Goal: Task Accomplishment & Management: Use online tool/utility

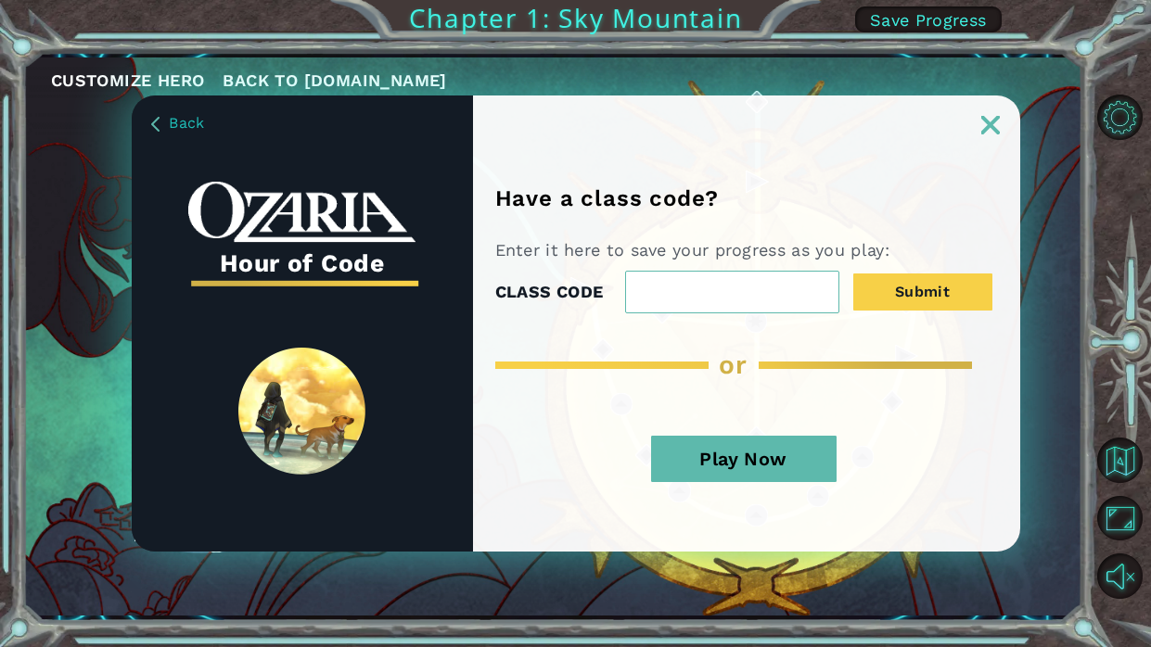
click at [772, 465] on button "Play Now" at bounding box center [744, 459] width 186 height 46
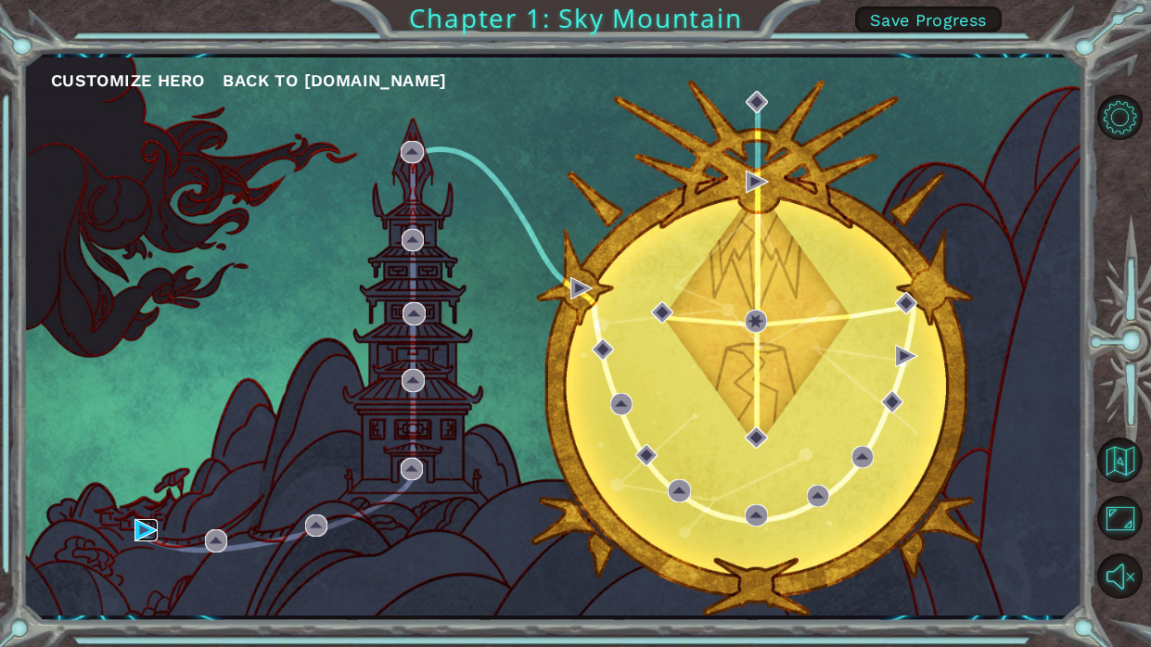
click at [136, 527] on img at bounding box center [146, 530] width 22 height 22
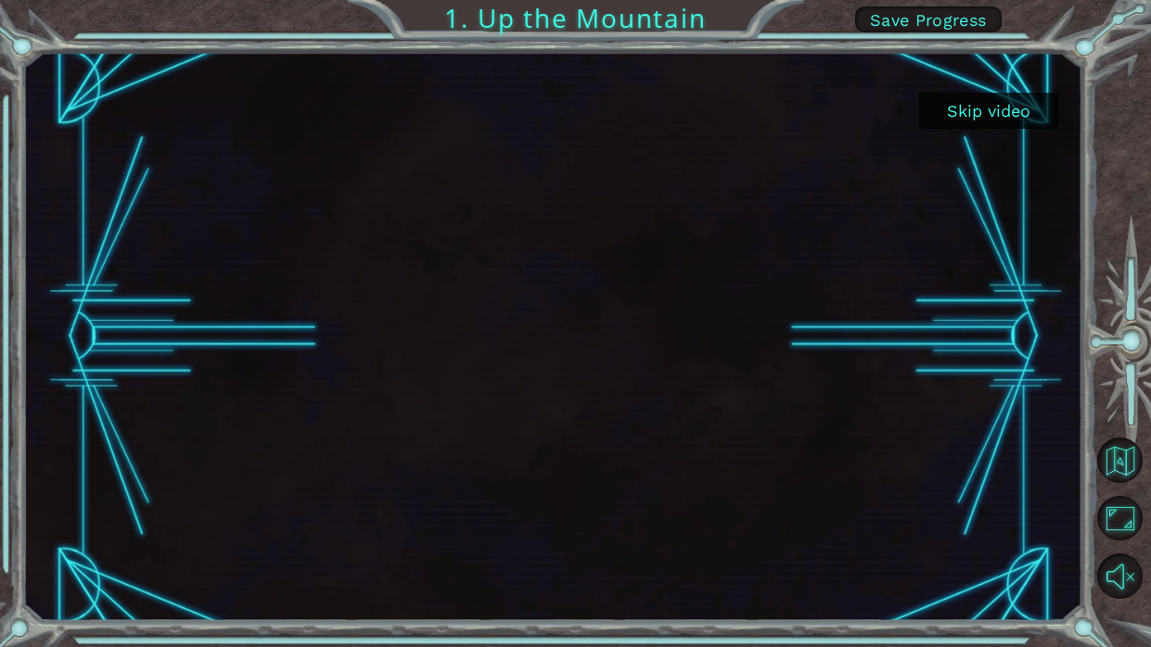
click at [1001, 104] on button "Skip video" at bounding box center [988, 111] width 139 height 36
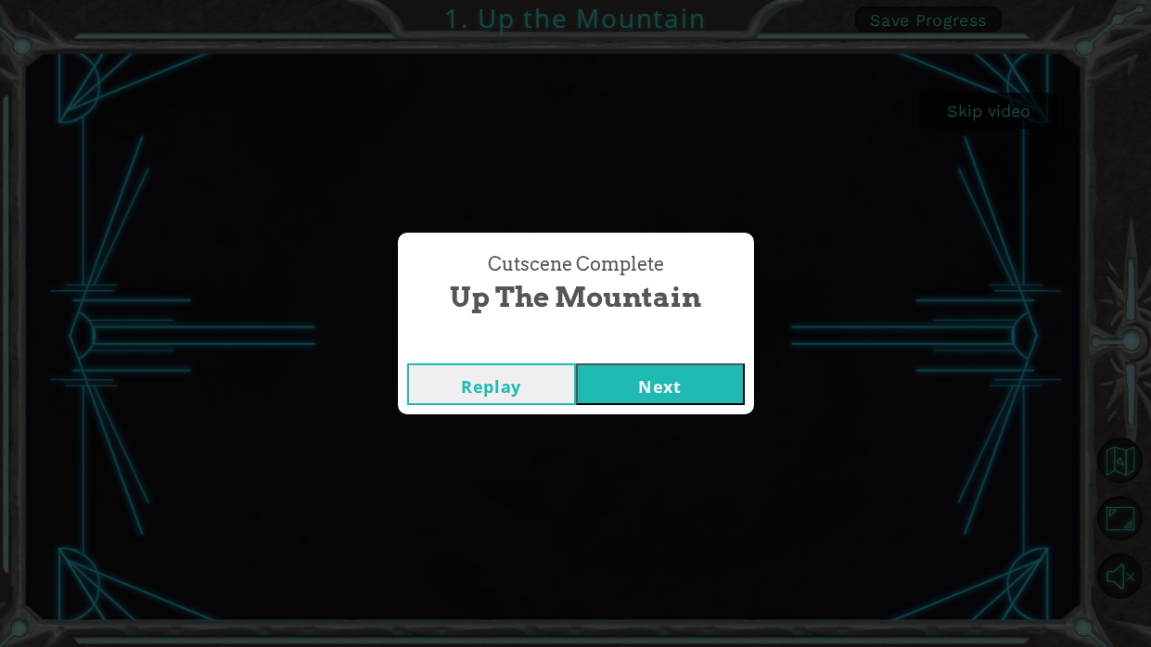
click at [650, 387] on button "Next" at bounding box center [660, 385] width 169 height 42
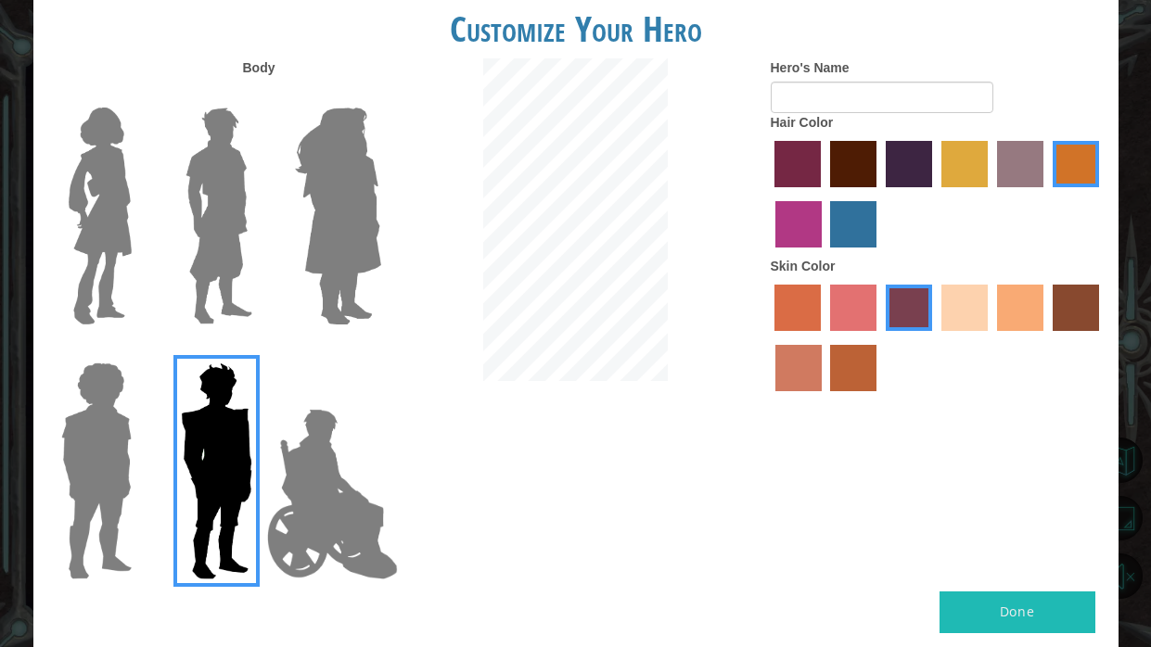
click at [376, 165] on img at bounding box center [338, 216] width 101 height 232
click at [380, 96] on input "Hero Amethyst" at bounding box center [380, 96] width 0 height 0
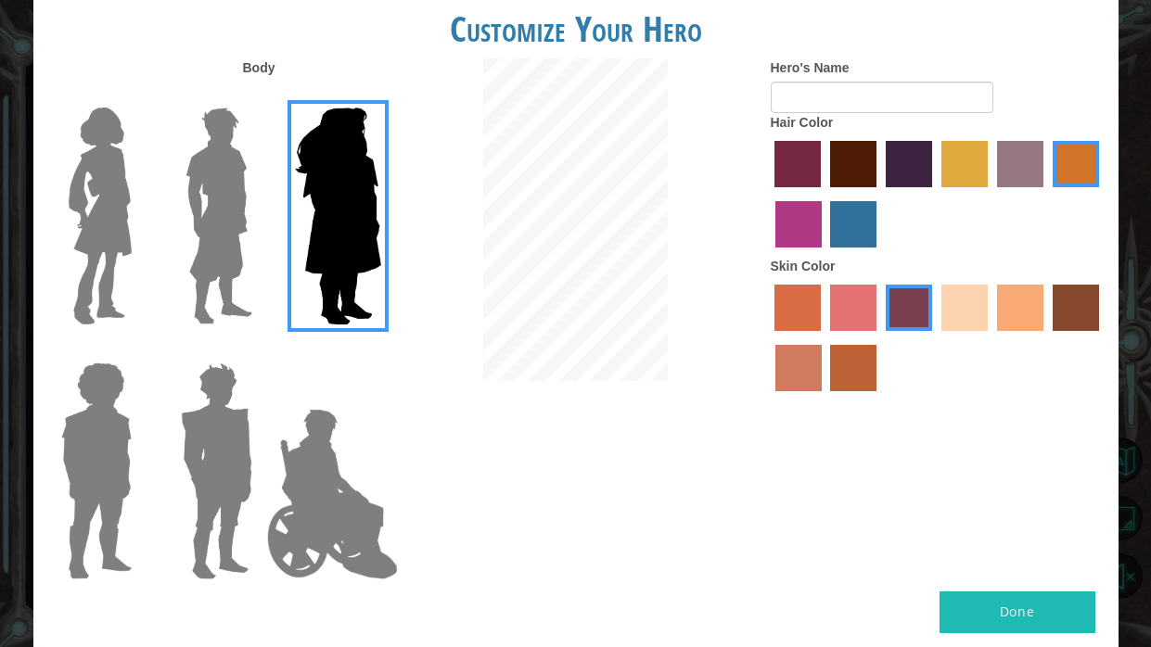
click at [162, 194] on div at bounding box center [213, 209] width 121 height 255
click at [186, 208] on img at bounding box center [219, 216] width 83 height 232
click at [260, 96] on input "Hero Lars" at bounding box center [260, 96] width 0 height 0
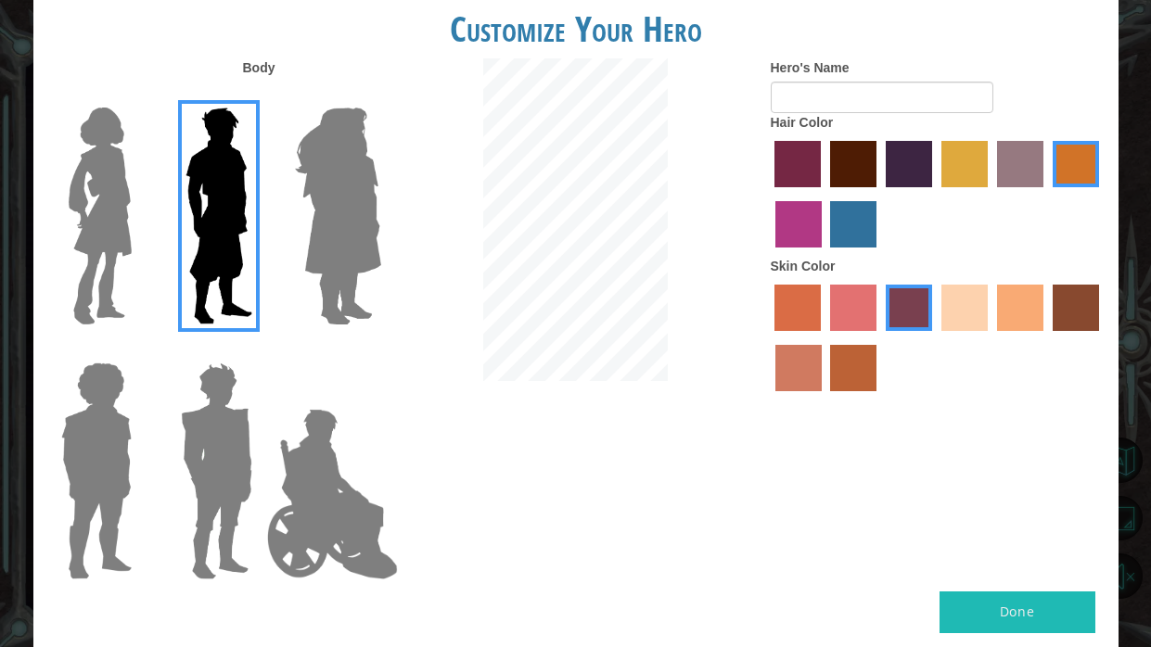
click at [129, 216] on img at bounding box center [100, 216] width 78 height 232
click at [139, 96] on input "Hero Connie" at bounding box center [139, 96] width 0 height 0
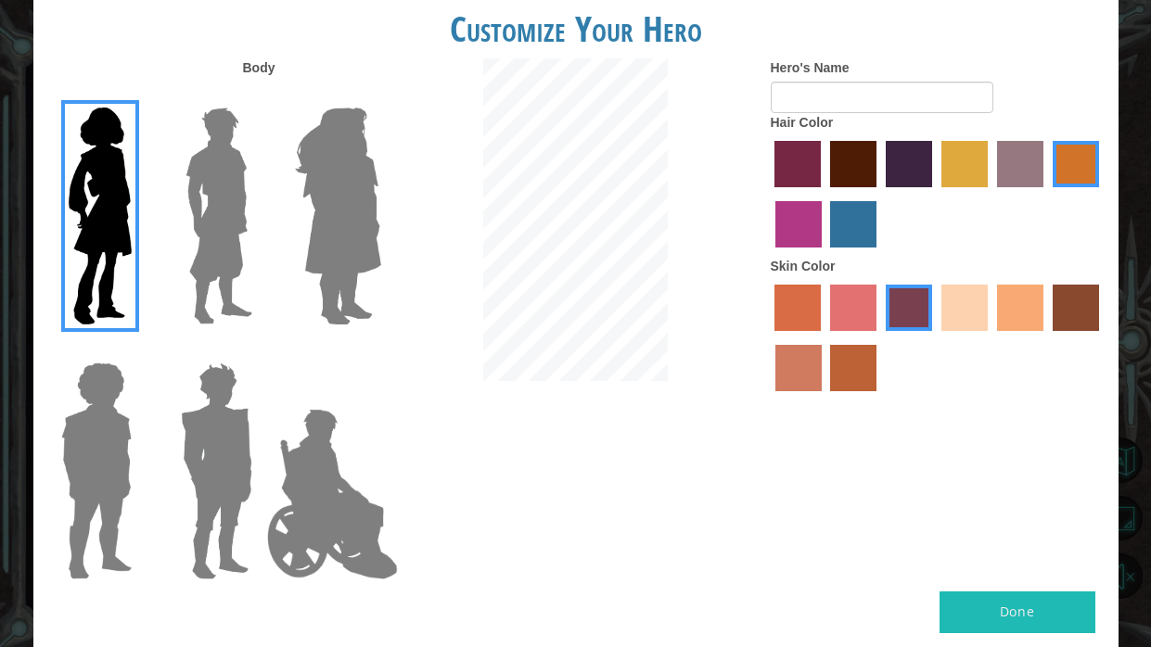
click at [221, 252] on img at bounding box center [219, 216] width 83 height 232
click at [260, 96] on input "Hero Lars" at bounding box center [260, 96] width 0 height 0
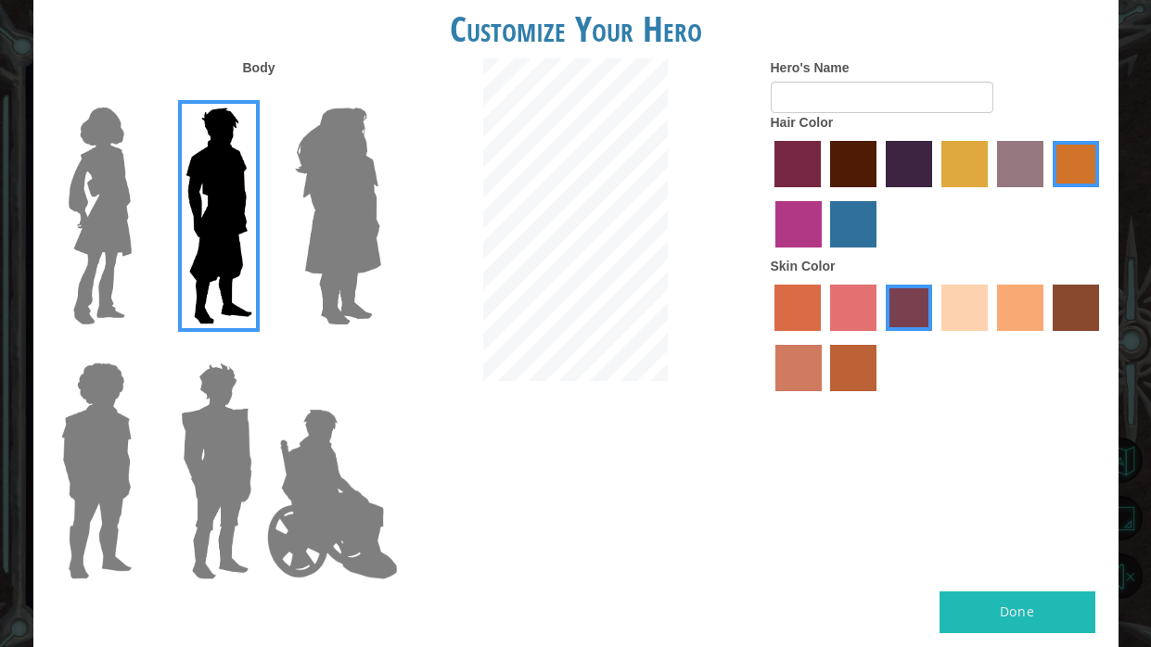
click at [278, 425] on img at bounding box center [333, 495] width 146 height 186
click at [380, 351] on input "Hero Jamie" at bounding box center [380, 351] width 0 height 0
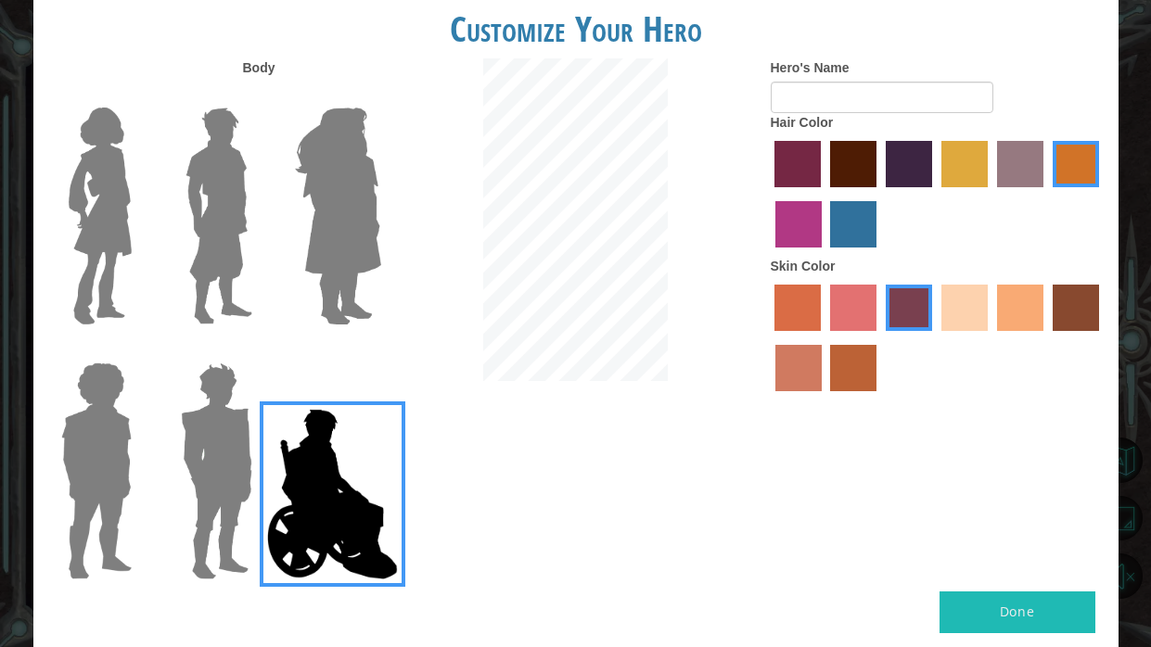
click at [230, 429] on img at bounding box center [216, 471] width 86 height 232
click at [260, 351] on input "Hero Garnet" at bounding box center [260, 351] width 0 height 0
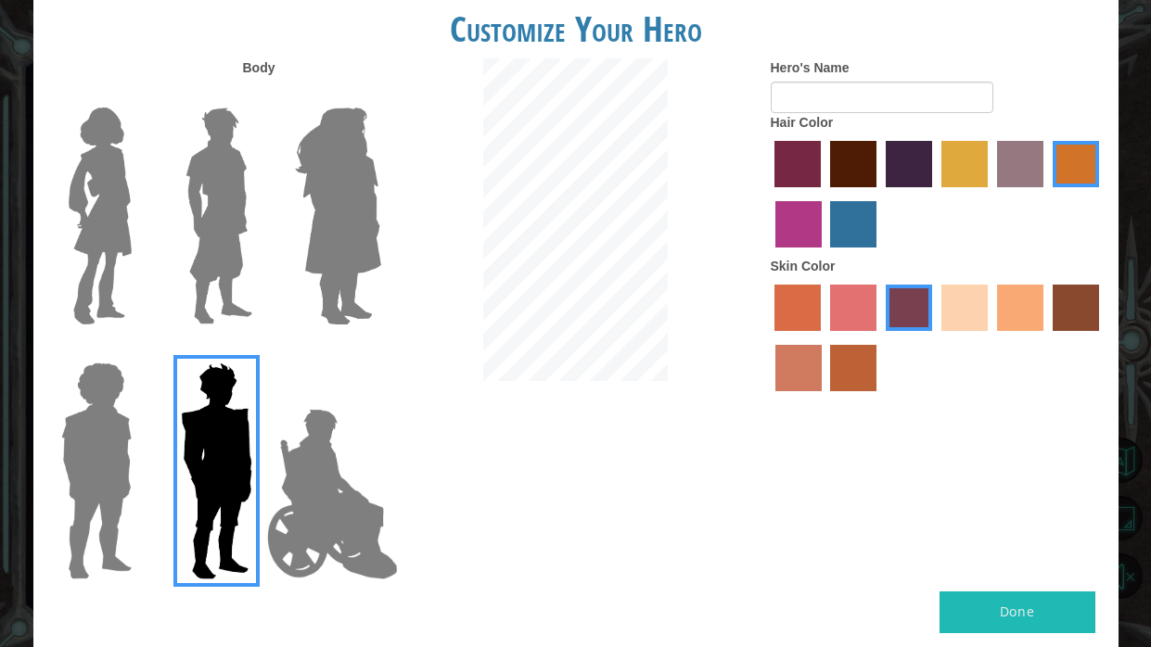
click at [126, 433] on img at bounding box center [96, 471] width 85 height 232
click at [139, 351] on input "Hero Steven" at bounding box center [139, 351] width 0 height 0
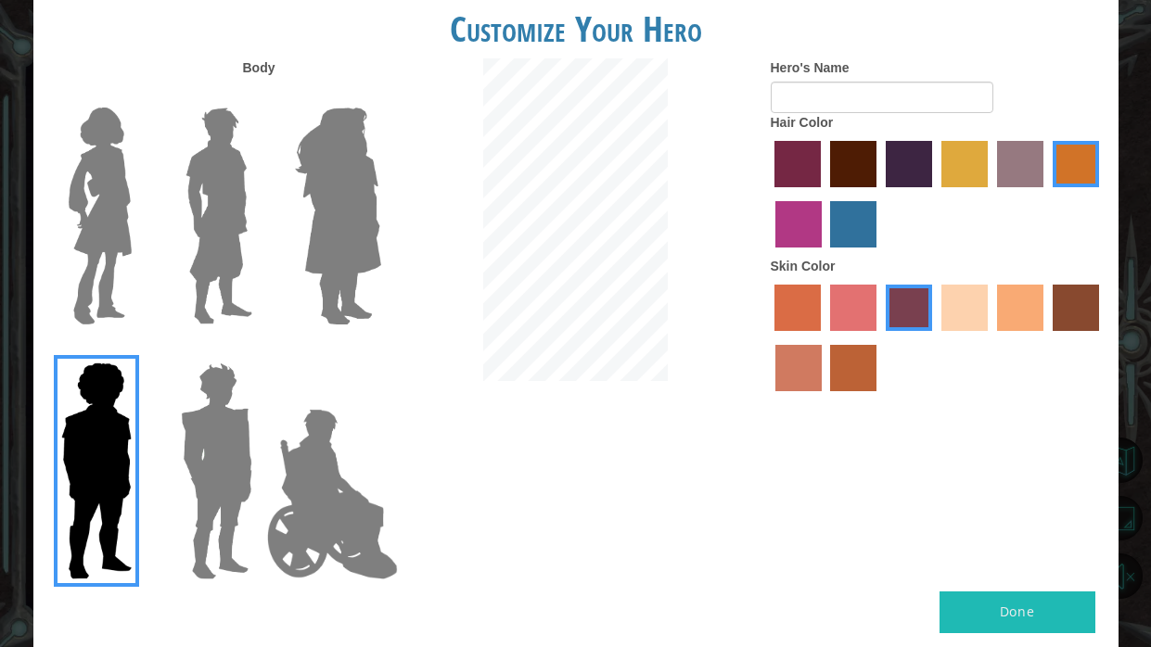
click at [250, 223] on img at bounding box center [219, 216] width 83 height 232
click at [260, 96] on input "Hero Lars" at bounding box center [260, 96] width 0 height 0
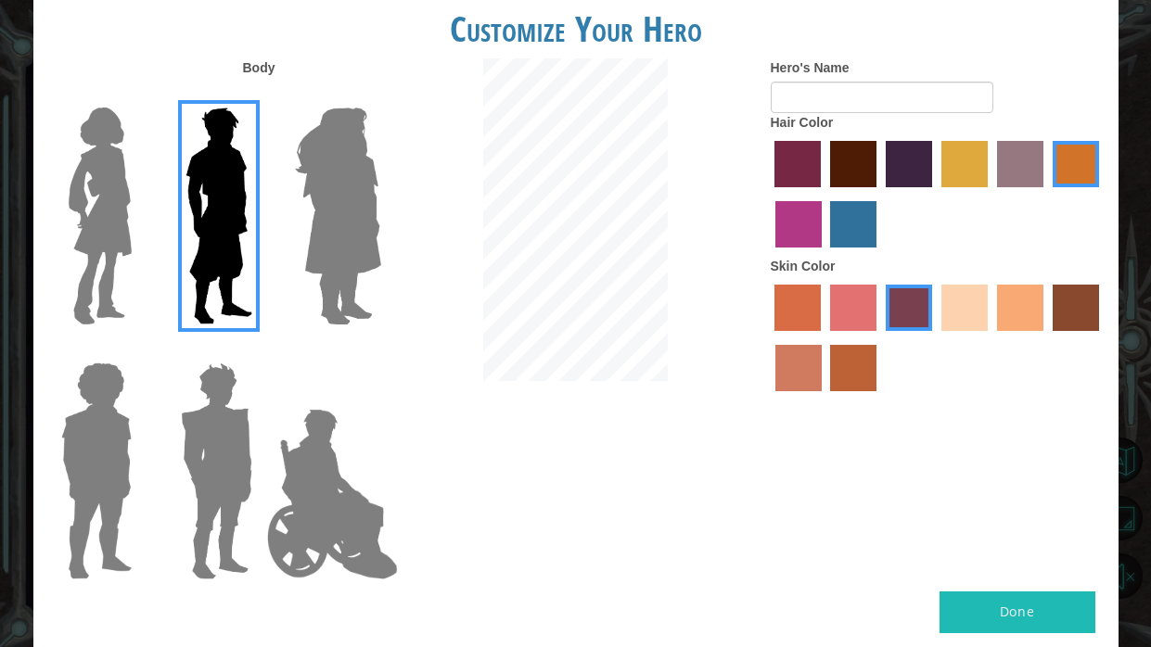
click at [847, 152] on label "maroon hair color" at bounding box center [853, 164] width 46 height 46
click at [824, 194] on input "maroon hair color" at bounding box center [824, 194] width 0 height 0
click at [792, 169] on label "paprika hair color" at bounding box center [798, 164] width 46 height 46
click at [769, 194] on input "paprika hair color" at bounding box center [769, 194] width 0 height 0
click at [795, 208] on label "medium red violet hair color" at bounding box center [798, 224] width 46 height 46
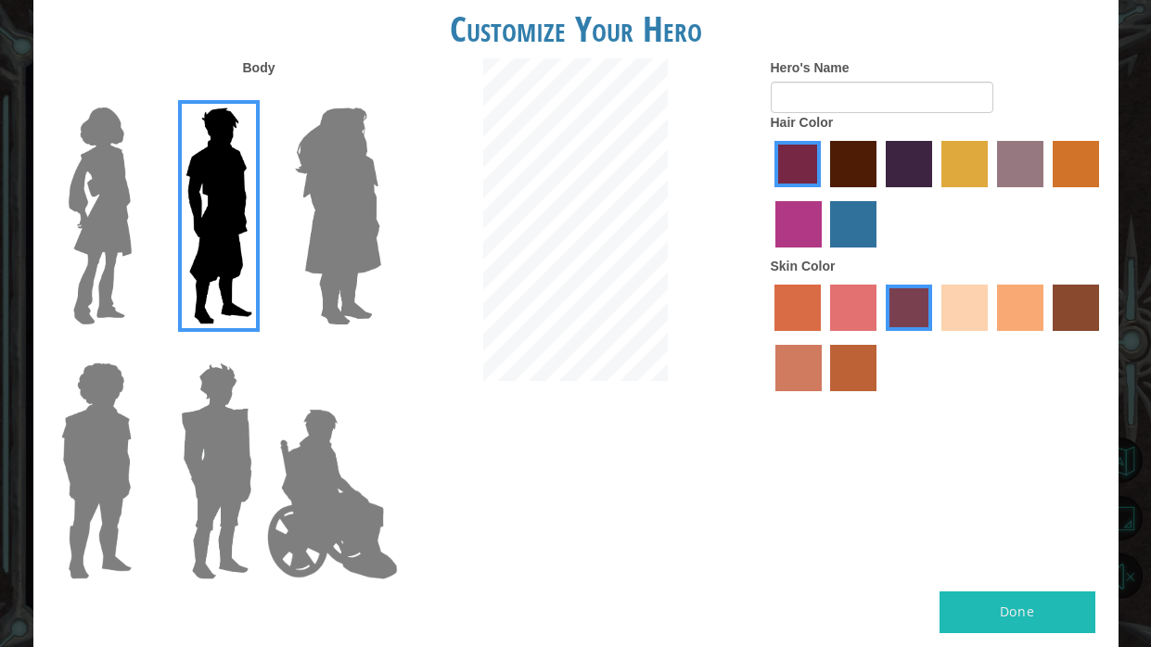
click at [1102, 194] on input "medium red violet hair color" at bounding box center [1102, 194] width 0 height 0
click at [977, 165] on label "tulip tree hair color" at bounding box center [965, 164] width 46 height 46
click at [935, 194] on input "tulip tree hair color" at bounding box center [935, 194] width 0 height 0
click at [1074, 185] on label "gold drop hair color" at bounding box center [1076, 164] width 46 height 46
click at [1046, 194] on input "gold drop hair color" at bounding box center [1046, 194] width 0 height 0
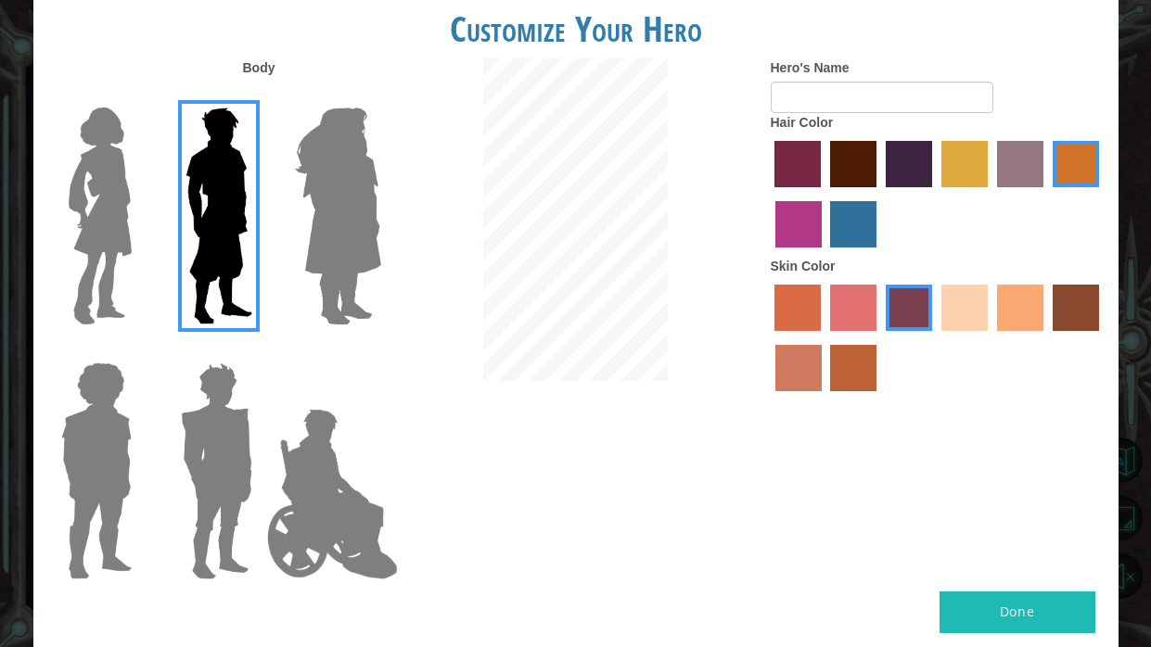
click at [853, 165] on label "maroon hair color" at bounding box center [853, 164] width 46 height 46
click at [824, 194] on input "maroon hair color" at bounding box center [824, 194] width 0 height 0
click at [947, 302] on label "sandy beach skin color" at bounding box center [965, 308] width 46 height 46
click at [935, 338] on input "sandy beach skin color" at bounding box center [935, 338] width 0 height 0
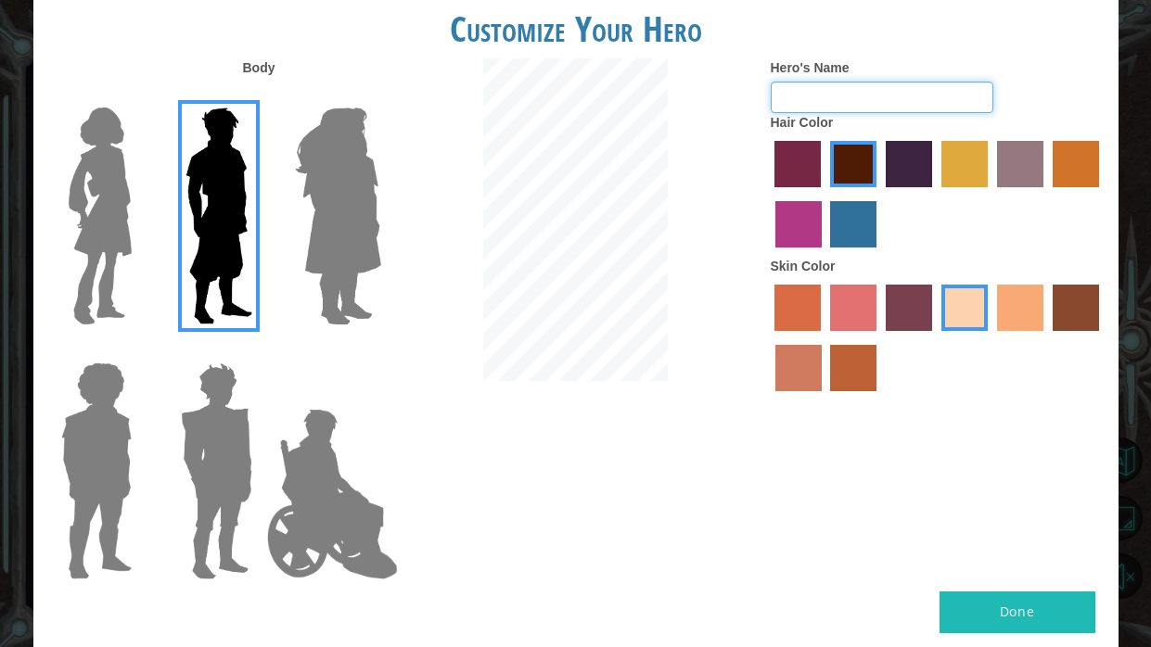
click at [828, 94] on input "Hero's Name" at bounding box center [882, 98] width 223 height 32
type input "wayway"
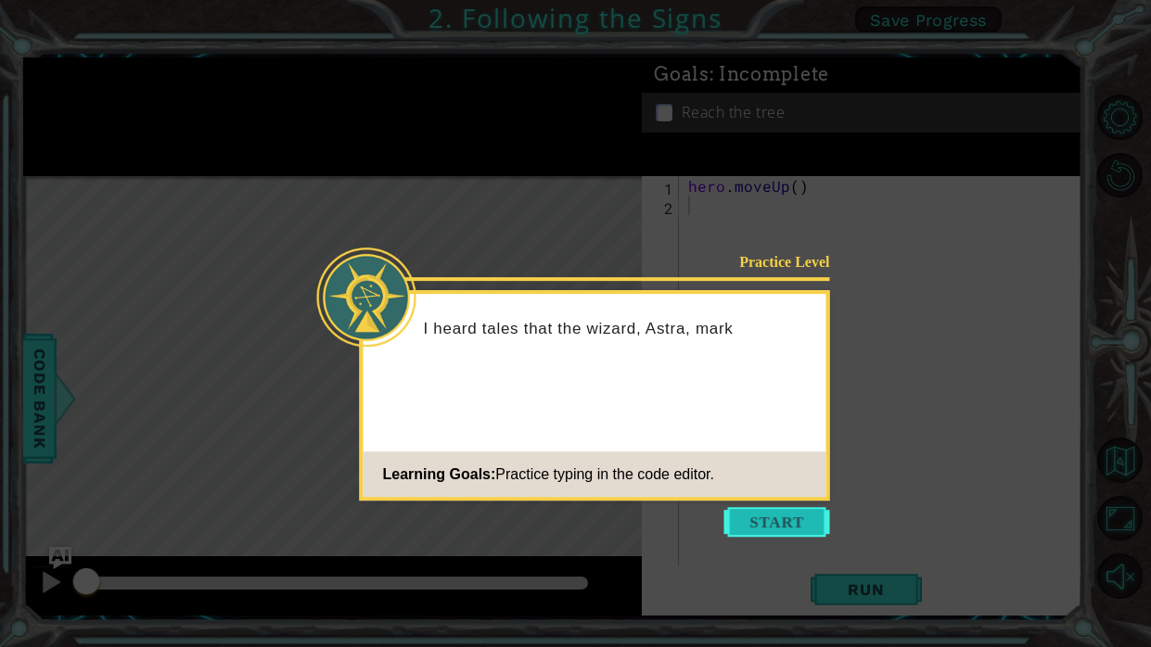
click at [771, 524] on button "Start" at bounding box center [777, 522] width 106 height 30
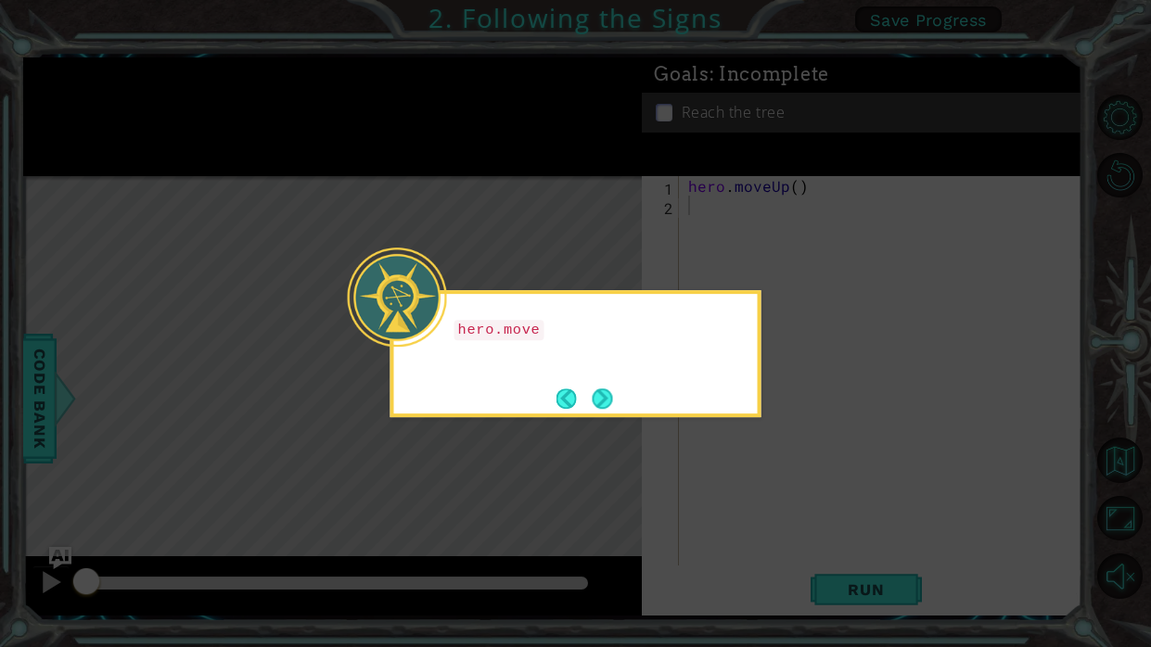
click at [726, 462] on icon at bounding box center [575, 323] width 1151 height 647
click at [637, 413] on div "hero.moveUp() will take me up the path." at bounding box center [576, 353] width 371 height 127
click at [605, 402] on button "Next" at bounding box center [602, 398] width 21 height 21
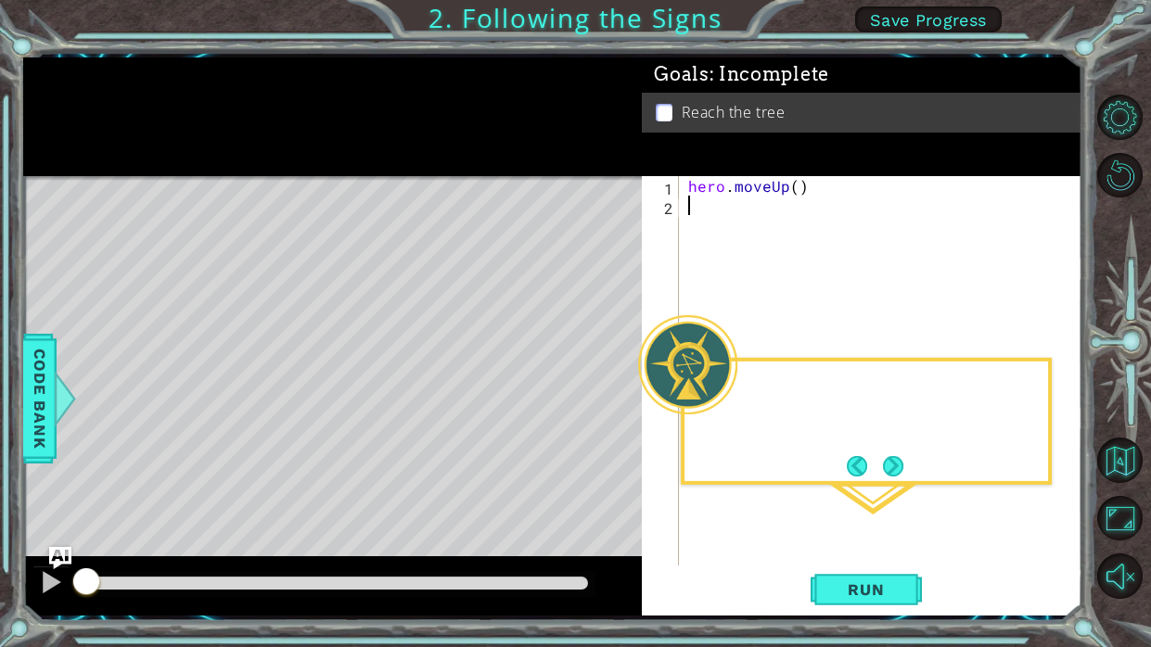
click at [605, 402] on div "Level Map" at bounding box center [451, 449] width 857 height 546
click at [907, 491] on div "hero . moveUp ( )" at bounding box center [886, 390] width 403 height 429
click at [898, 466] on button "Next" at bounding box center [893, 465] width 21 height 21
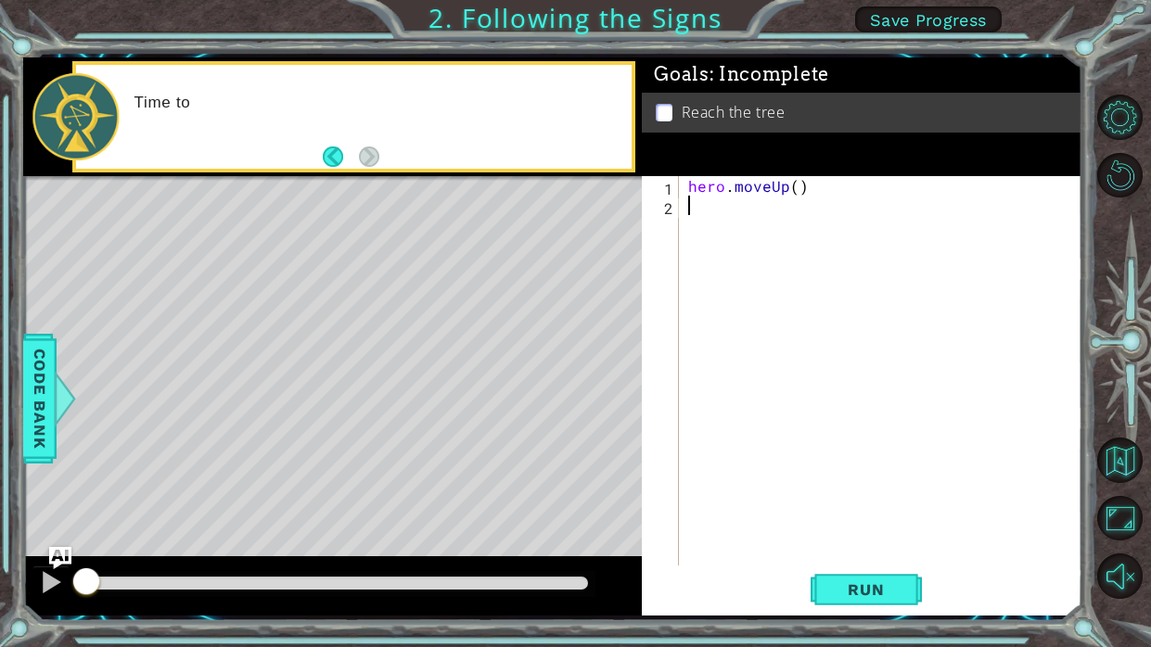
click at [895, 466] on div "hero . moveUp ( )" at bounding box center [886, 390] width 403 height 429
click at [340, 153] on button "Back" at bounding box center [341, 157] width 36 height 20
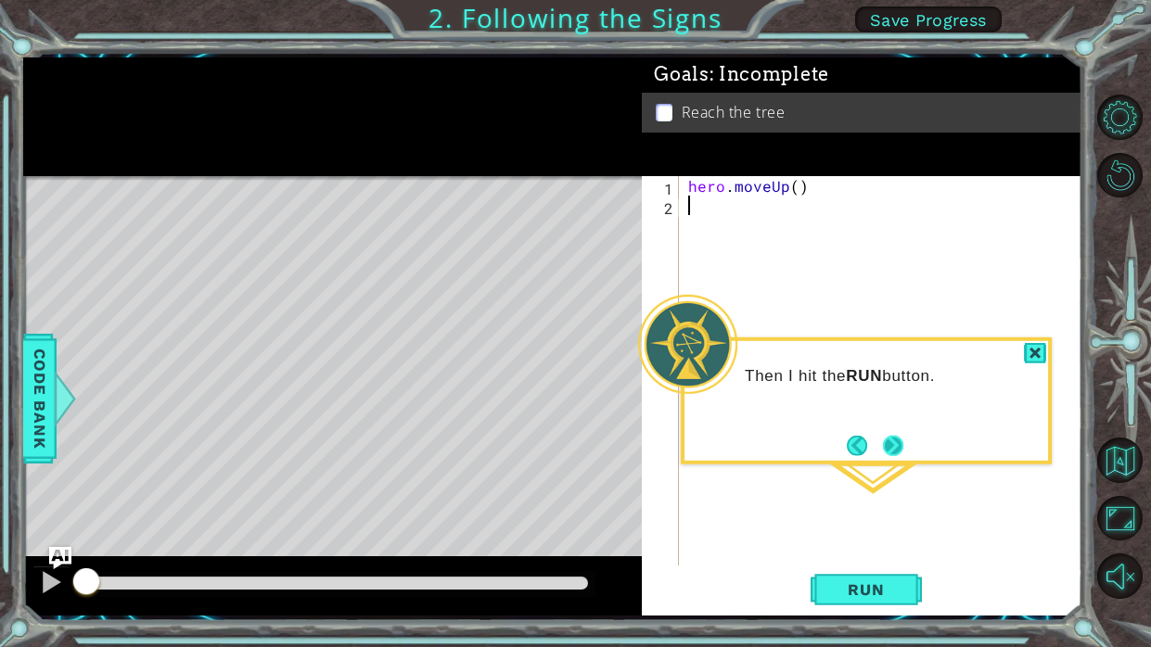
click at [894, 447] on button "Next" at bounding box center [893, 445] width 21 height 21
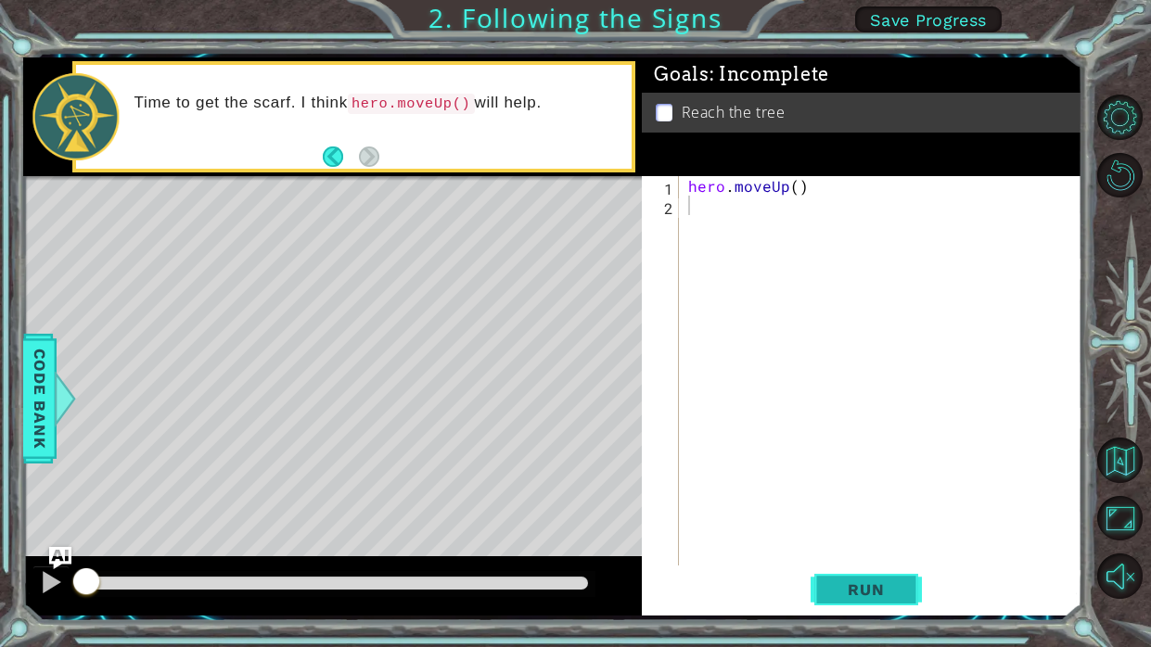
click at [852, 590] on span "Run" at bounding box center [865, 590] width 73 height 19
click at [854, 587] on span "Run" at bounding box center [865, 590] width 73 height 19
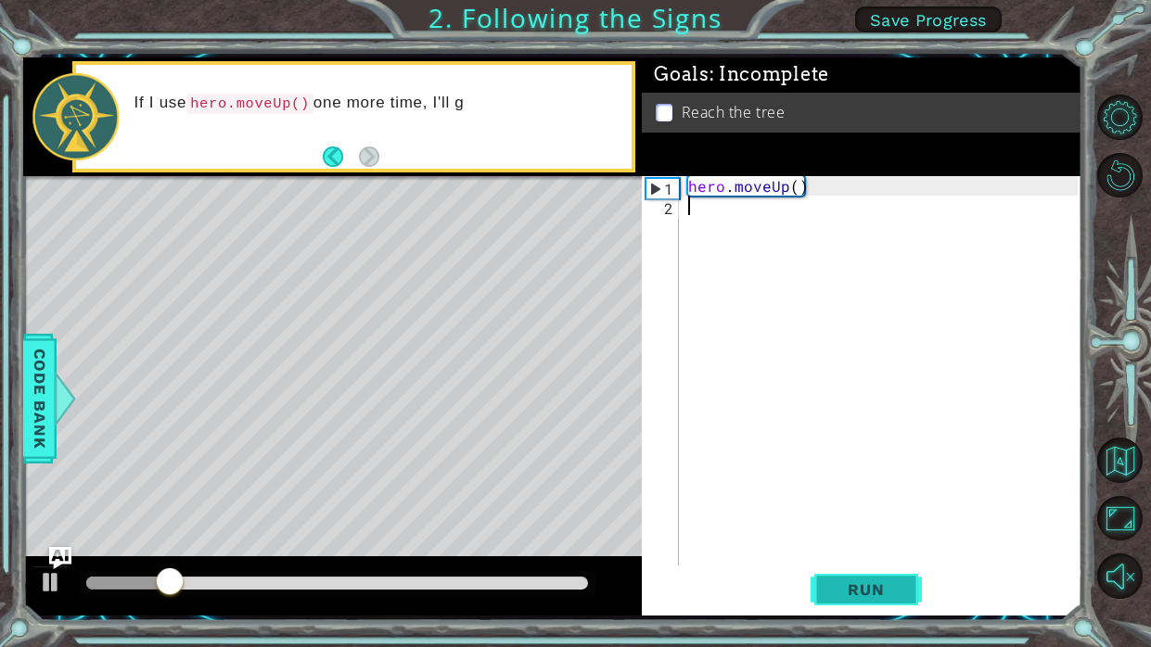
click at [864, 586] on span "Run" at bounding box center [865, 590] width 73 height 19
type textarea "h"
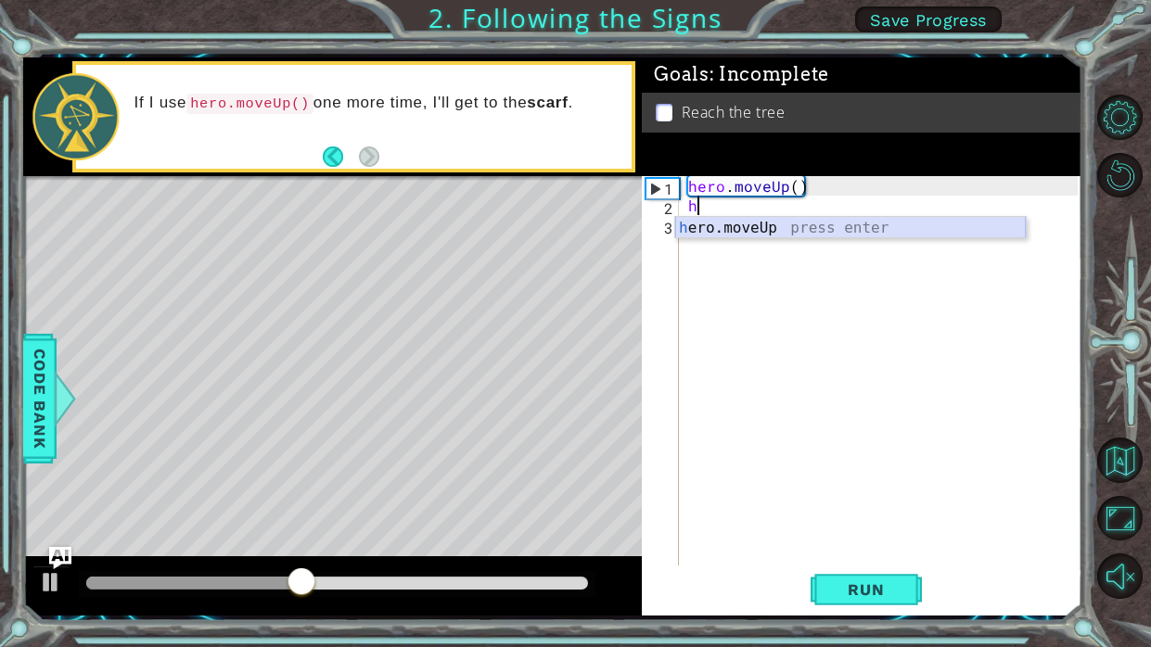
click at [920, 226] on div "h ero.moveUp press enter" at bounding box center [850, 250] width 351 height 67
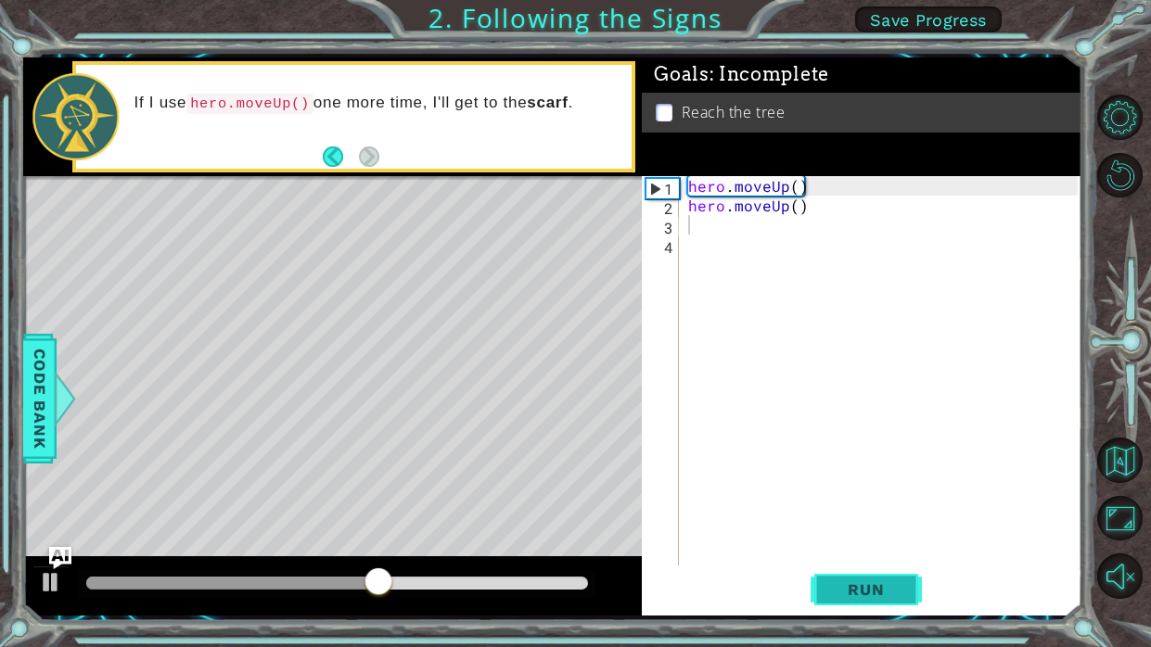
click at [862, 579] on button "Run" at bounding box center [866, 591] width 111 height 44
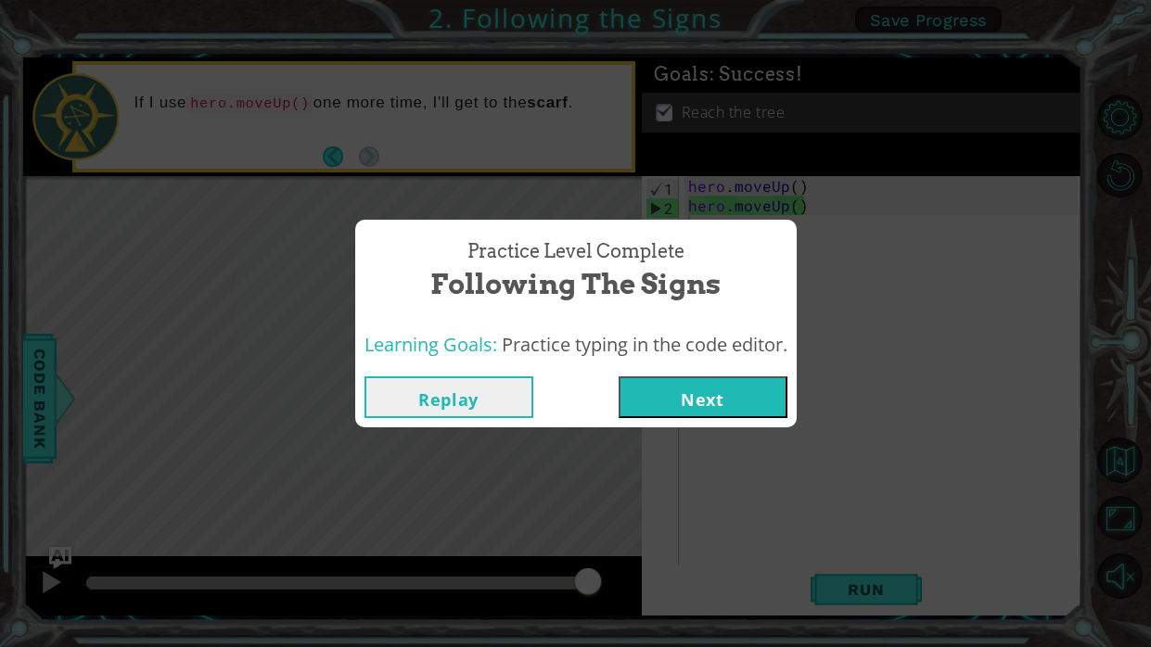
click at [680, 405] on button "Next" at bounding box center [703, 398] width 169 height 42
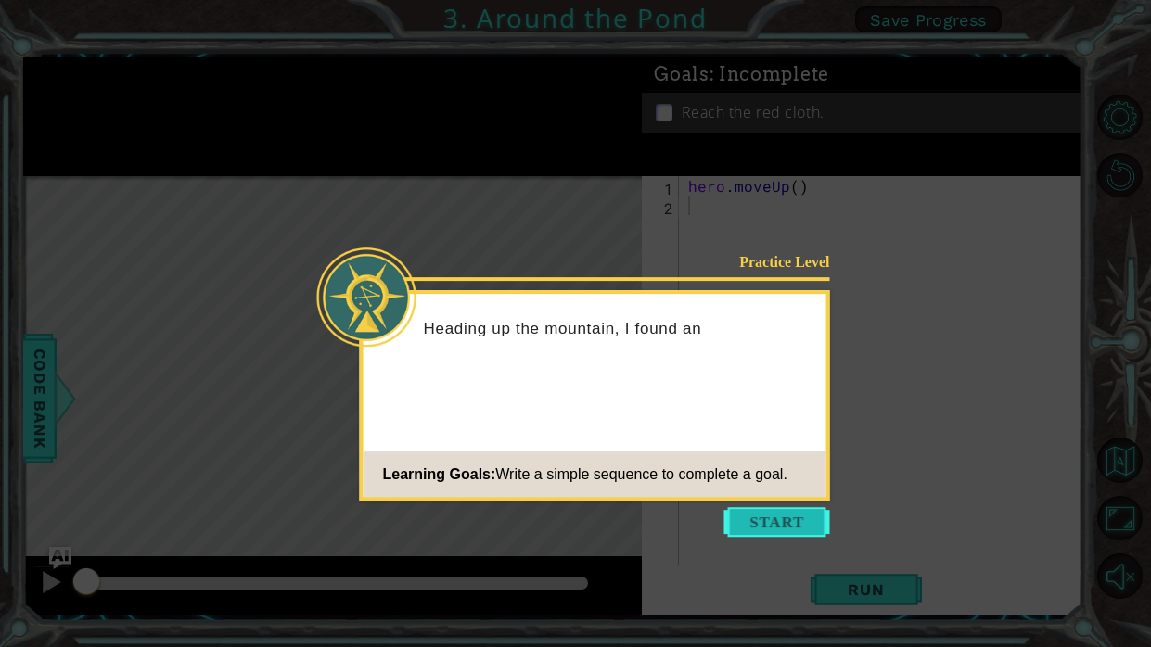
click at [765, 518] on button "Start" at bounding box center [777, 522] width 106 height 30
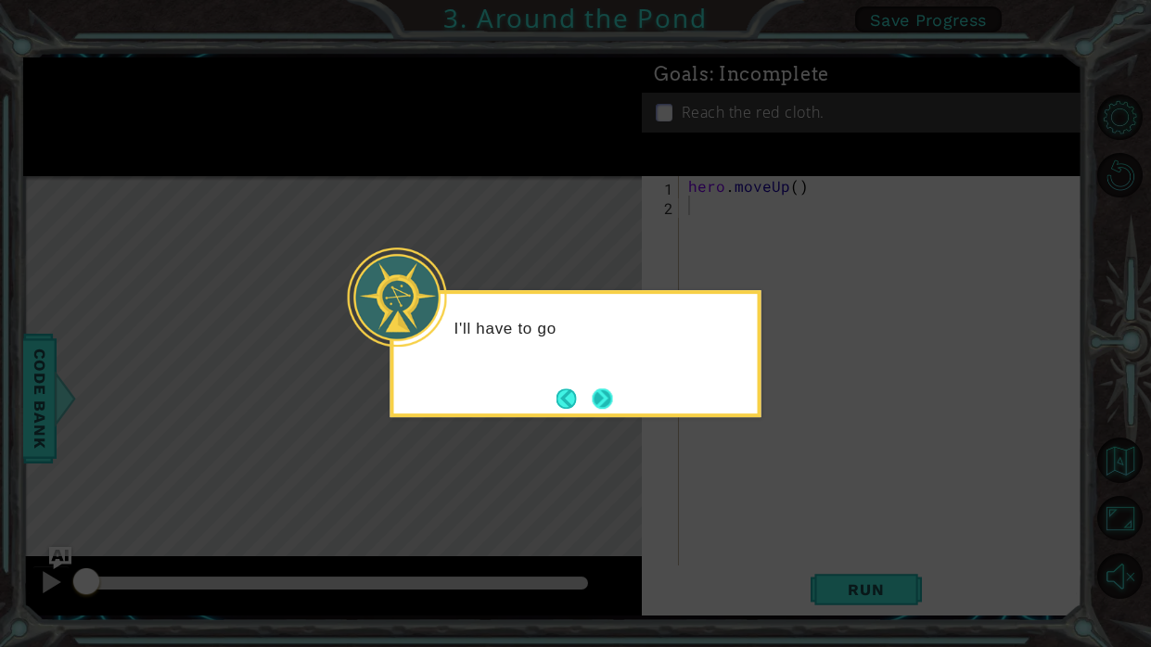
click at [592, 399] on button "Next" at bounding box center [602, 399] width 21 height 21
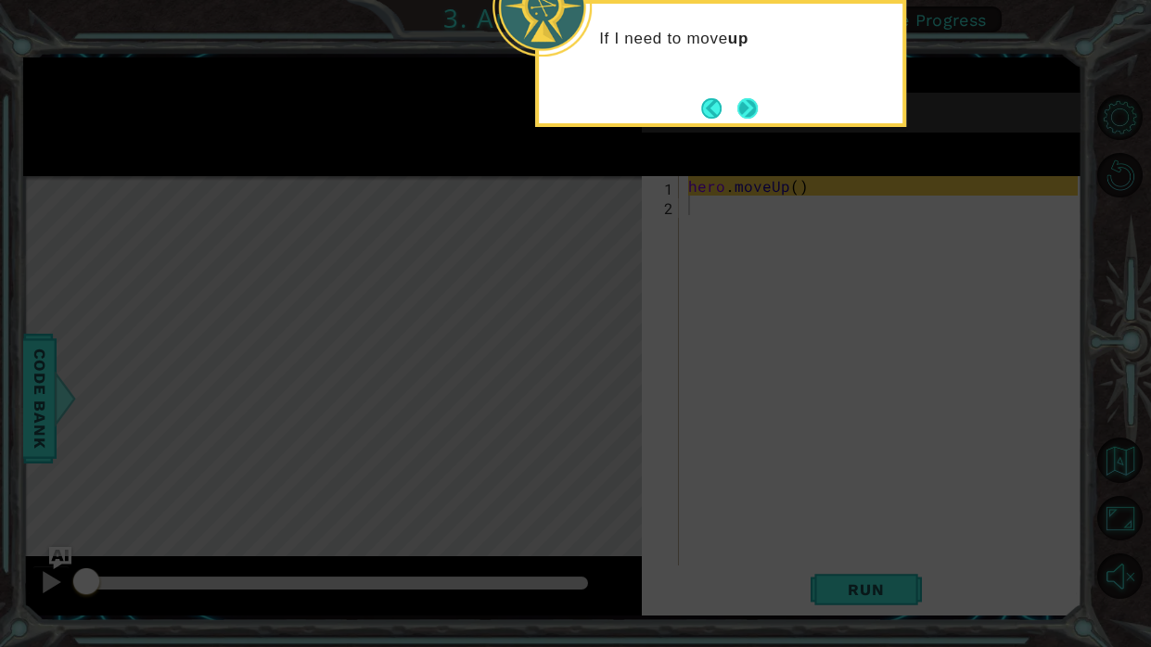
click at [737, 109] on button "Next" at bounding box center [747, 107] width 21 height 21
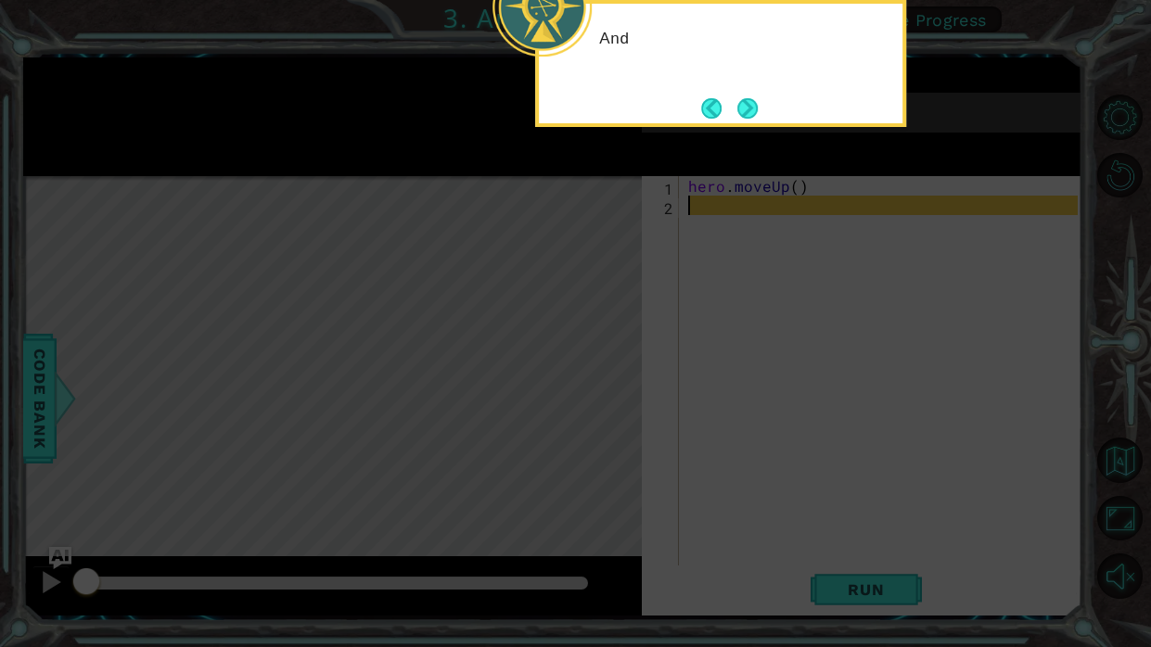
click at [749, 130] on icon at bounding box center [575, 104] width 1151 height 1086
click at [748, 113] on button "Next" at bounding box center [747, 108] width 20 height 20
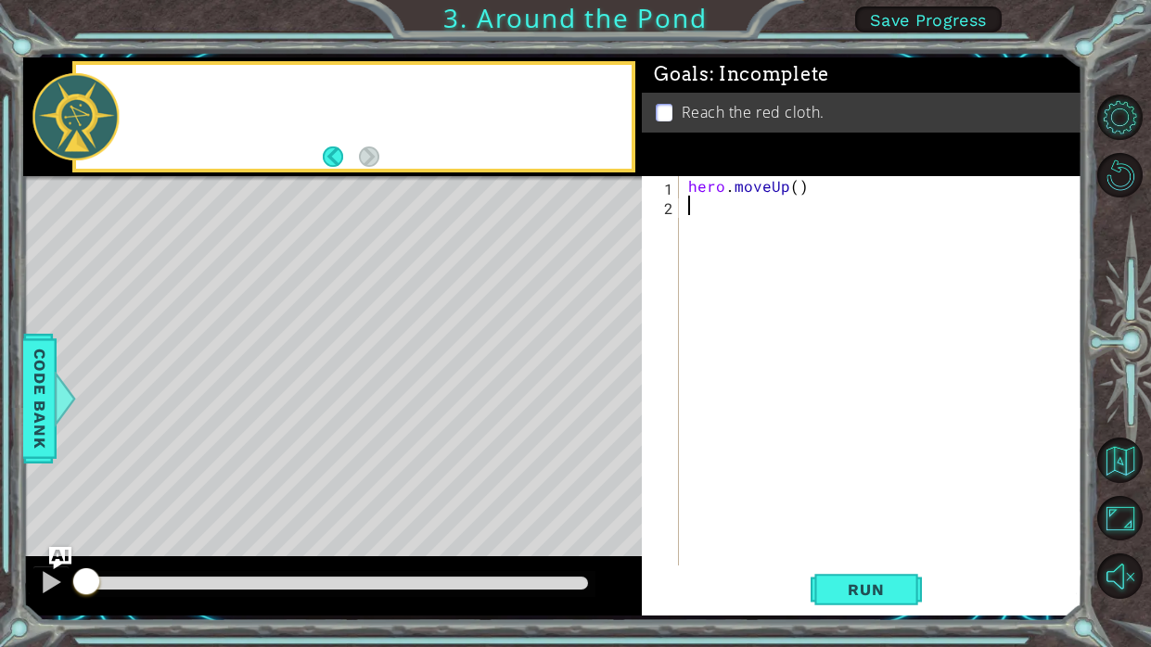
click at [748, 113] on p "Reach the red cloth." at bounding box center [753, 112] width 143 height 20
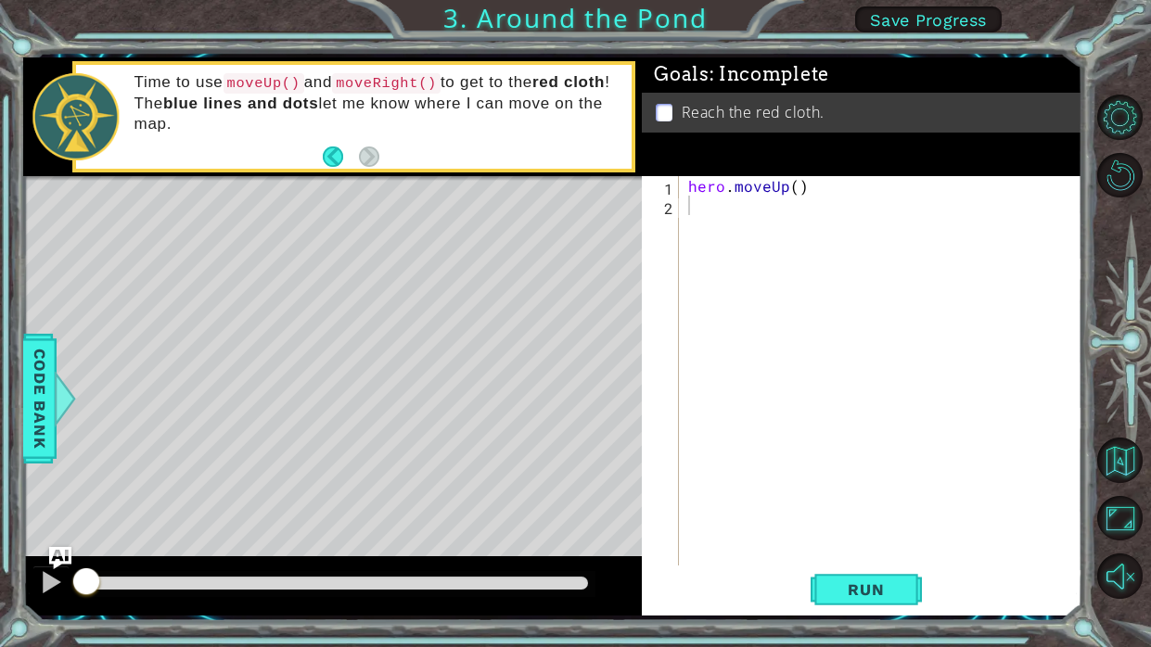
click at [710, 199] on div "hero . moveUp ( )" at bounding box center [886, 390] width 403 height 429
type textarea "h"
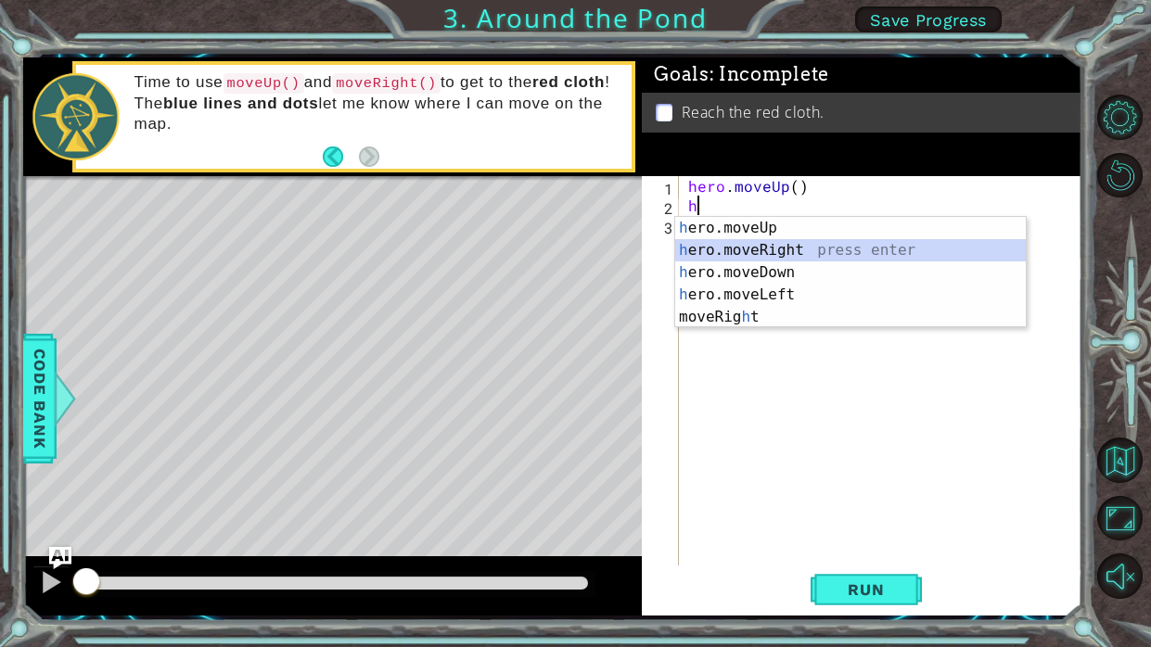
click at [835, 248] on div "h ero.moveUp press enter h ero.moveRight press enter h ero.moveDown press enter…" at bounding box center [850, 295] width 351 height 156
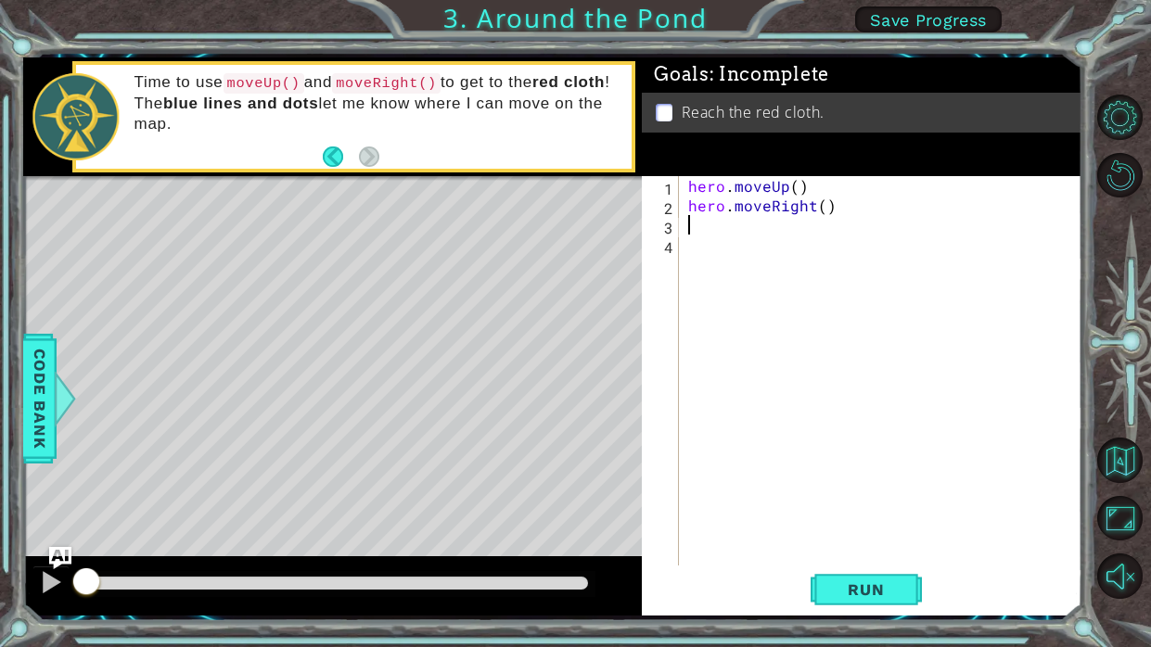
type textarea "h"
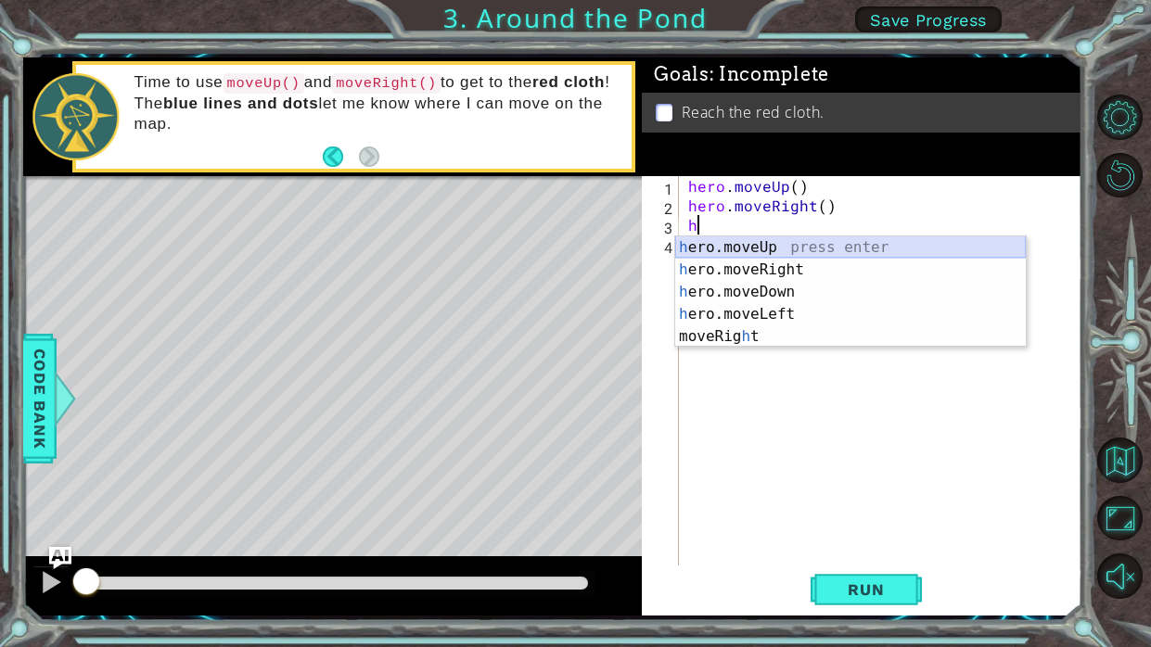
click at [818, 241] on div "h ero.moveUp press enter h ero.moveRight press enter h ero.moveDown press enter…" at bounding box center [850, 315] width 351 height 156
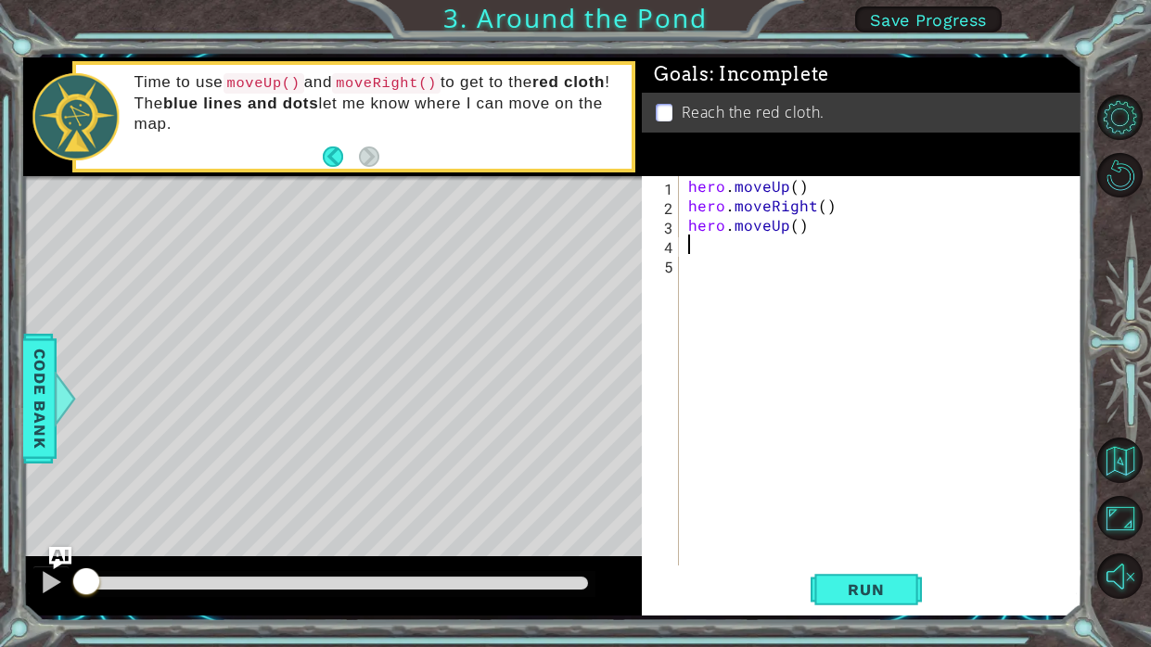
type textarea "h"
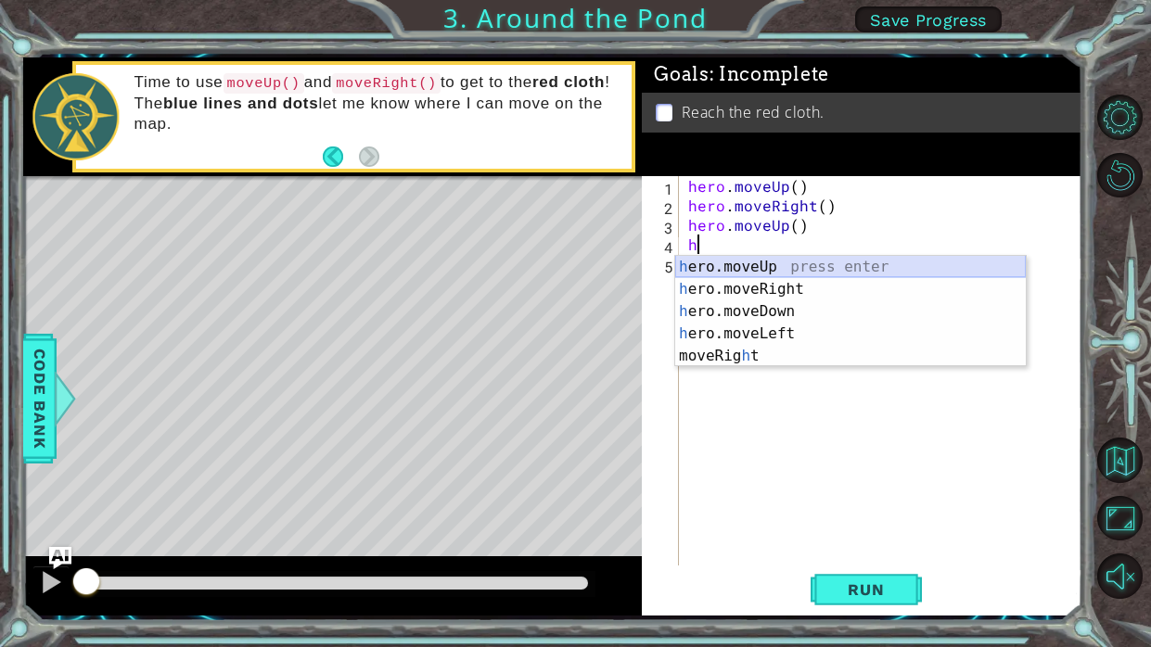
click at [810, 262] on div "h ero.moveUp press enter h ero.moveRight press enter h ero.moveDown press enter…" at bounding box center [850, 334] width 351 height 156
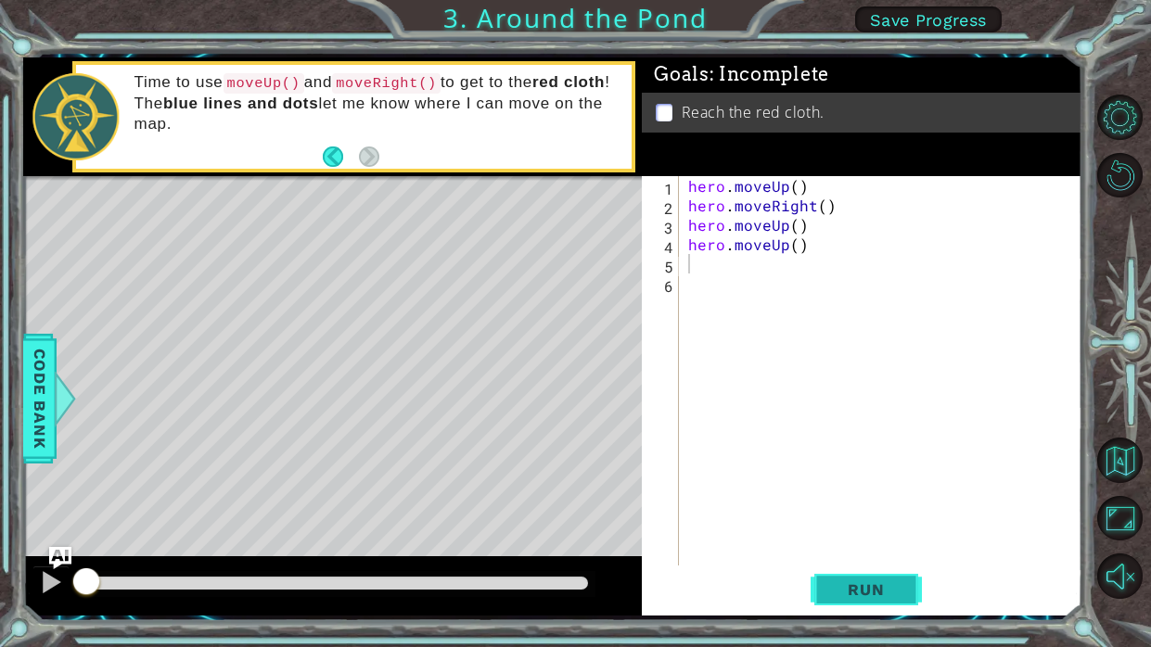
click at [833, 591] on span "Run" at bounding box center [865, 590] width 73 height 19
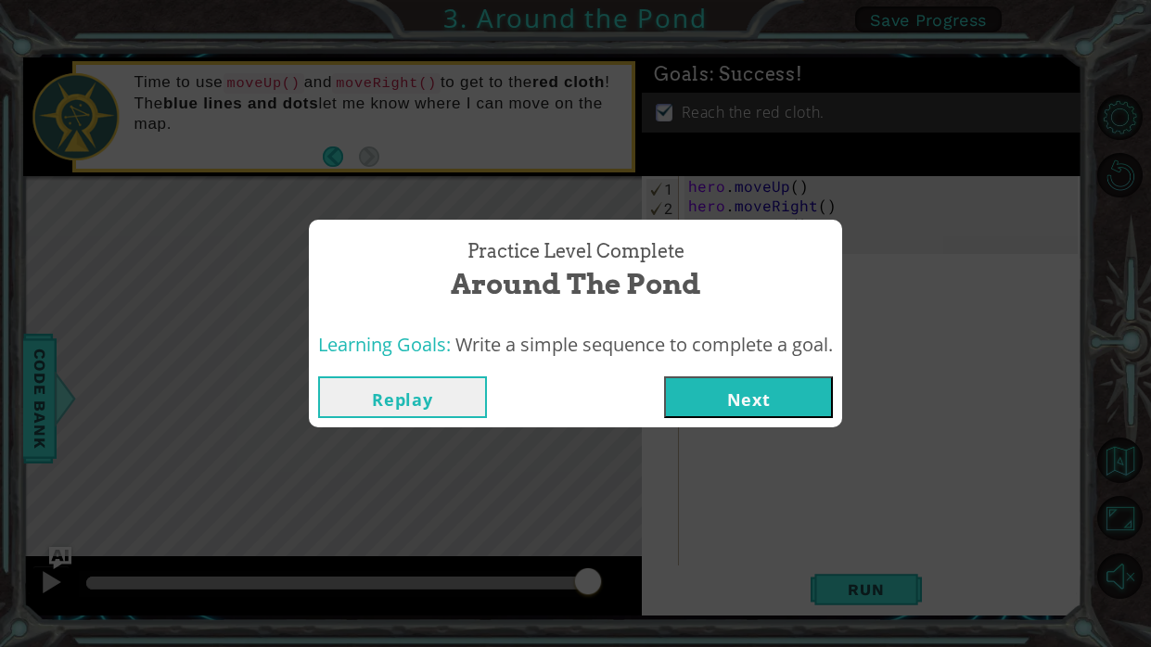
click at [698, 381] on button "Next" at bounding box center [748, 398] width 169 height 42
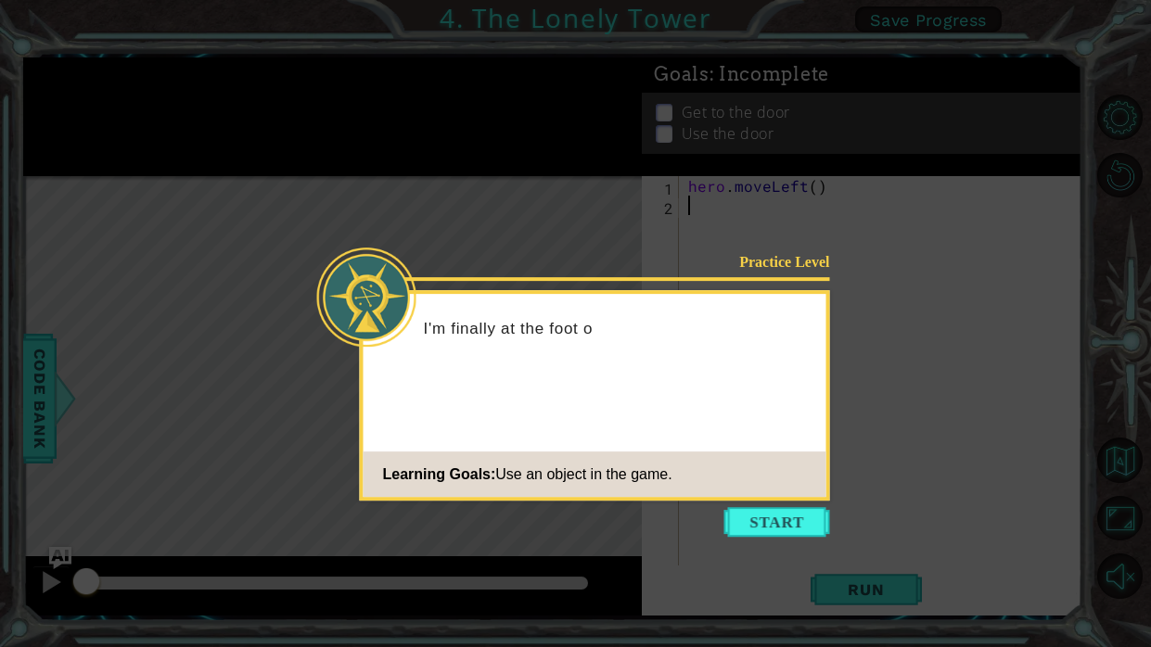
click at [724, 477] on footer "Learning Goals: Use an object in the game." at bounding box center [595, 474] width 463 height 45
click at [749, 531] on button "Start" at bounding box center [777, 522] width 106 height 30
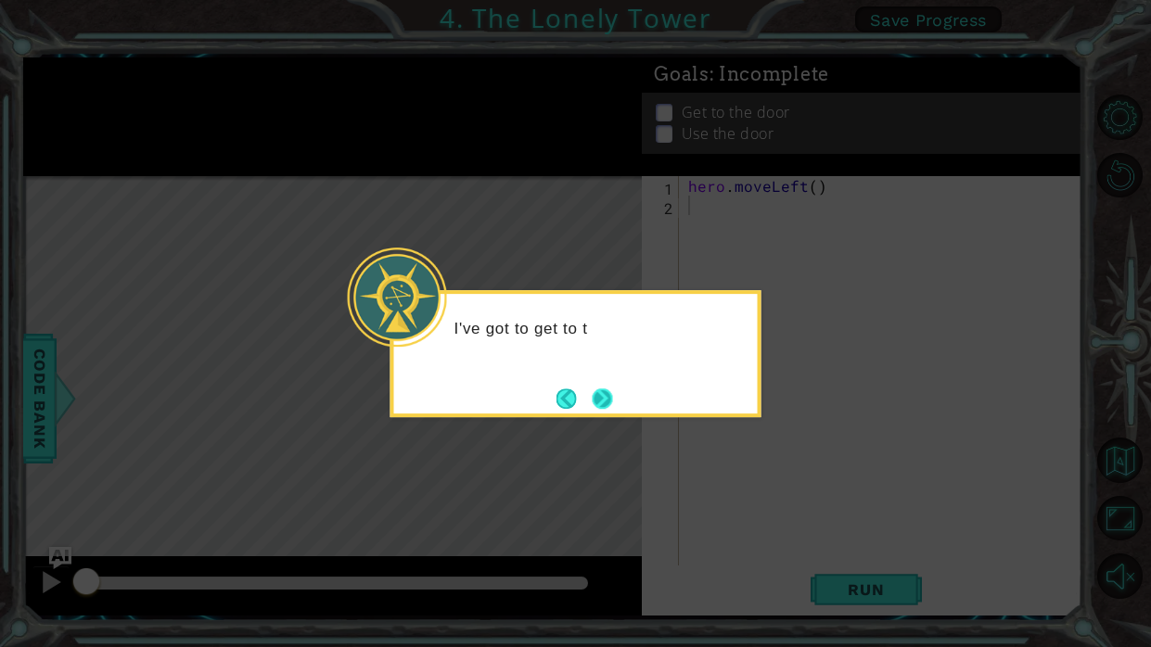
click at [607, 407] on button "Next" at bounding box center [602, 399] width 20 height 20
click at [607, 408] on button "Next" at bounding box center [603, 399] width 22 height 22
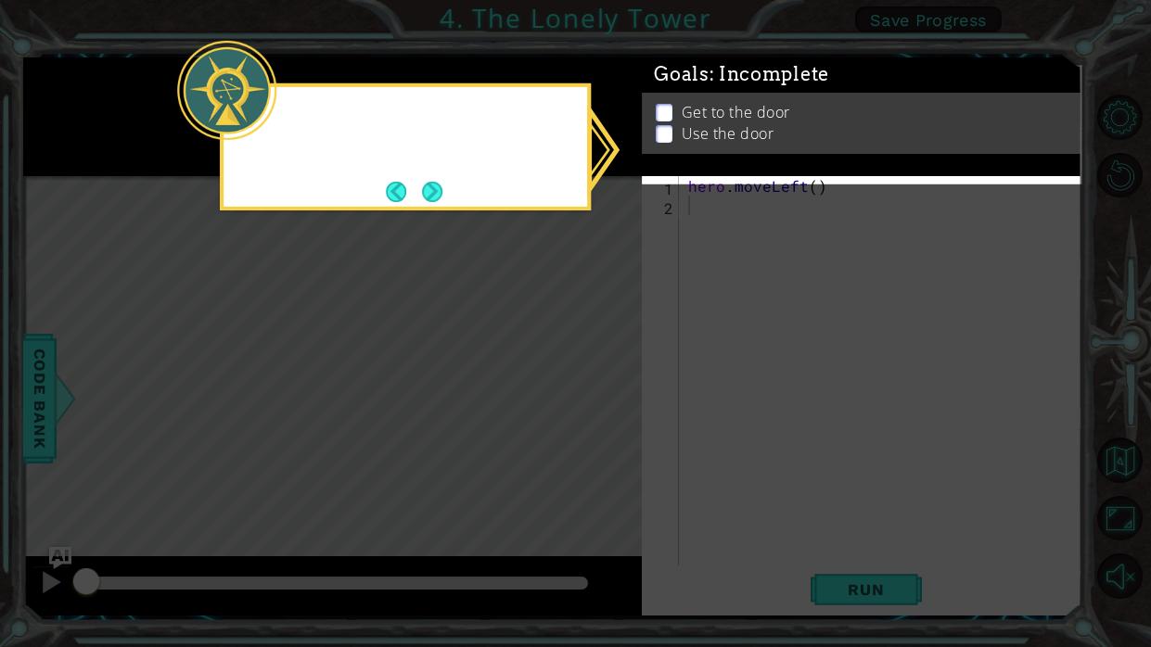
click at [607, 408] on icon at bounding box center [575, 323] width 1151 height 647
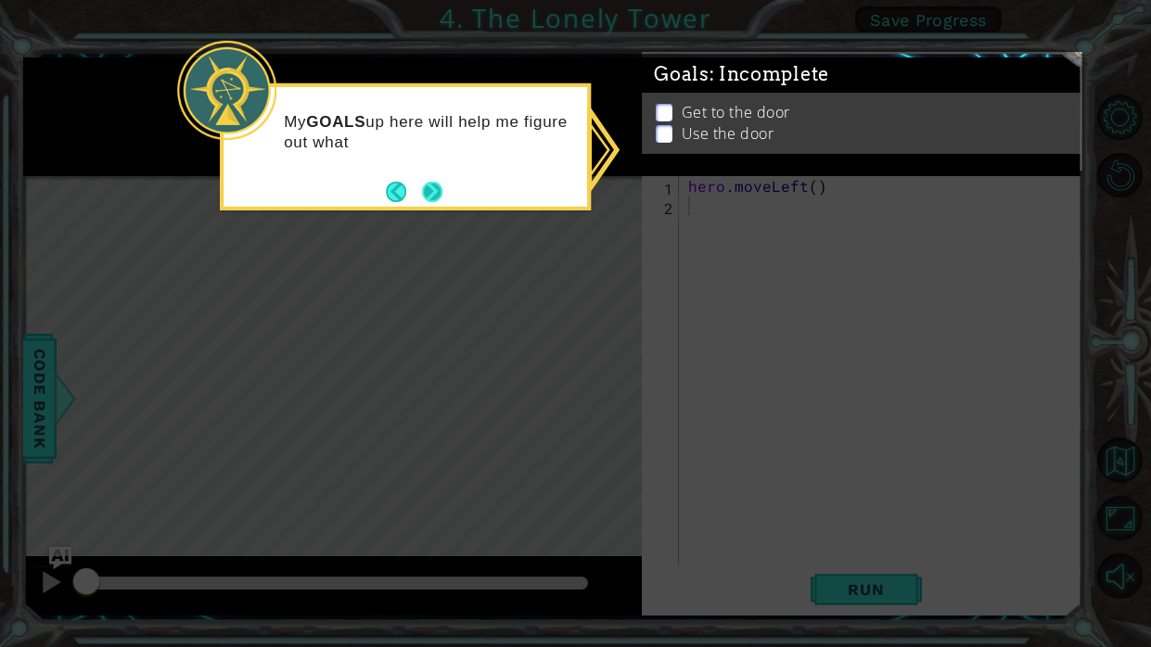
click at [428, 186] on button "Next" at bounding box center [432, 191] width 20 height 20
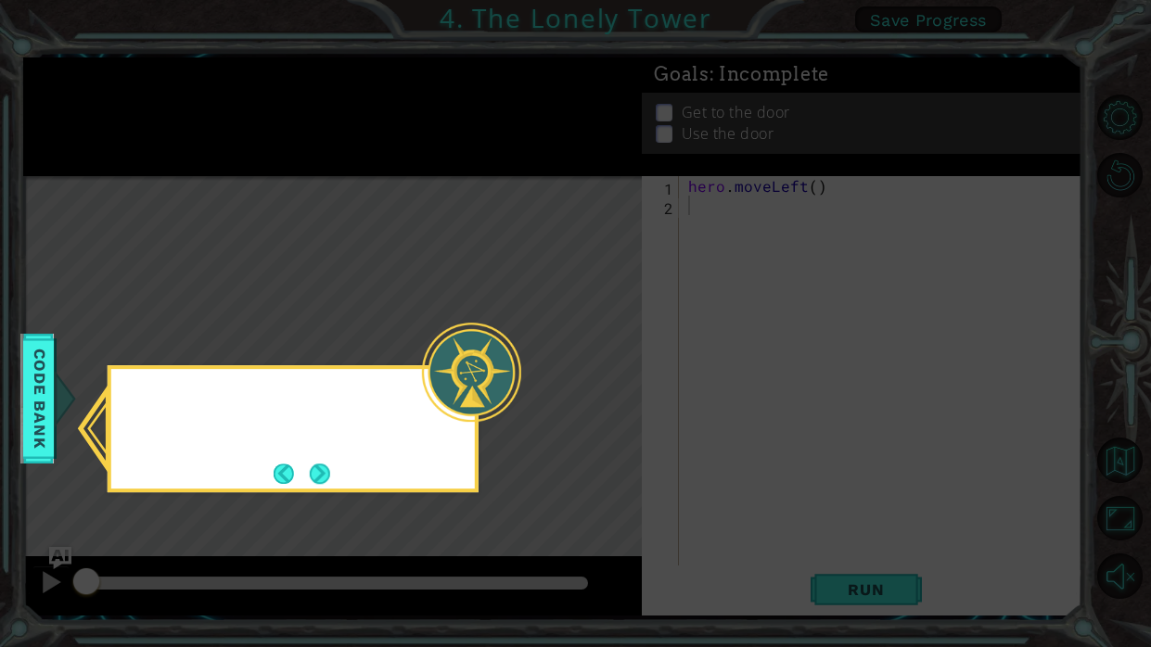
click at [429, 187] on icon at bounding box center [575, 323] width 1151 height 647
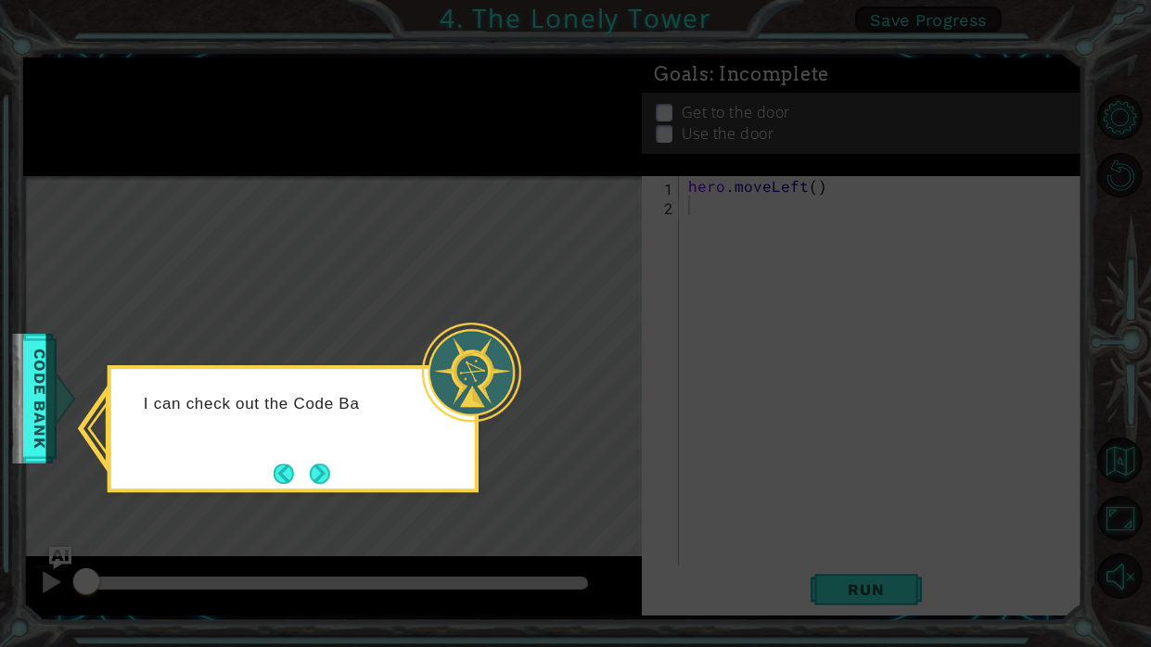
click at [352, 480] on div "I can check out the Code Ba" at bounding box center [293, 428] width 371 height 127
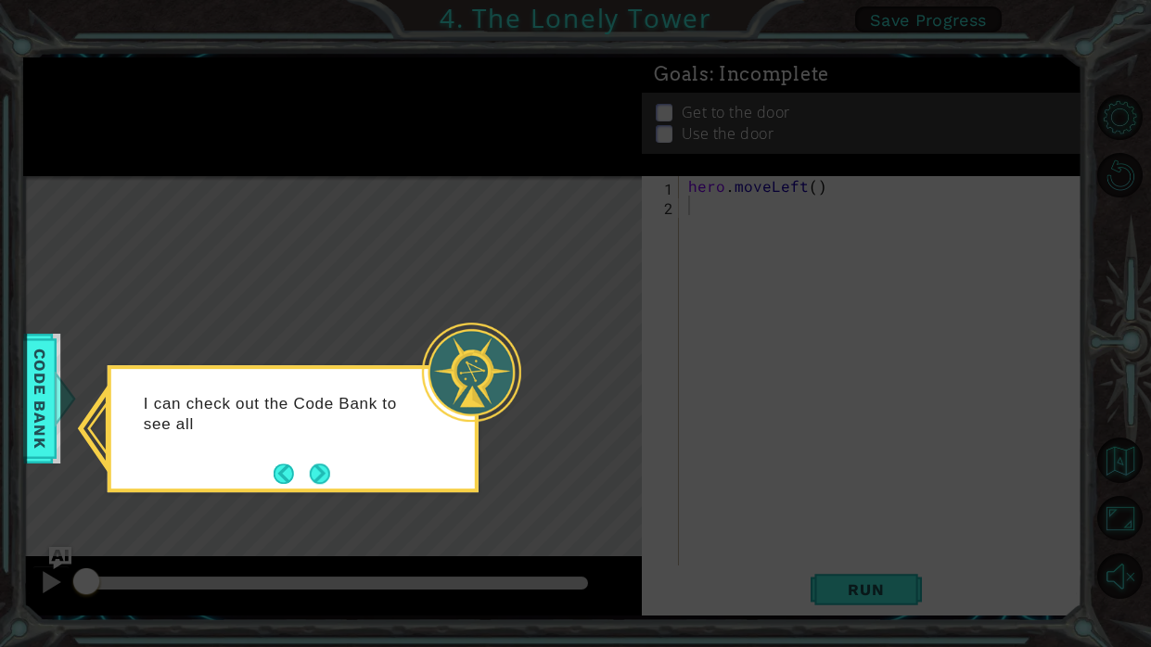
click at [334, 470] on div "I can check out the Code Bank to see all" at bounding box center [293, 428] width 371 height 127
click at [325, 468] on button "Next" at bounding box center [320, 474] width 29 height 29
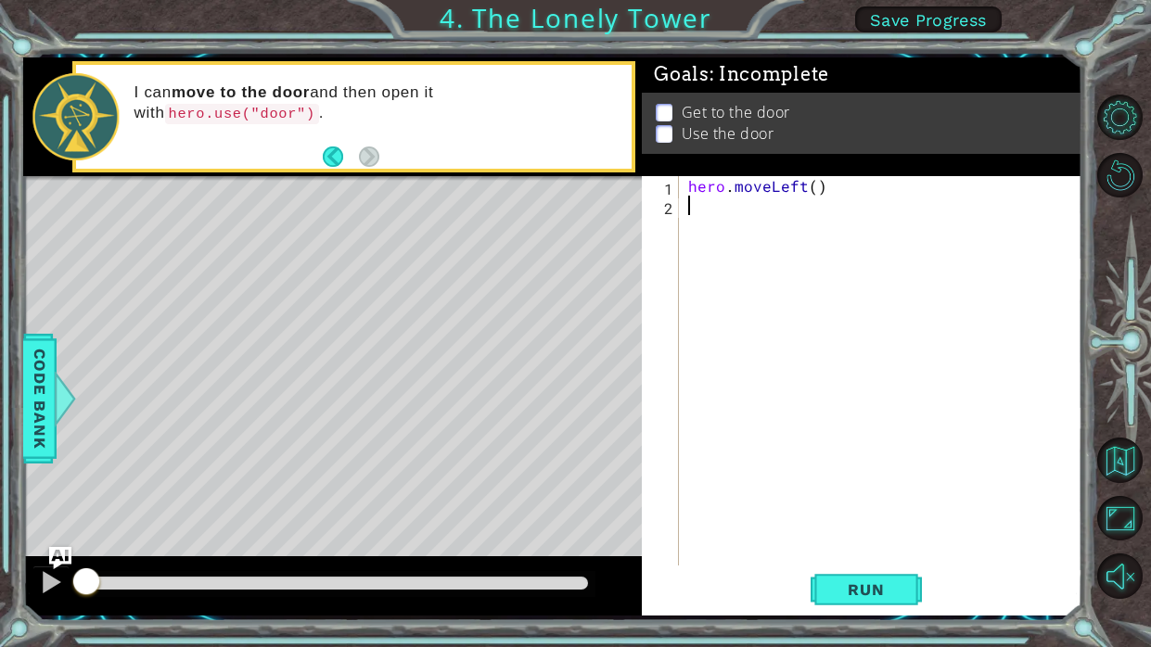
click at [829, 185] on div "hero . moveLeft ( )" at bounding box center [886, 390] width 403 height 429
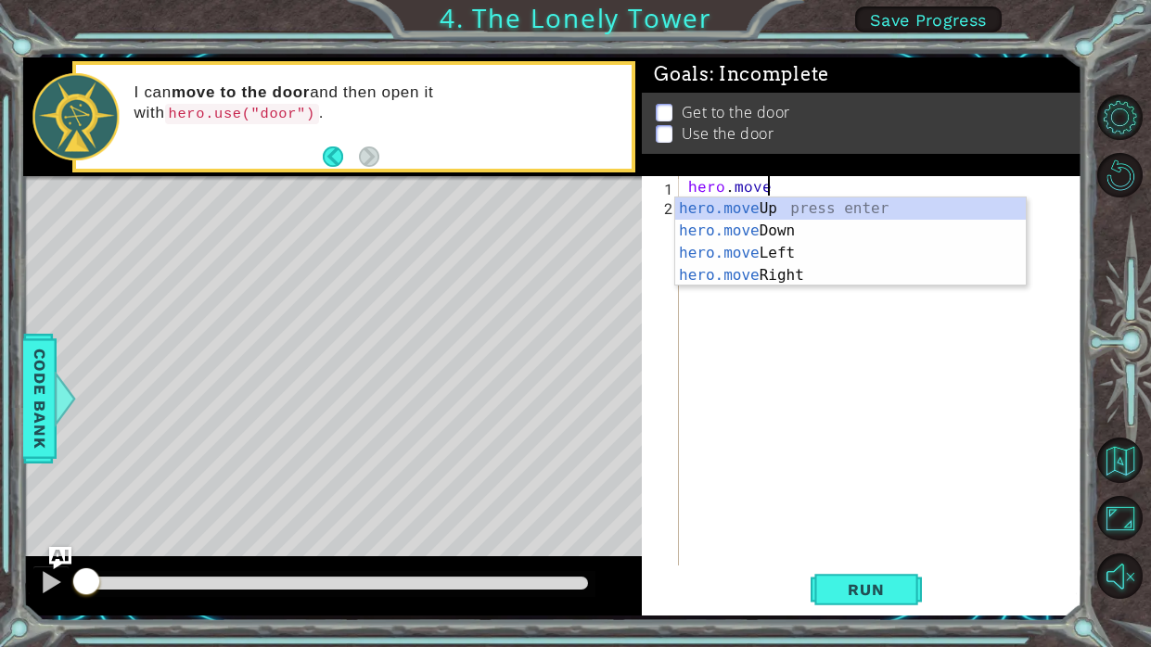
type textarea "h"
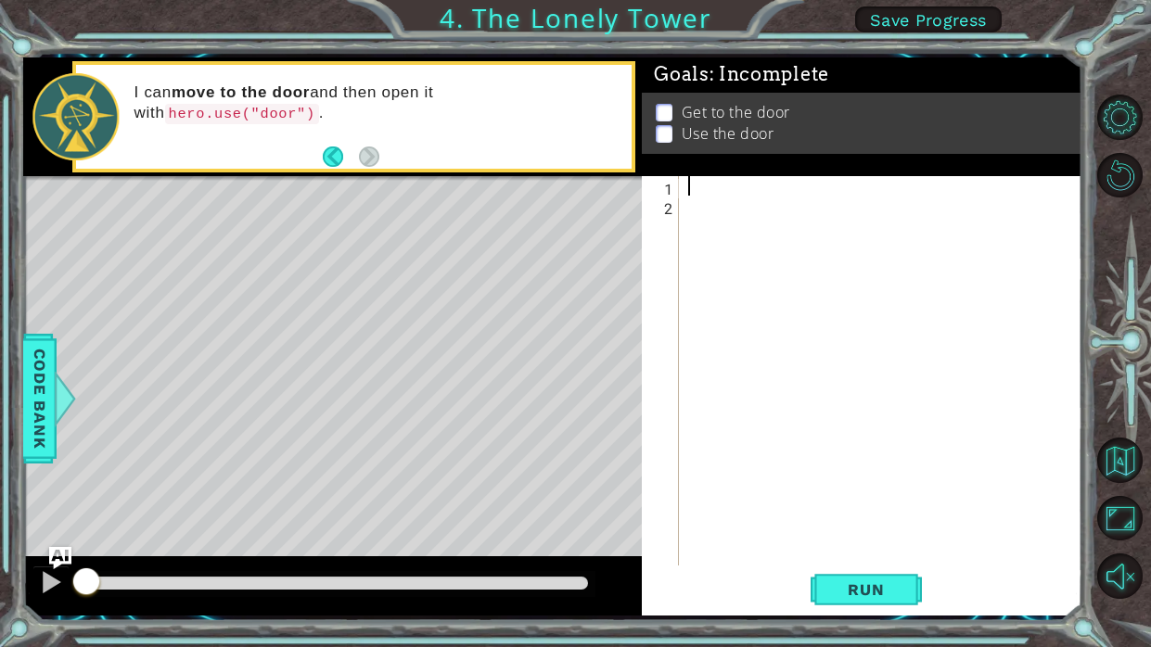
type textarea "h"
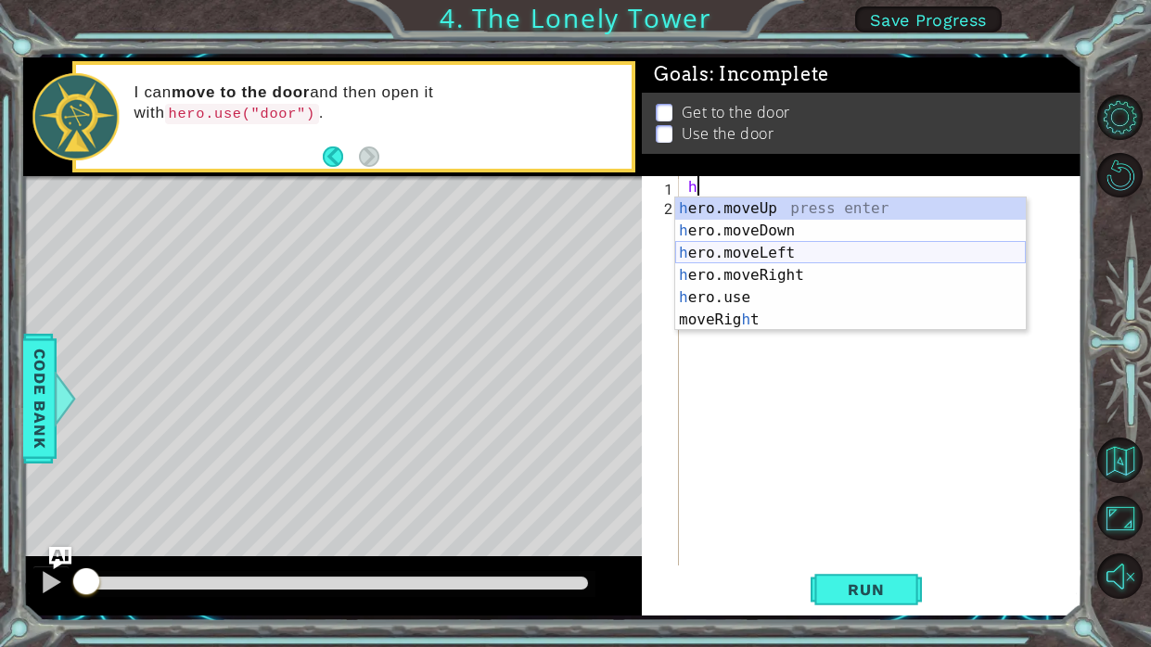
click at [816, 252] on div "h ero.moveUp press enter h ero.moveDown press enter h ero.moveLeft press enter …" at bounding box center [850, 287] width 351 height 178
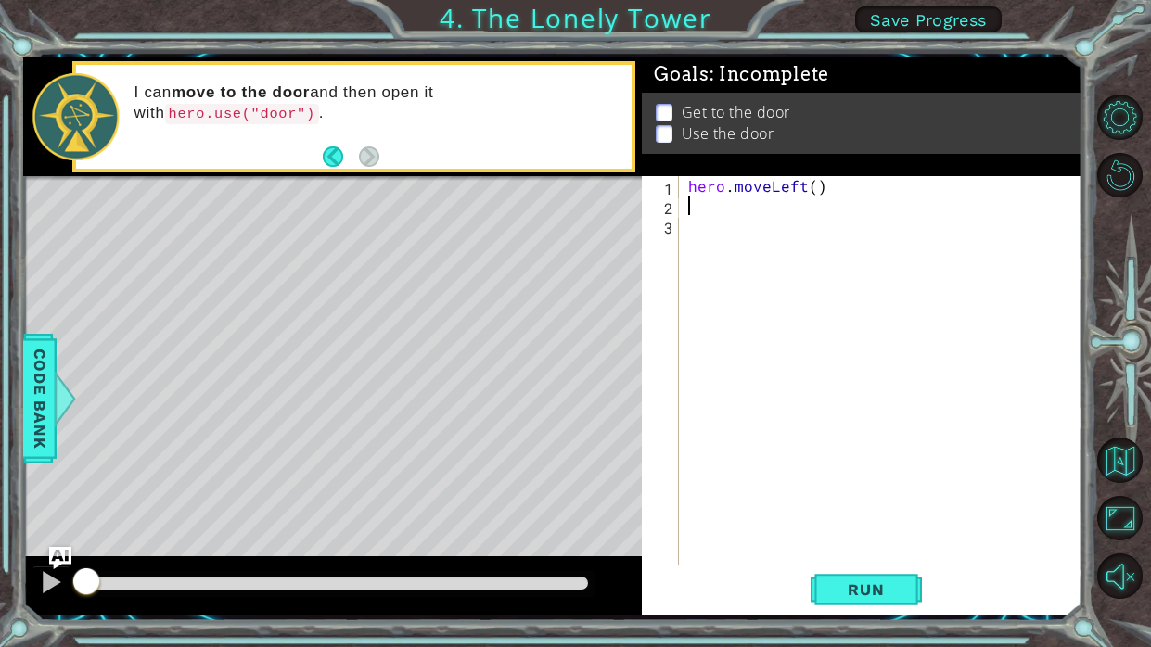
type textarea "h"
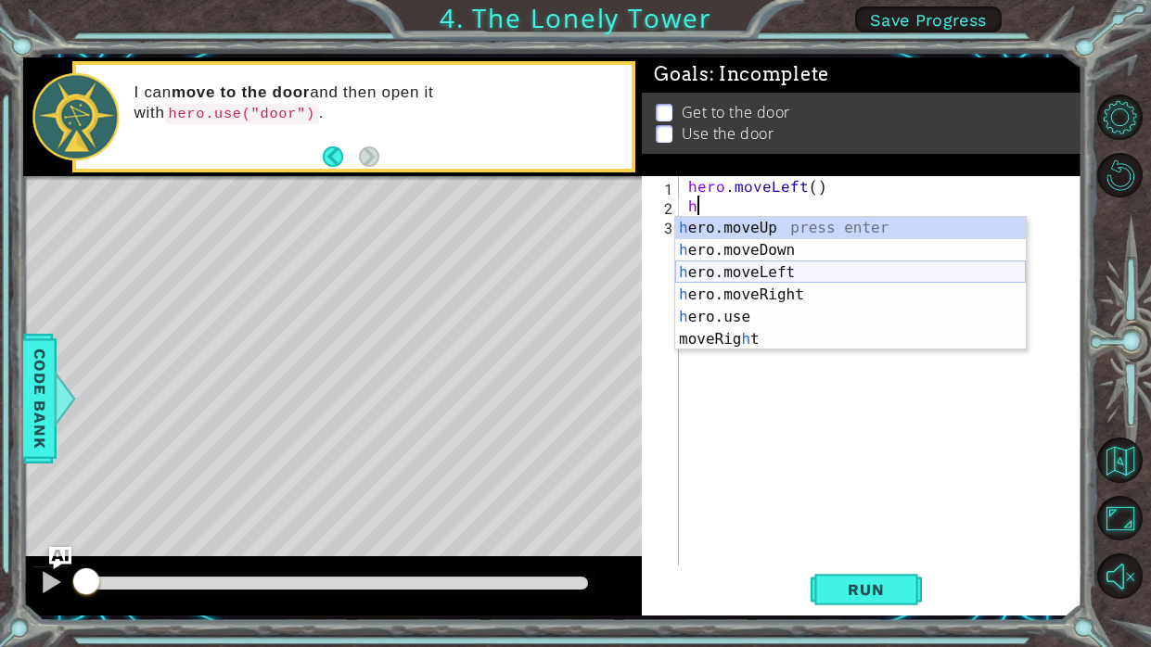
click at [808, 268] on div "h ero.moveUp press enter h ero.moveDown press enter h ero.moveLeft press enter …" at bounding box center [850, 306] width 351 height 178
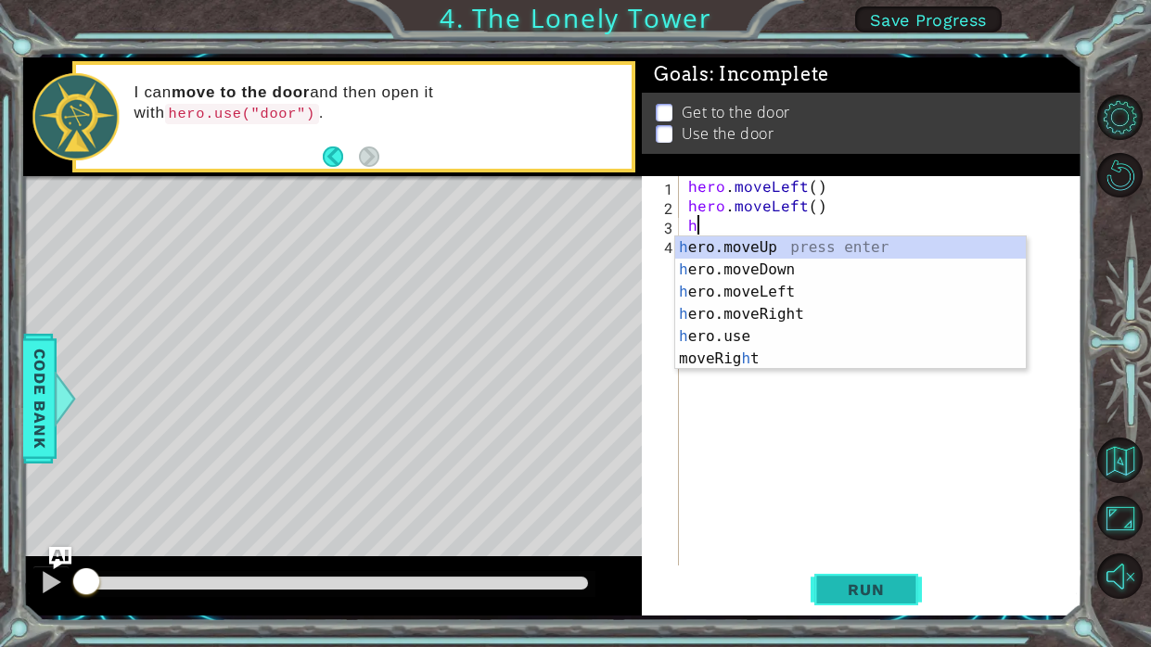
type textarea "h"
click at [852, 589] on span "Run" at bounding box center [865, 590] width 73 height 19
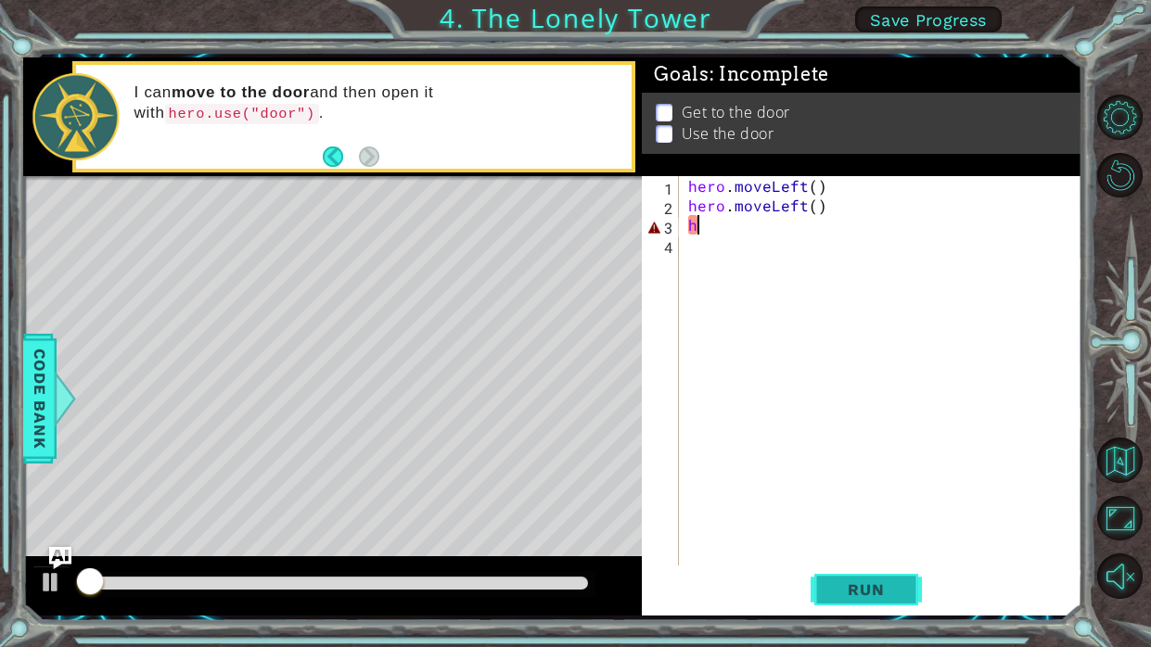
click at [852, 589] on span "Run" at bounding box center [865, 590] width 73 height 19
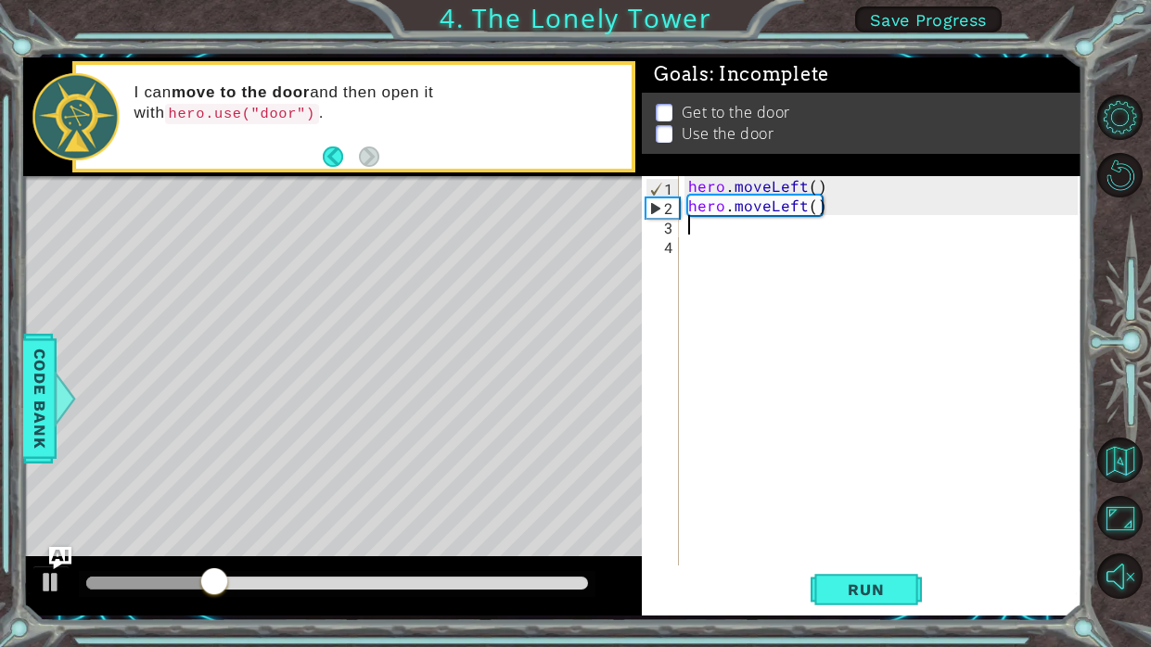
type textarea "r"
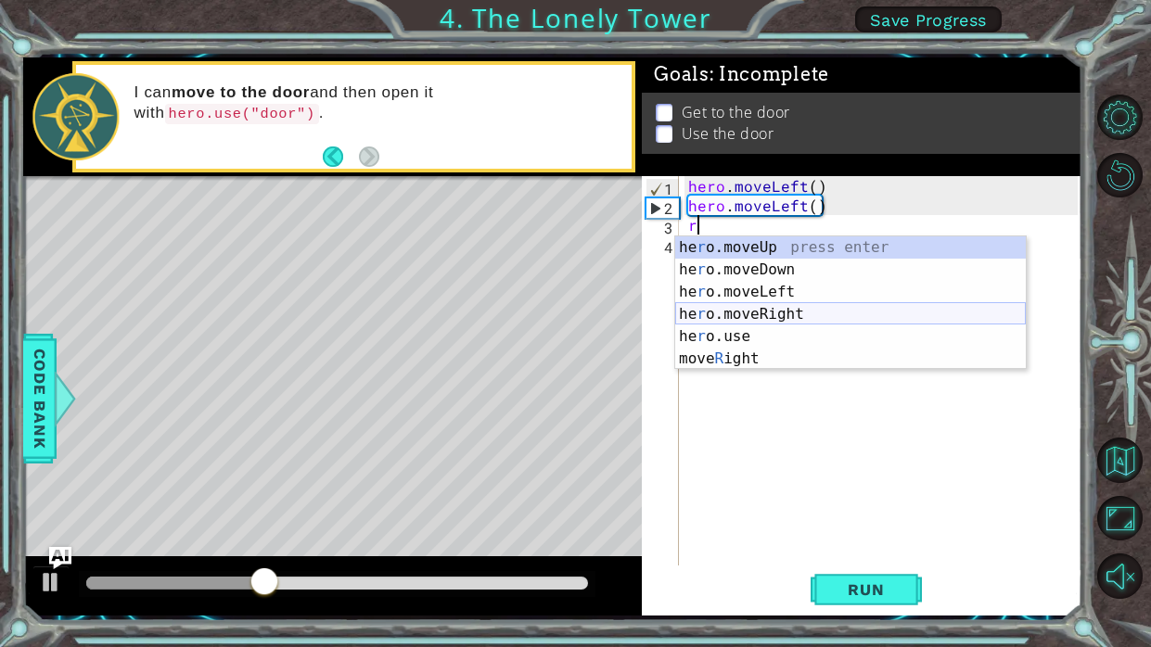
click at [793, 315] on div "he r o.moveUp press enter he r o.moveDown press enter he r o.moveLeft press ent…" at bounding box center [850, 326] width 351 height 178
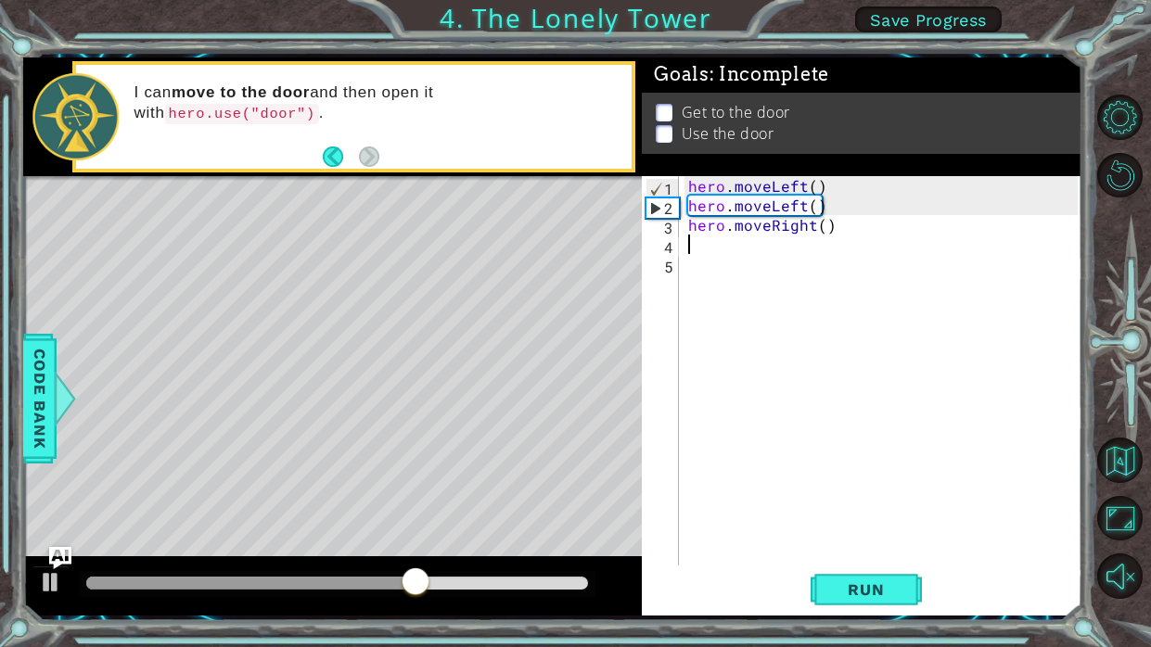
type textarea "h"
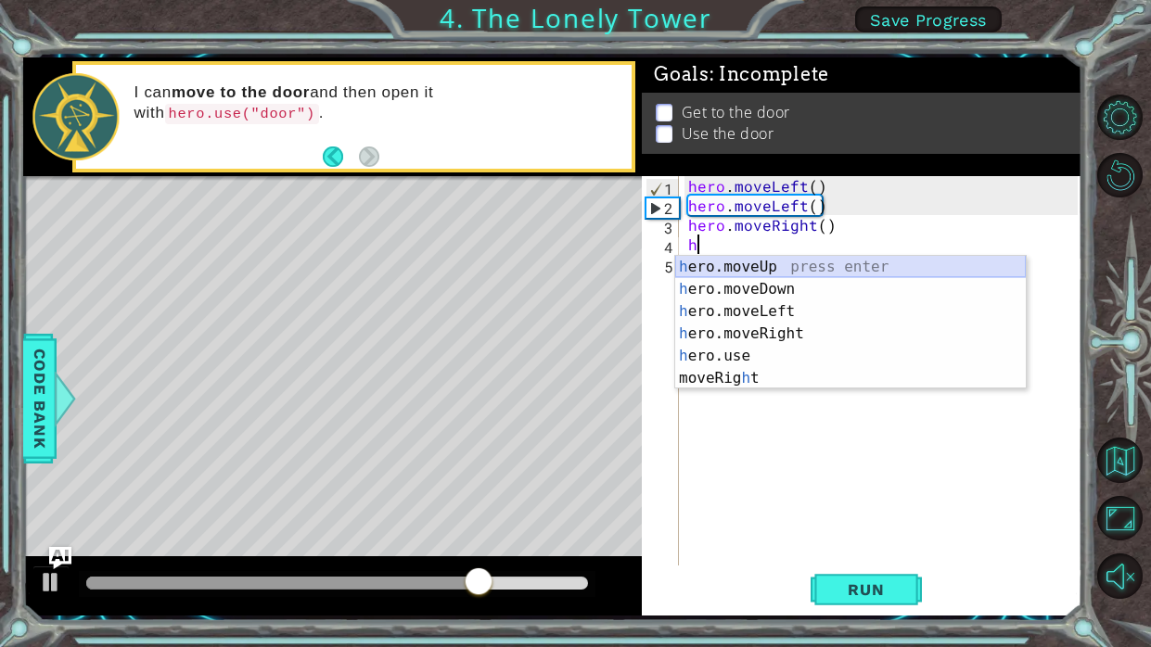
click at [788, 263] on div "h ero.moveUp press enter h ero.moveDown press enter h ero.moveLeft press enter …" at bounding box center [850, 345] width 351 height 178
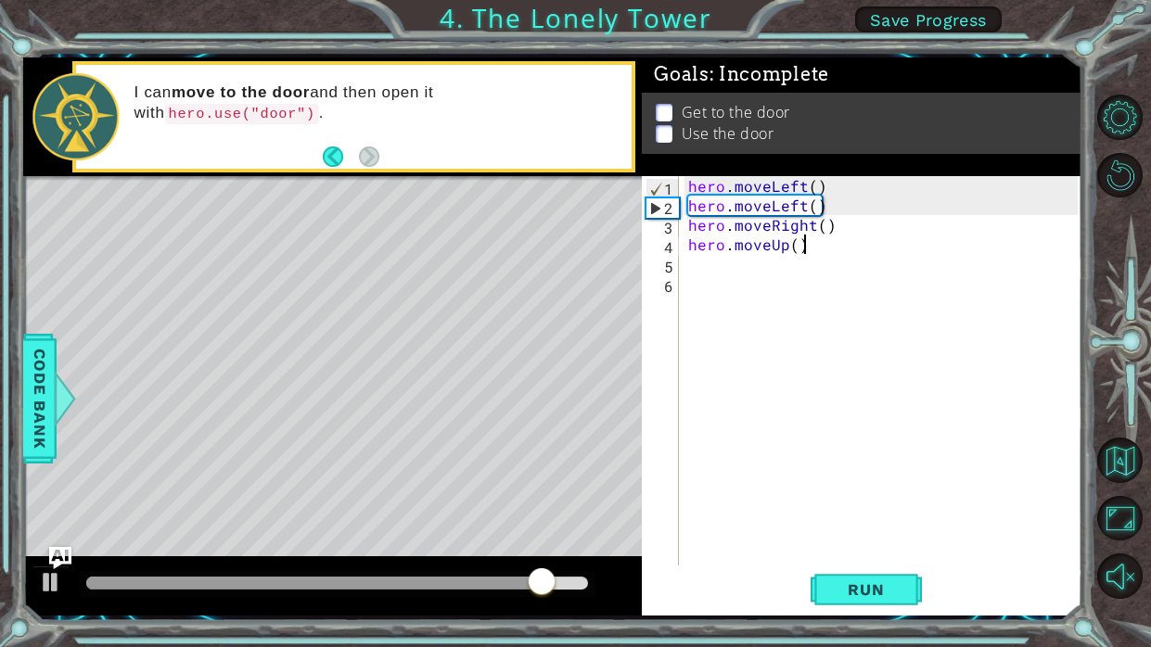
click at [834, 237] on div "hero . moveLeft ( ) hero . moveLeft ( ) hero . moveRight ( ) hero . moveUp ( )" at bounding box center [886, 390] width 403 height 429
click at [838, 219] on div "hero . moveLeft ( ) hero . moveLeft ( ) hero . moveRight ( ) hero . moveUp ( )" at bounding box center [886, 390] width 403 height 429
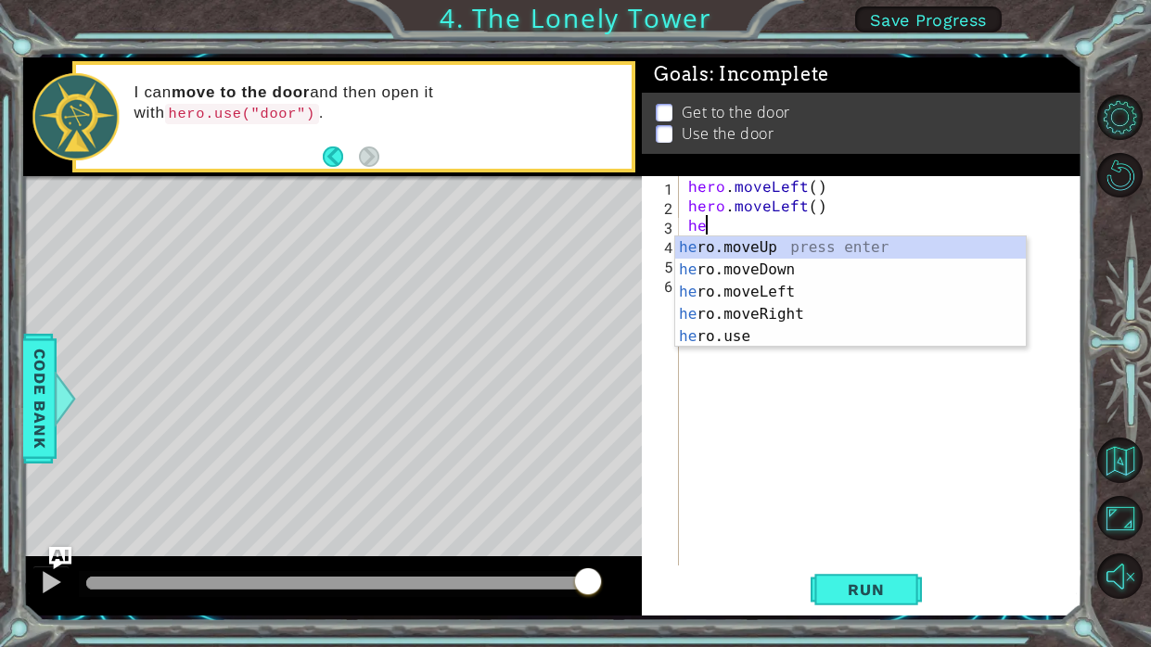
type textarea "h"
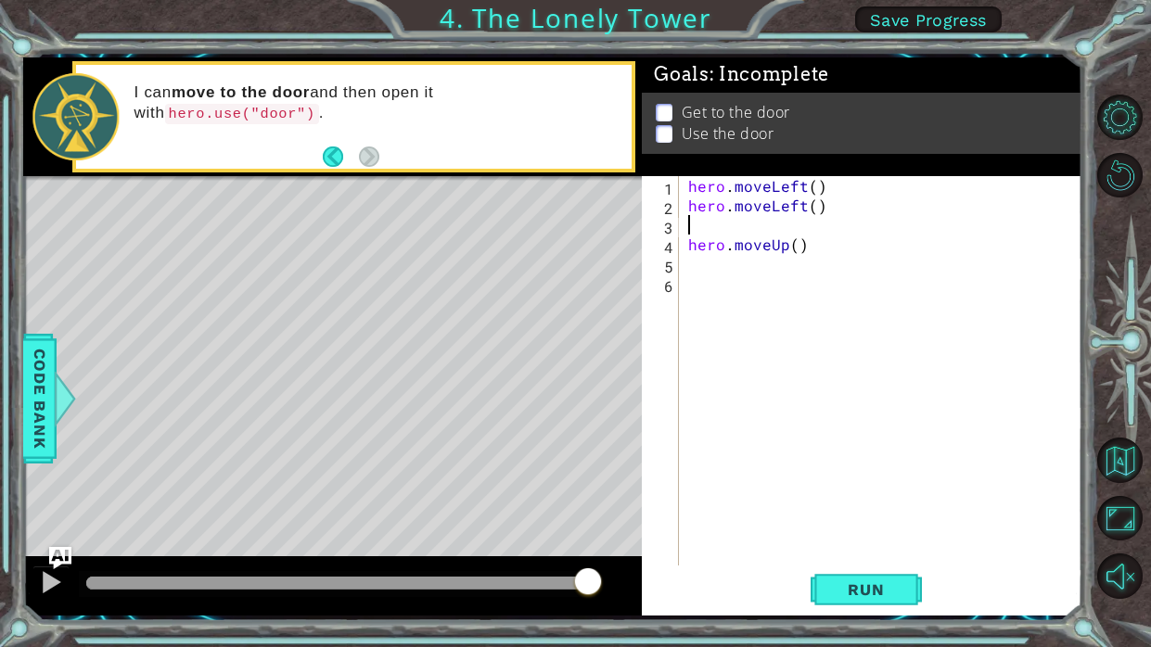
type textarea "h"
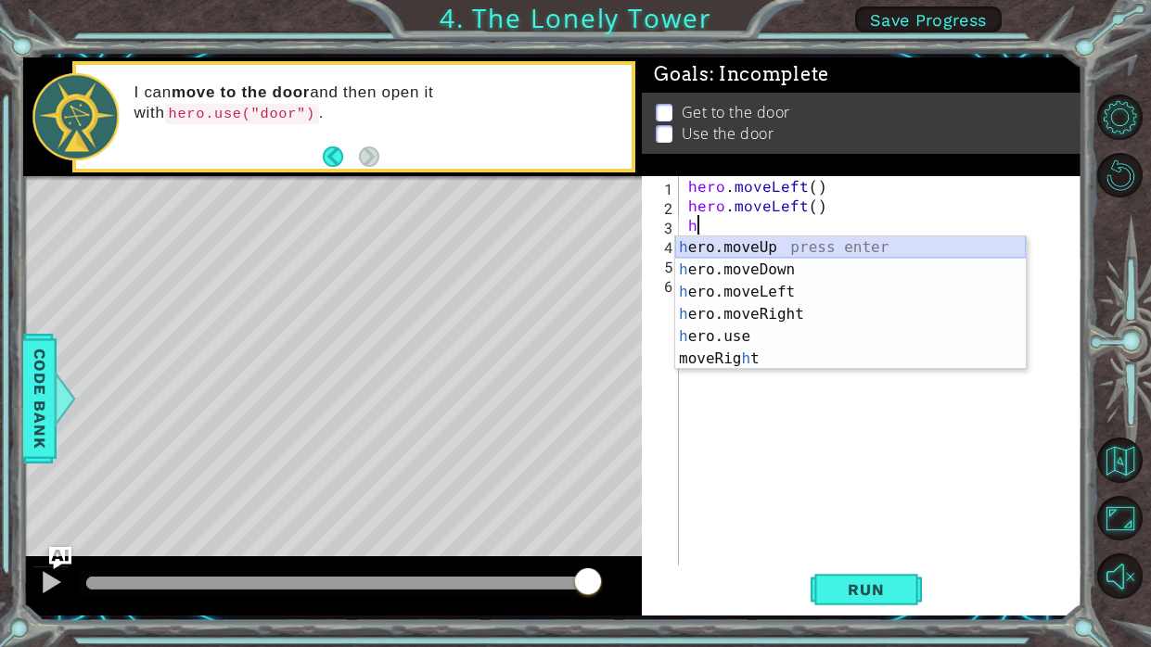
click at [813, 249] on div "h ero.moveUp press enter h ero.moveDown press enter h ero.moveLeft press enter …" at bounding box center [850, 326] width 351 height 178
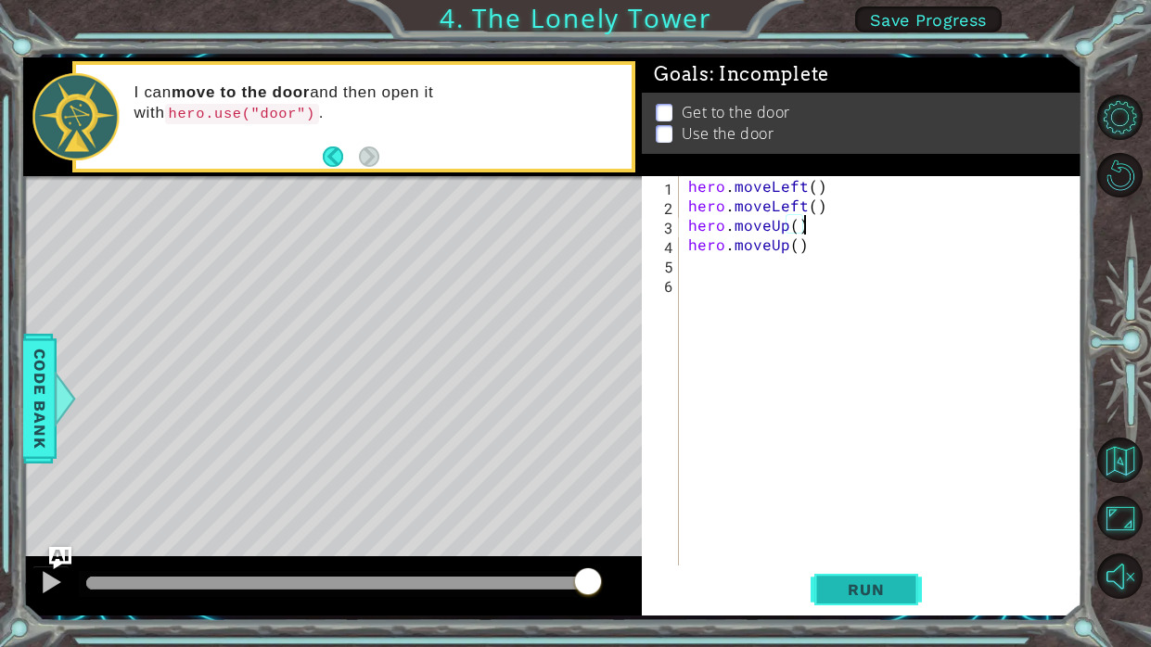
type textarea "hero.moveUp()"
click at [850, 588] on span "Run" at bounding box center [865, 590] width 73 height 19
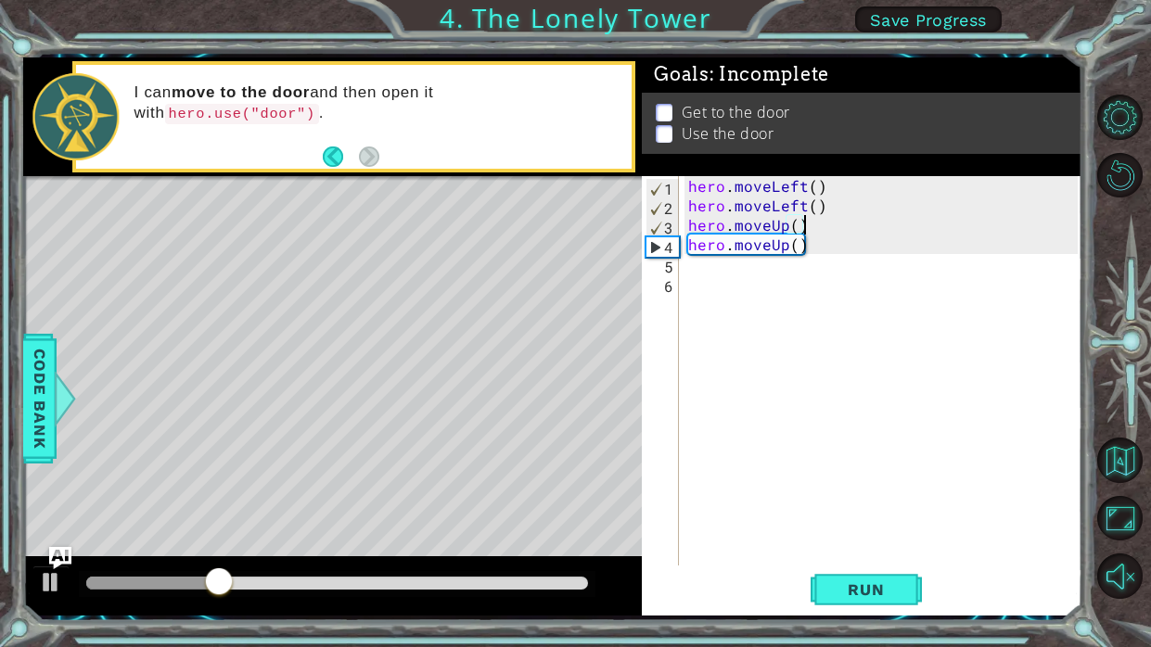
click at [740, 277] on div "hero . moveLeft ( ) hero . moveLeft ( ) hero . moveUp ( ) hero . moveUp ( )" at bounding box center [886, 390] width 403 height 429
click at [747, 264] on div "hero . moveLeft ( ) hero . moveLeft ( ) hero . moveUp ( ) hero . moveUp ( )" at bounding box center [886, 390] width 403 height 429
type textarea "h"
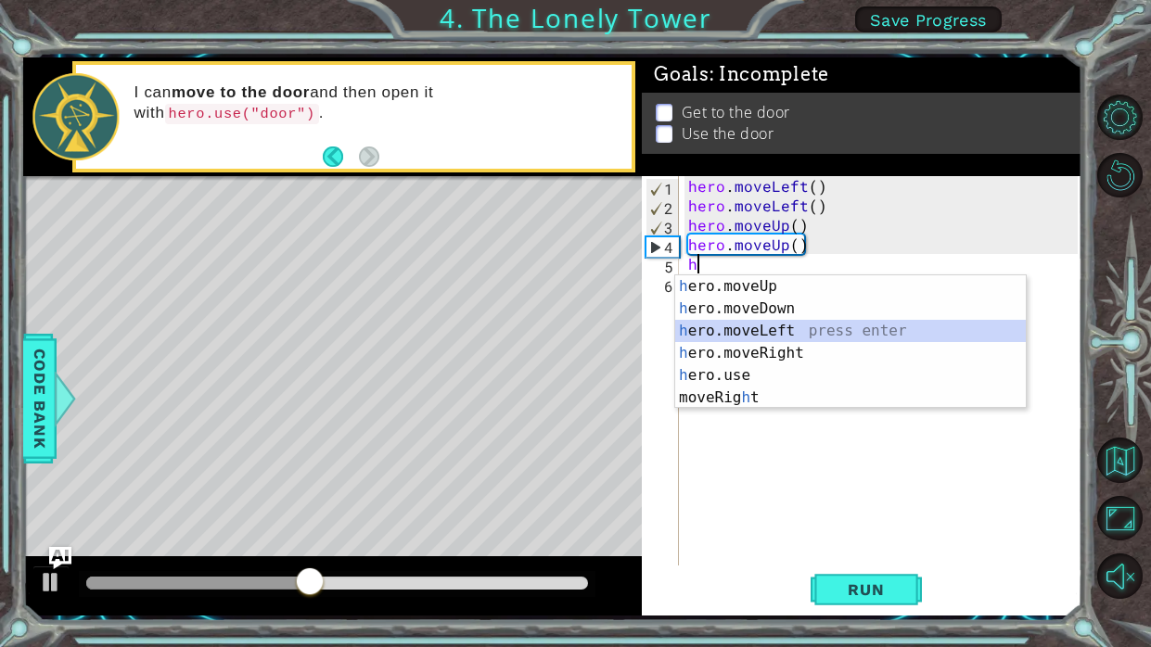
click at [809, 327] on div "h ero.moveUp press enter h ero.moveDown press enter h ero.moveLeft press enter …" at bounding box center [850, 364] width 351 height 178
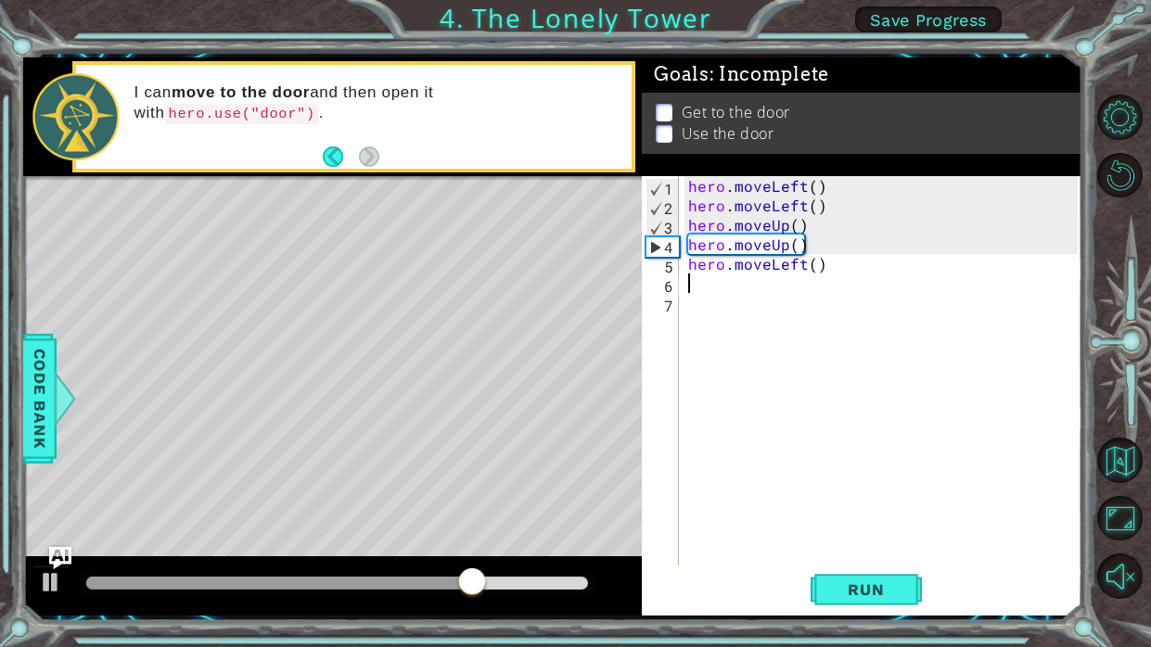
type textarea "h"
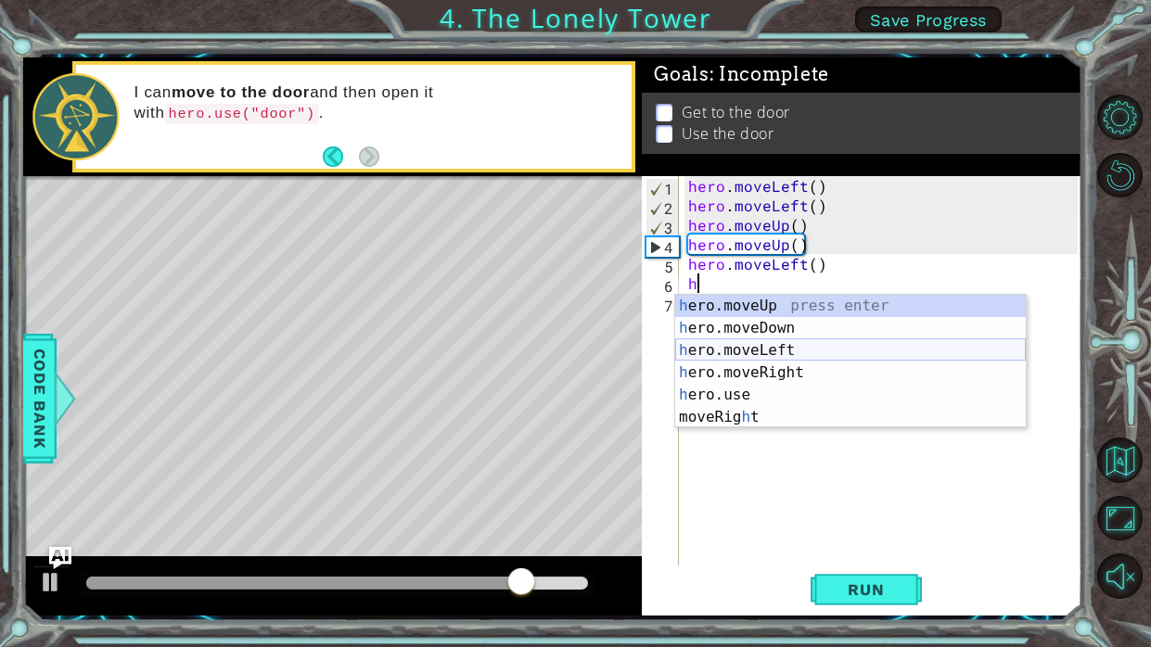
click at [815, 354] on div "h ero.moveUp press enter h ero.moveDown press enter h ero.moveLeft press enter …" at bounding box center [850, 384] width 351 height 178
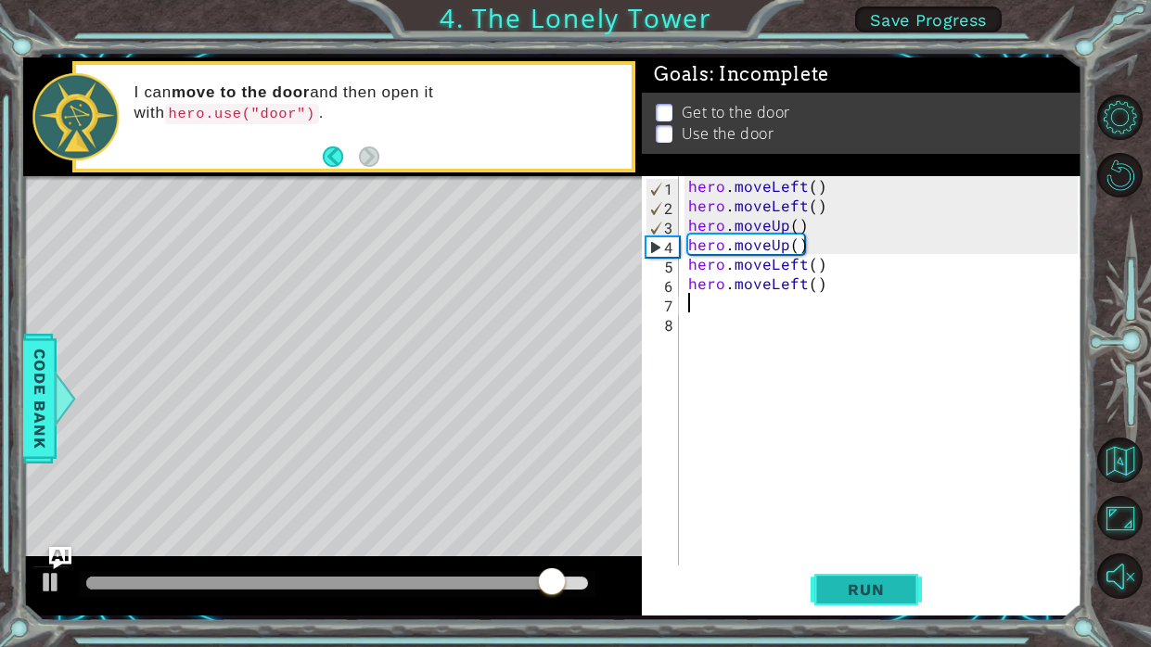
click at [853, 586] on span "Run" at bounding box center [865, 590] width 73 height 19
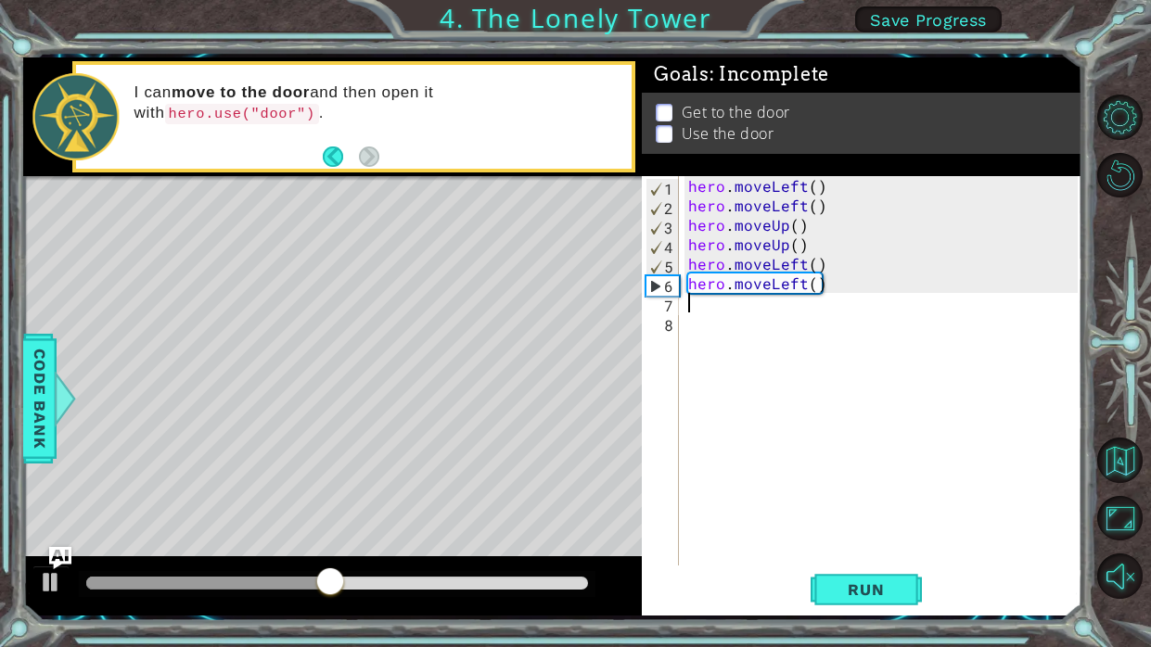
click at [899, 269] on div "hero . moveLeft ( ) hero . moveLeft ( ) hero . moveUp ( ) hero . moveUp ( ) her…" at bounding box center [886, 390] width 403 height 429
click at [897, 279] on div "hero . moveLeft ( ) hero . moveLeft ( ) hero . moveUp ( ) hero . moveUp ( ) her…" at bounding box center [886, 390] width 403 height 429
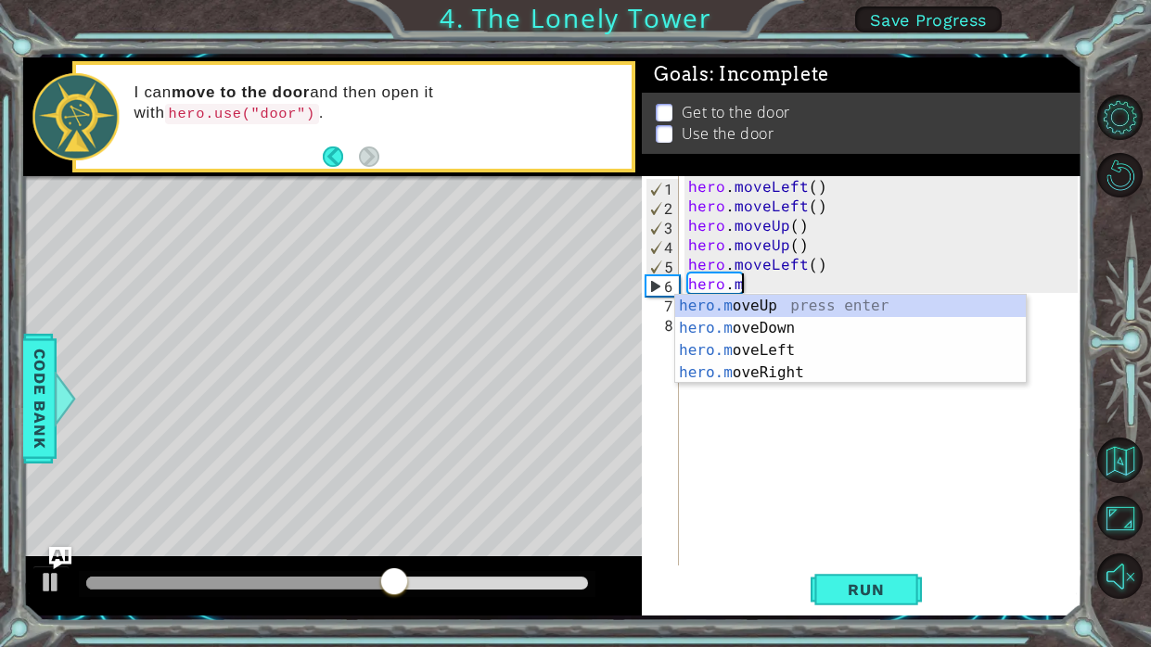
type textarea "h"
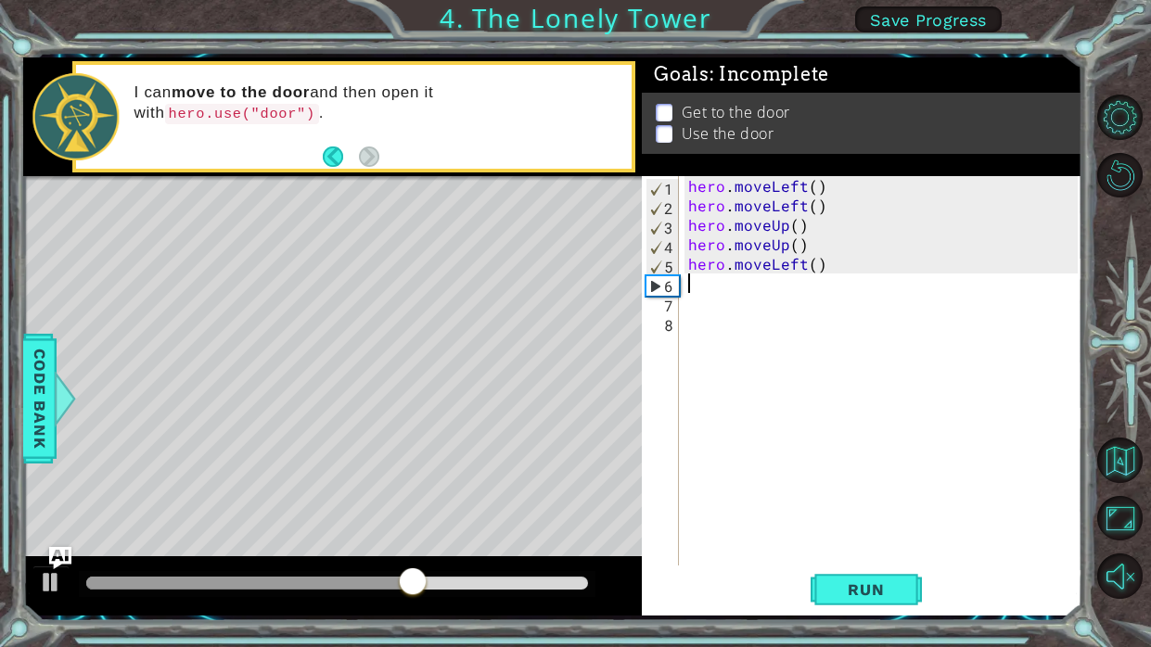
type textarea "hero.moveLeft()"
click at [883, 274] on div "hero . moveLeft ( ) hero . moveLeft ( ) hero . moveUp ( ) hero . moveUp ( ) her…" at bounding box center [886, 390] width 403 height 429
click at [880, 276] on div "hero . moveLeft ( ) hero . moveLeft ( ) hero . moveUp ( ) hero . moveUp ( ) her…" at bounding box center [886, 390] width 403 height 429
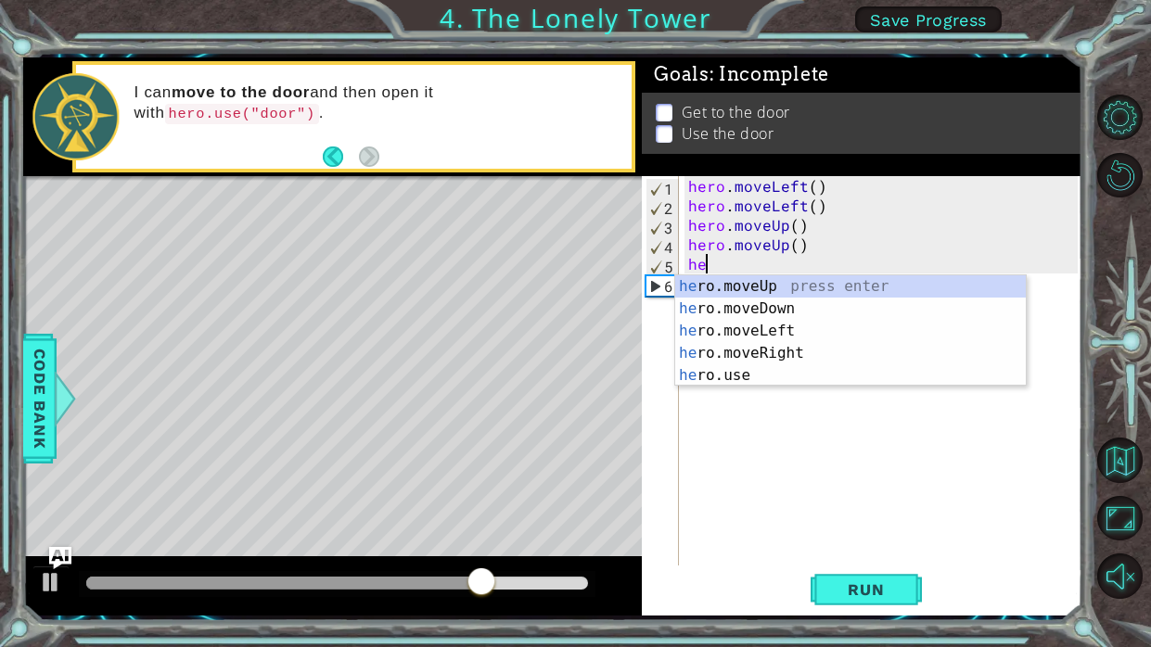
type textarea "h"
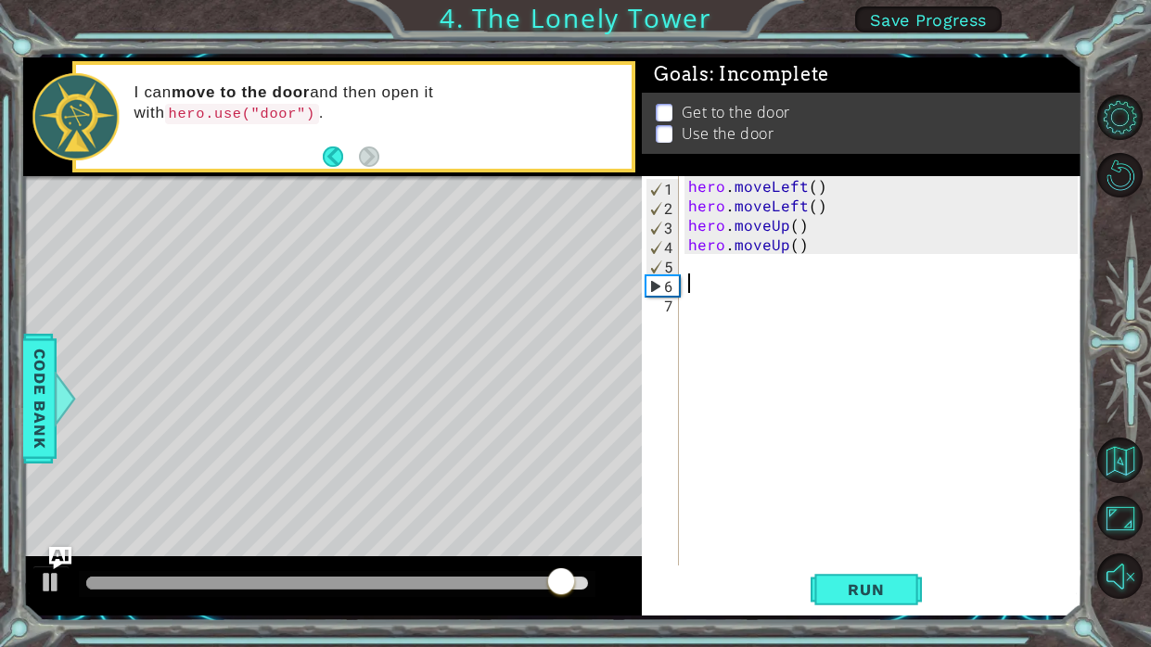
click at [778, 252] on div "hero . moveLeft ( ) hero . moveLeft ( ) hero . moveUp ( ) hero . moveUp ( )" at bounding box center [886, 390] width 403 height 429
type textarea "hero.moveUp()"
click at [778, 283] on div "hero . moveLeft ( ) hero . moveLeft ( ) hero . moveUp ( ) hero . moveUp ( )" at bounding box center [886, 390] width 403 height 429
click at [775, 267] on div "hero . moveLeft ( ) hero . moveLeft ( ) hero . moveUp ( ) hero . moveUp ( )" at bounding box center [886, 390] width 403 height 429
type textarea "h"
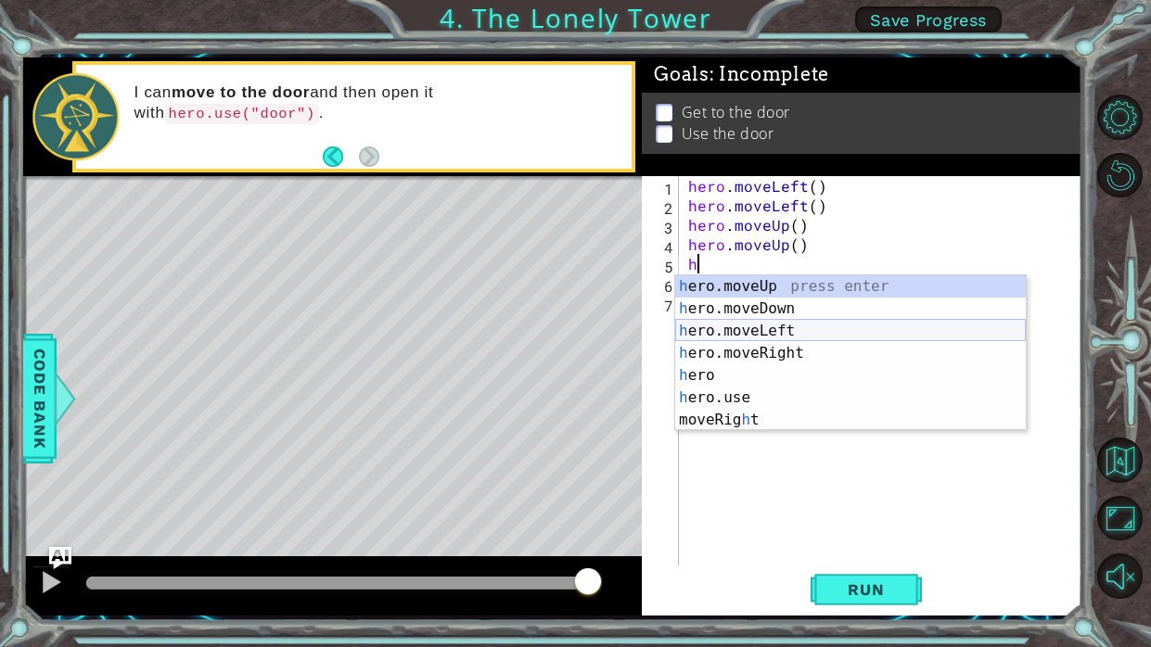
click at [797, 326] on div "h ero.moveUp press enter h ero.moveDown press enter h ero.moveLeft press enter …" at bounding box center [850, 375] width 351 height 200
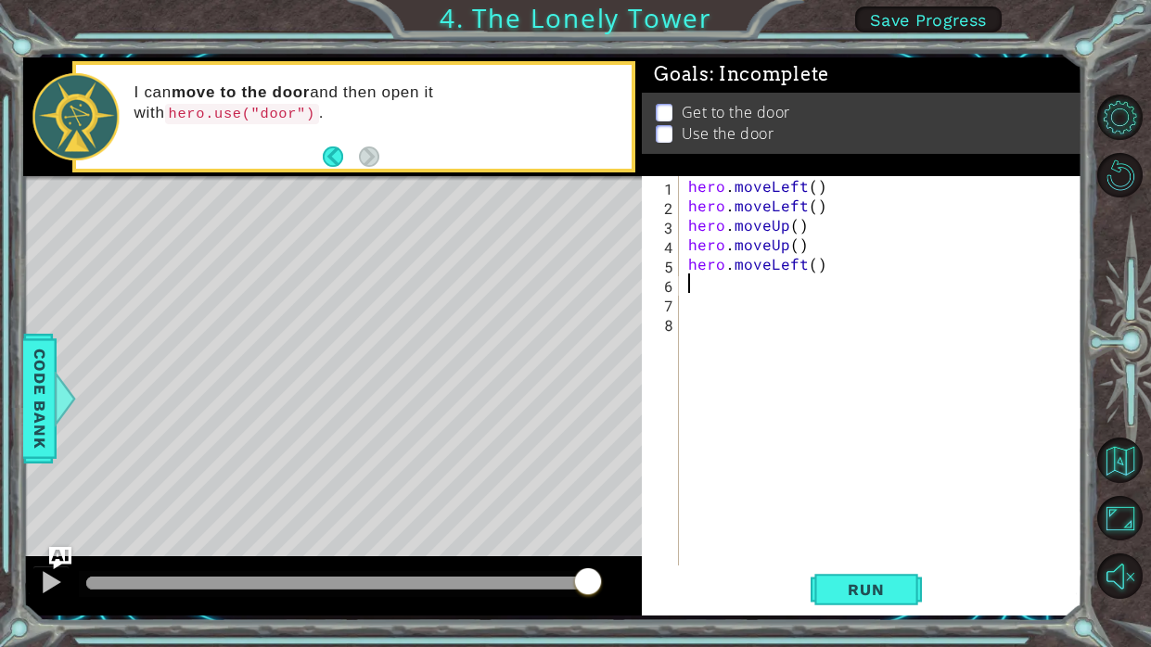
click at [930, 276] on div "hero . moveLeft ( ) hero . moveLeft ( ) hero . moveUp ( ) hero . moveUp ( ) her…" at bounding box center [886, 390] width 403 height 429
click at [925, 262] on div "hero . moveLeft ( ) hero . moveLeft ( ) hero . moveUp ( ) hero . moveUp ( ) her…" at bounding box center [886, 390] width 403 height 429
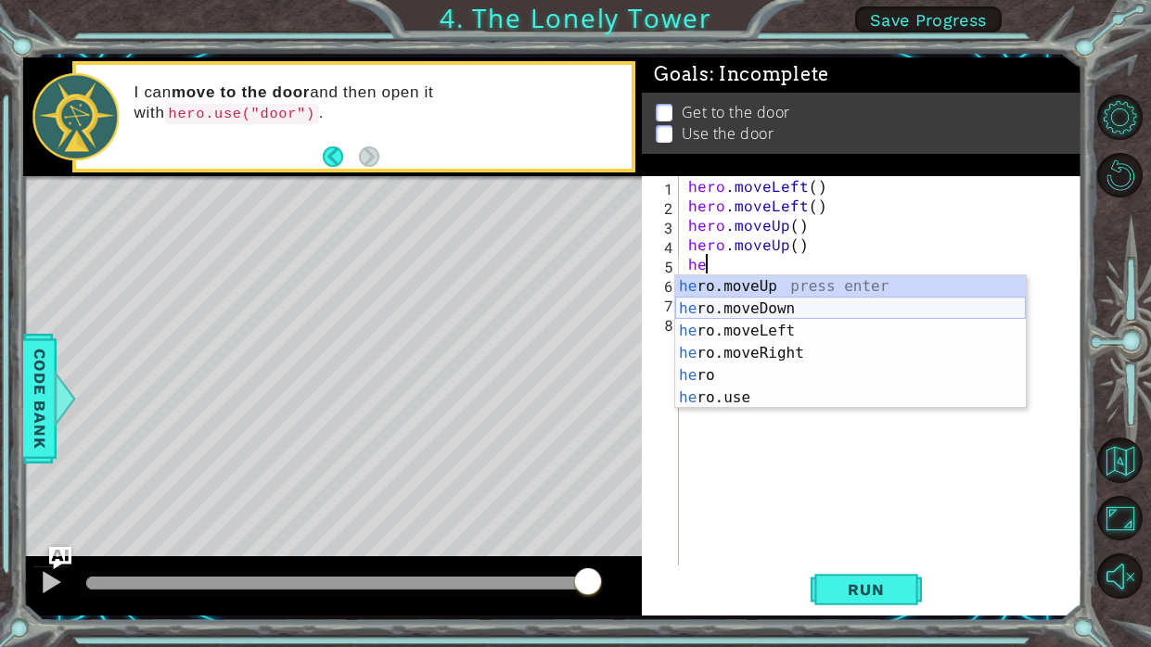
type textarea "h"
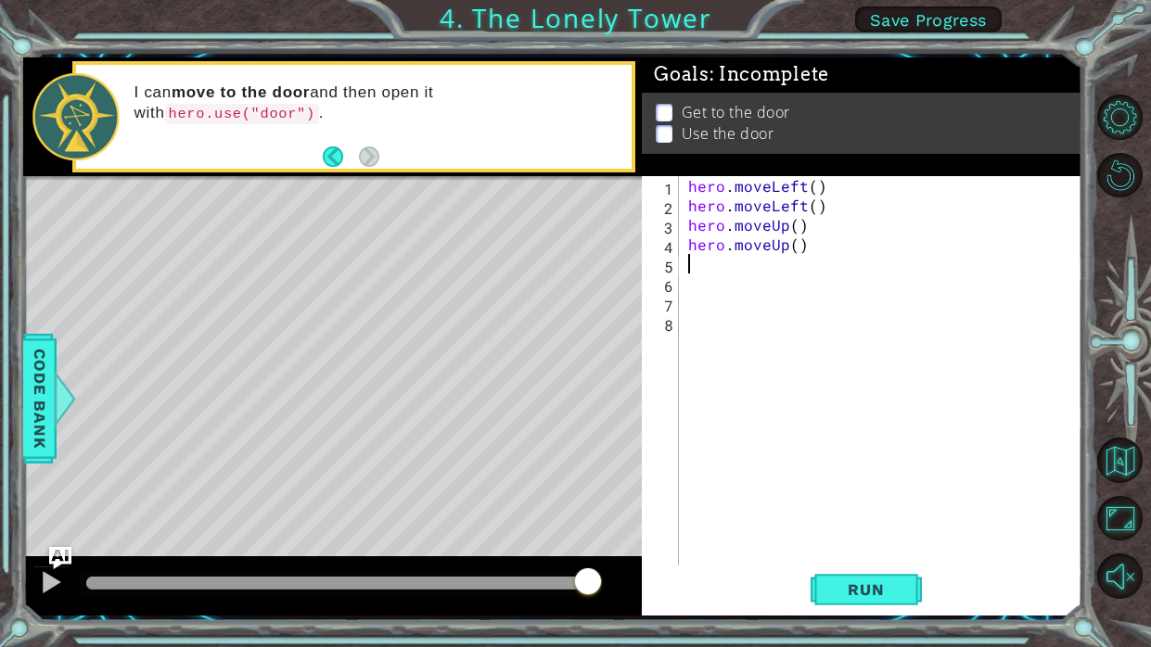
type textarea "h"
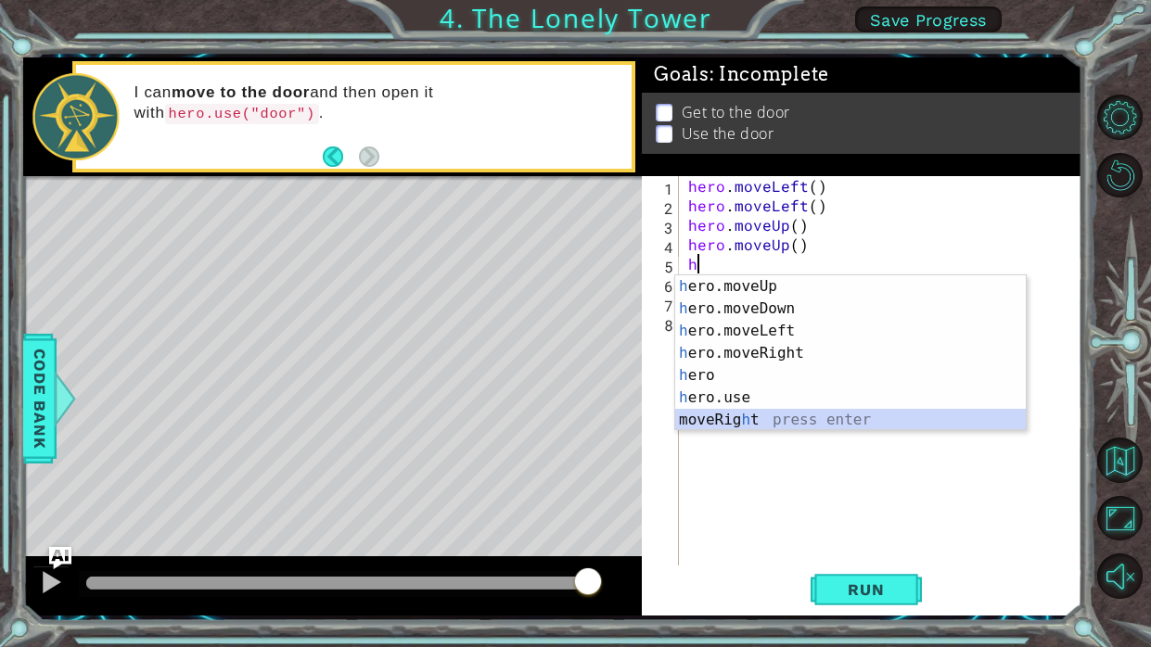
click at [844, 417] on div "h ero.moveUp press enter h ero.moveDown press enter h ero.moveLeft press enter …" at bounding box center [850, 375] width 351 height 200
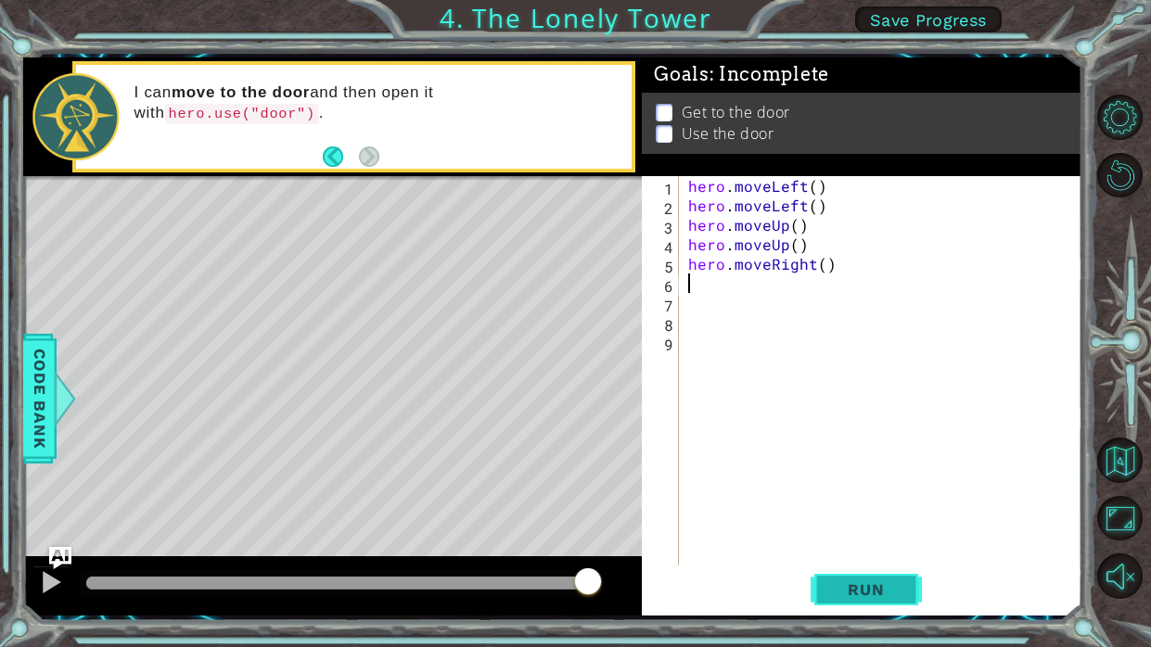
click at [869, 577] on button "Run" at bounding box center [866, 591] width 111 height 44
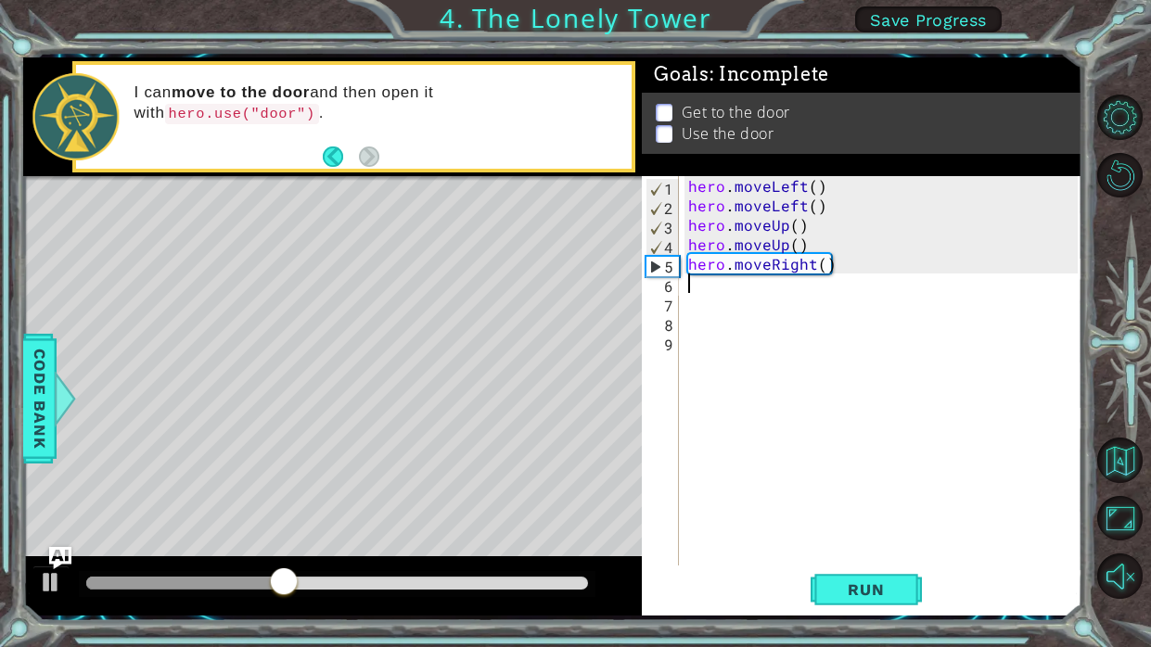
type textarea "h"
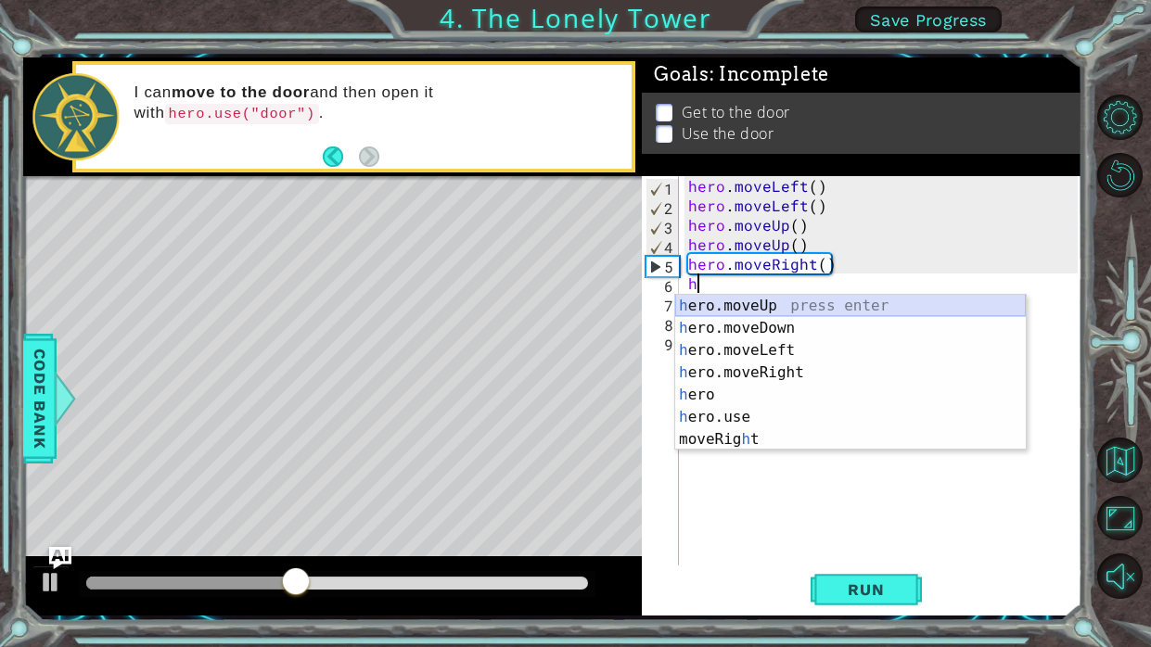
click at [779, 301] on div "h ero.moveUp press enter h ero.moveDown press enter h ero.moveLeft press enter …" at bounding box center [850, 395] width 351 height 200
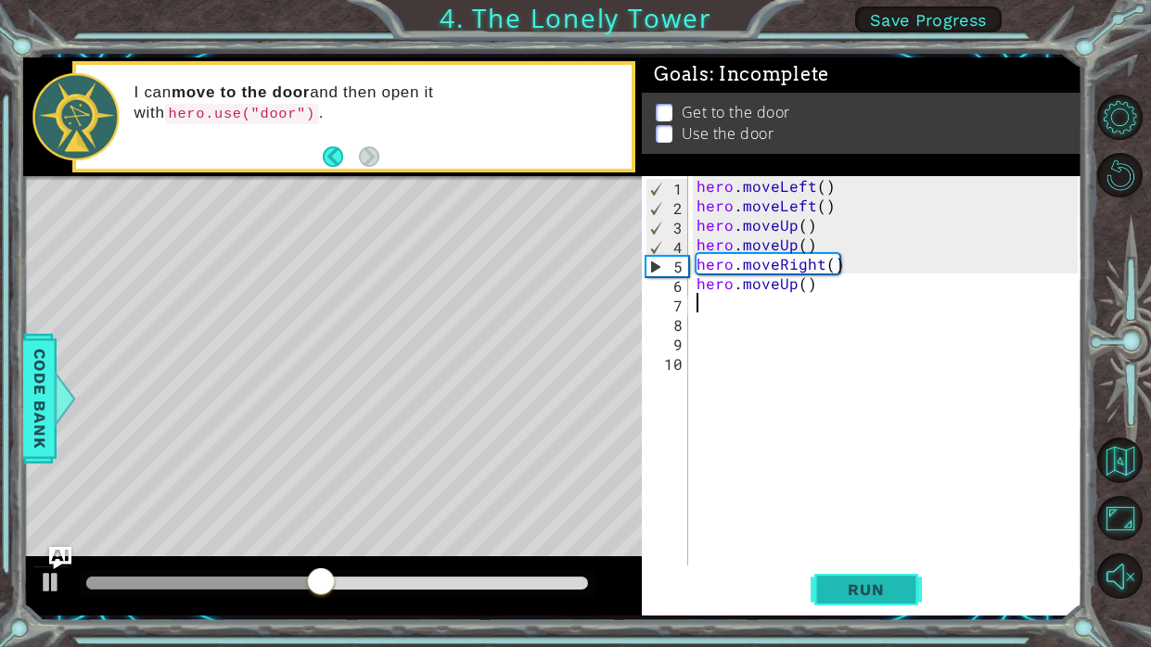
click at [866, 594] on span "Run" at bounding box center [865, 590] width 73 height 19
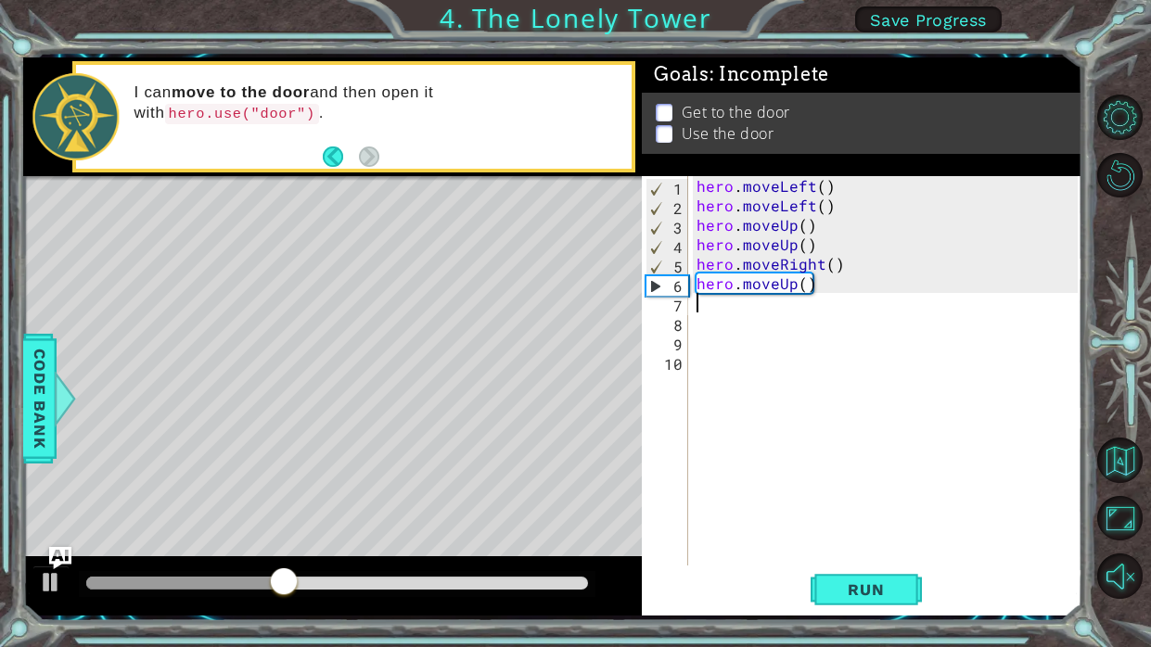
click at [843, 283] on div "hero . moveLeft ( ) hero . moveLeft ( ) hero . moveUp ( ) hero . moveUp ( ) her…" at bounding box center [890, 390] width 394 height 429
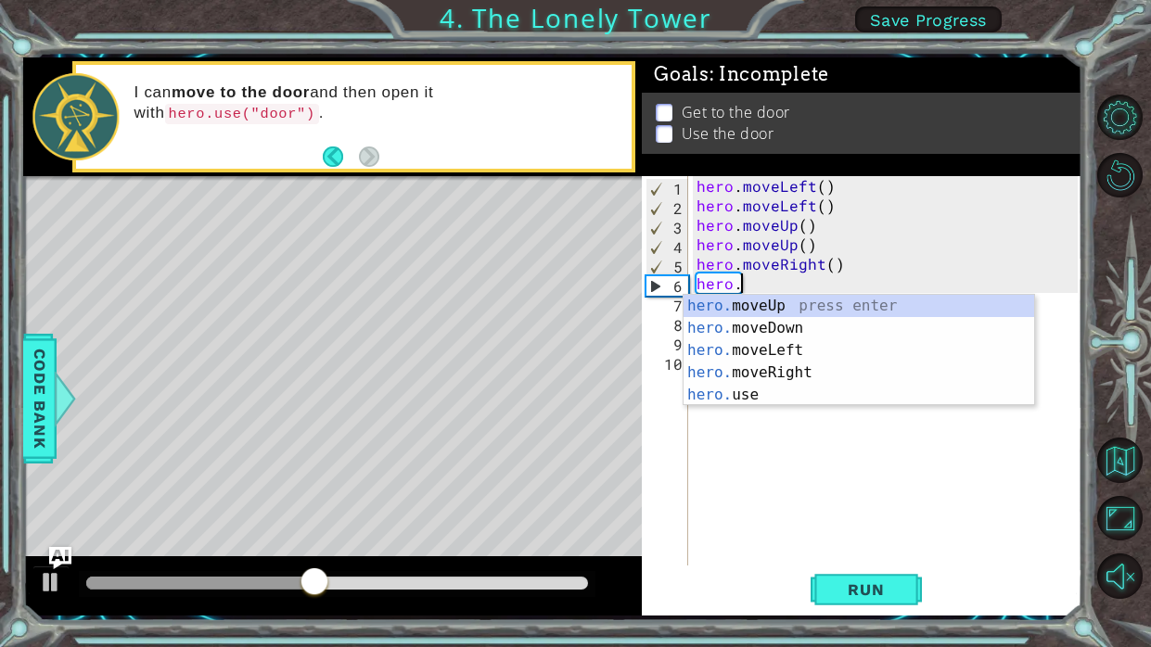
type textarea "h"
type textarea "hero.moveRight()"
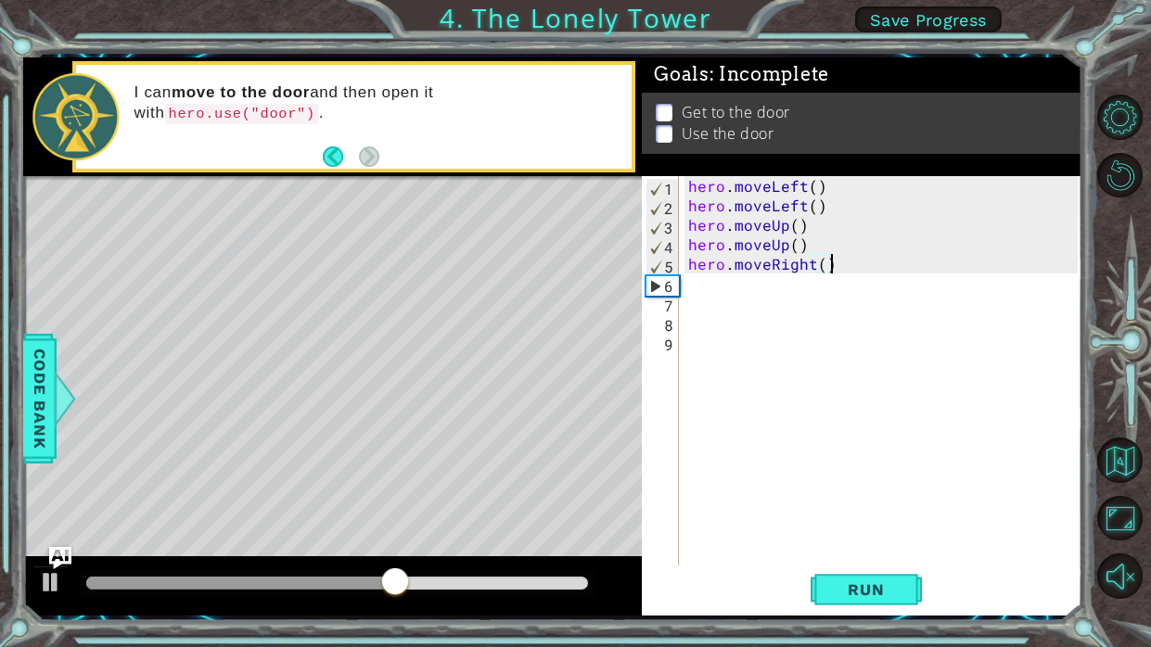
click at [833, 295] on div "hero . moveLeft ( ) hero . moveLeft ( ) hero . moveUp ( ) hero . moveUp ( ) her…" at bounding box center [886, 390] width 403 height 429
click at [826, 282] on div "hero . moveLeft ( ) hero . moveLeft ( ) hero . moveUp ( ) hero . moveUp ( ) her…" at bounding box center [886, 390] width 403 height 429
type textarea "h"
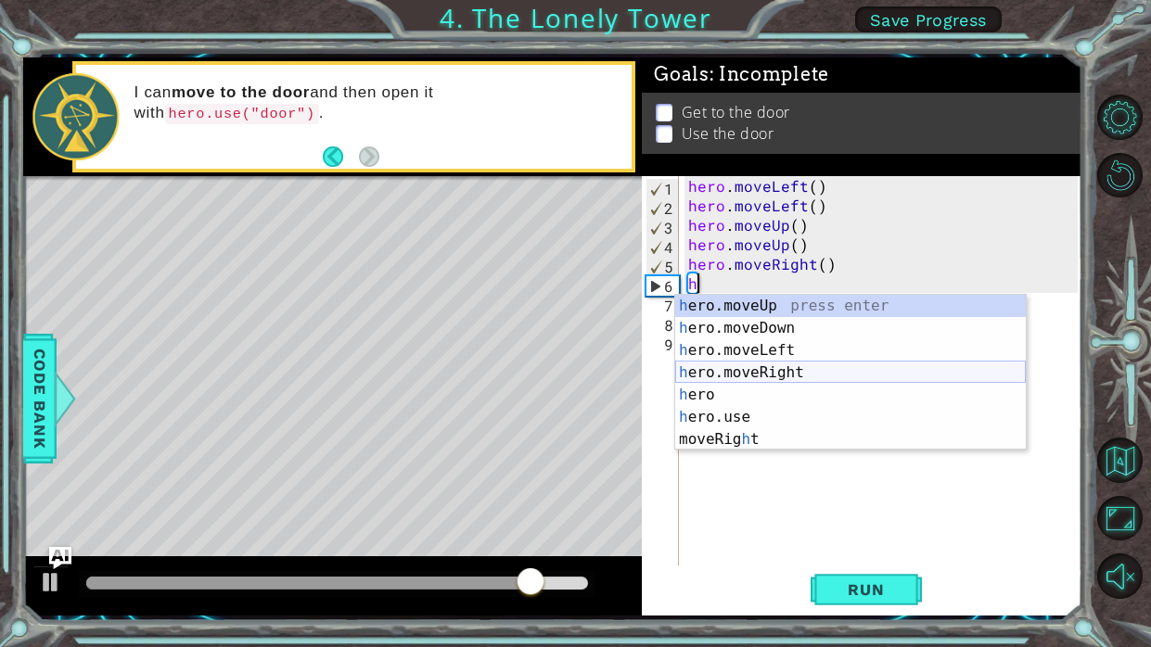
click at [814, 375] on div "h ero.moveUp press enter h ero.moveDown press enter h ero.moveLeft press enter …" at bounding box center [850, 395] width 351 height 200
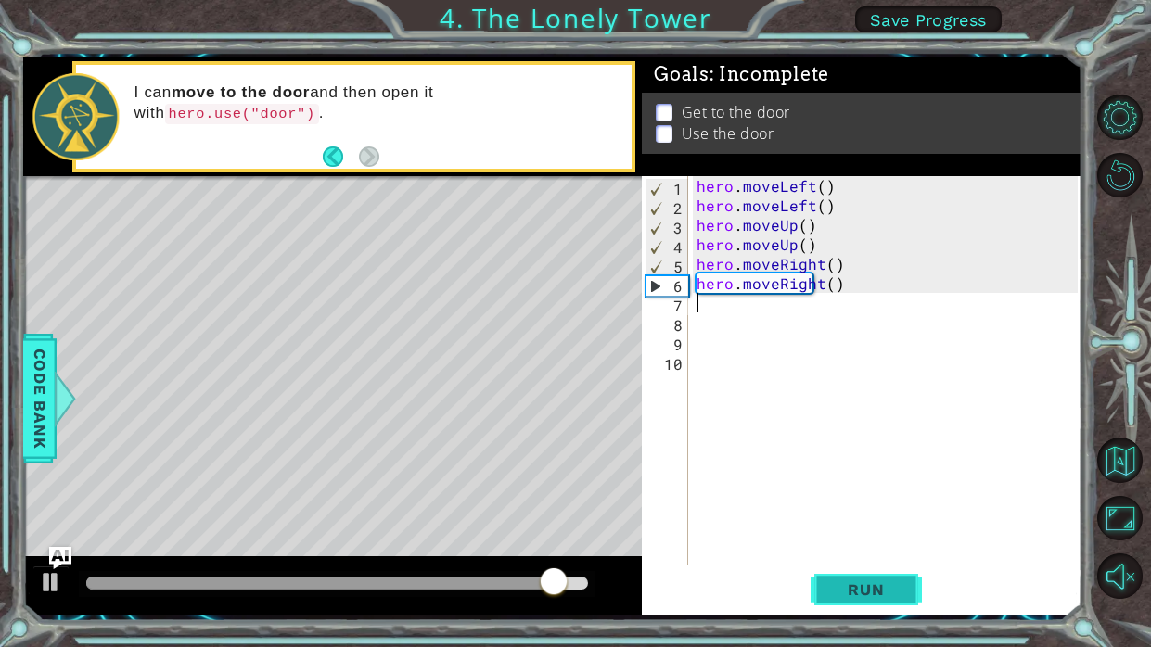
click at [852, 595] on span "Run" at bounding box center [865, 590] width 73 height 19
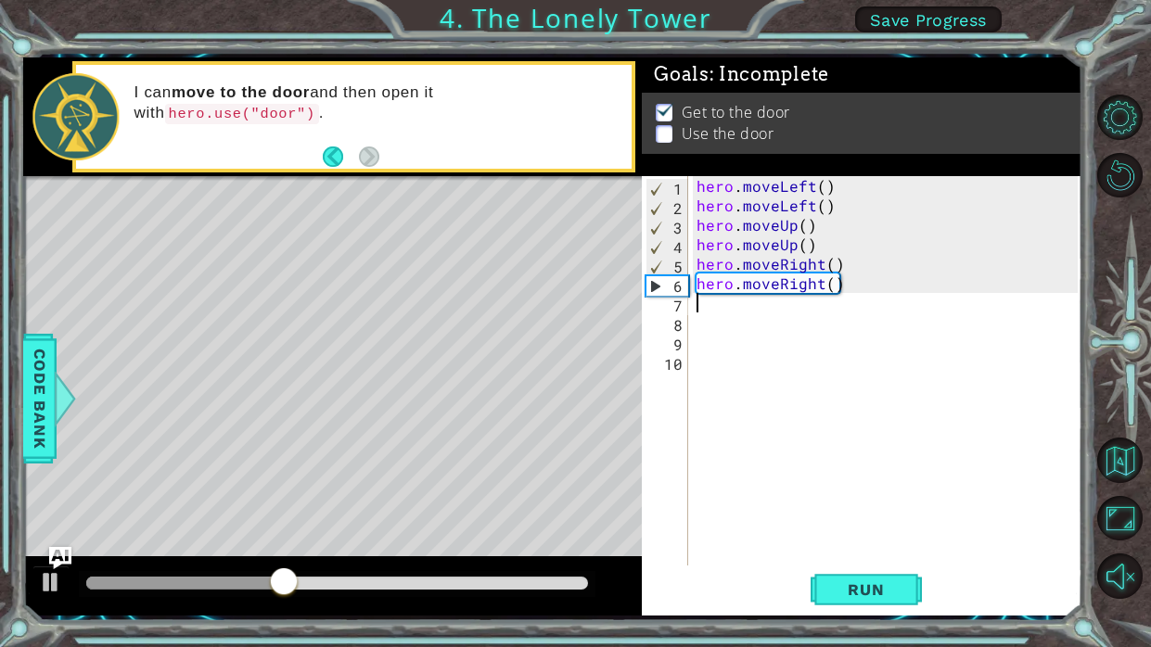
click at [809, 321] on div "hero . moveLeft ( ) hero . moveLeft ( ) hero . moveUp ( ) hero . moveUp ( ) her…" at bounding box center [890, 390] width 394 height 429
click at [808, 315] on div "hero . moveLeft ( ) hero . moveLeft ( ) hero . moveUp ( ) hero . moveUp ( ) her…" at bounding box center [890, 390] width 394 height 429
click at [807, 306] on div "hero . moveLeft ( ) hero . moveLeft ( ) hero . moveUp ( ) hero . moveUp ( ) her…" at bounding box center [890, 390] width 394 height 429
type textarea "h"
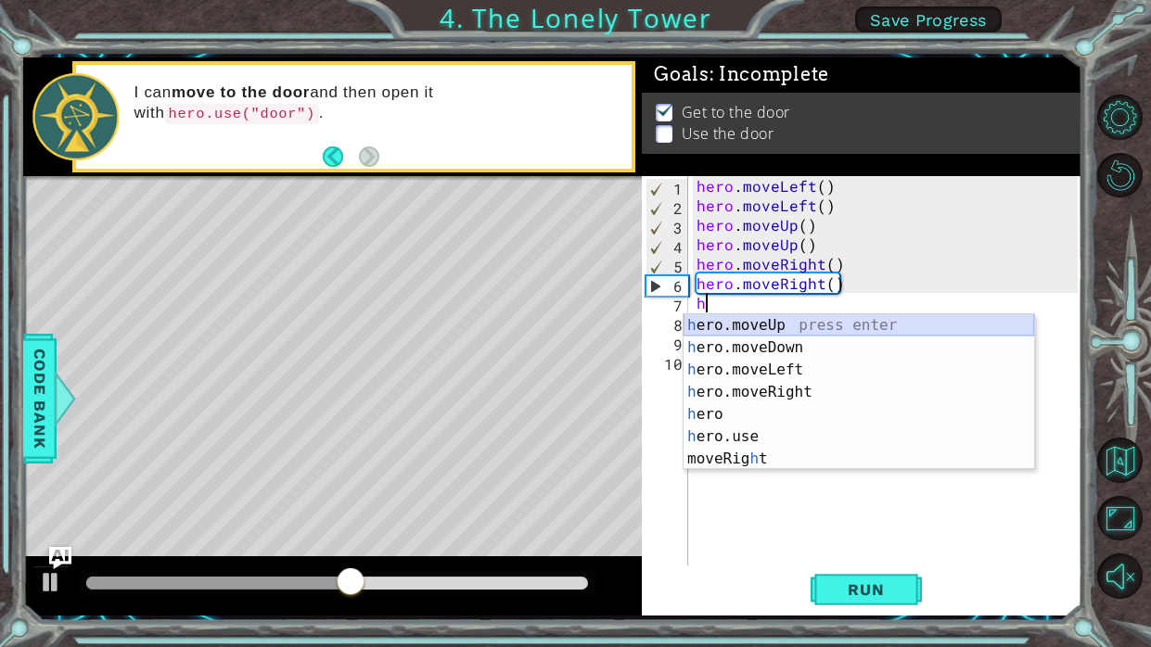
click at [801, 325] on div "h ero.moveUp press enter h ero.moveDown press enter h ero.moveLeft press enter …" at bounding box center [859, 414] width 351 height 200
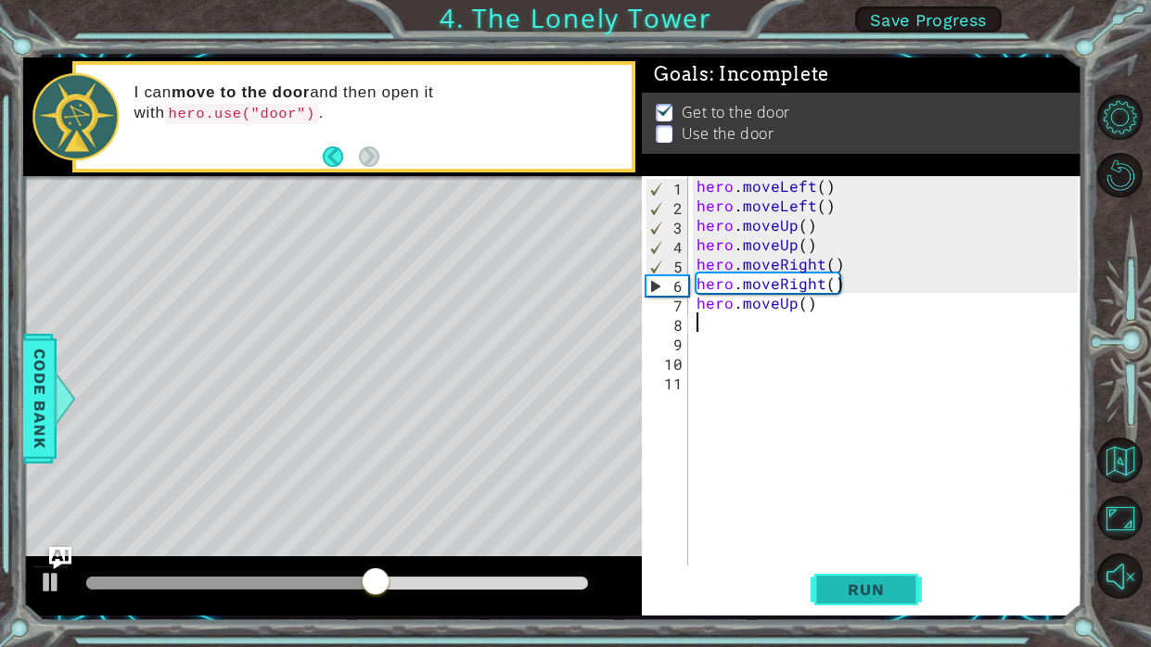
click at [875, 586] on span "Run" at bounding box center [865, 590] width 73 height 19
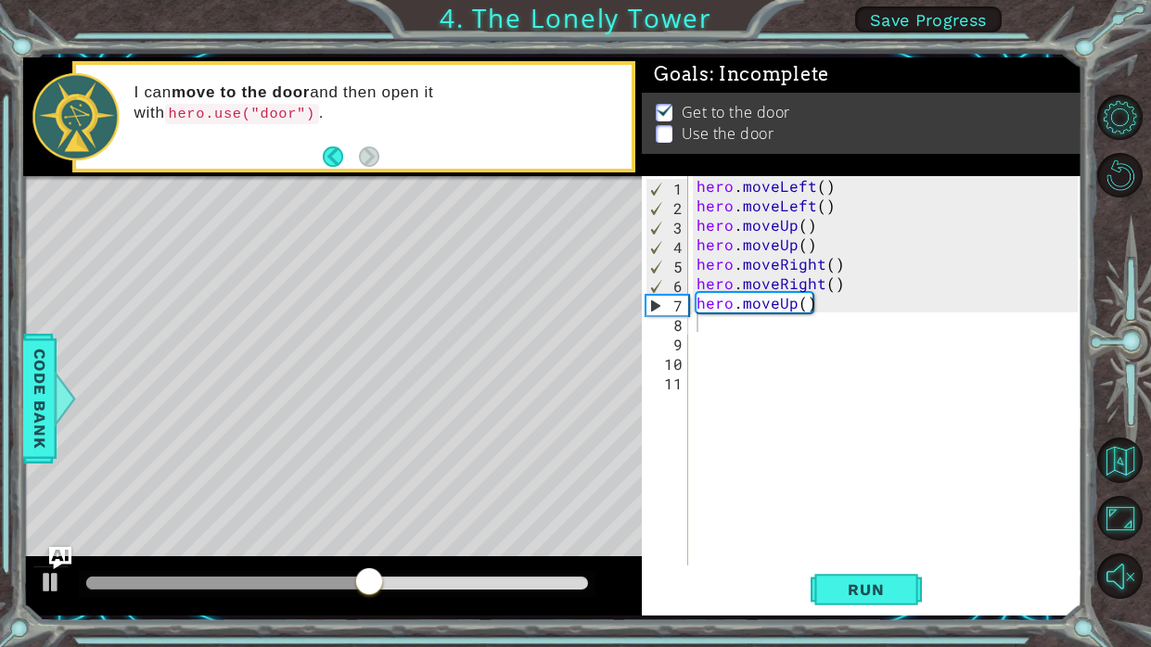
click at [430, 287] on div "Level Map" at bounding box center [451, 449] width 857 height 546
click at [834, 341] on div "hero . moveLeft ( ) hero . moveLeft ( ) hero . moveUp ( ) hero . moveUp ( ) her…" at bounding box center [890, 390] width 394 height 429
click at [828, 333] on div "hero . moveLeft ( ) hero . moveLeft ( ) hero . moveUp ( ) hero . moveUp ( ) her…" at bounding box center [890, 390] width 394 height 429
click at [825, 325] on div "hero . moveLeft ( ) hero . moveLeft ( ) hero . moveUp ( ) hero . moveUp ( ) her…" at bounding box center [890, 390] width 394 height 429
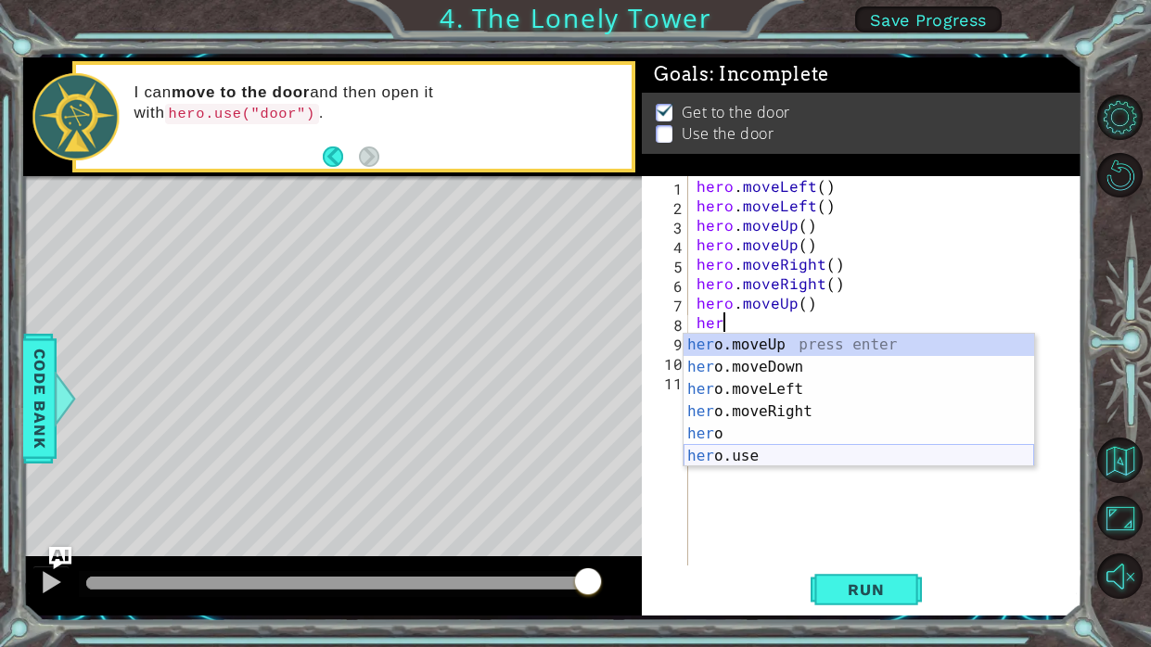
click at [823, 455] on div "her o.moveUp press enter her o.moveDown press enter her o.moveLeft press enter …" at bounding box center [859, 423] width 351 height 178
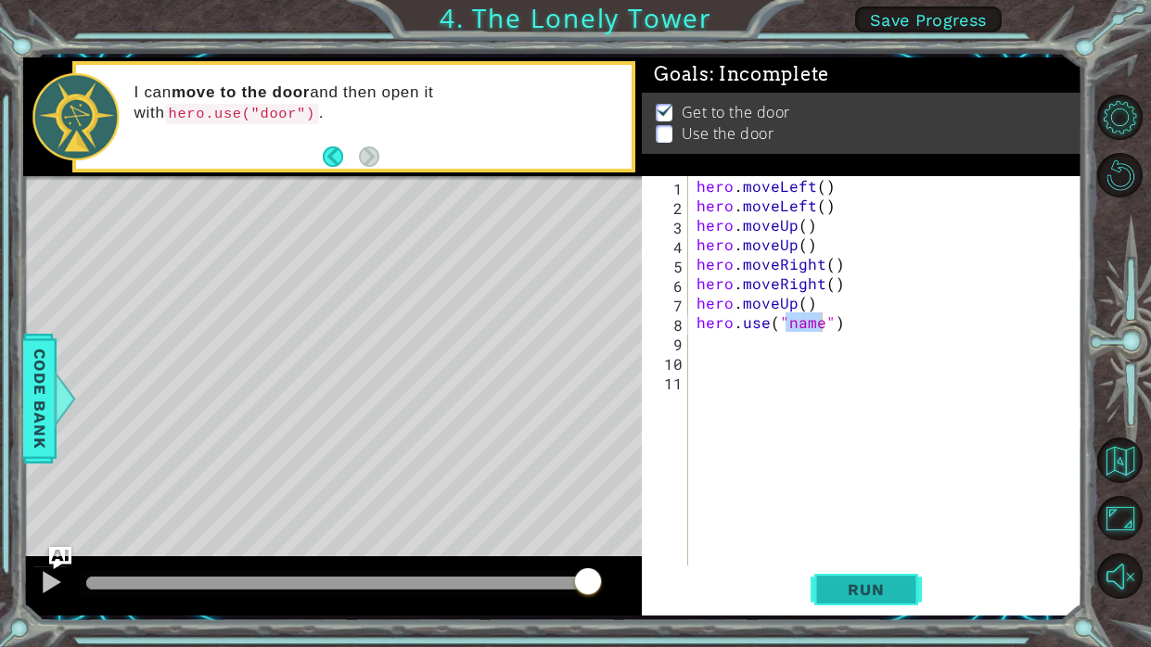
click at [848, 587] on span "Run" at bounding box center [865, 590] width 73 height 19
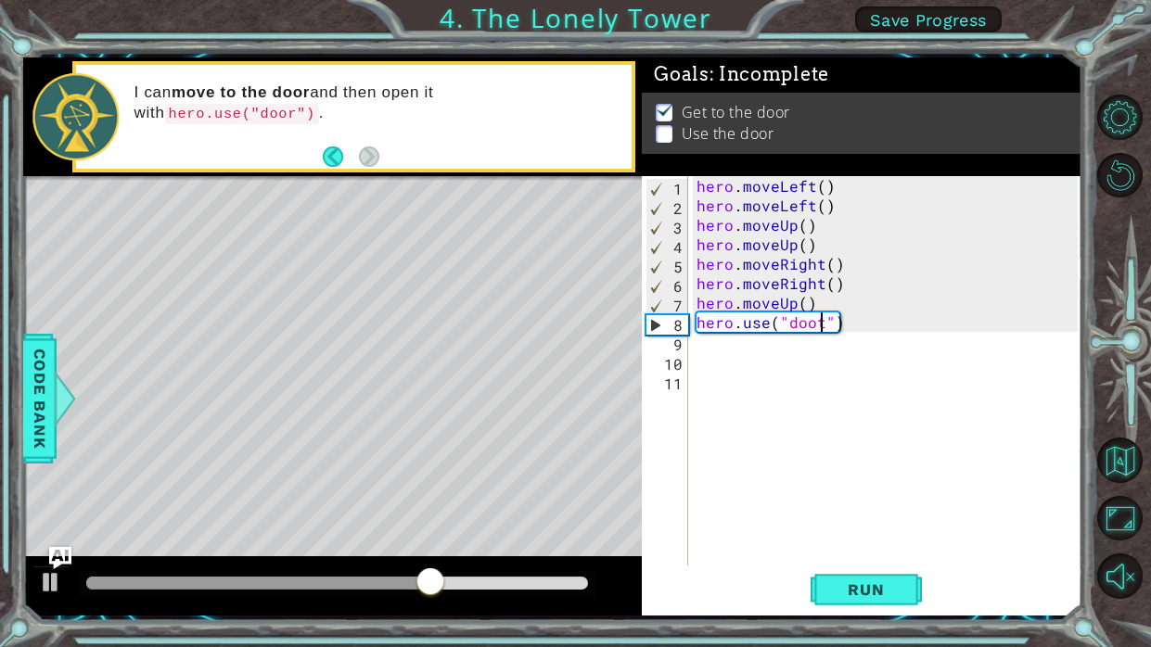
scroll to position [0, 8]
click at [816, 275] on div "hero . moveLeft ( ) hero . moveLeft ( ) hero . moveUp ( ) hero . moveUp ( ) her…" at bounding box center [890, 390] width 394 height 429
click at [816, 292] on div "hero . moveLeft ( ) hero . moveLeft ( ) hero . moveUp ( ) hero . moveUp ( ) her…" at bounding box center [890, 390] width 394 height 429
click at [813, 298] on div "hero . moveLeft ( ) hero . moveLeft ( ) hero . moveUp ( ) hero . moveUp ( ) her…" at bounding box center [890, 390] width 394 height 429
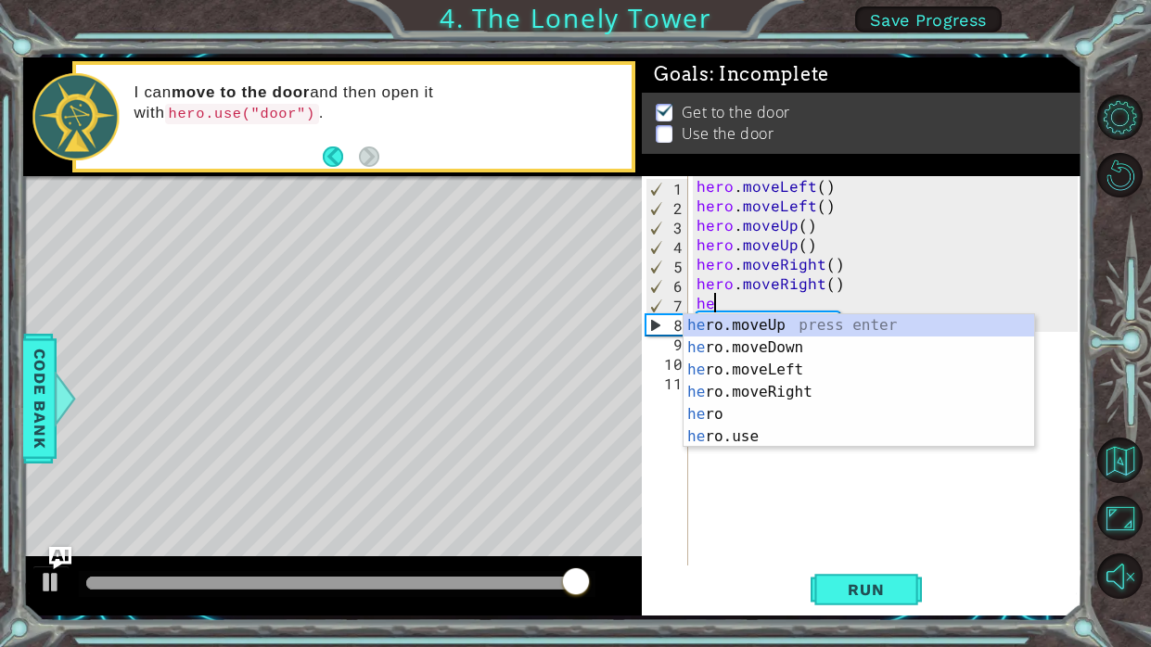
scroll to position [0, 0]
type textarea "h"
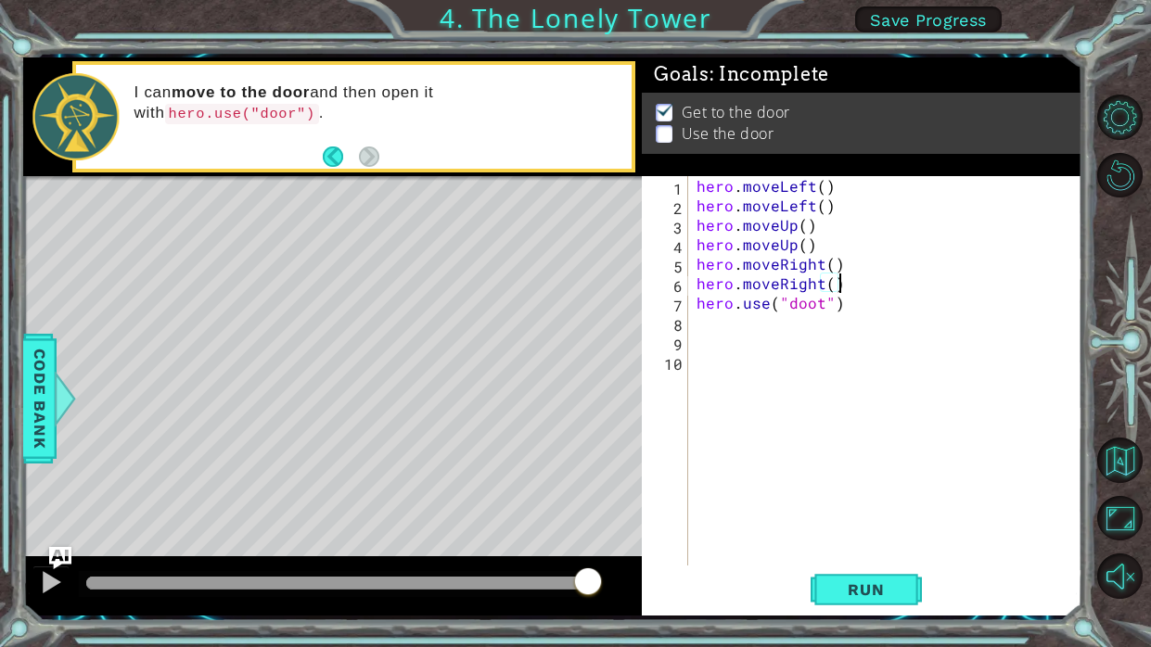
click at [825, 310] on div "hero . moveLeft ( ) hero . moveLeft ( ) hero . moveUp ( ) hero . moveUp ( ) her…" at bounding box center [890, 390] width 394 height 429
type textarea "hero.use("door")"
click at [861, 571] on button "Run" at bounding box center [866, 591] width 111 height 44
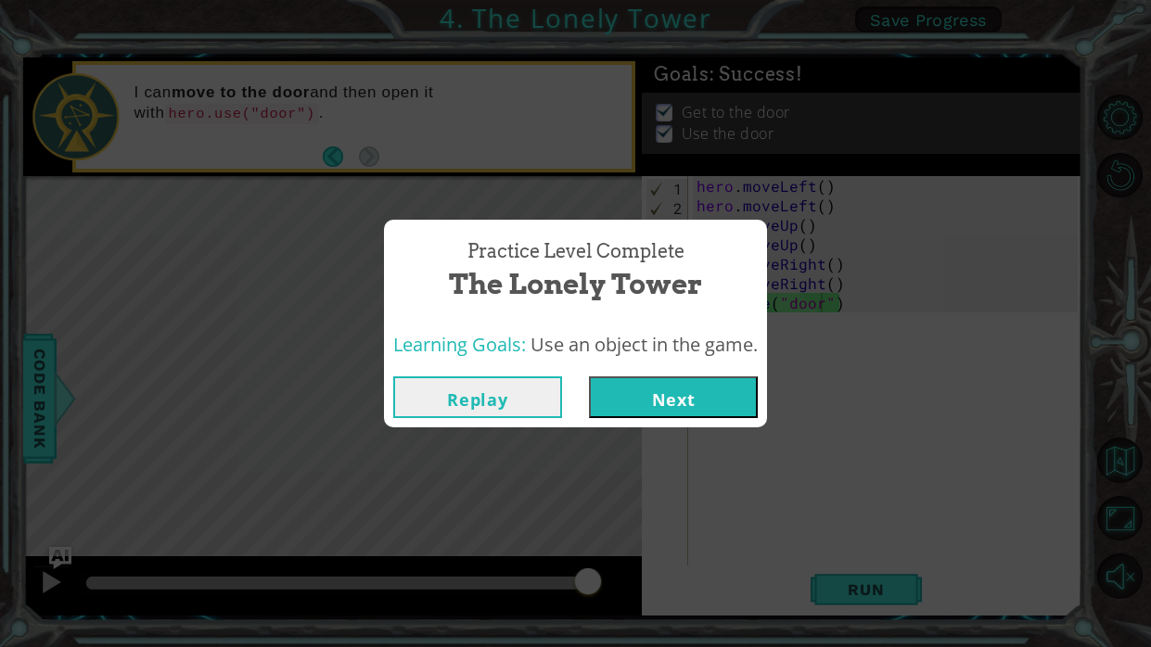
click at [708, 409] on button "Next" at bounding box center [673, 398] width 169 height 42
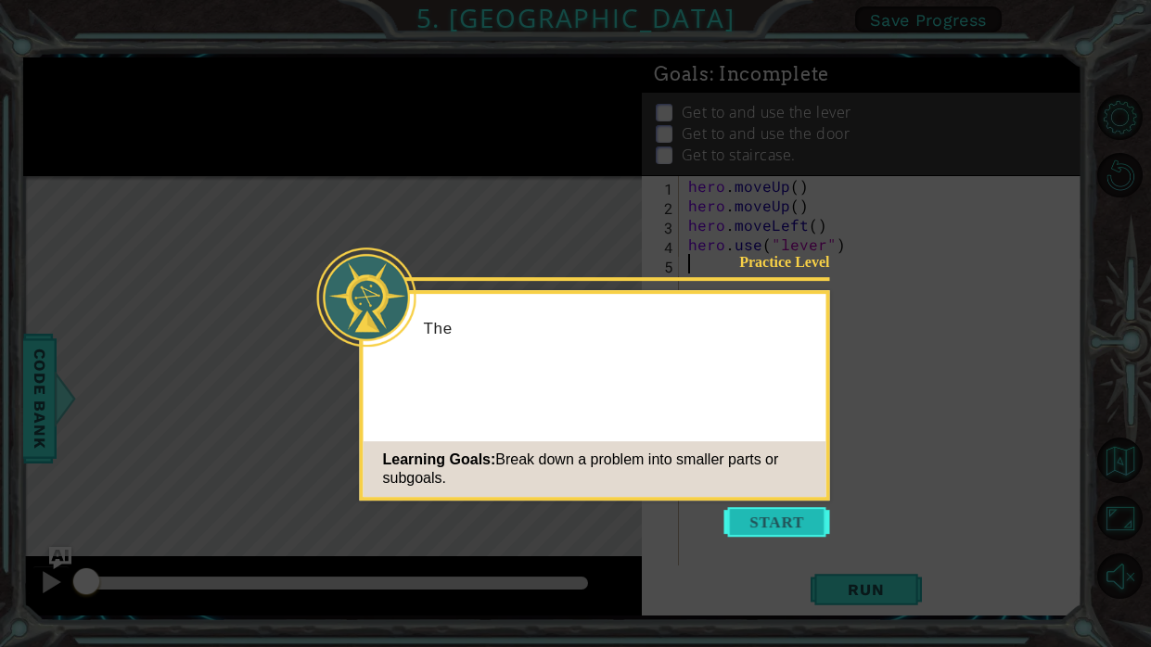
click at [777, 519] on button "Start" at bounding box center [777, 522] width 106 height 30
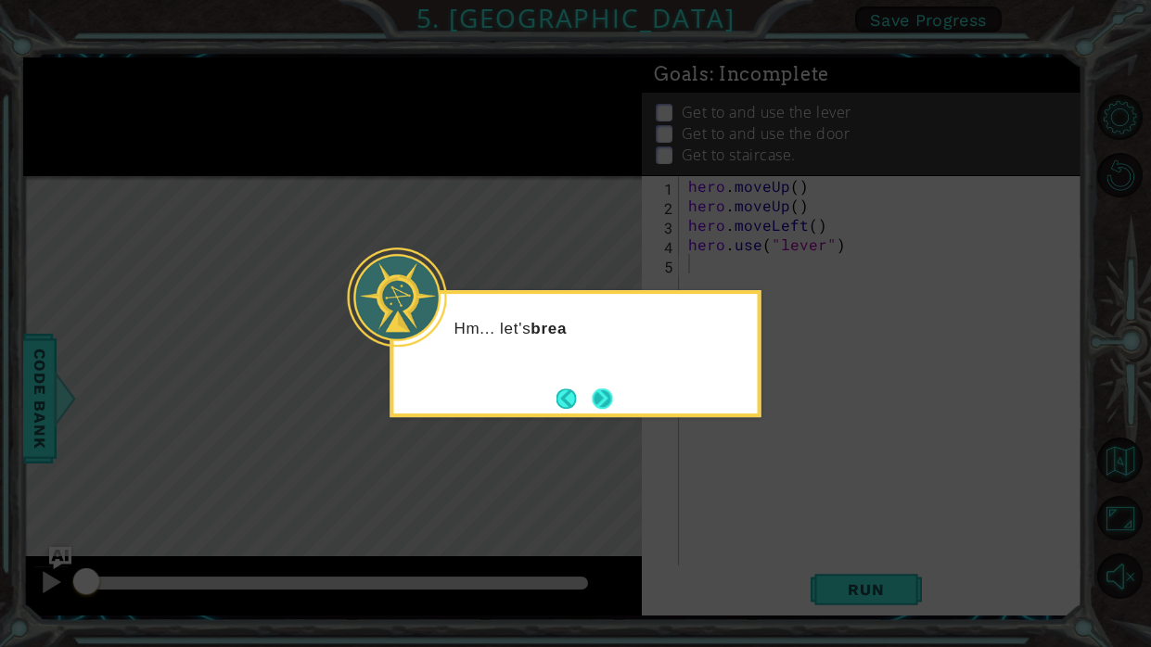
click at [613, 399] on button "Next" at bounding box center [602, 398] width 21 height 21
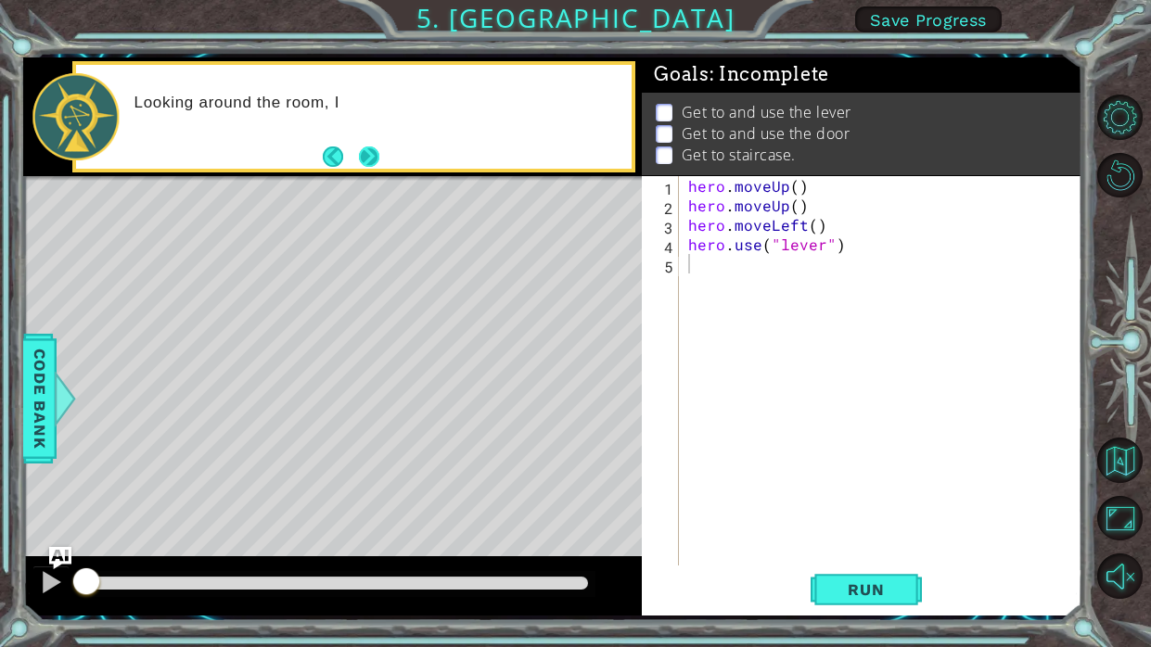
click at [365, 167] on button "Next" at bounding box center [369, 156] width 22 height 22
click at [0, 0] on icon at bounding box center [0, 0] width 0 height 0
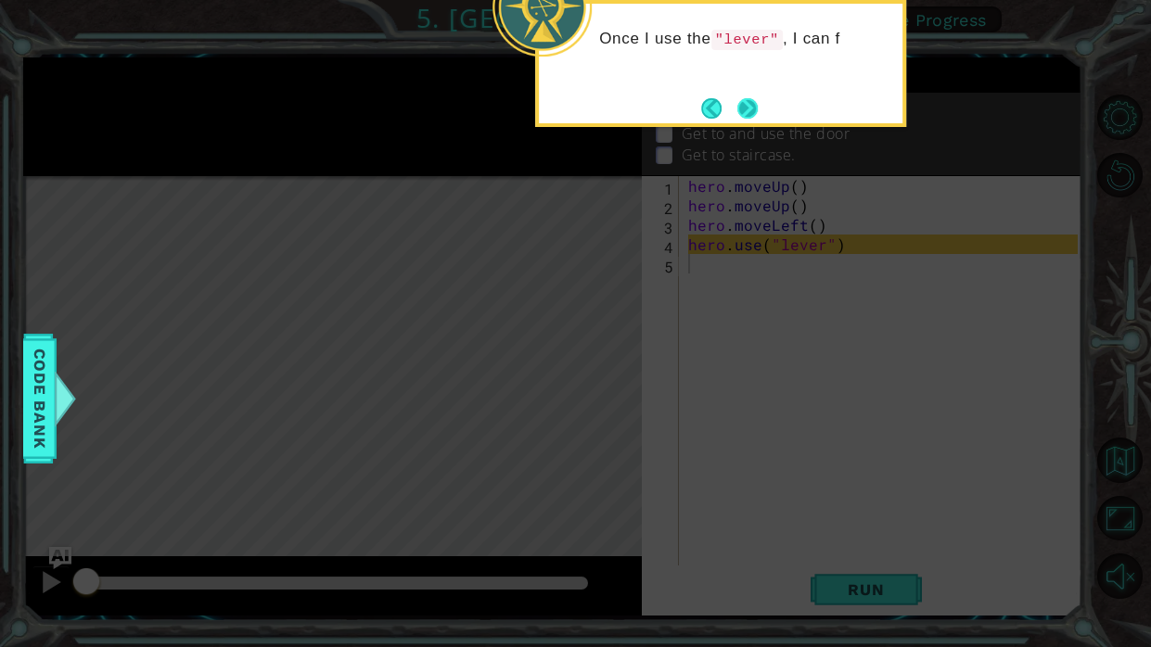
click at [737, 105] on button "Next" at bounding box center [747, 107] width 21 height 21
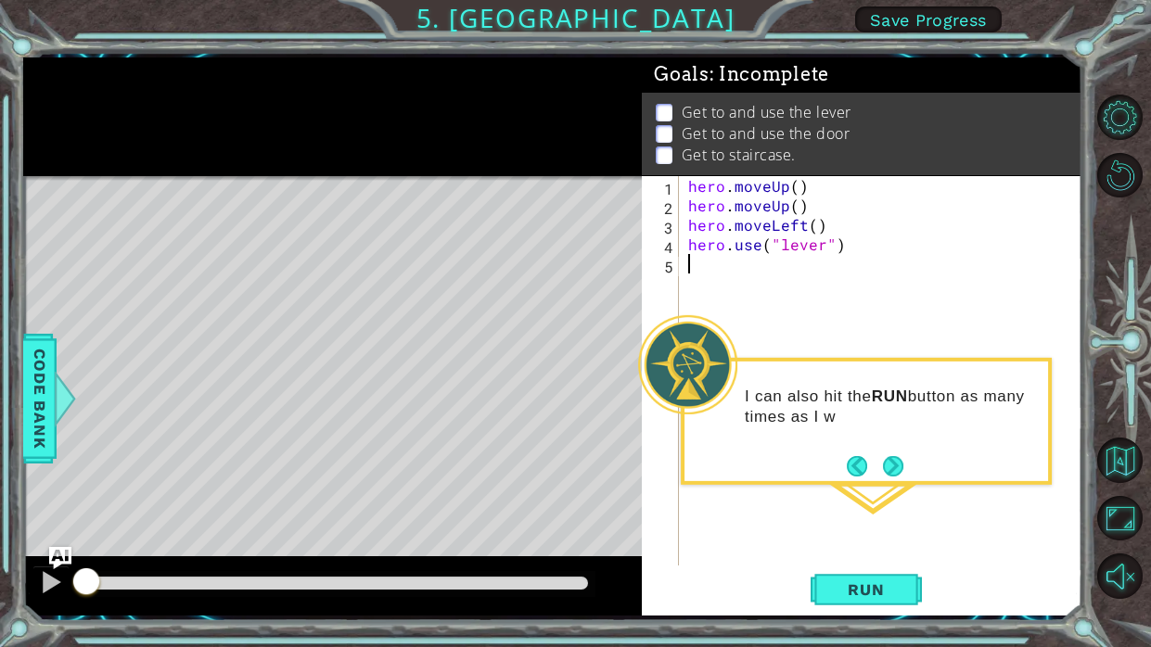
click at [944, 475] on div "I can also hit the RUN button as many times as I w" at bounding box center [866, 421] width 371 height 127
click at [905, 467] on div "I can also hit the RUN button as many times as I want. No harm in that." at bounding box center [866, 421] width 371 height 127
click at [894, 468] on button "Next" at bounding box center [893, 467] width 24 height 24
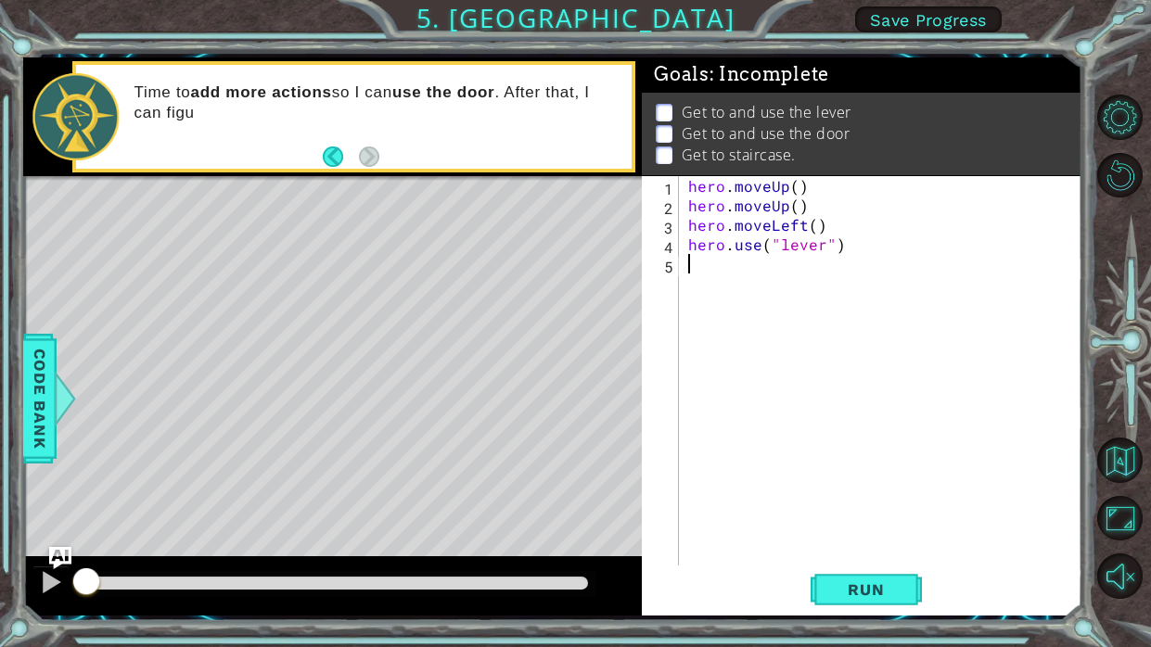
click at [381, 157] on div "Time to add more actions so I can use the door . After that, I can figu" at bounding box center [377, 116] width 511 height 86
click at [355, 160] on button "Back" at bounding box center [341, 157] width 36 height 20
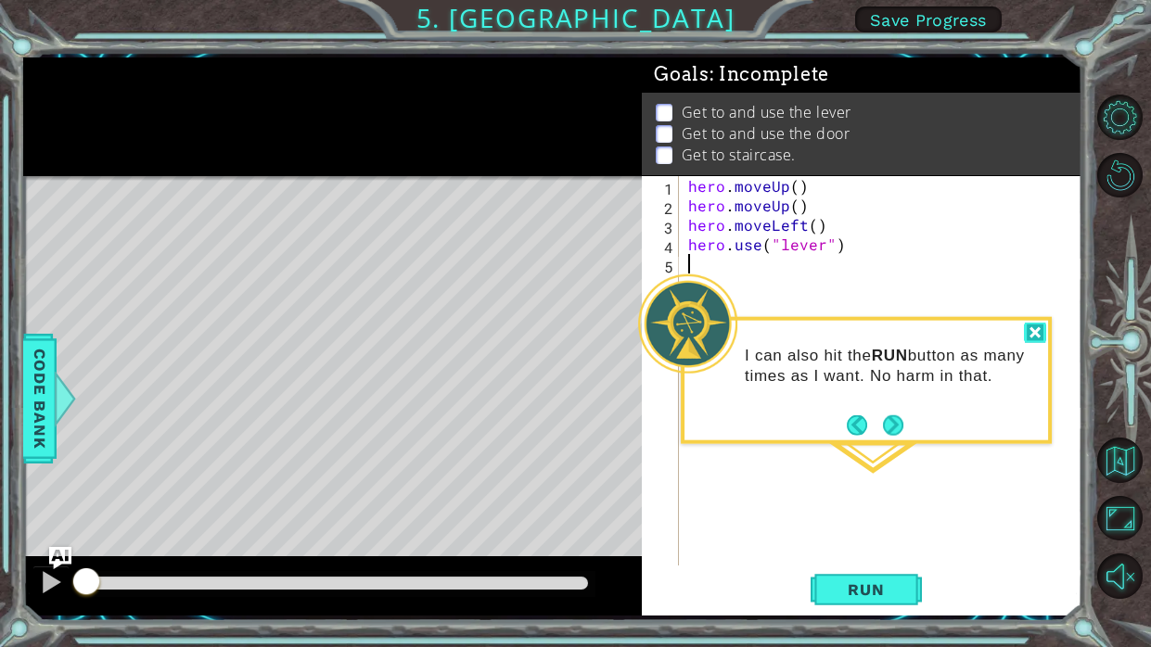
click at [1030, 327] on div at bounding box center [1035, 333] width 22 height 21
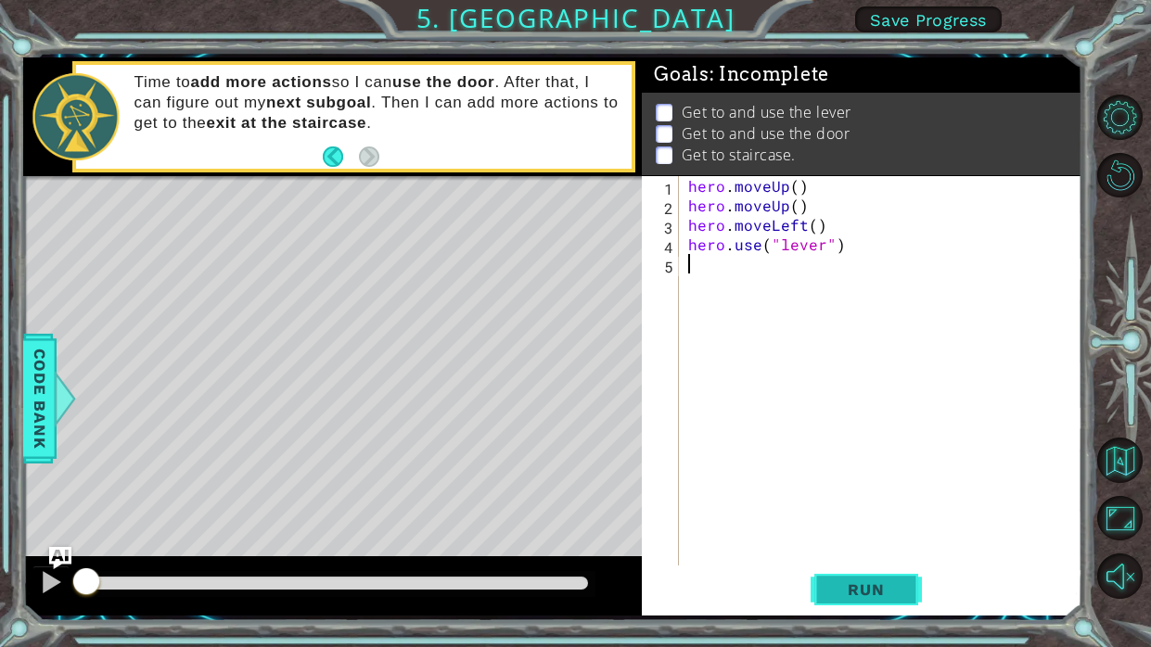
click at [863, 587] on span "Run" at bounding box center [865, 590] width 73 height 19
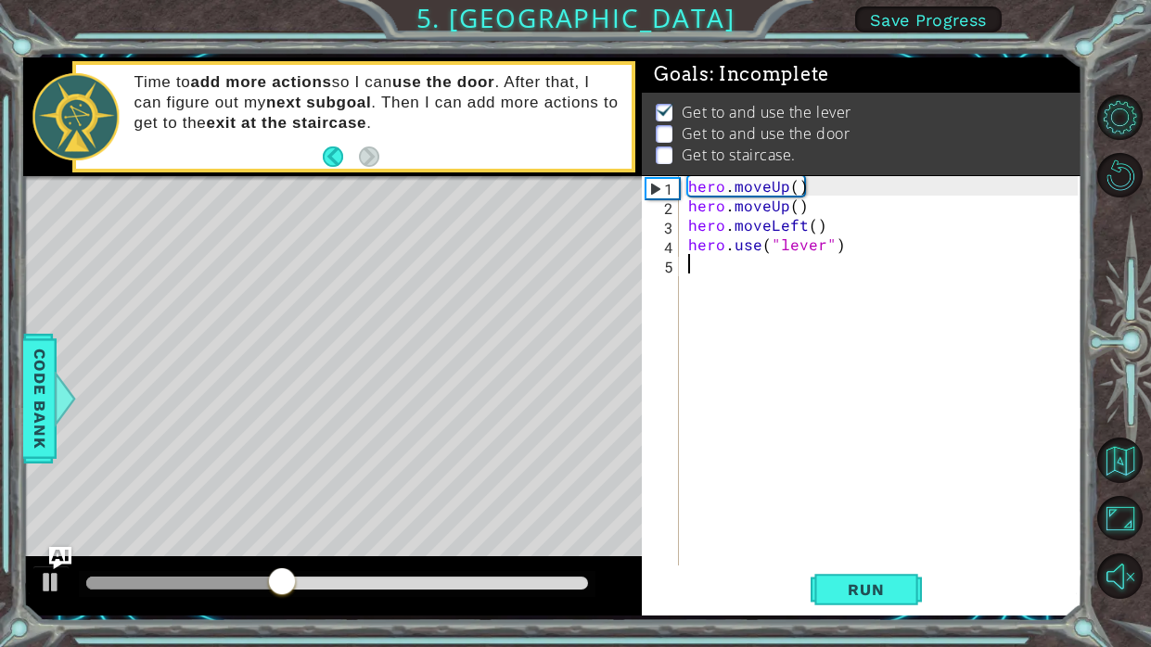
type textarea "h"
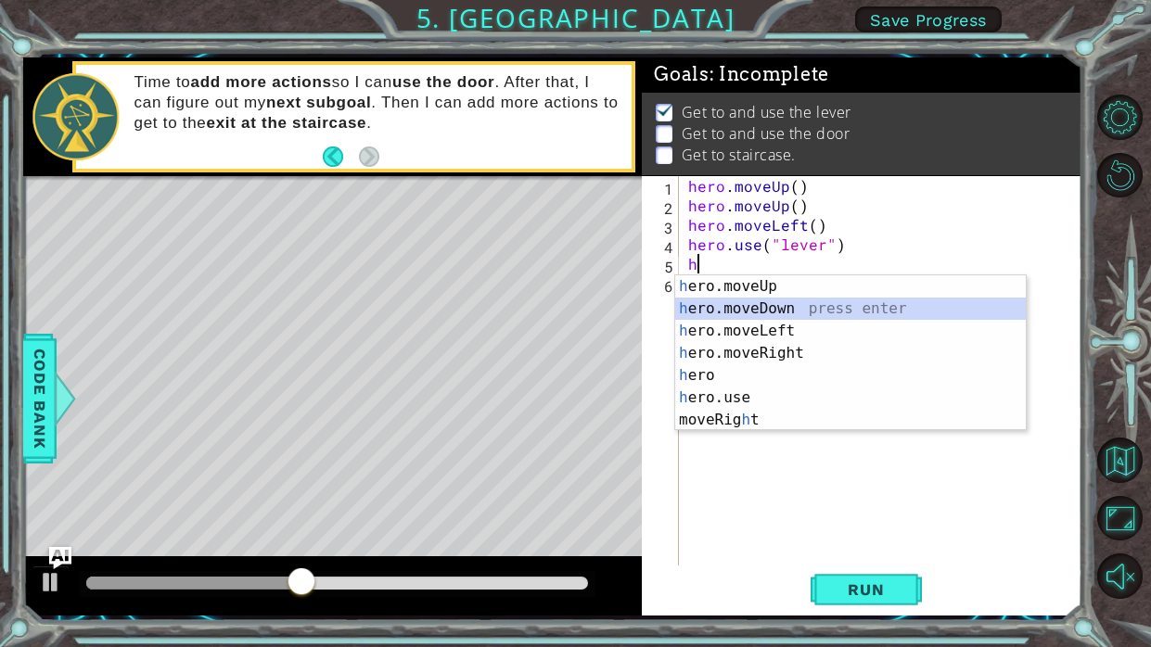
click at [805, 307] on div "h ero.moveUp press enter h ero.moveDown press enter h ero.moveLeft press enter …" at bounding box center [850, 375] width 351 height 200
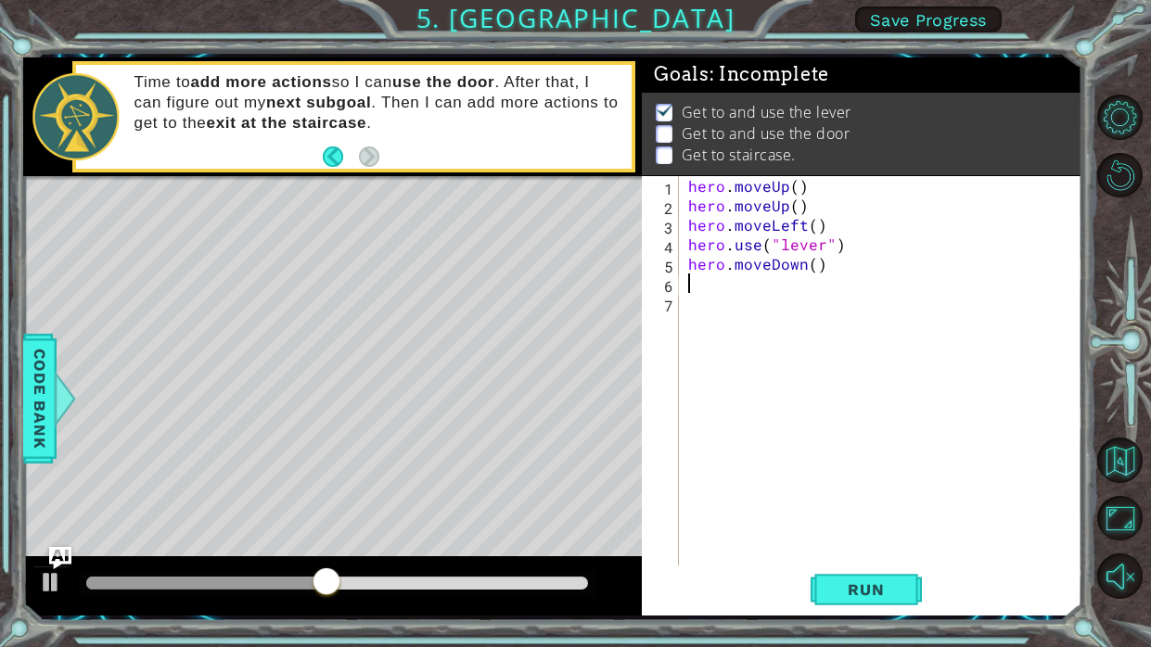
type textarea "h"
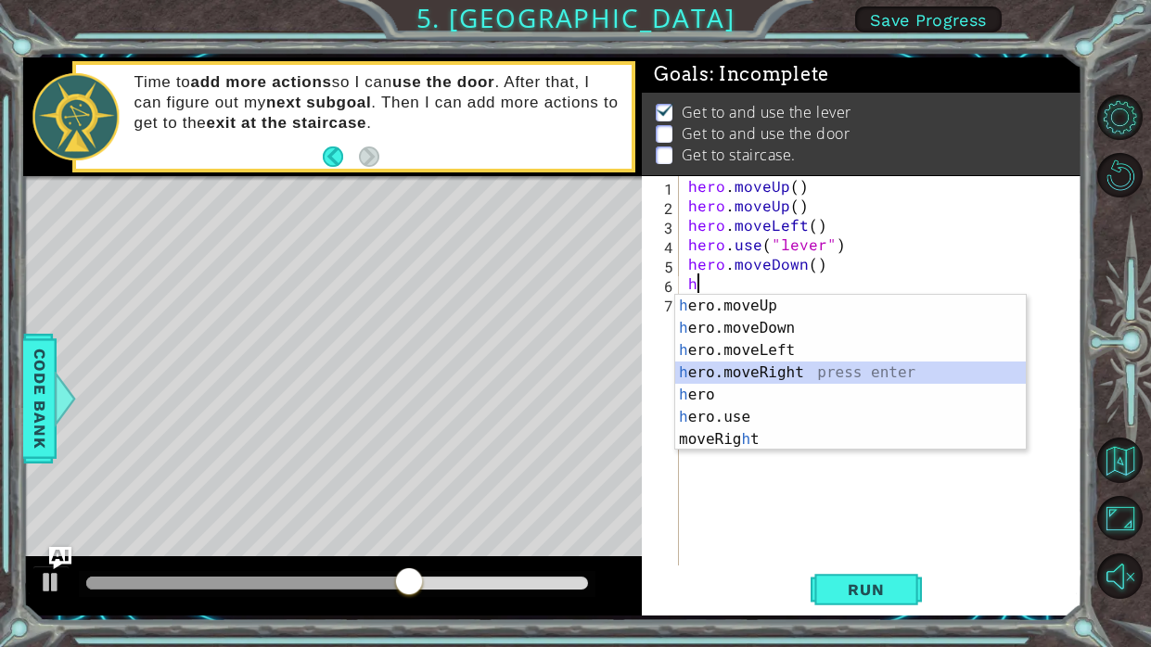
click at [807, 371] on div "h ero.moveUp press enter h ero.moveDown press enter h ero.moveLeft press enter …" at bounding box center [850, 395] width 351 height 200
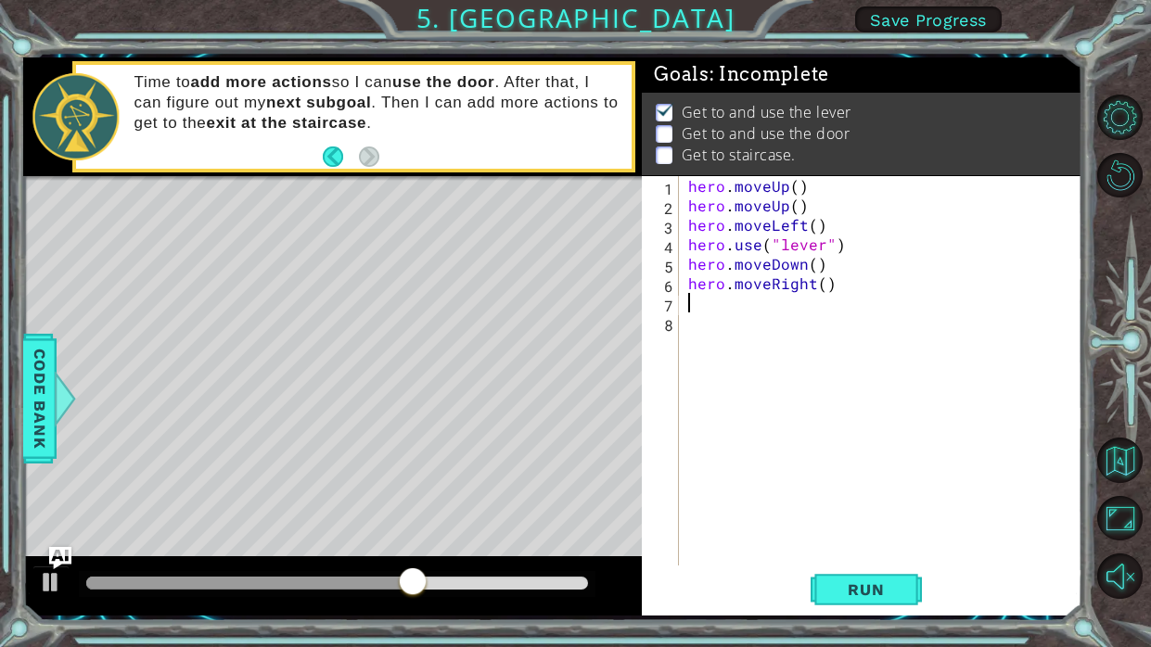
type textarea "h"
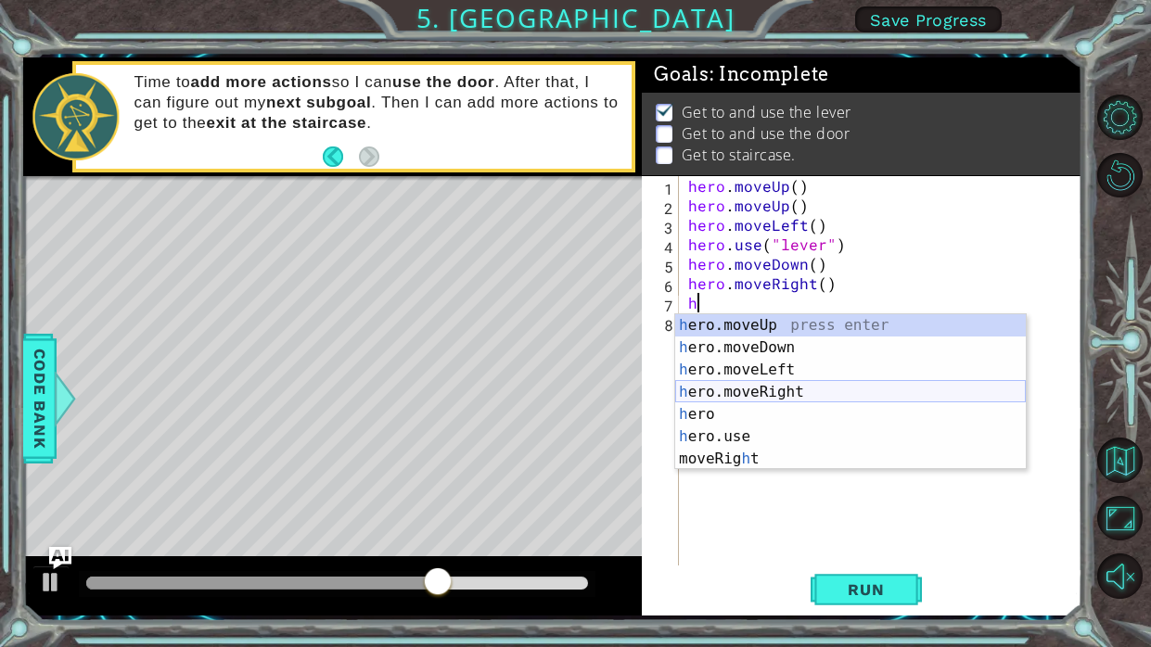
click at [803, 393] on div "h ero.moveUp press enter h ero.moveDown press enter h ero.moveLeft press enter …" at bounding box center [850, 414] width 351 height 200
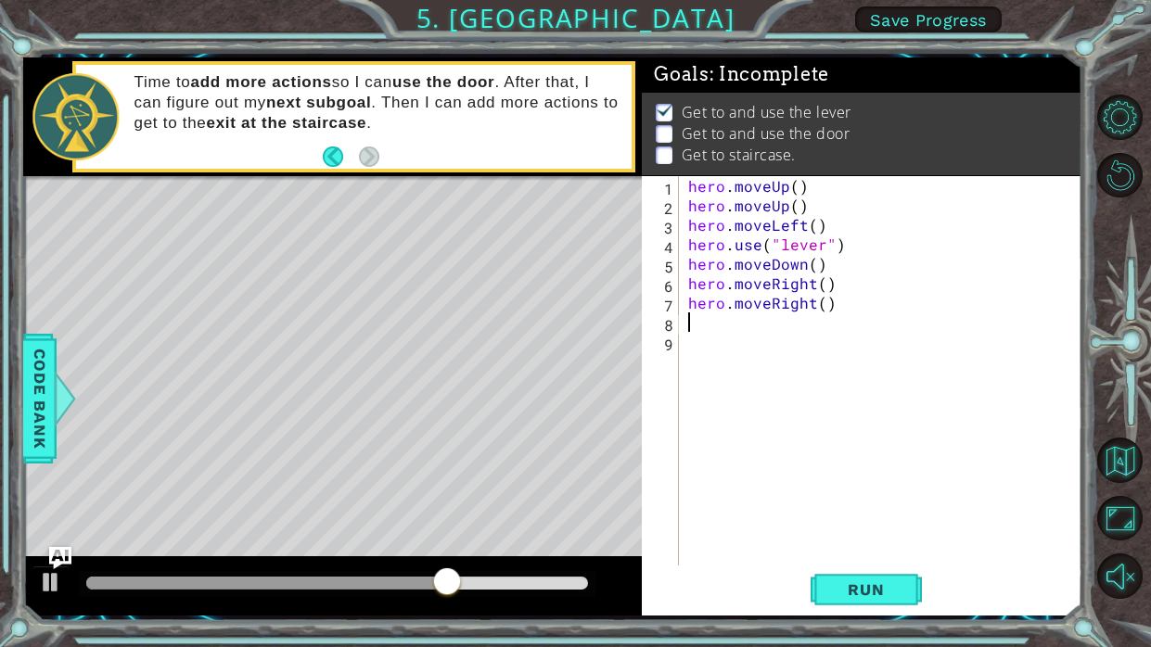
type textarea "h"
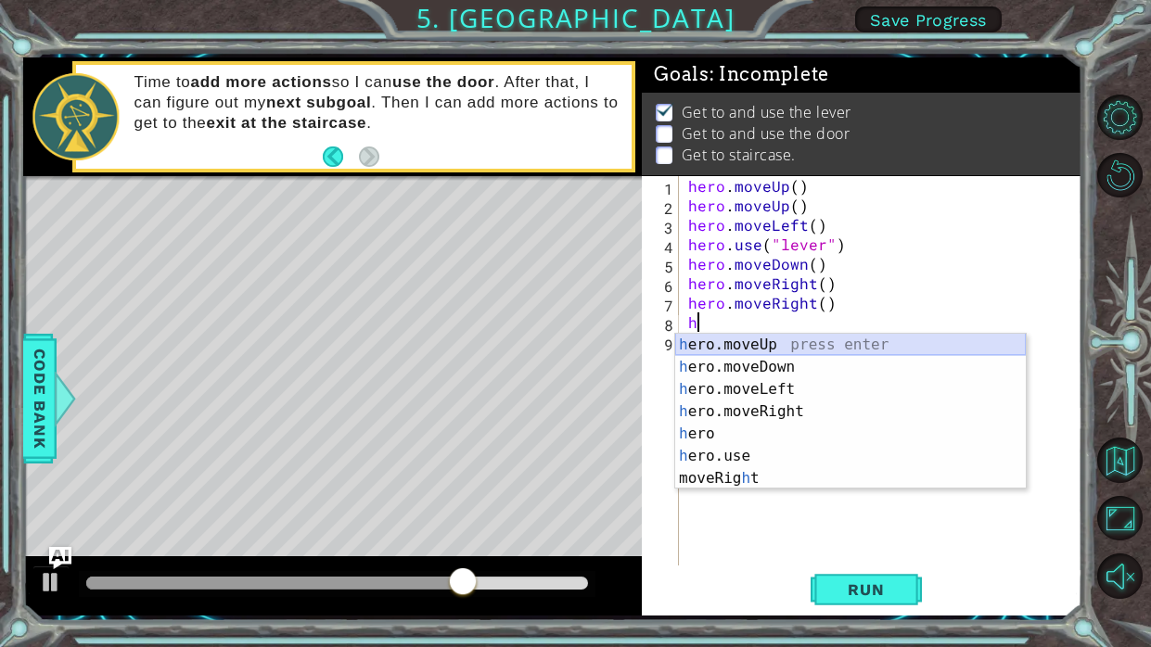
click at [793, 347] on div "h ero.moveUp press enter h ero.moveDown press enter h ero.moveLeft press enter …" at bounding box center [850, 434] width 351 height 200
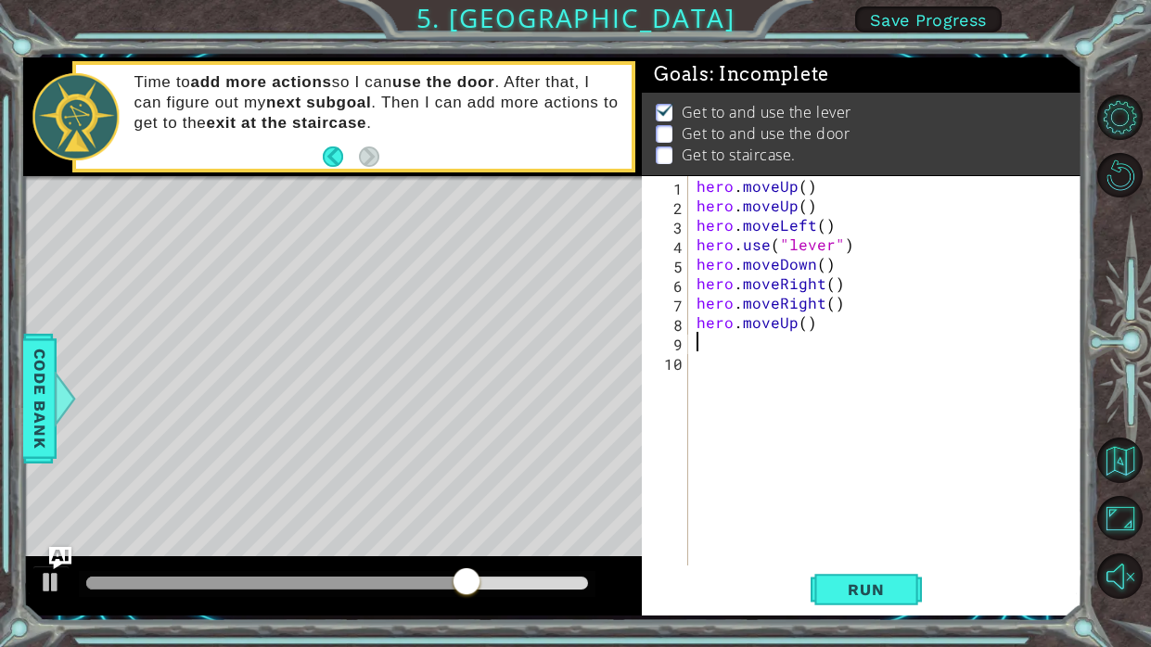
type textarea "h"
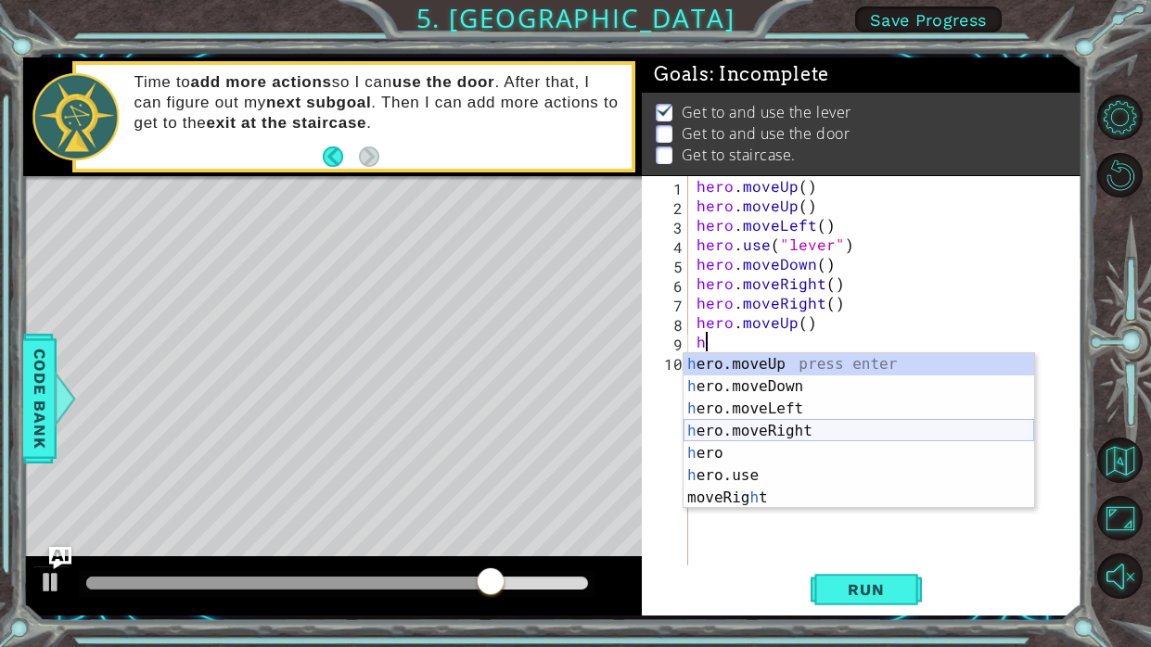
click at [801, 430] on div "h ero.moveUp press enter h ero.moveDown press enter h ero.moveLeft press enter …" at bounding box center [859, 453] width 351 height 200
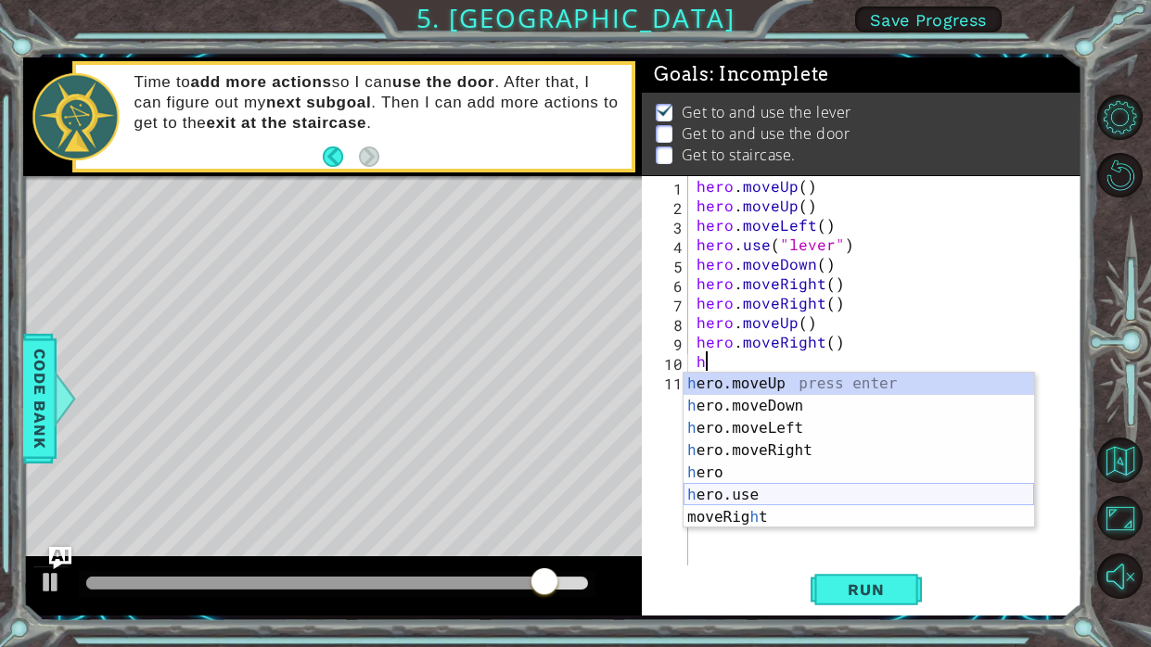
click at [801, 494] on div "h ero.moveUp press enter h ero.moveDown press enter h ero.moveLeft press enter …" at bounding box center [859, 473] width 351 height 200
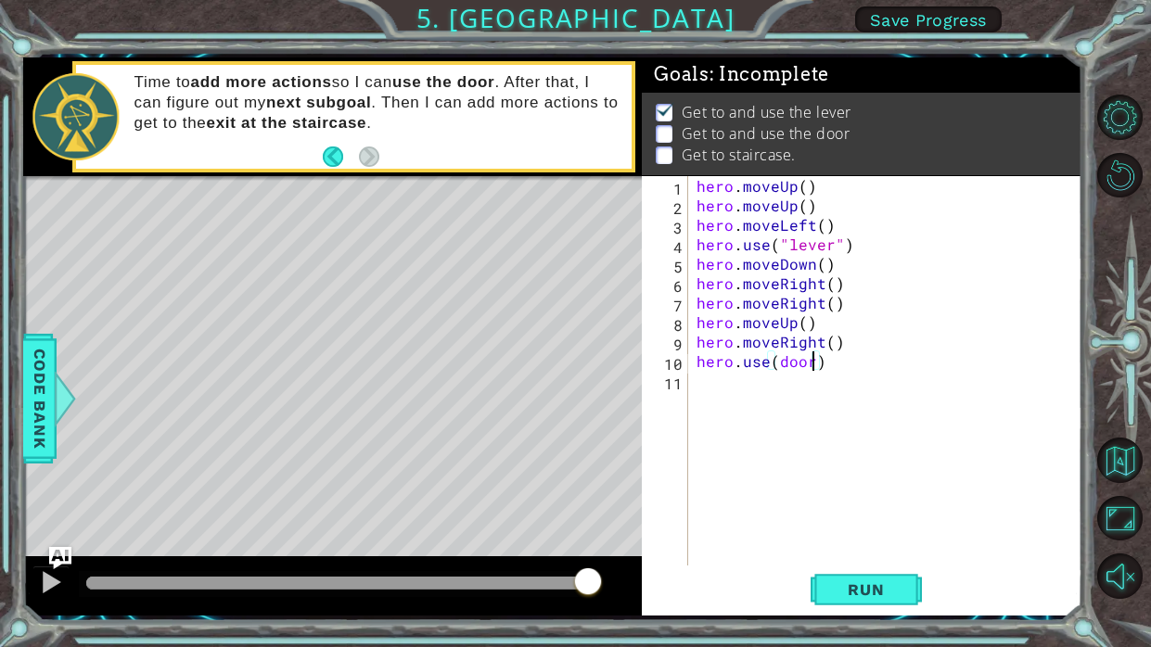
scroll to position [0, 6]
click at [876, 580] on button "Run" at bounding box center [866, 591] width 111 height 44
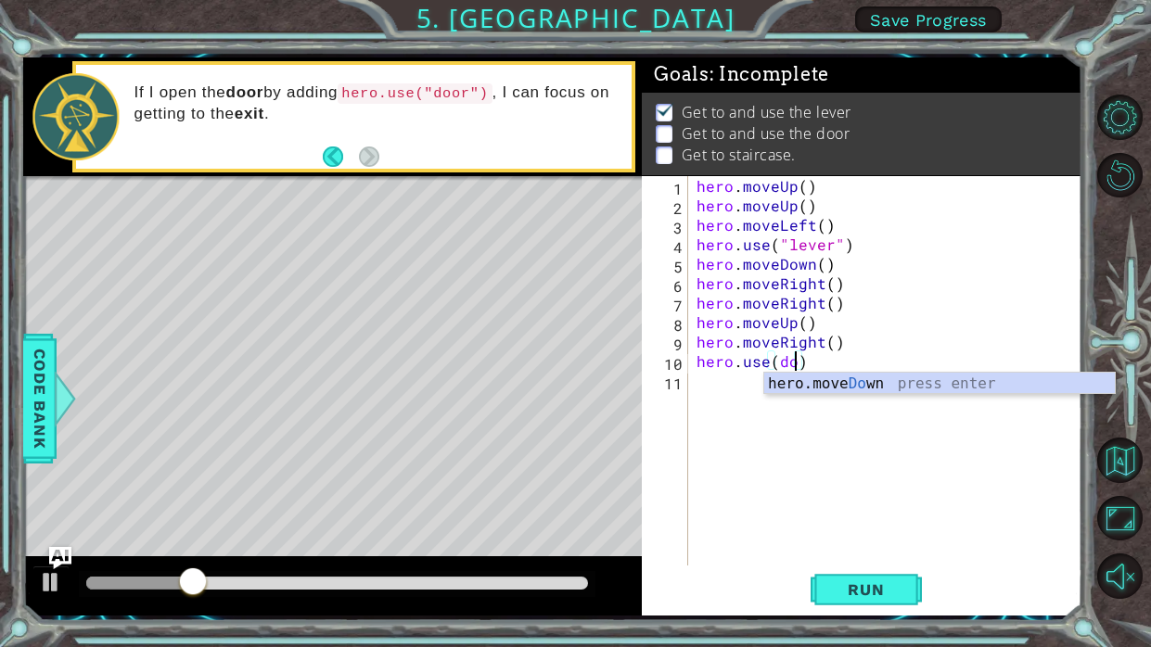
scroll to position [0, 6]
type textarea "h)"
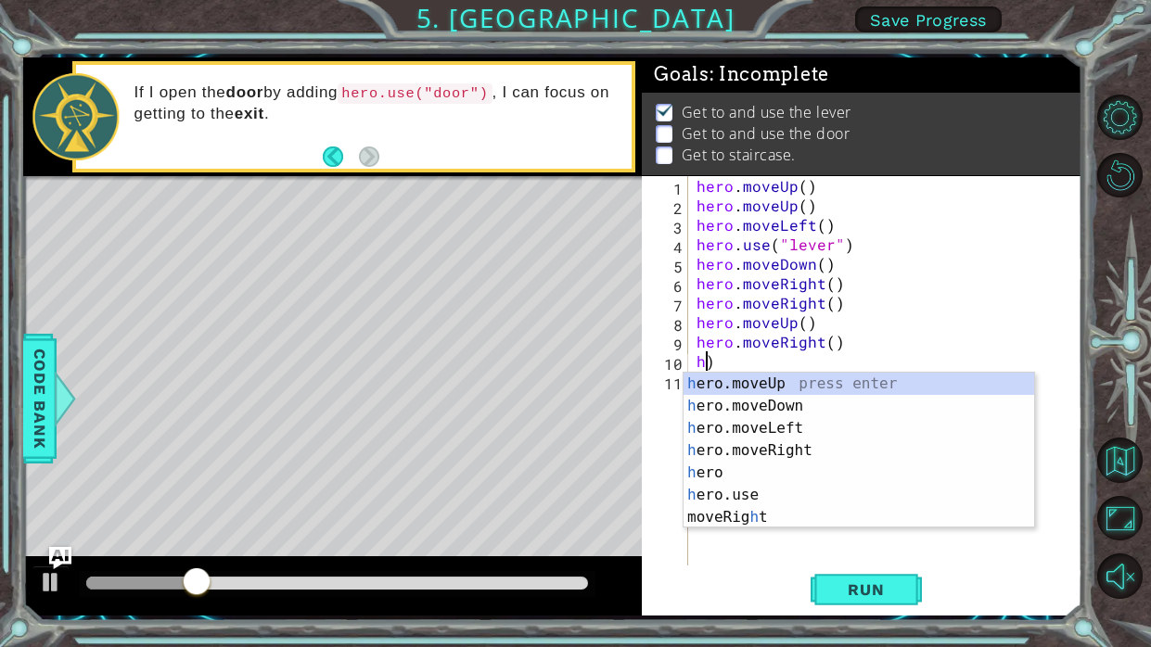
scroll to position [0, 0]
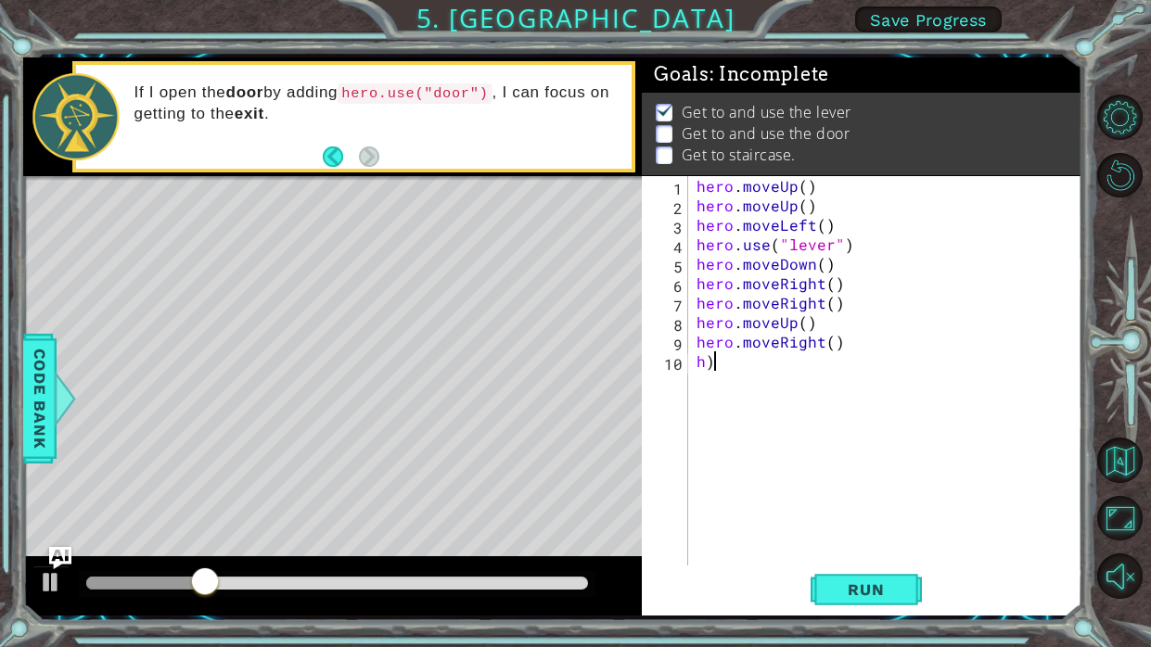
type textarea "h"
type textarea "hero.moveRight()"
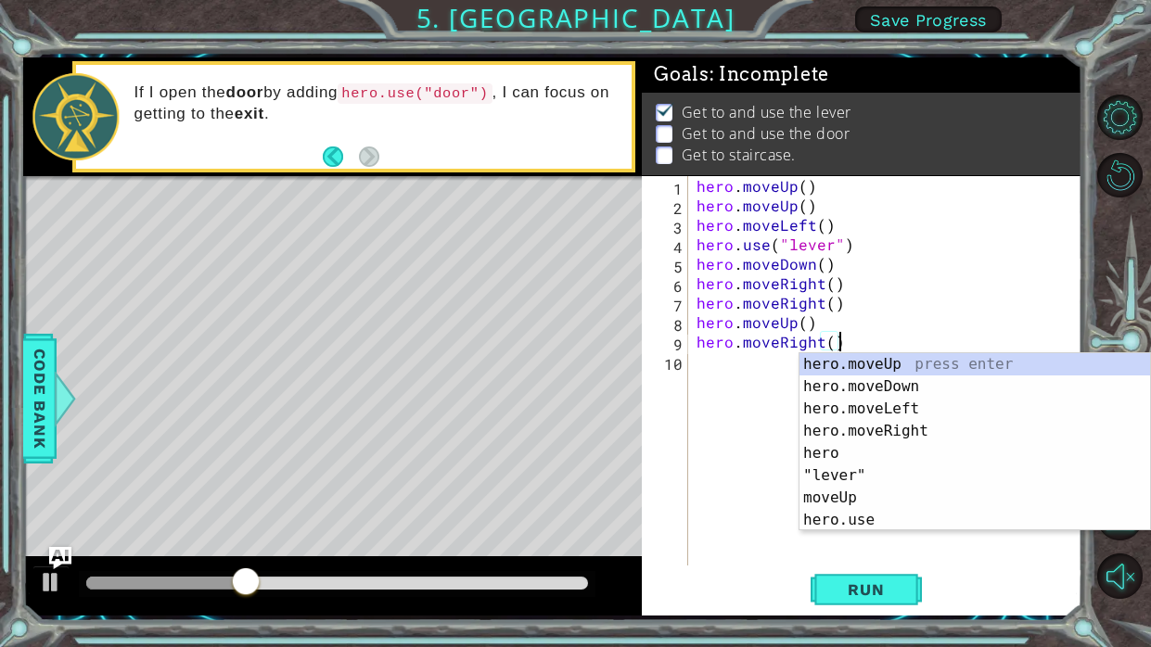
click at [755, 371] on div "hero . moveUp ( ) hero . moveUp ( ) hero . moveLeft ( ) hero . use ( "lever" ) …" at bounding box center [890, 390] width 394 height 429
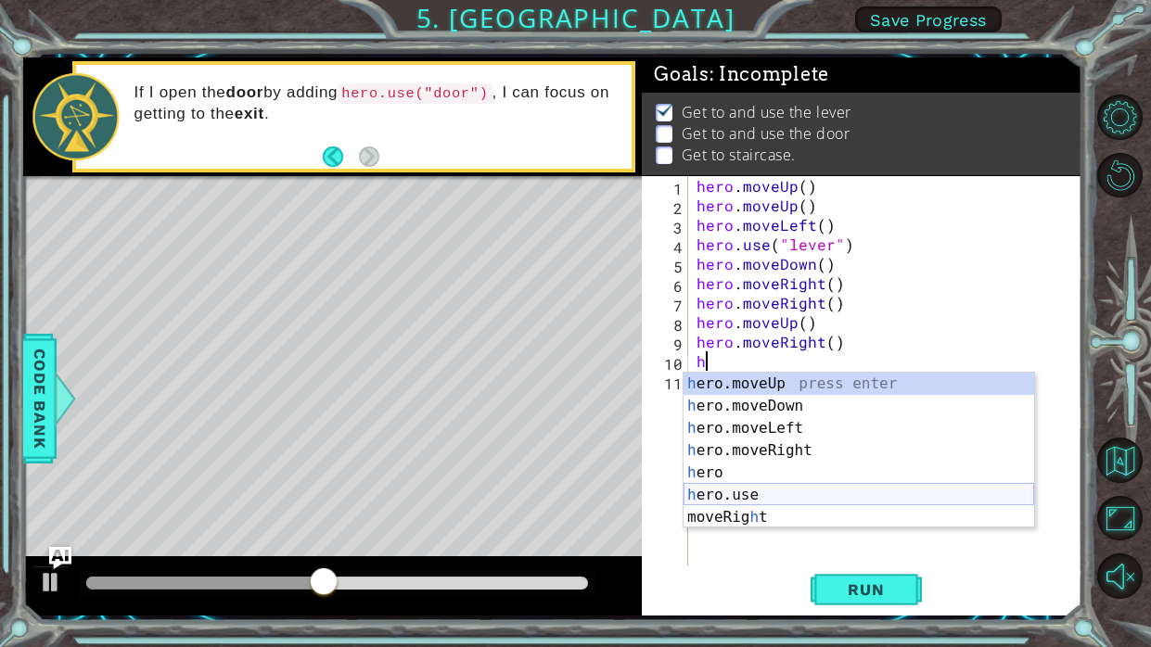
click at [771, 500] on div "h ero.moveUp press enter h ero.moveDown press enter h ero.moveLeft press enter …" at bounding box center [859, 473] width 351 height 200
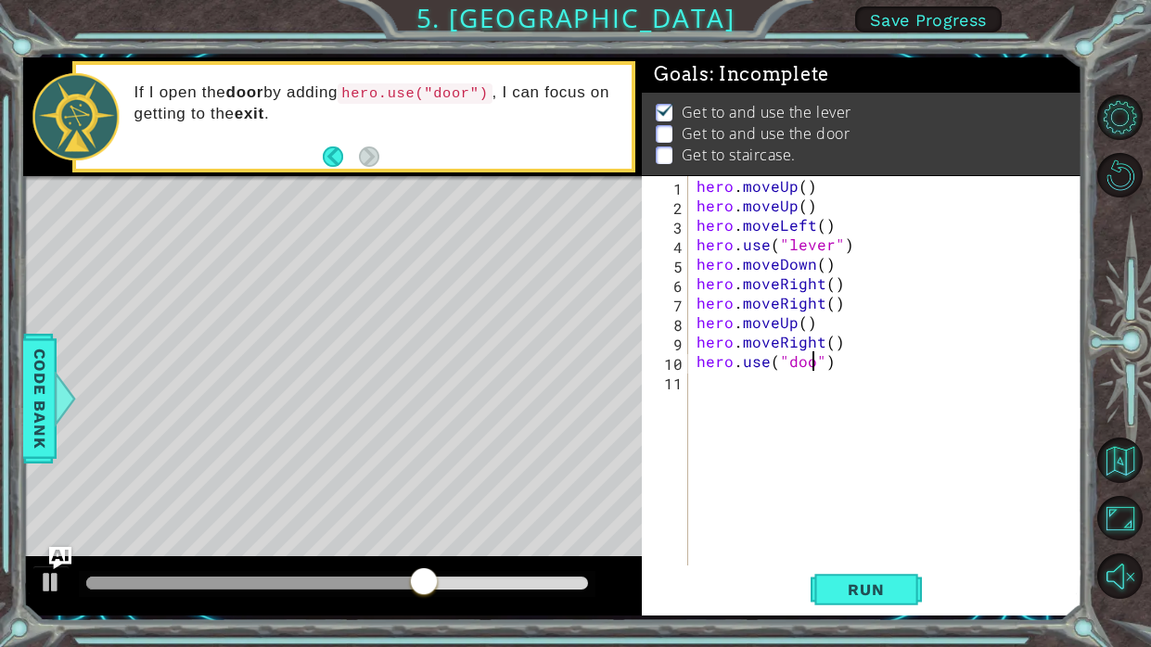
scroll to position [0, 8]
type textarea "hero.use("door")"
click at [865, 591] on span "Run" at bounding box center [865, 590] width 73 height 19
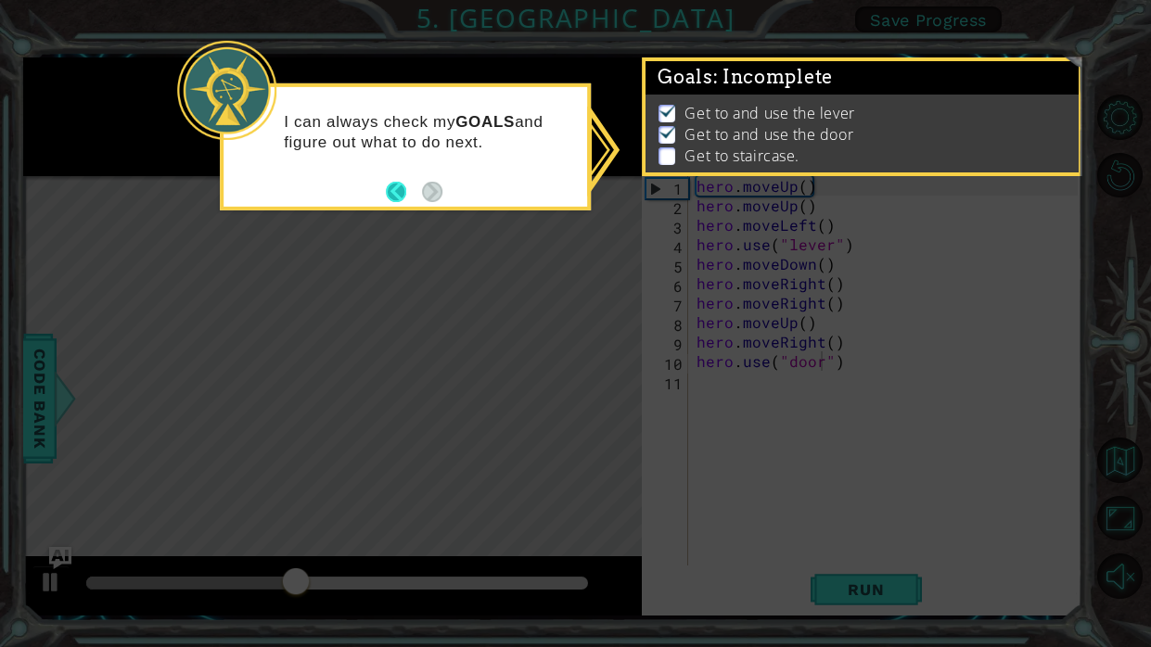
click at [394, 191] on button "Back" at bounding box center [404, 192] width 36 height 20
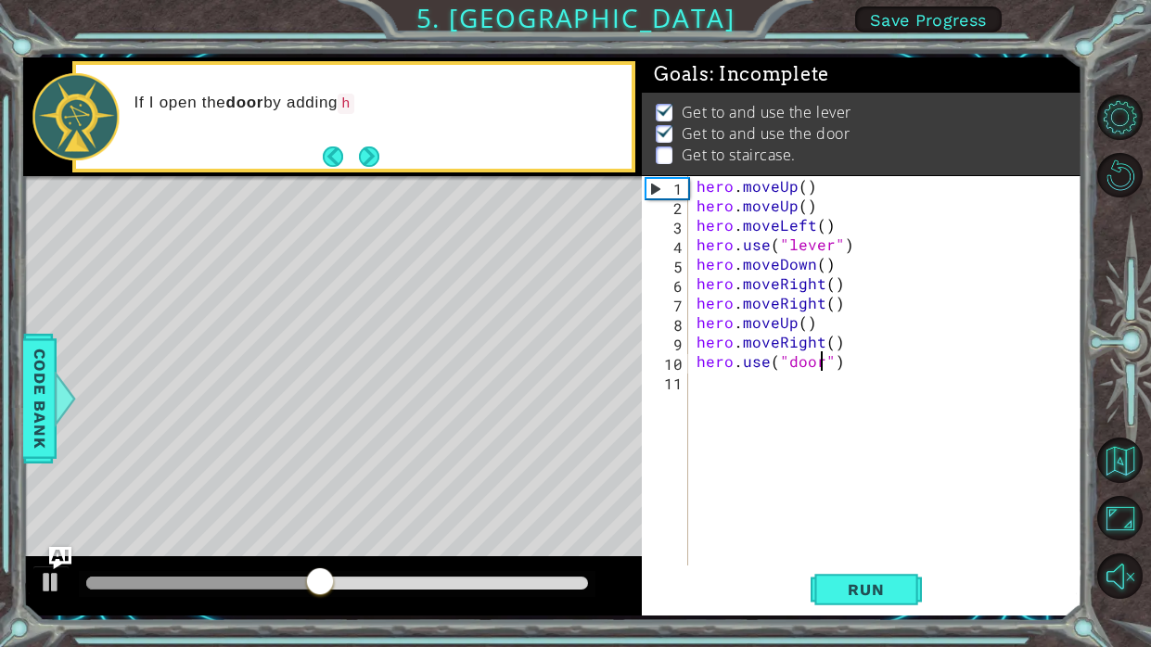
click at [827, 405] on div "hero . moveUp ( ) hero . moveUp ( ) hero . moveLeft ( ) hero . use ( "lever" ) …" at bounding box center [890, 390] width 394 height 429
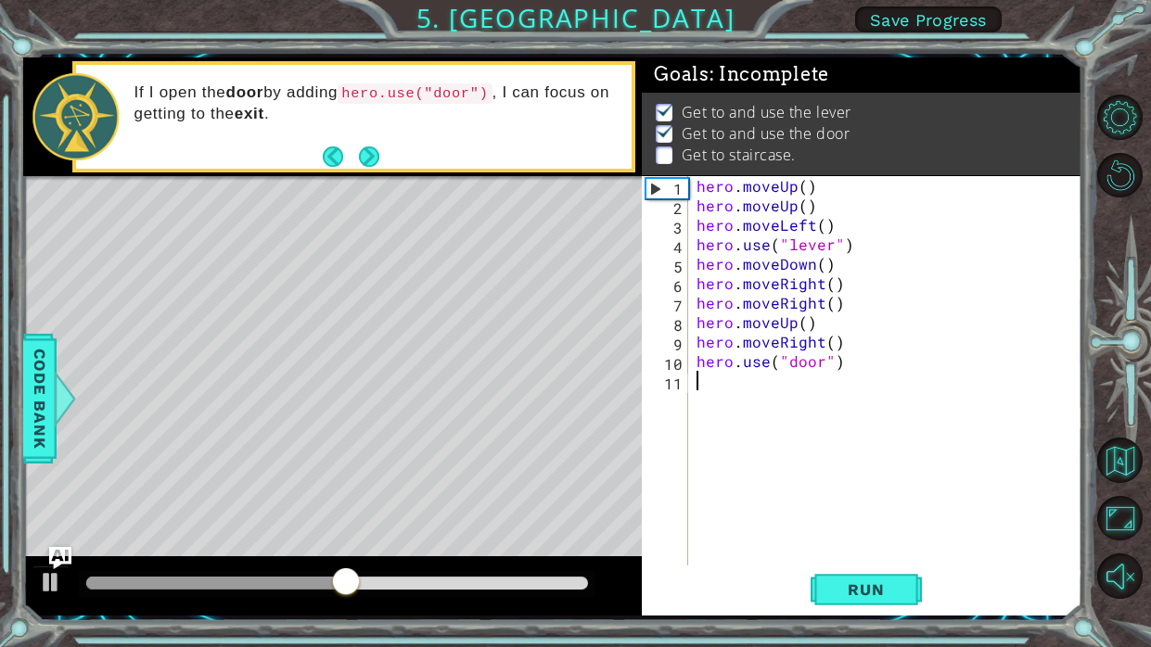
type textarea "h"
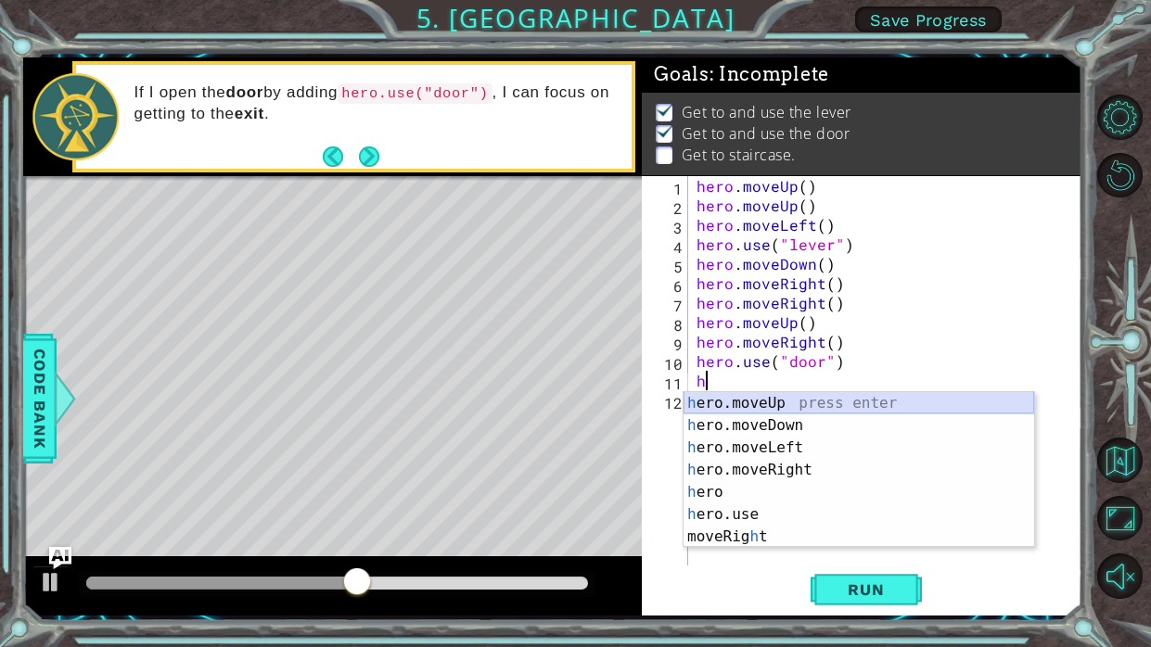
click at [822, 403] on div "h ero.moveUp press enter h ero.moveDown press enter h ero.moveLeft press enter …" at bounding box center [859, 492] width 351 height 200
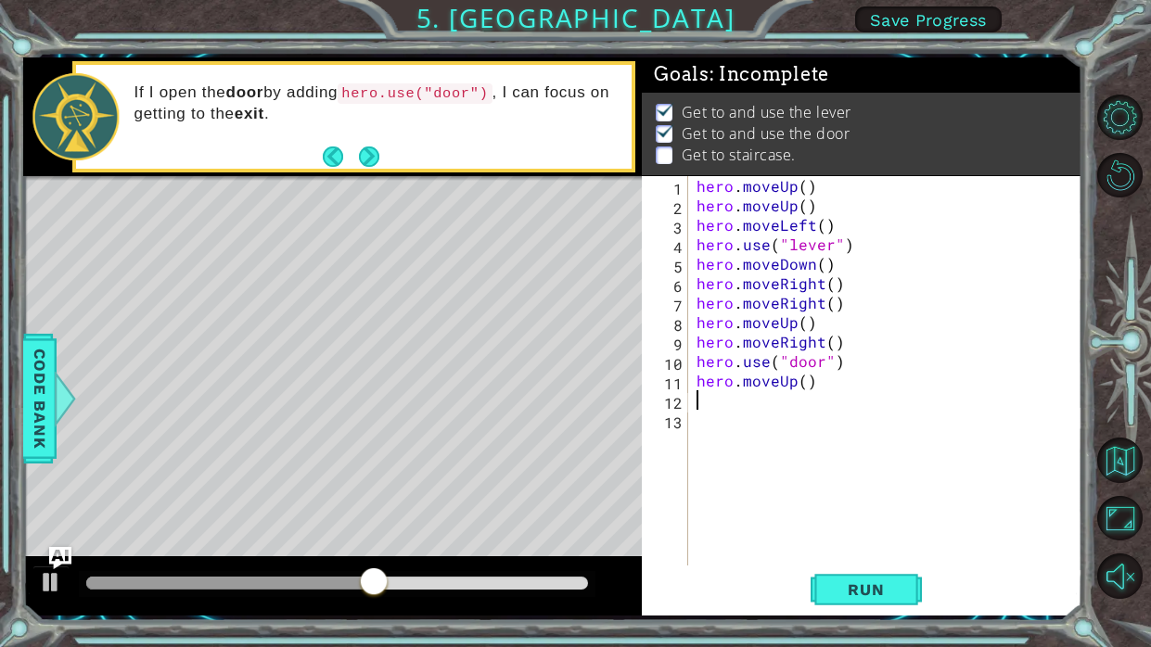
type textarea "h"
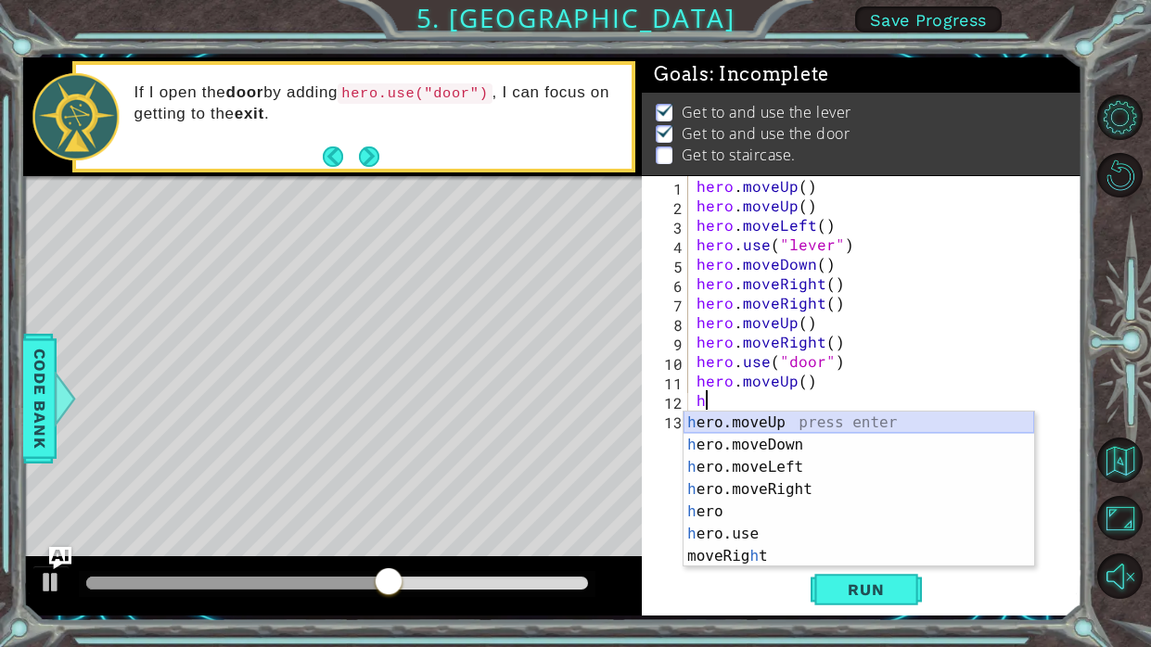
click at [813, 417] on div "h ero.moveUp press enter h ero.moveDown press enter h ero.moveLeft press enter …" at bounding box center [859, 512] width 351 height 200
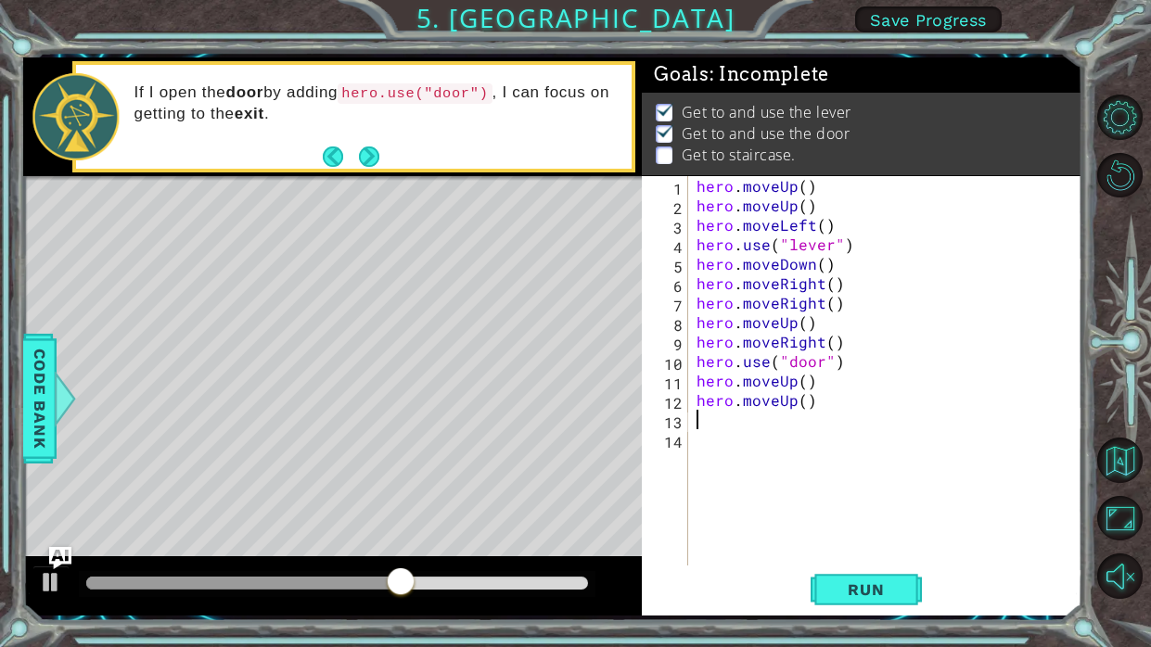
type textarea "h"
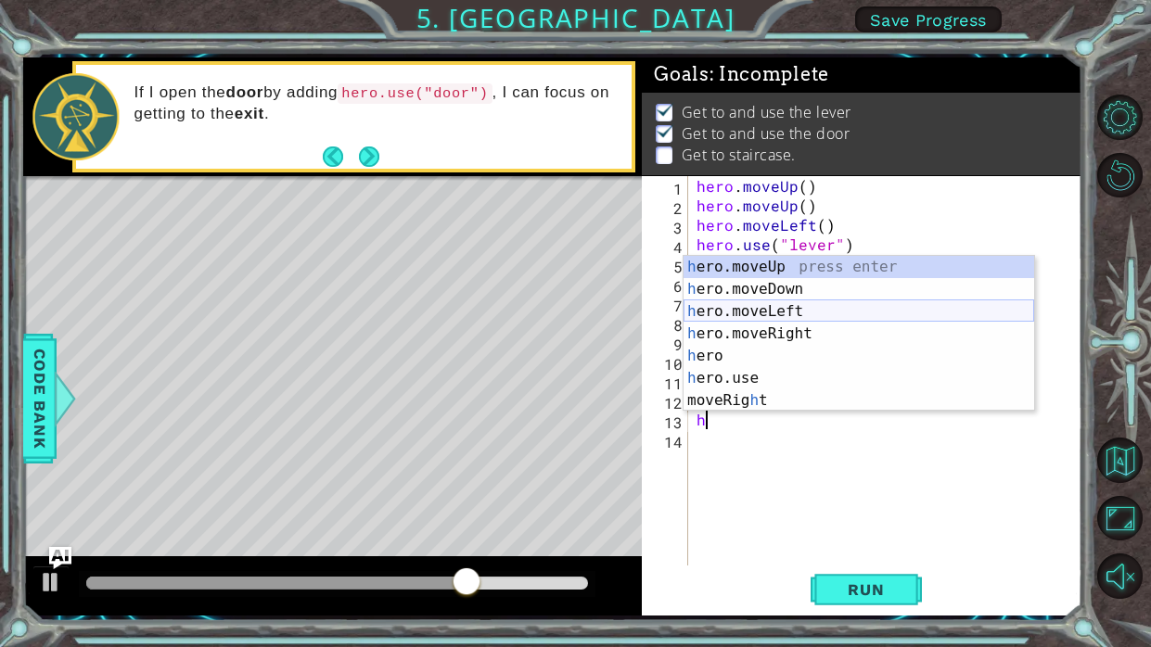
click at [770, 313] on div "h ero.moveUp press enter h ero.moveDown press enter h ero.moveLeft press enter …" at bounding box center [859, 356] width 351 height 200
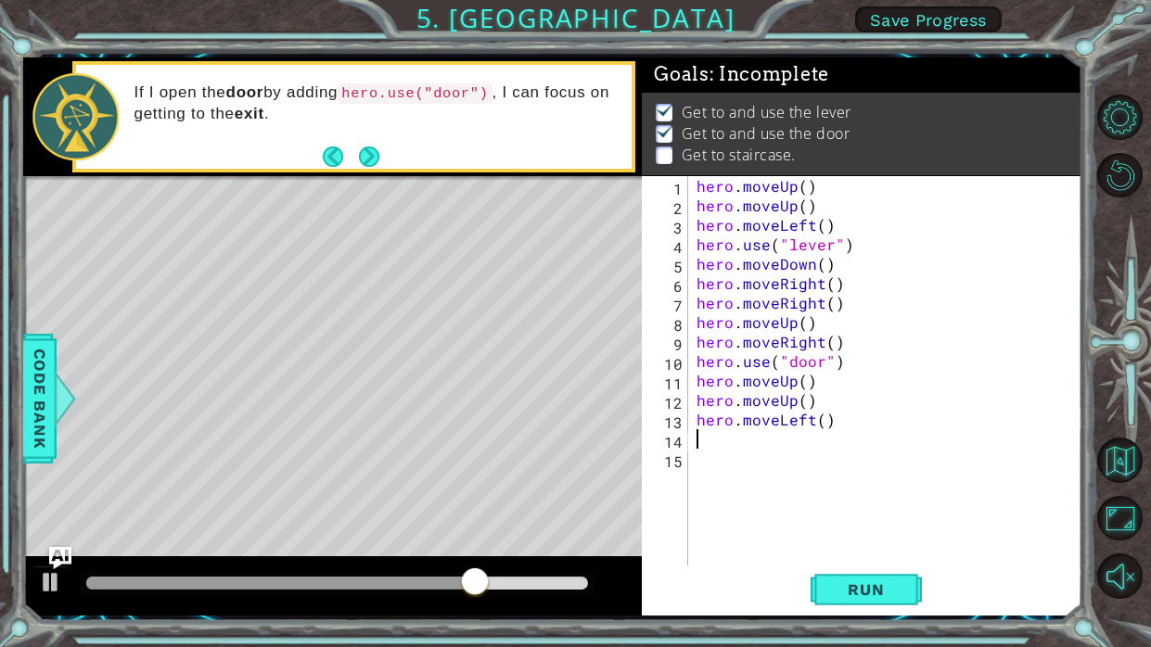
type textarea "h"
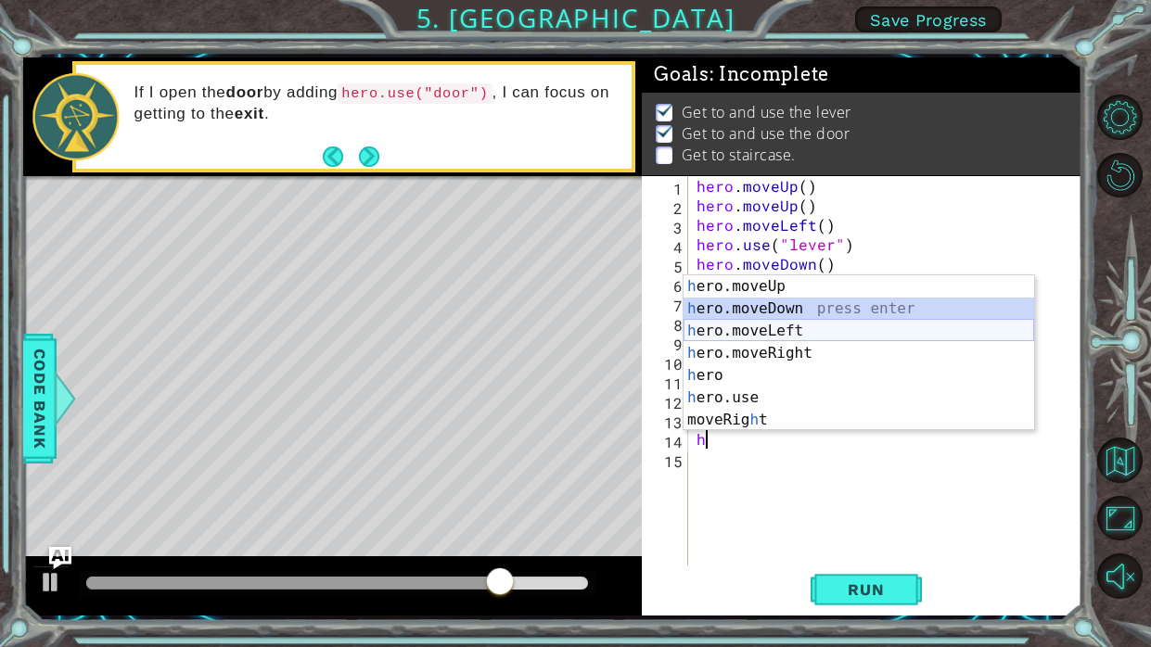
drag, startPoint x: 769, startPoint y: 314, endPoint x: 770, endPoint y: 331, distance: 16.7
click at [770, 331] on div "h ero.moveUp press enter h ero.moveDown press enter h ero.moveLeft press enter …" at bounding box center [859, 375] width 351 height 200
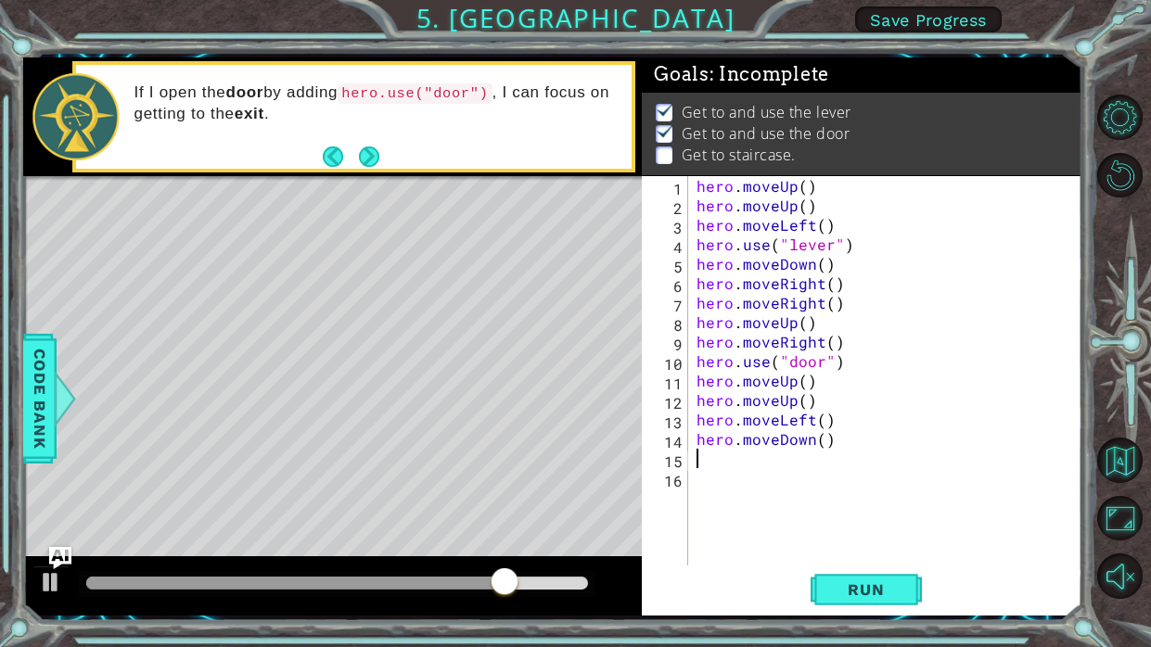
click at [770, 331] on div "hero . moveUp ( ) hero . moveUp ( ) hero . moveLeft ( ) hero . use ( "lever" ) …" at bounding box center [890, 390] width 394 height 429
click at [827, 447] on div "hero . moveUp ( ) hero . moveUp ( ) hero . moveLeft ( ) hero . use ( "lever" ) …" at bounding box center [890, 390] width 394 height 429
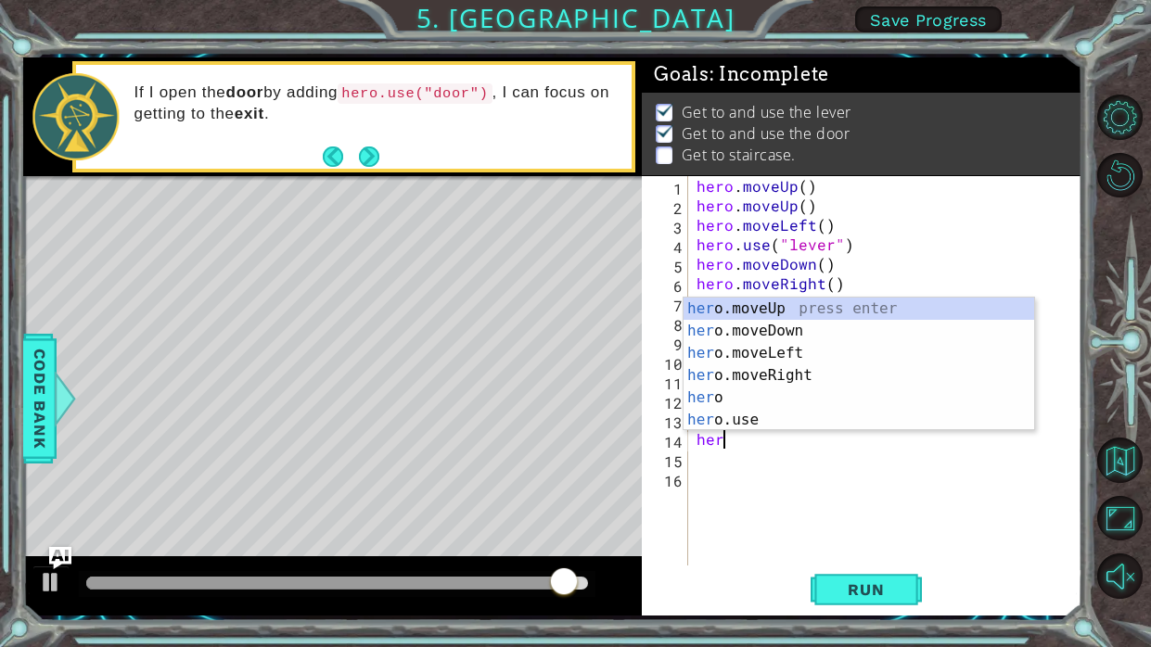
type textarea "h"
type textarea "hero.moveLeft()"
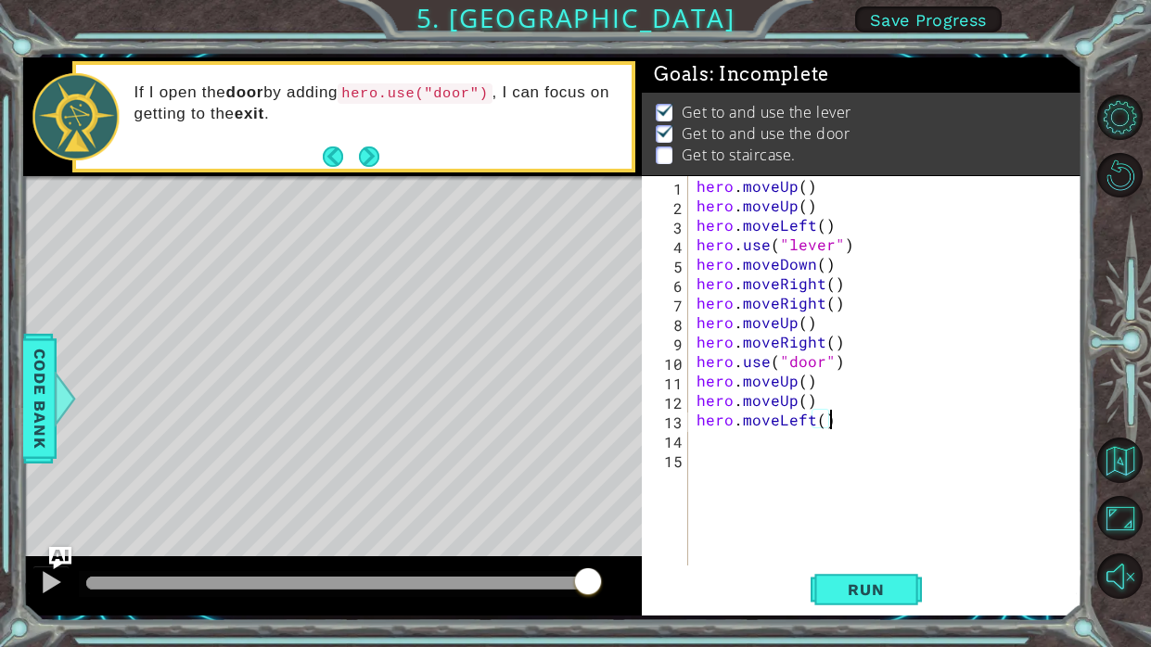
click at [822, 444] on div "hero . moveUp ( ) hero . moveUp ( ) hero . moveLeft ( ) hero . use ( "lever" ) …" at bounding box center [890, 390] width 394 height 429
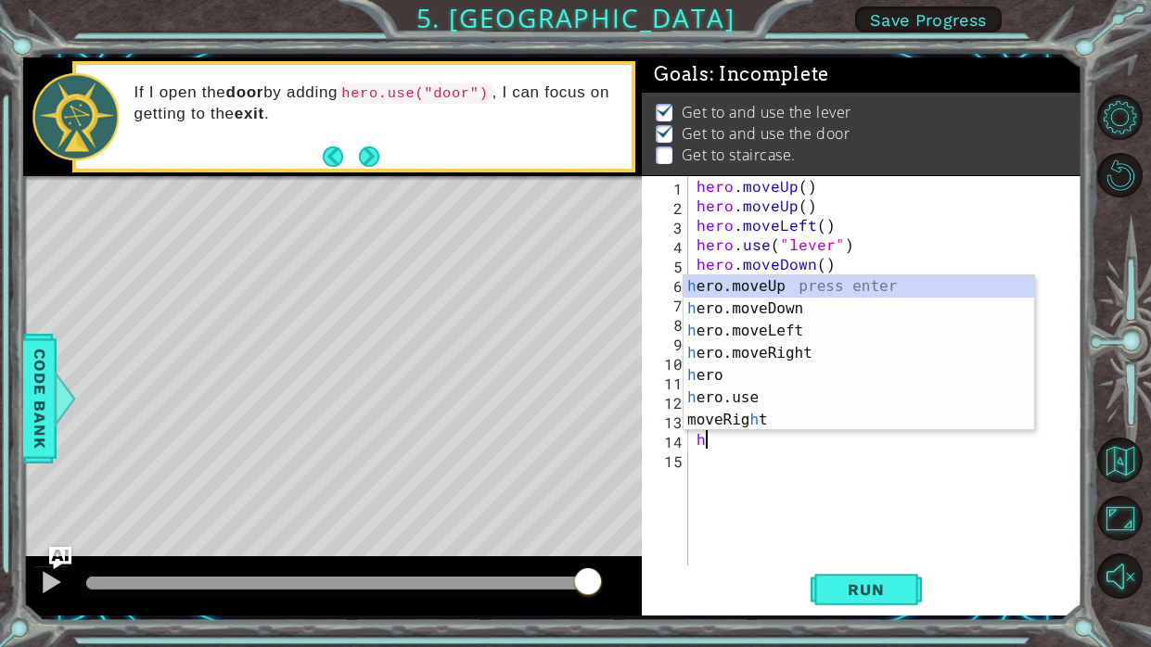
type textarea "h"
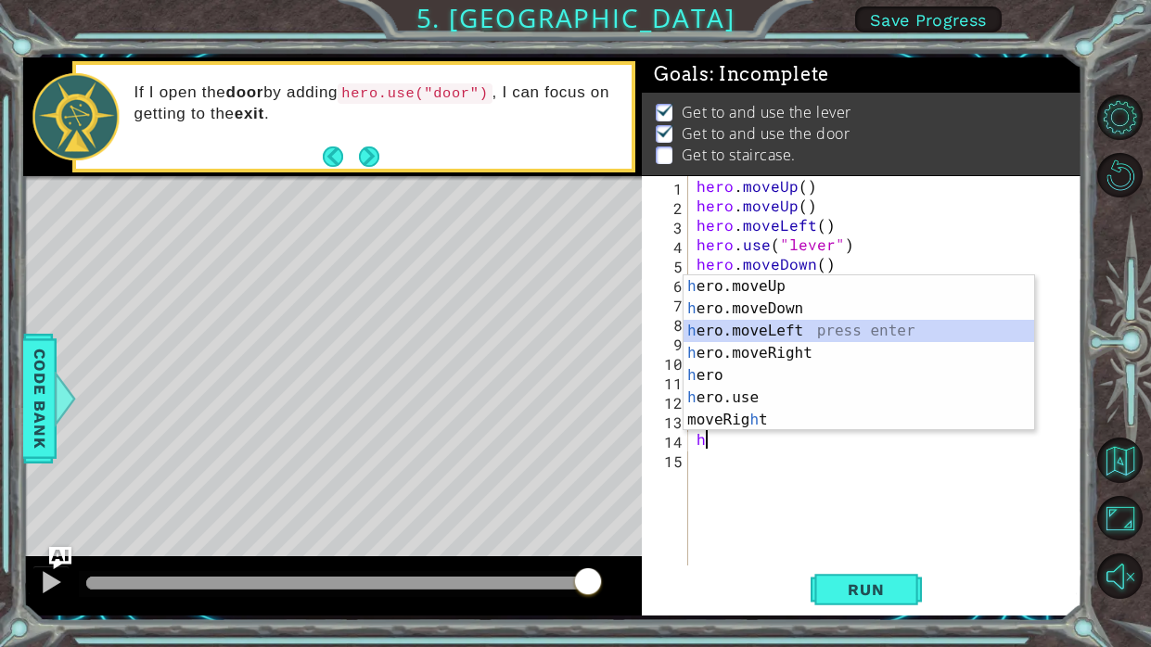
click at [773, 324] on div "h ero.moveUp press enter h ero.moveDown press enter h ero.moveLeft press enter …" at bounding box center [859, 375] width 351 height 200
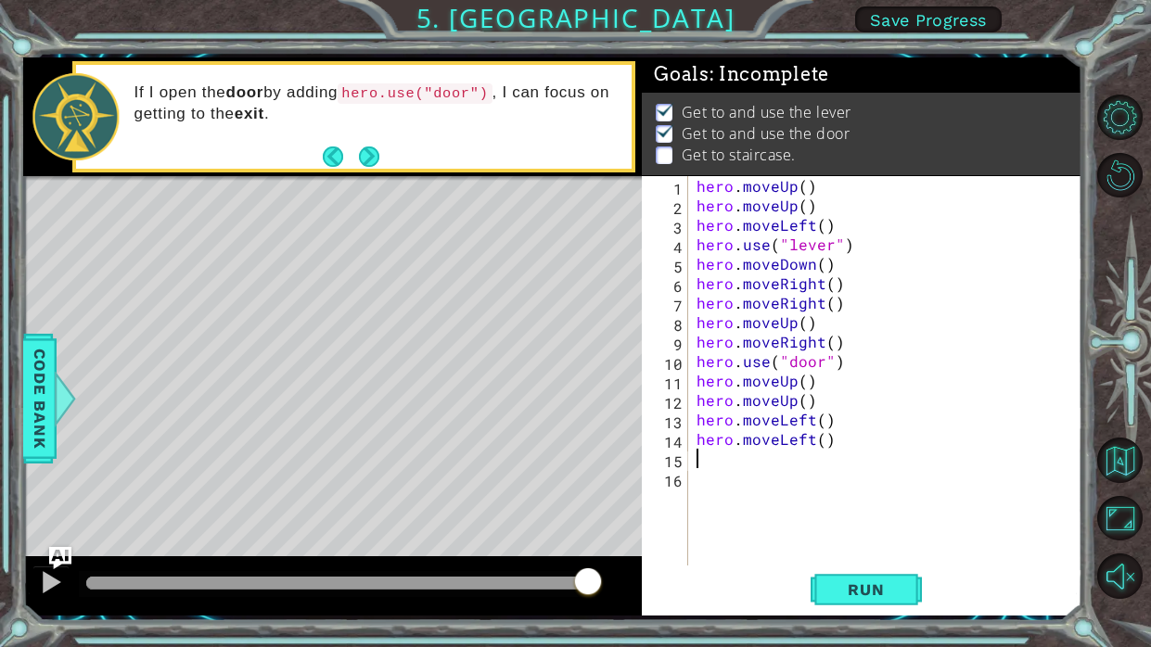
type textarea "h"
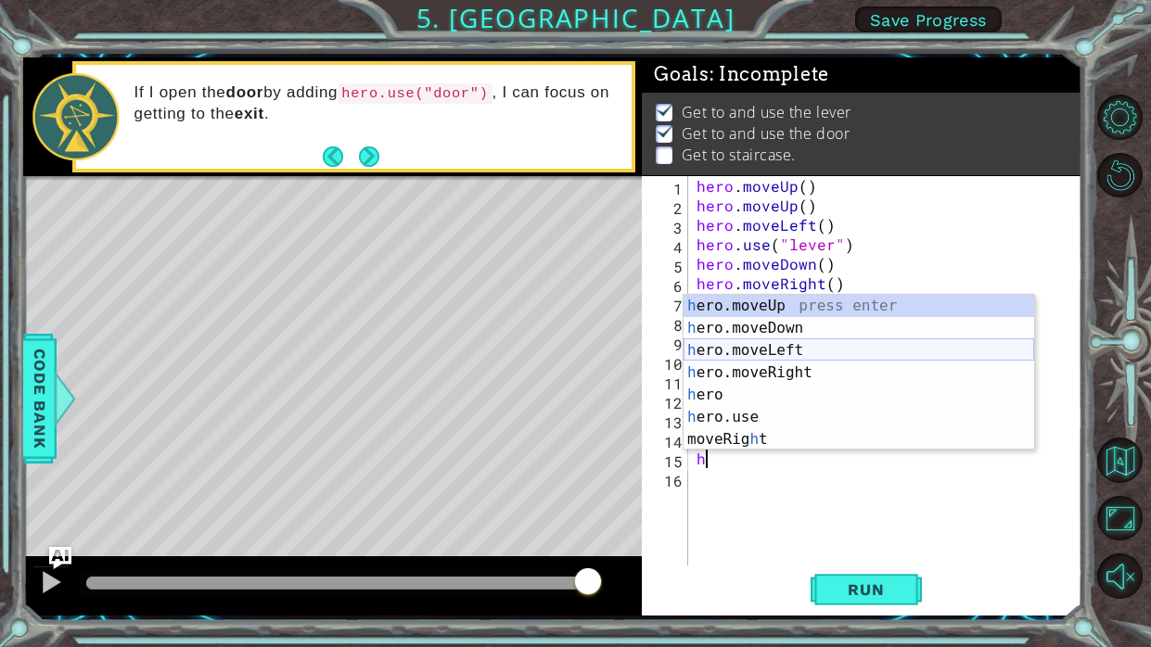
click at [772, 346] on div "h ero.moveUp press enter h ero.moveDown press enter h ero.moveLeft press enter …" at bounding box center [859, 395] width 351 height 200
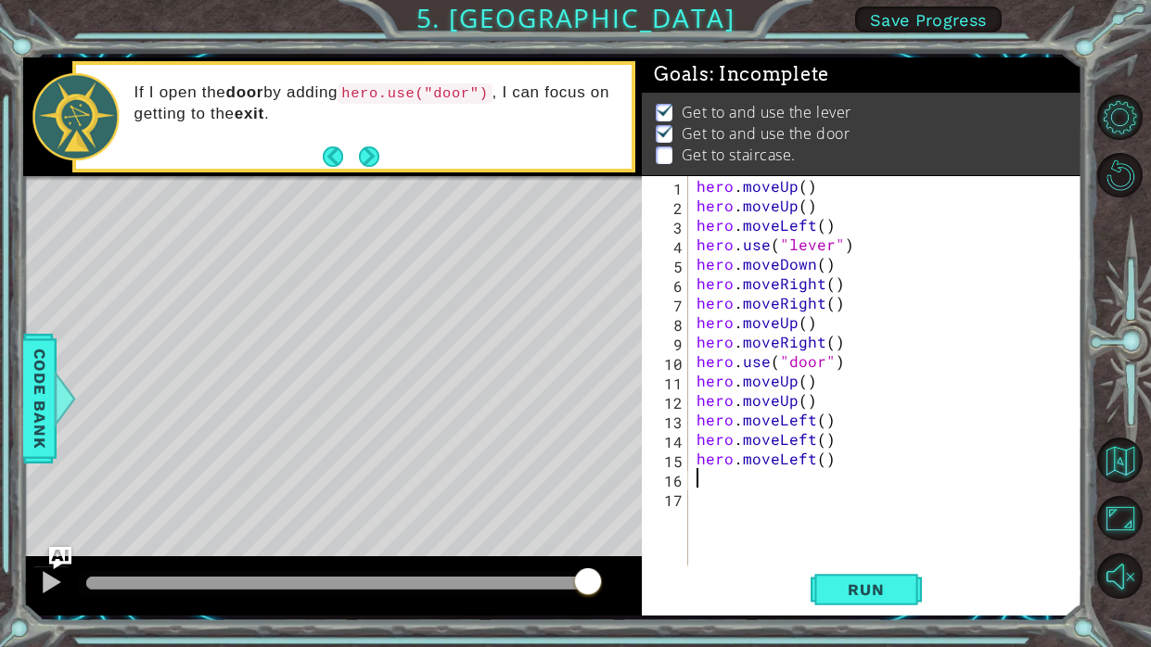
type textarea "h"
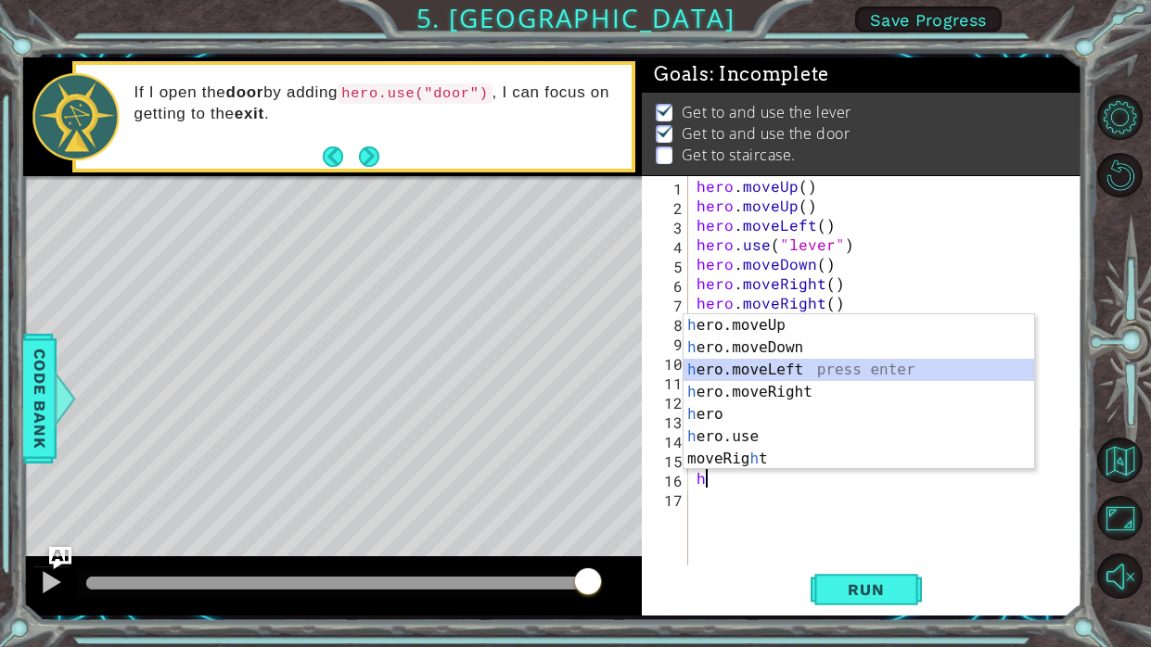
click at [774, 370] on div "h ero.moveUp press enter h ero.moveDown press enter h ero.moveLeft press enter …" at bounding box center [859, 414] width 351 height 200
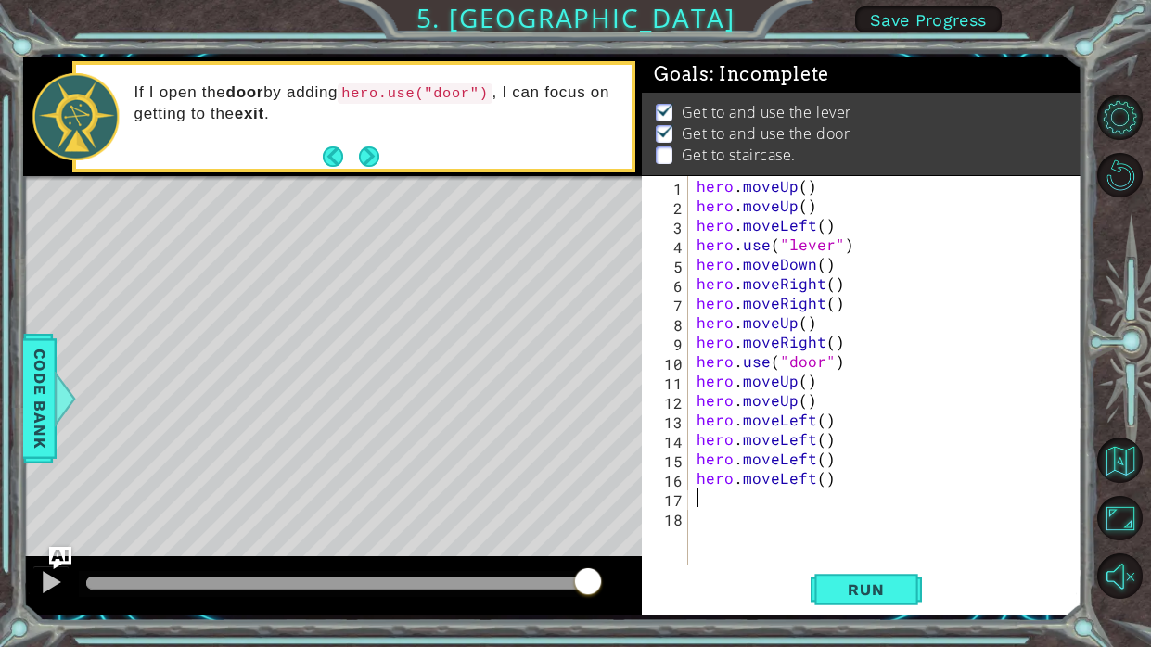
type textarea "h"
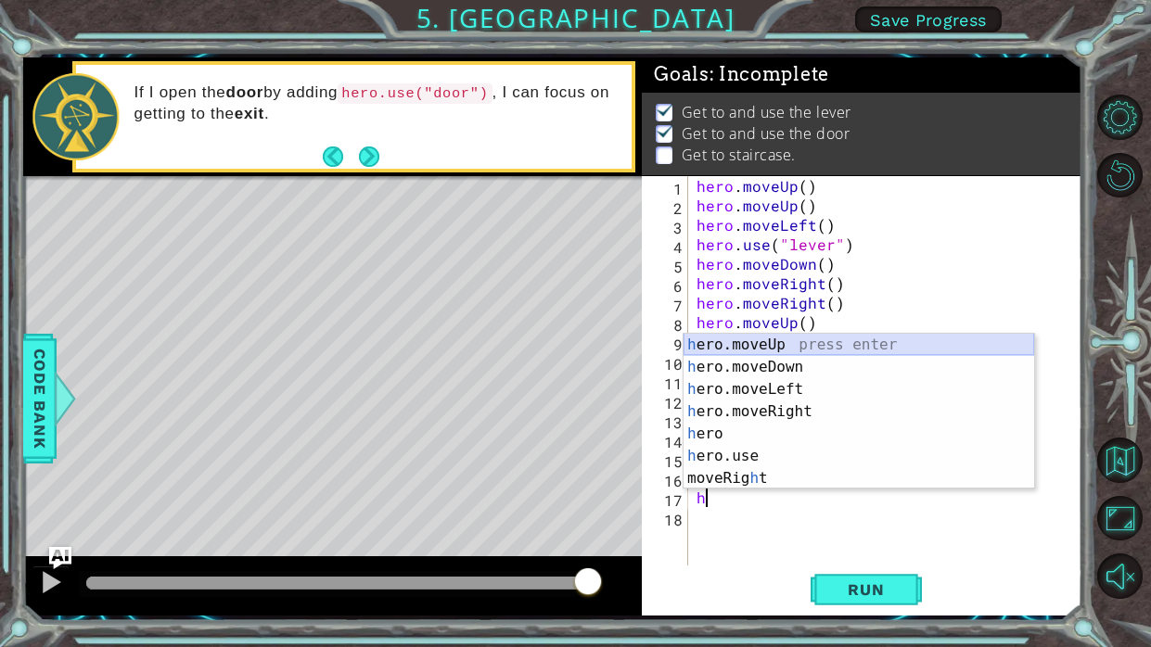
click at [775, 345] on div "h ero.moveUp press enter h ero.moveDown press enter h ero.moveLeft press enter …" at bounding box center [859, 434] width 351 height 200
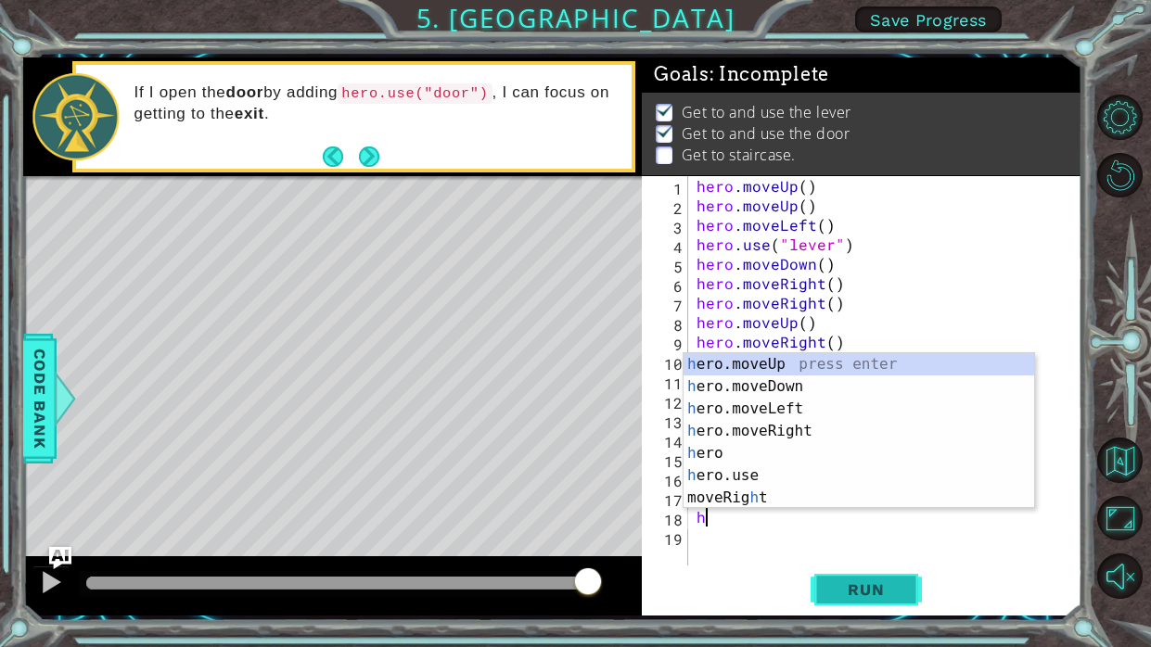
type textarea "h"
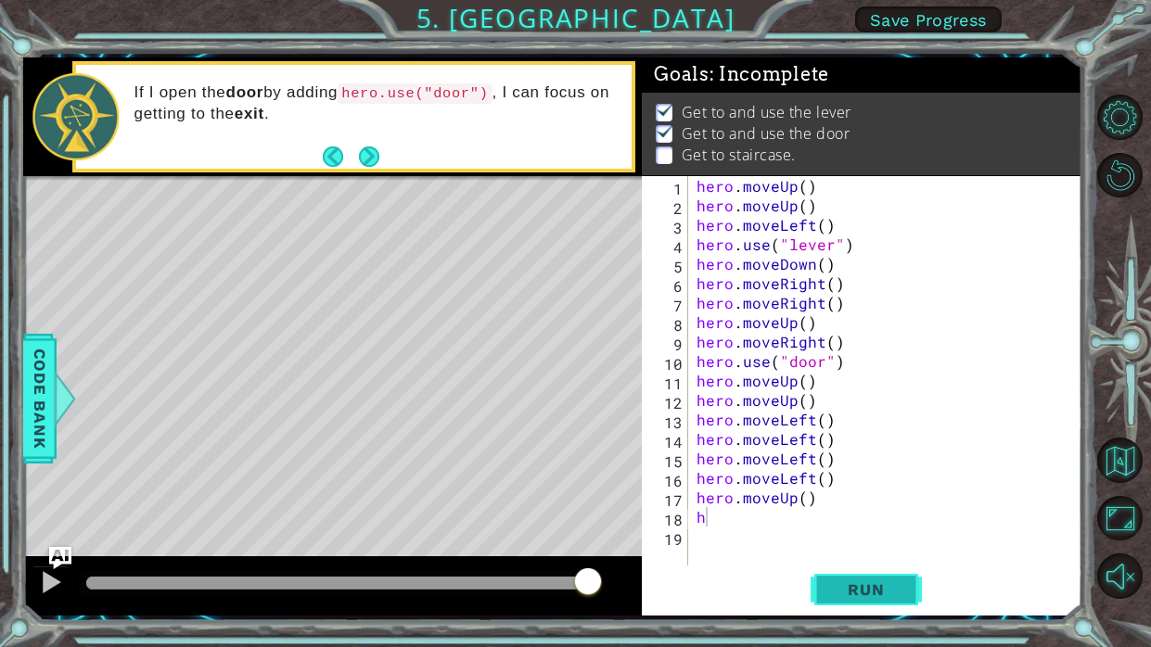
click at [865, 577] on button "Run" at bounding box center [866, 591] width 111 height 44
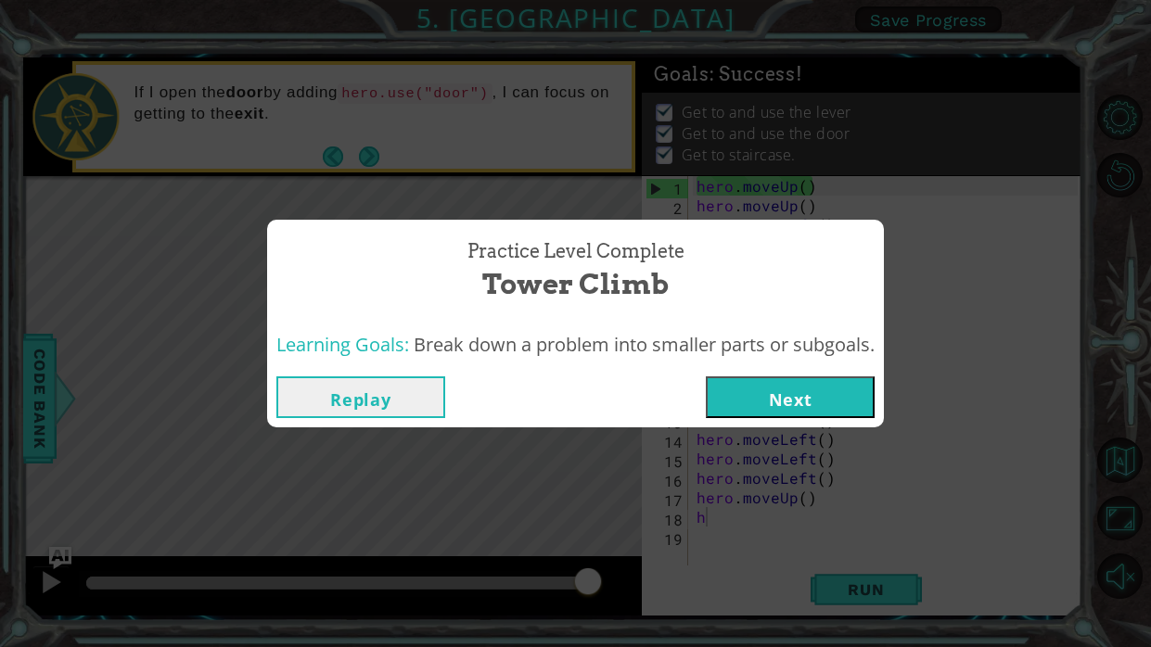
click at [818, 403] on button "Next" at bounding box center [790, 398] width 169 height 42
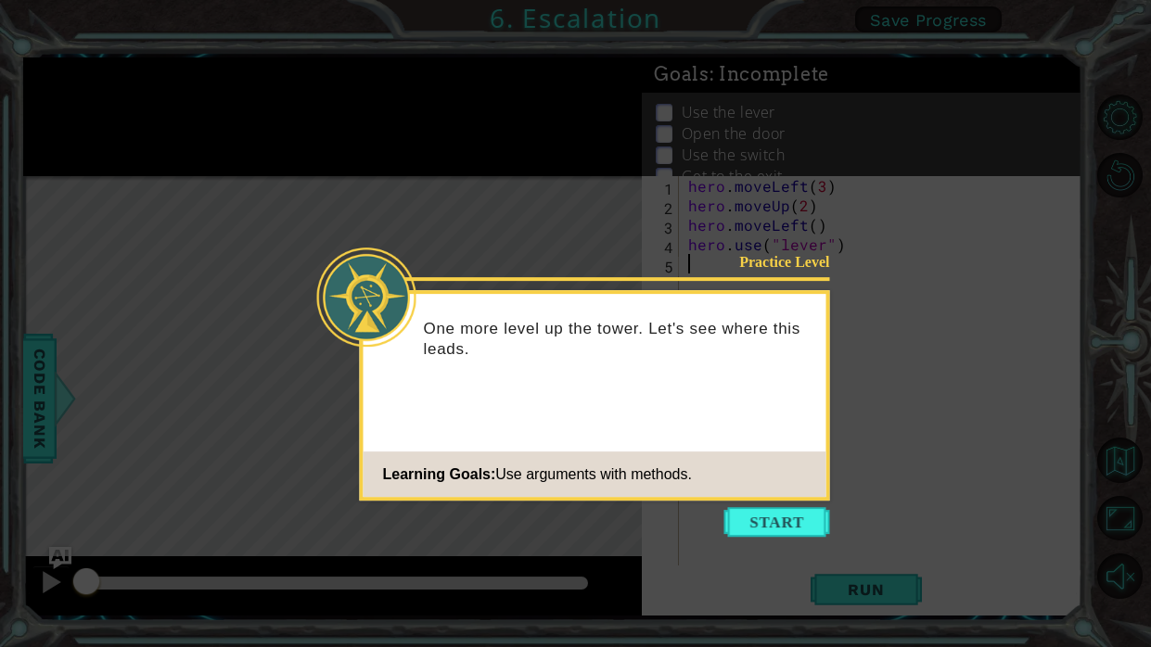
click at [784, 542] on icon at bounding box center [575, 323] width 1151 height 647
click at [771, 529] on button "Start" at bounding box center [777, 522] width 106 height 30
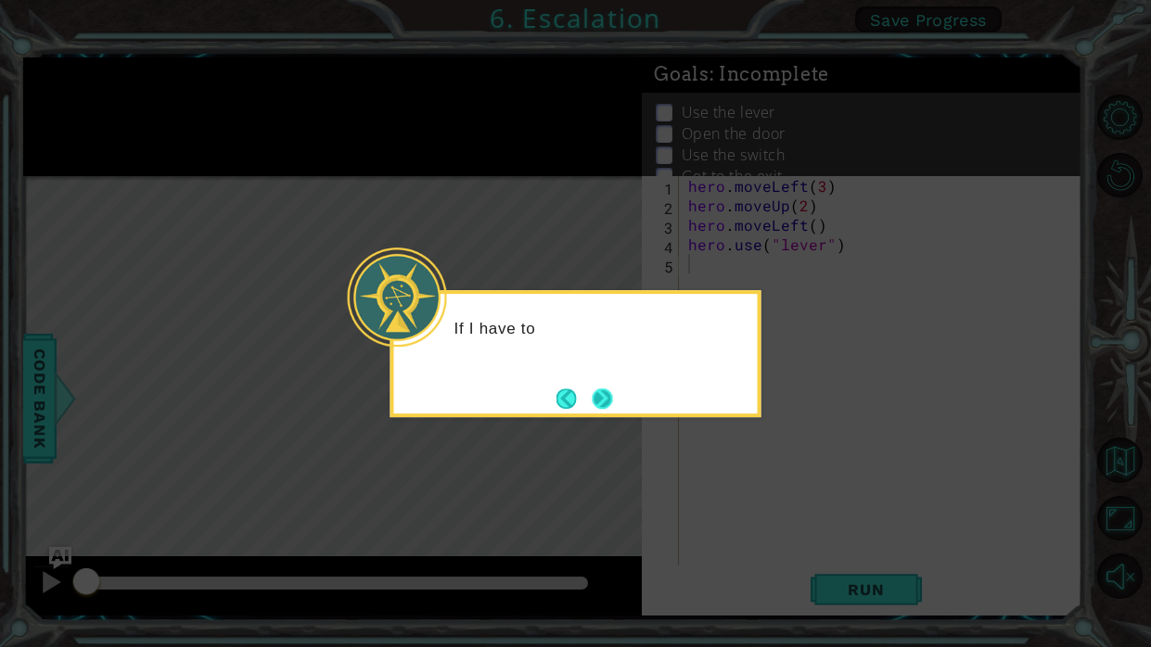
click at [609, 403] on button "Next" at bounding box center [602, 399] width 20 height 20
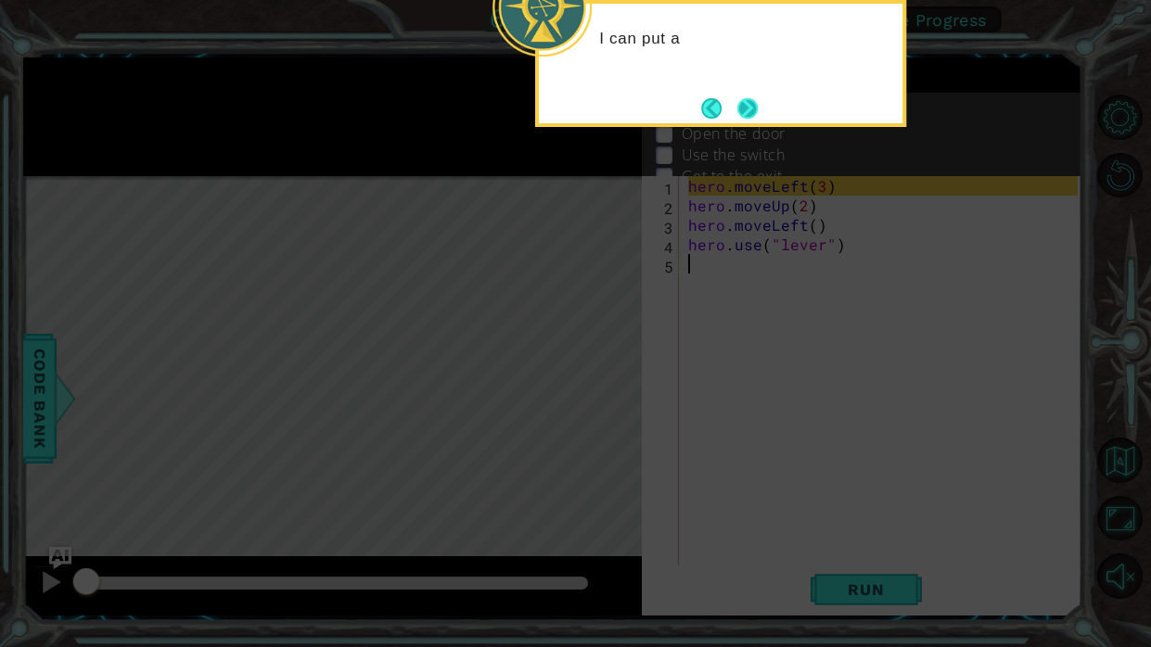
click at [746, 113] on button "Next" at bounding box center [747, 108] width 20 height 20
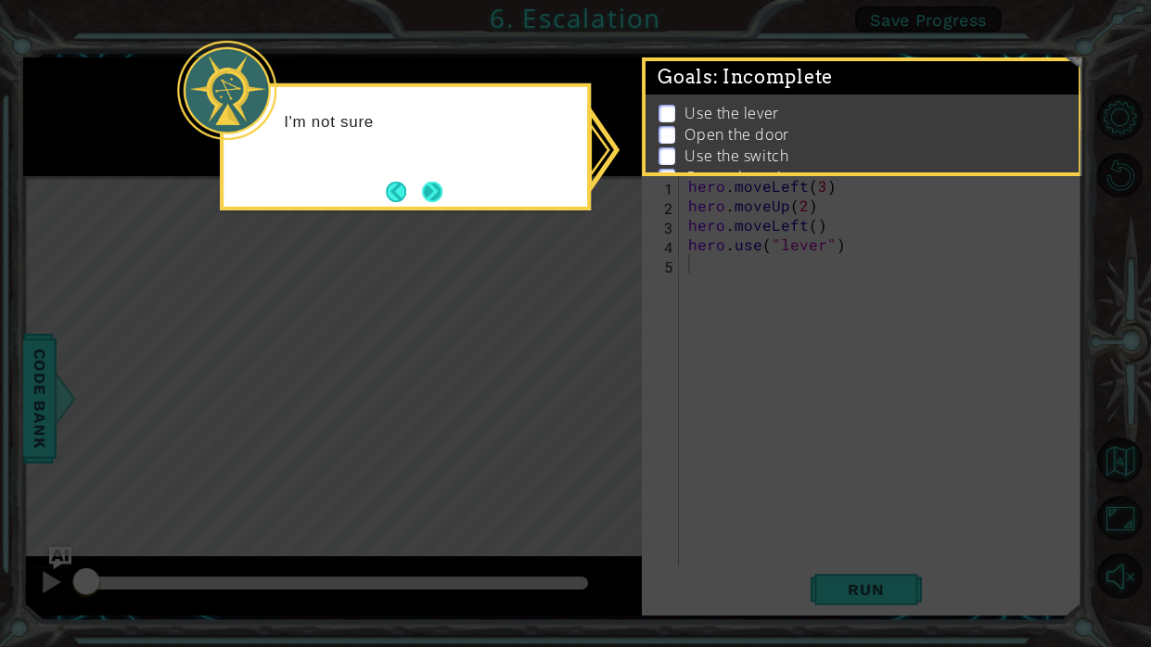
click at [428, 188] on button "Next" at bounding box center [432, 191] width 31 height 31
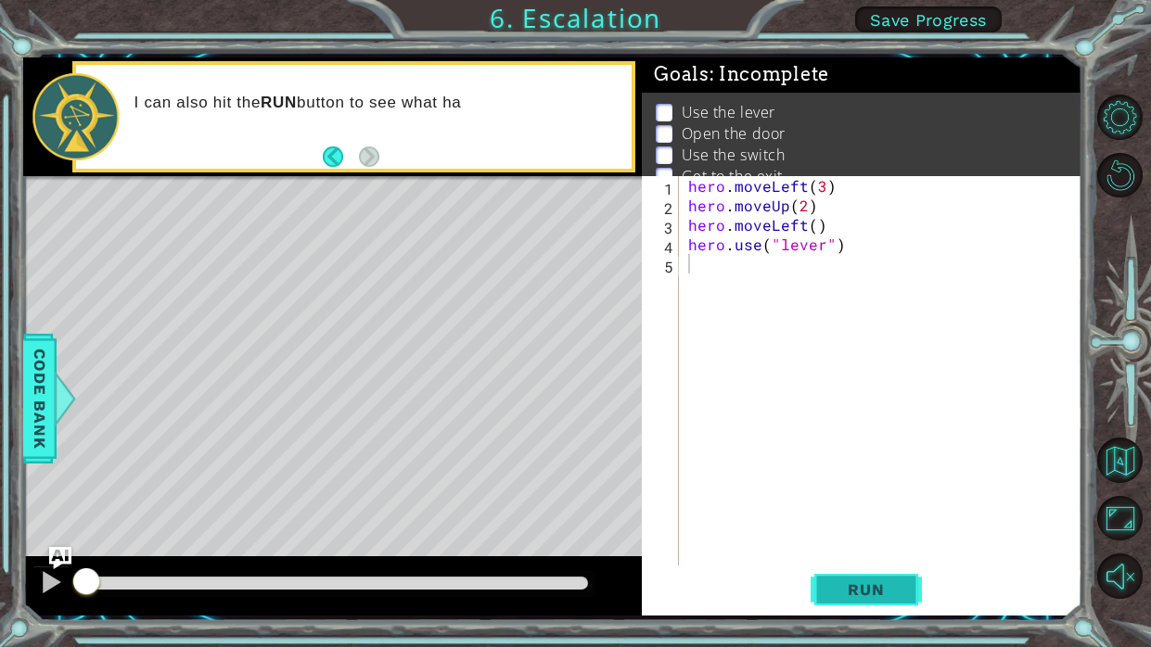
click at [857, 600] on button "Run" at bounding box center [866, 591] width 111 height 44
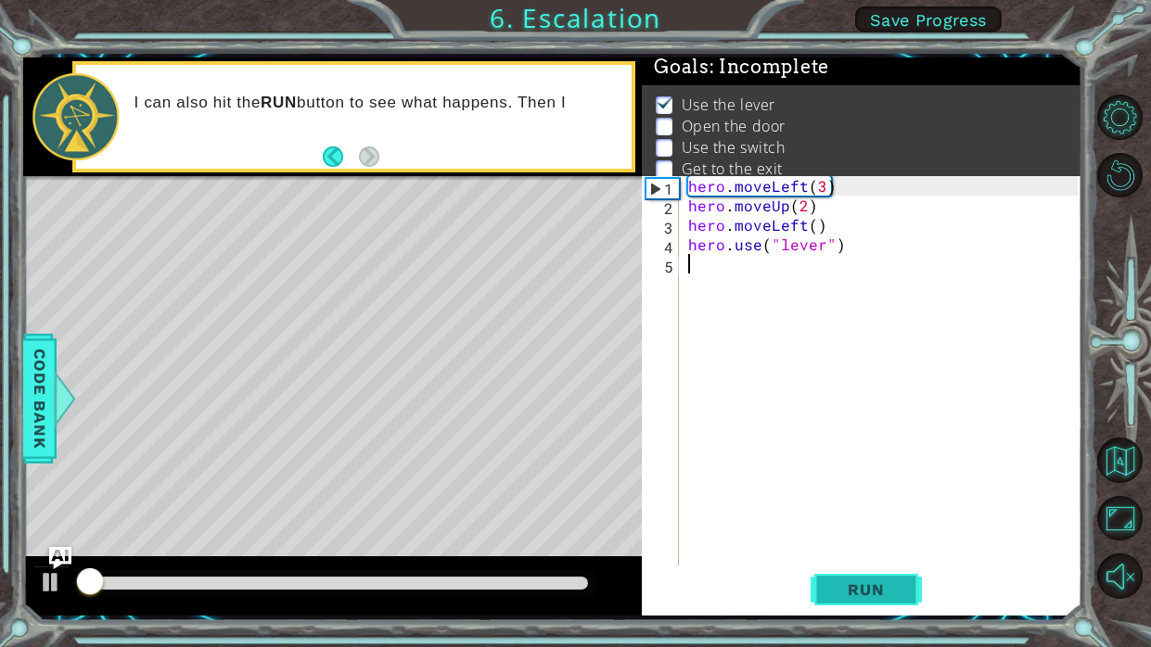
scroll to position [9, 0]
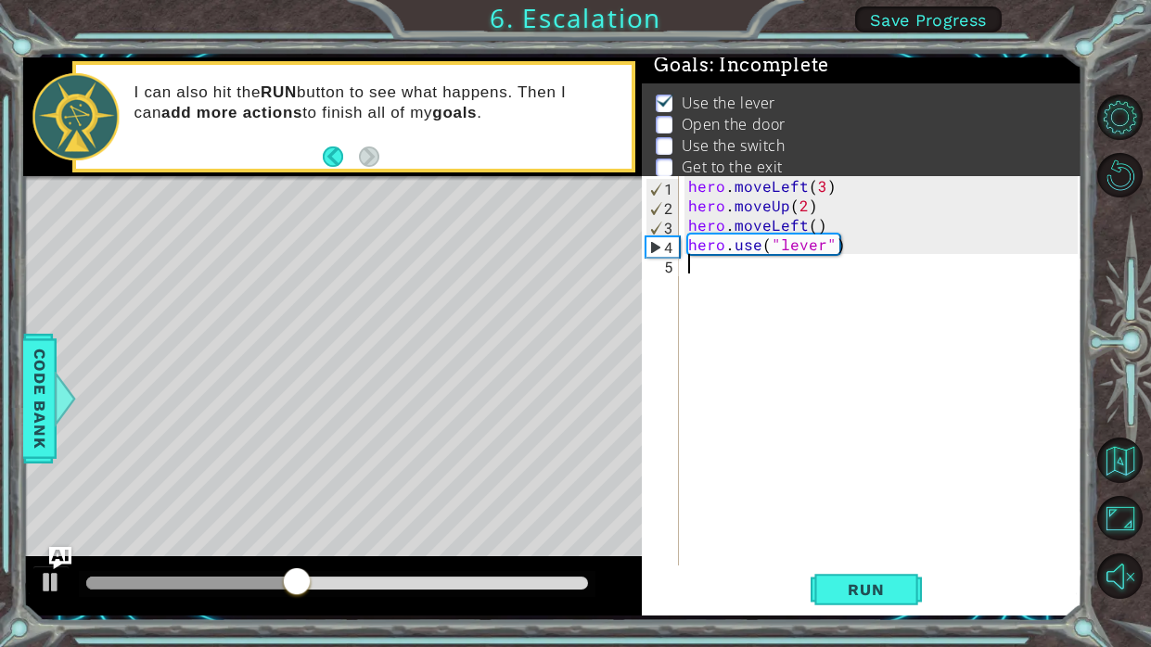
click at [735, 272] on div "hero . moveLeft ( 3 ) hero . moveUp ( 2 ) hero . moveLeft ( ) hero . use ( "lev…" at bounding box center [886, 390] width 403 height 429
click at [735, 282] on div "hero . moveLeft ( 3 ) hero . moveUp ( 2 ) hero . moveLeft ( ) hero . use ( "lev…" at bounding box center [886, 390] width 403 height 429
click at [726, 283] on div "hero . moveLeft ( 3 ) hero . moveUp ( 2 ) hero . moveLeft ( ) hero . use ( "lev…" at bounding box center [886, 390] width 403 height 429
click at [873, 572] on button "Run" at bounding box center [866, 591] width 111 height 44
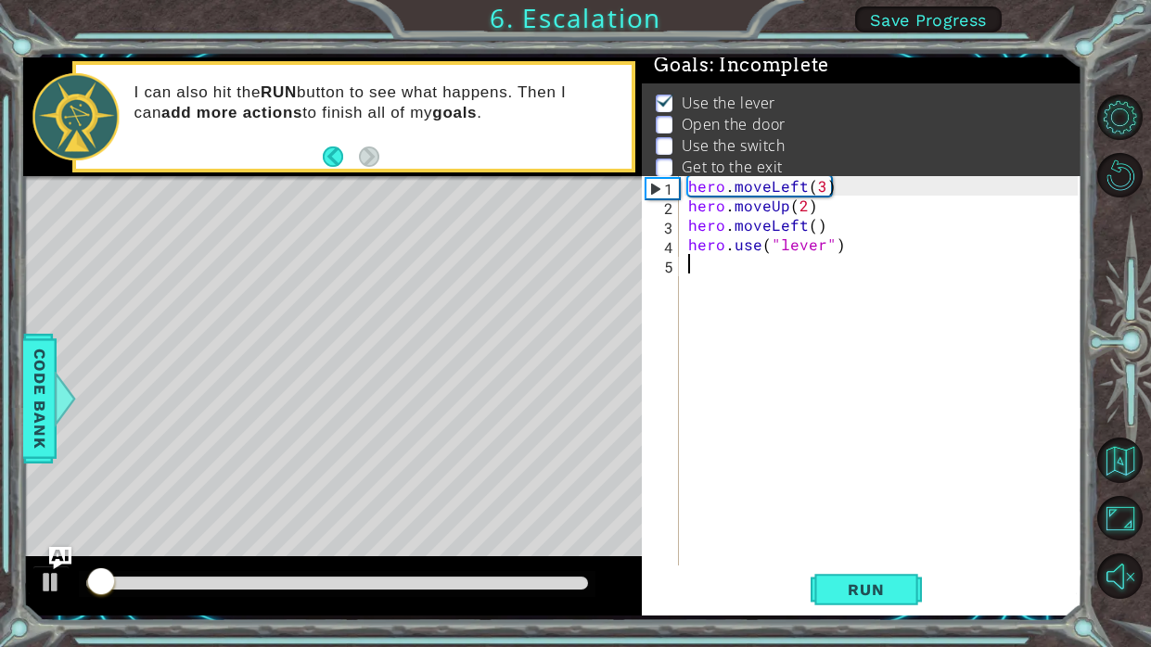
click at [744, 268] on div "hero . moveLeft ( 3 ) hero . moveUp ( 2 ) hero . moveLeft ( ) hero . use ( "lev…" at bounding box center [886, 390] width 403 height 429
click at [746, 270] on div "hero . moveLeft ( 3 ) hero . moveUp ( 2 ) hero . moveLeft ( ) hero . use ( "lev…" at bounding box center [886, 390] width 403 height 429
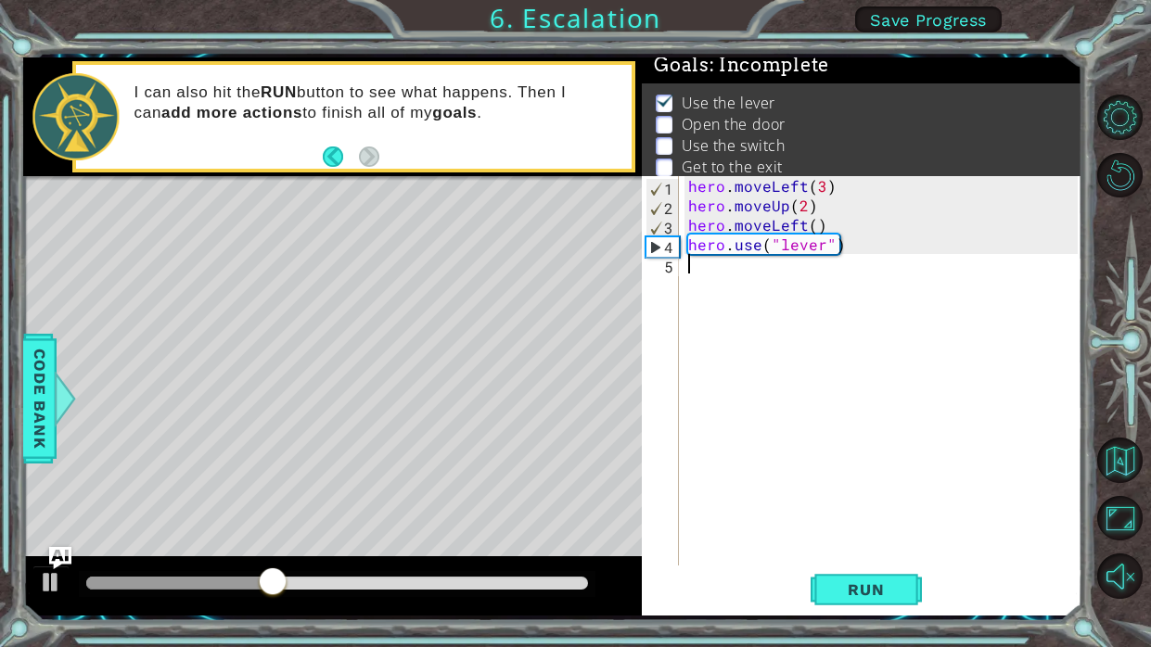
click at [696, 267] on div "hero . moveLeft ( 3 ) hero . moveUp ( 2 ) hero . moveLeft ( ) hero . use ( "lev…" at bounding box center [886, 390] width 403 height 429
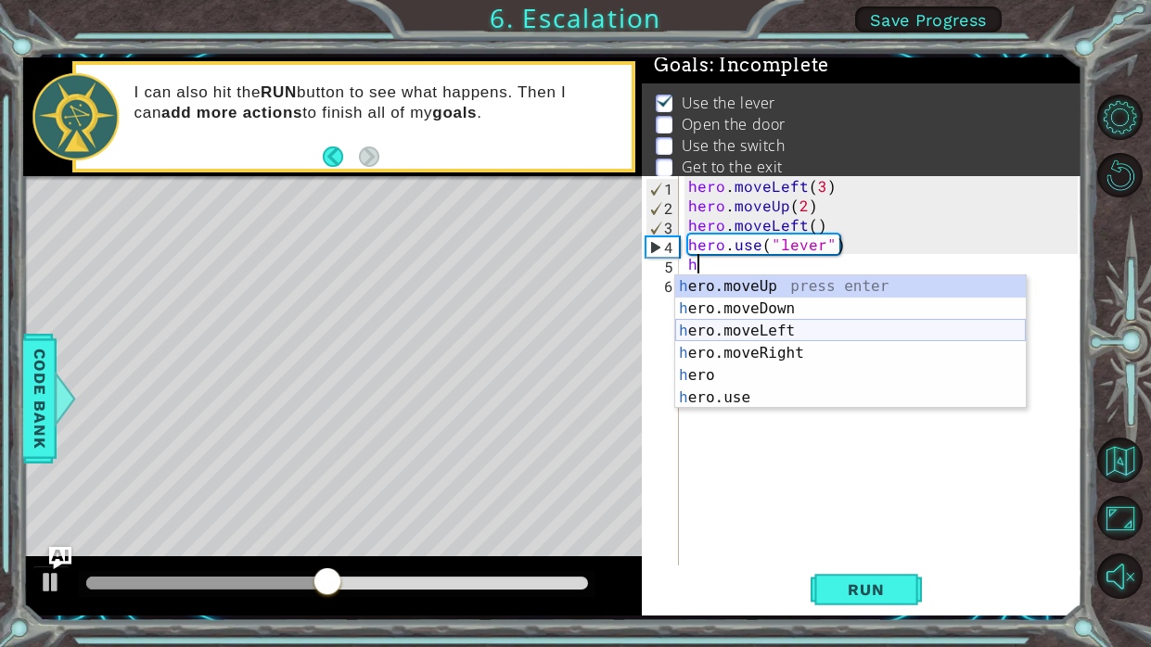
click at [724, 331] on div "h ero.moveUp press enter h ero.moveDown press enter h ero.moveLeft press enter …" at bounding box center [850, 364] width 351 height 178
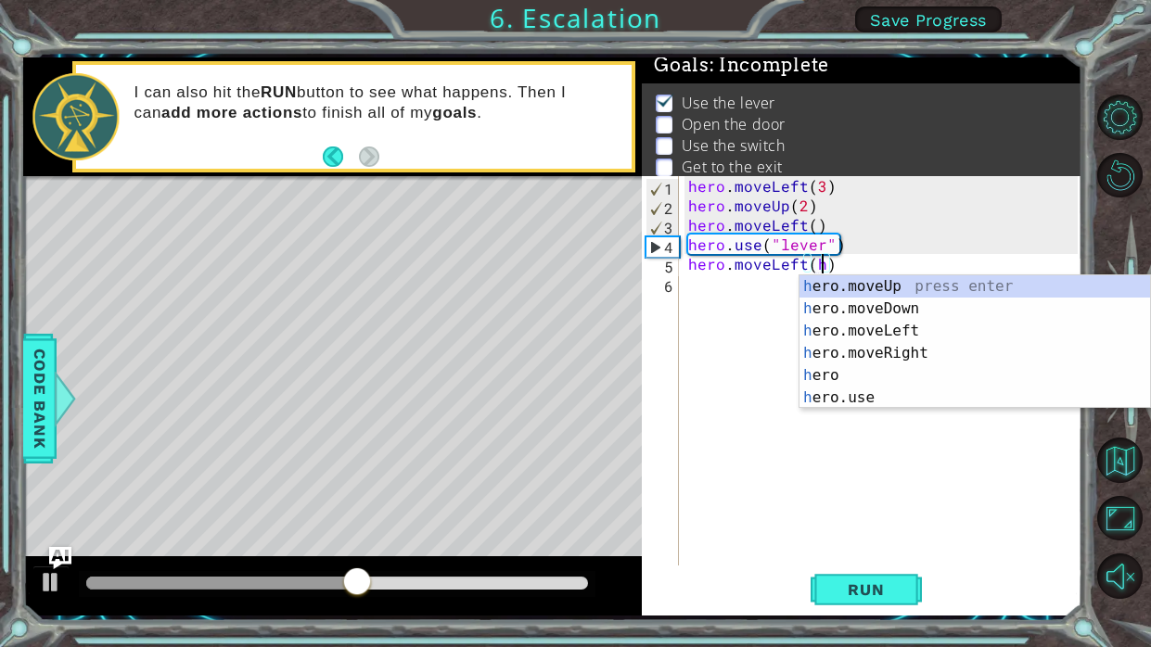
scroll to position [0, 8]
click at [903, 392] on div "h ero.moveUp press enter h ero.moveDown press enter h ero.moveLeft press enter …" at bounding box center [975, 364] width 351 height 178
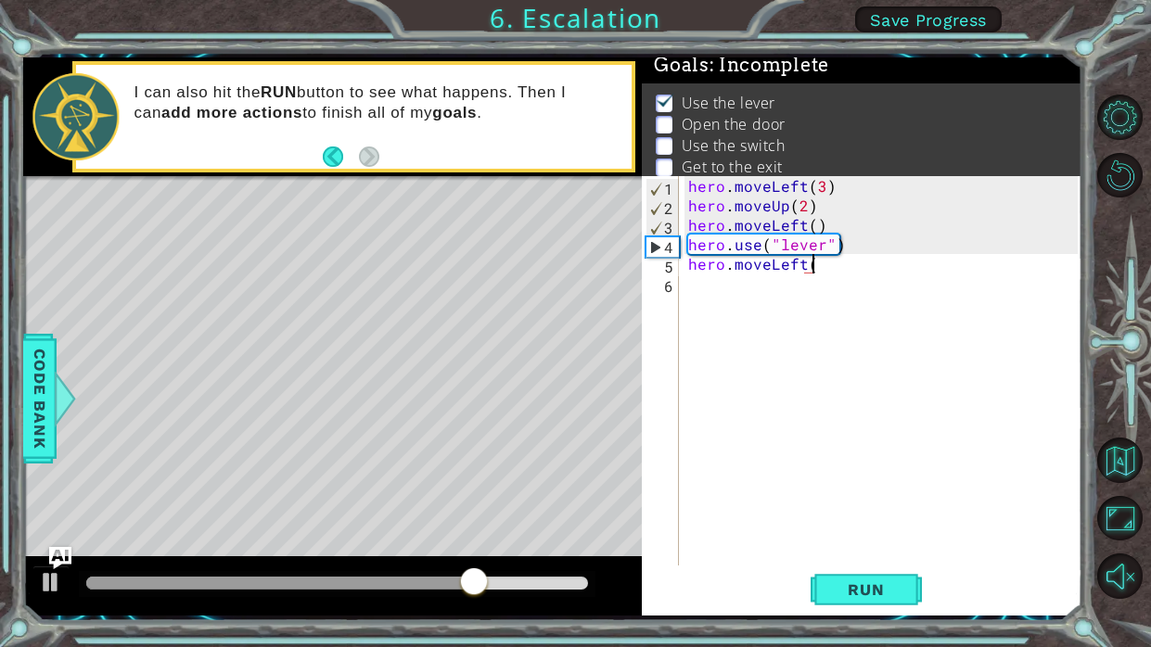
scroll to position [0, 6]
type textarea "hero.moveLeft"
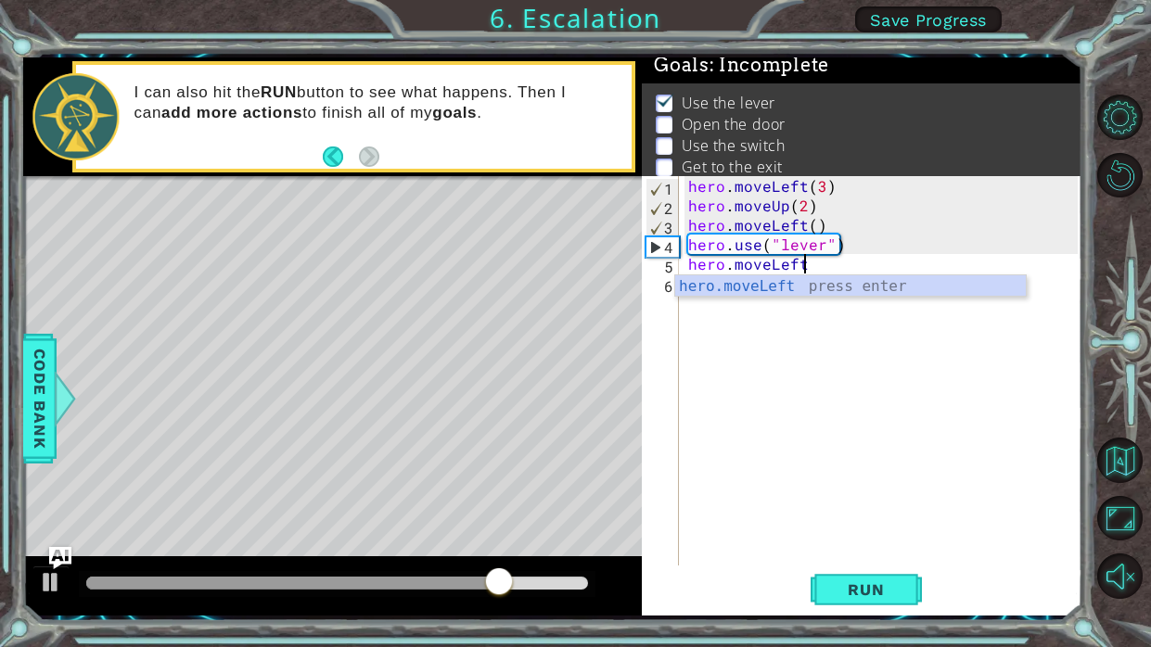
click at [724, 367] on div "hero . moveLeft ( 3 ) hero . moveUp ( 2 ) hero . moveLeft ( ) hero . use ( "lev…" at bounding box center [886, 390] width 403 height 429
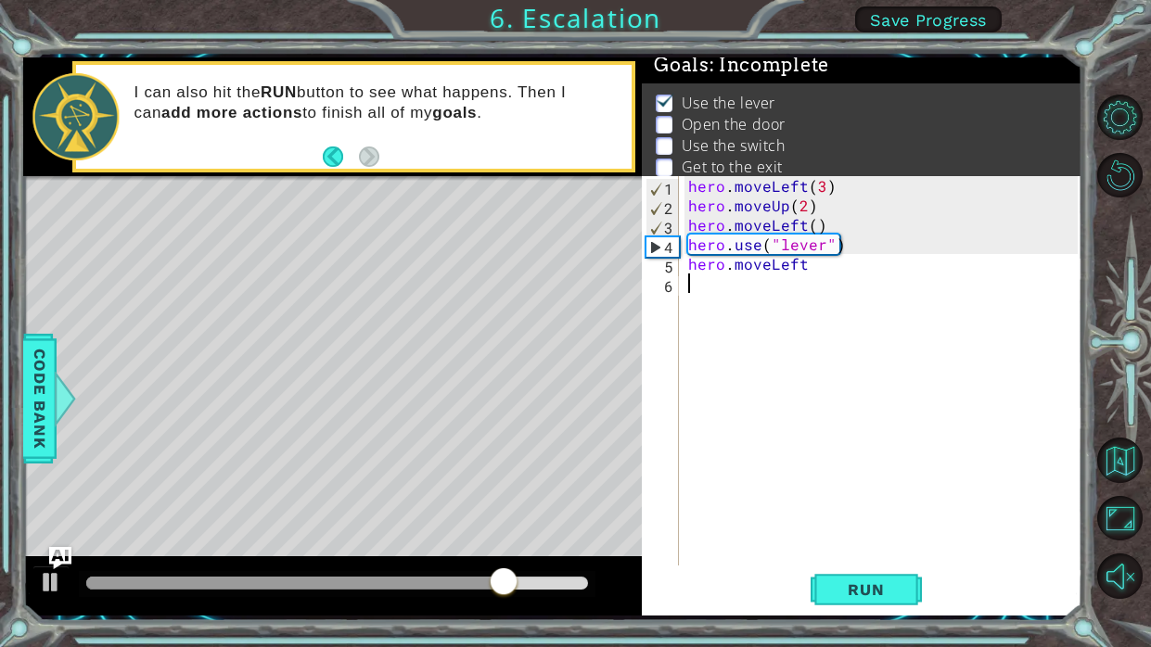
scroll to position [0, 0]
click at [742, 286] on div "hero . moveLeft ( 3 ) hero . moveUp ( 2 ) hero . moveLeft ( ) hero . use ( "lev…" at bounding box center [886, 390] width 403 height 429
click at [720, 294] on div "hero . moveLeft ( 3 ) hero . moveUp ( 2 ) hero . moveLeft ( ) hero . use ( "lev…" at bounding box center [886, 390] width 403 height 429
click at [717, 283] on div "hero . moveLeft ( 3 ) hero . moveUp ( 2 ) hero . moveLeft ( ) hero . use ( "lev…" at bounding box center [886, 390] width 403 height 429
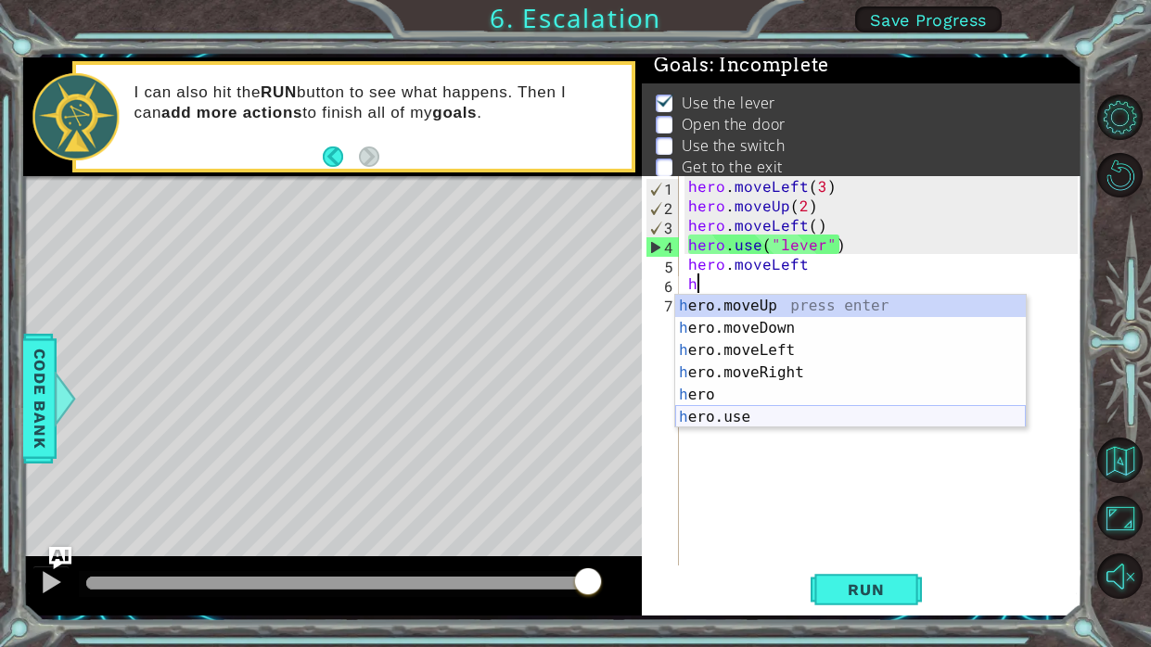
click at [808, 415] on div "h ero.moveUp press enter h ero.moveDown press enter h ero.moveLeft press enter …" at bounding box center [850, 384] width 351 height 178
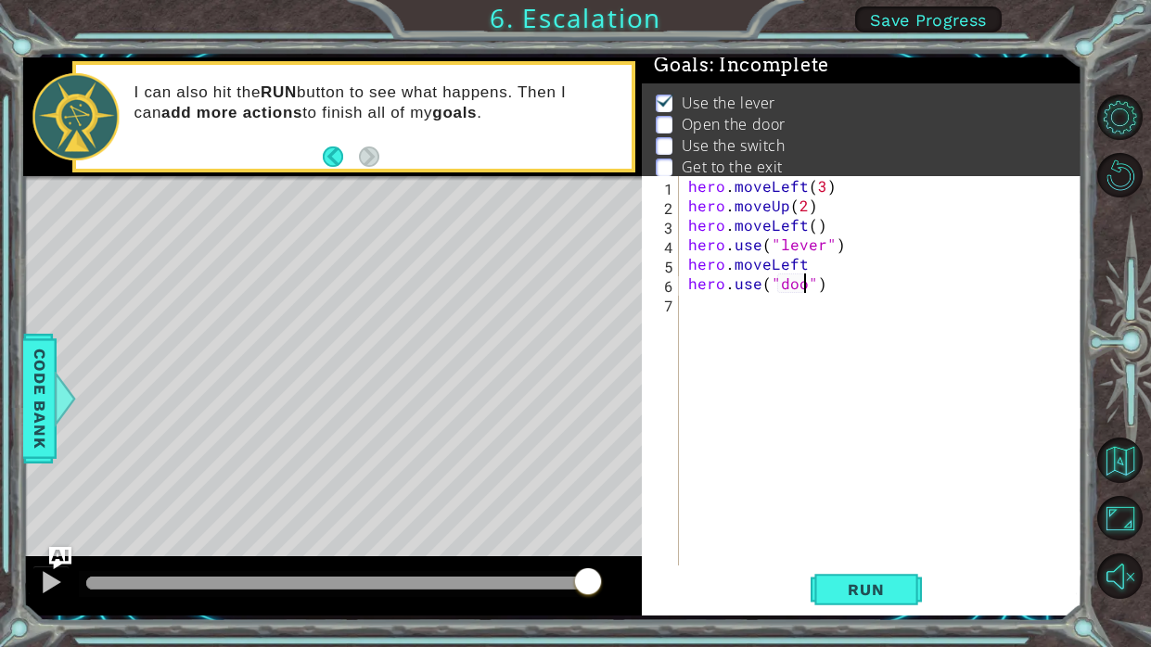
type textarea "hero.use("door")"
click at [778, 314] on div "hero . moveLeft ( 3 ) hero . moveUp ( 2 ) hero . moveLeft ( ) hero . use ( "lev…" at bounding box center [886, 390] width 403 height 429
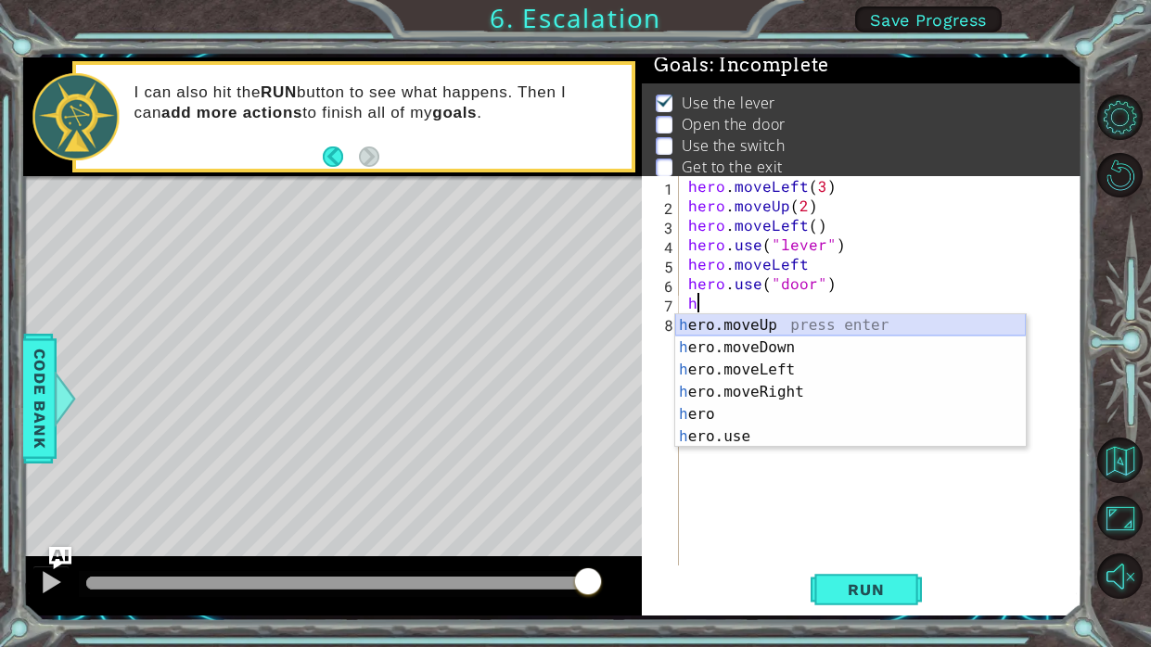
click at [776, 333] on div "h ero.moveUp press enter h ero.moveDown press enter h ero.moveLeft press enter …" at bounding box center [850, 403] width 351 height 178
type textarea "hero.moveUp(1)"
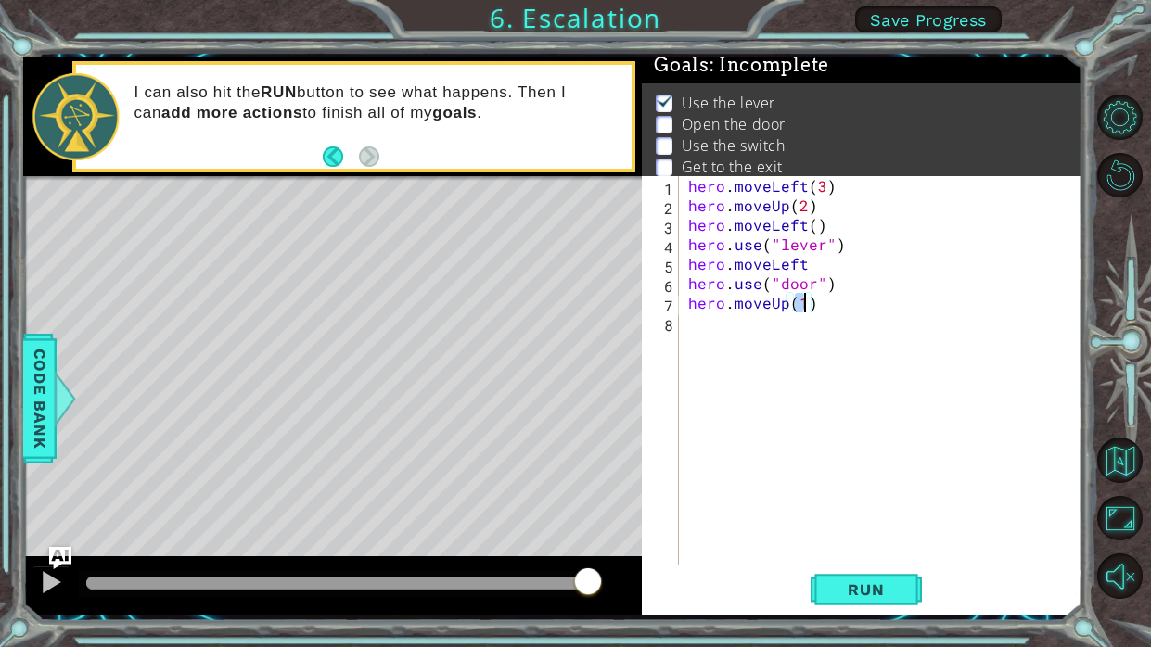
click at [762, 338] on div "hero . moveLeft ( 3 ) hero . moveUp ( 2 ) hero . moveLeft ( ) hero . use ( "lev…" at bounding box center [886, 390] width 403 height 429
click at [907, 576] on button "Run" at bounding box center [866, 591] width 111 height 44
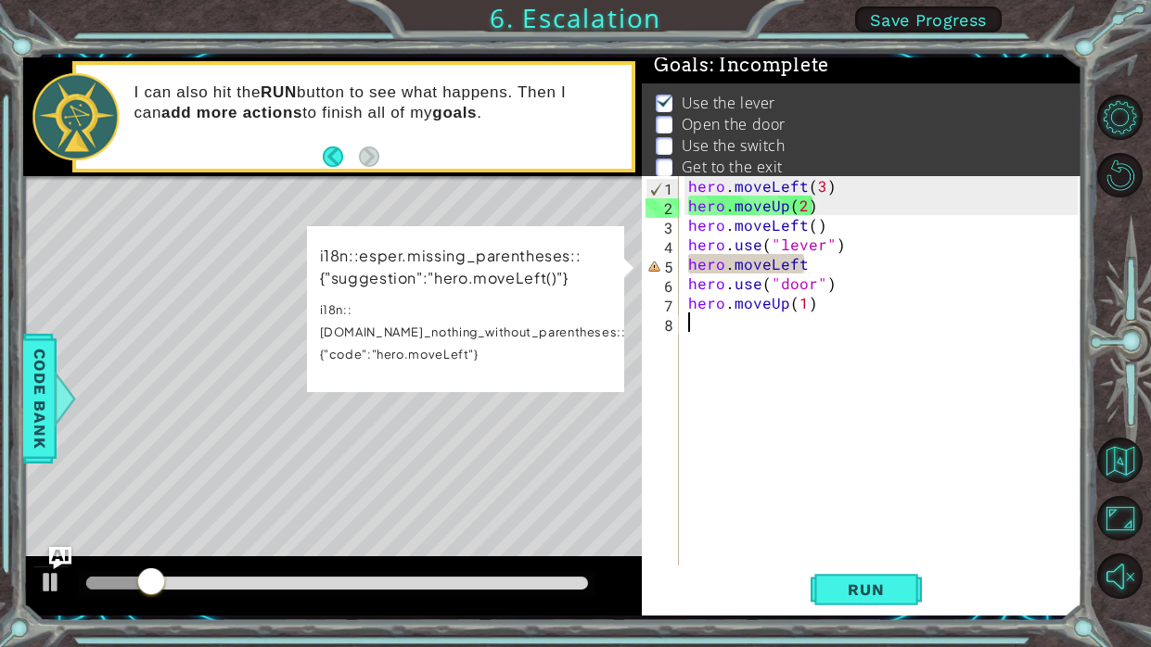
click at [847, 267] on div "hero . moveLeft ( 3 ) hero . moveUp ( 2 ) hero . moveLeft ( ) hero . use ( "lev…" at bounding box center [886, 390] width 403 height 429
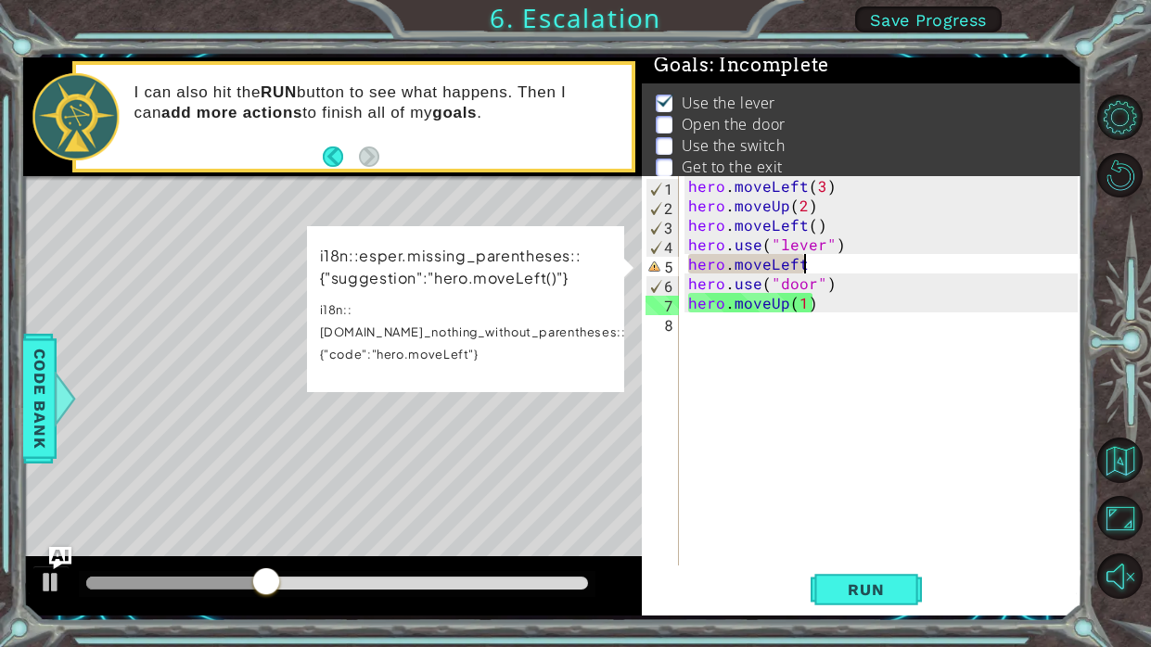
click at [843, 262] on div "hero . moveLeft ( 3 ) hero . moveUp ( 2 ) hero . moveLeft ( ) hero . use ( "lev…" at bounding box center [886, 390] width 403 height 429
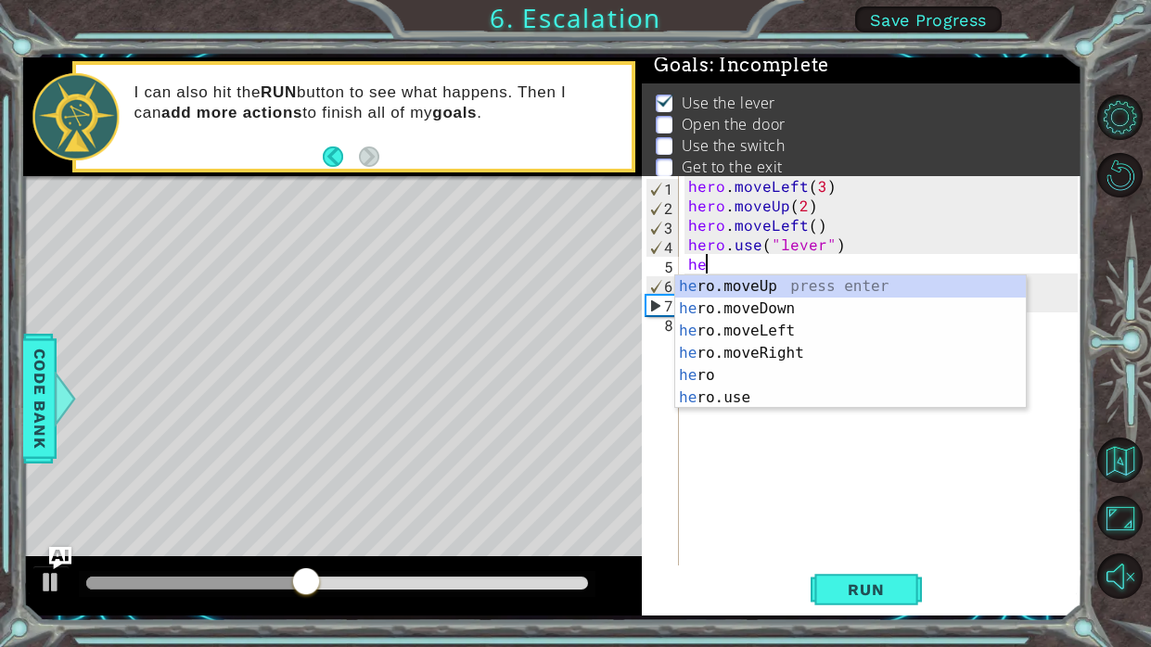
type textarea "h"
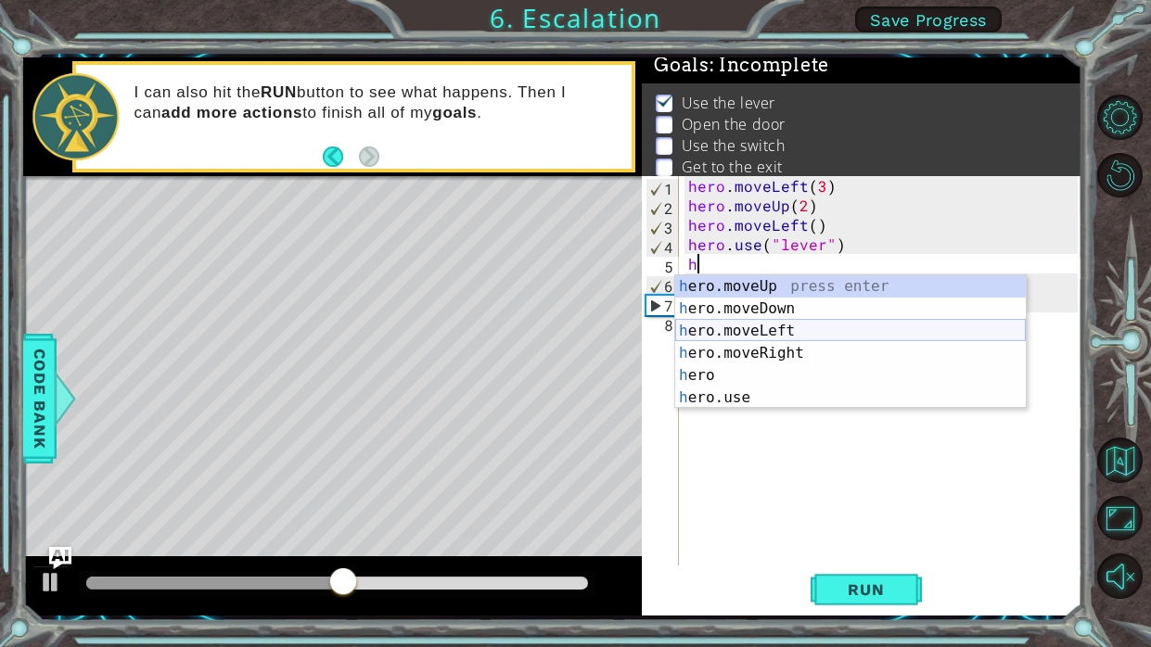
click at [836, 331] on div "h ero.moveUp press enter h ero.moveDown press enter h ero.moveLeft press enter …" at bounding box center [850, 364] width 351 height 178
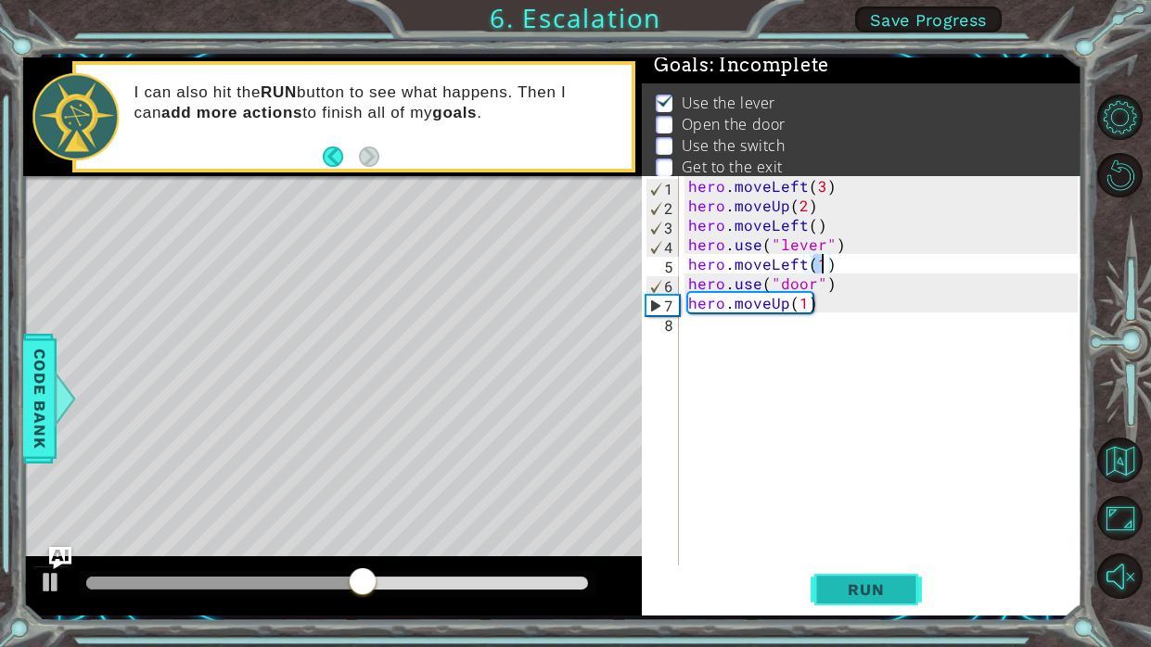
type textarea "hero.moveLeft(1)"
click at [864, 584] on span "Run" at bounding box center [865, 590] width 73 height 19
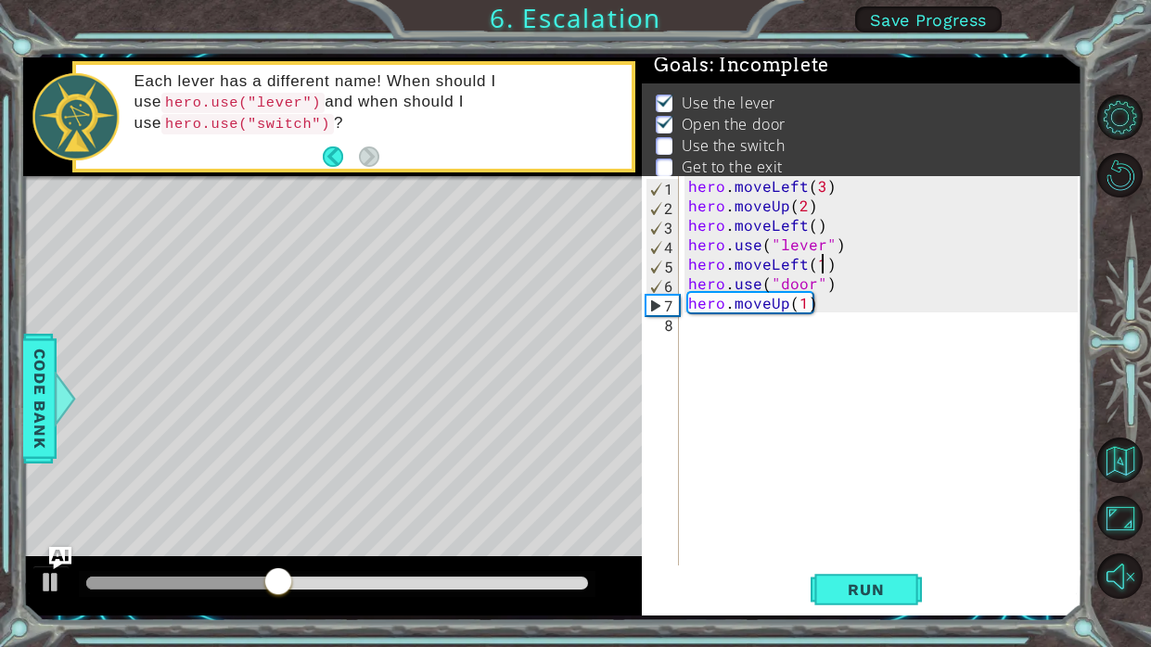
click at [775, 336] on div "hero . moveLeft ( 3 ) hero . moveUp ( 2 ) hero . moveLeft ( ) hero . use ( "lev…" at bounding box center [886, 390] width 403 height 429
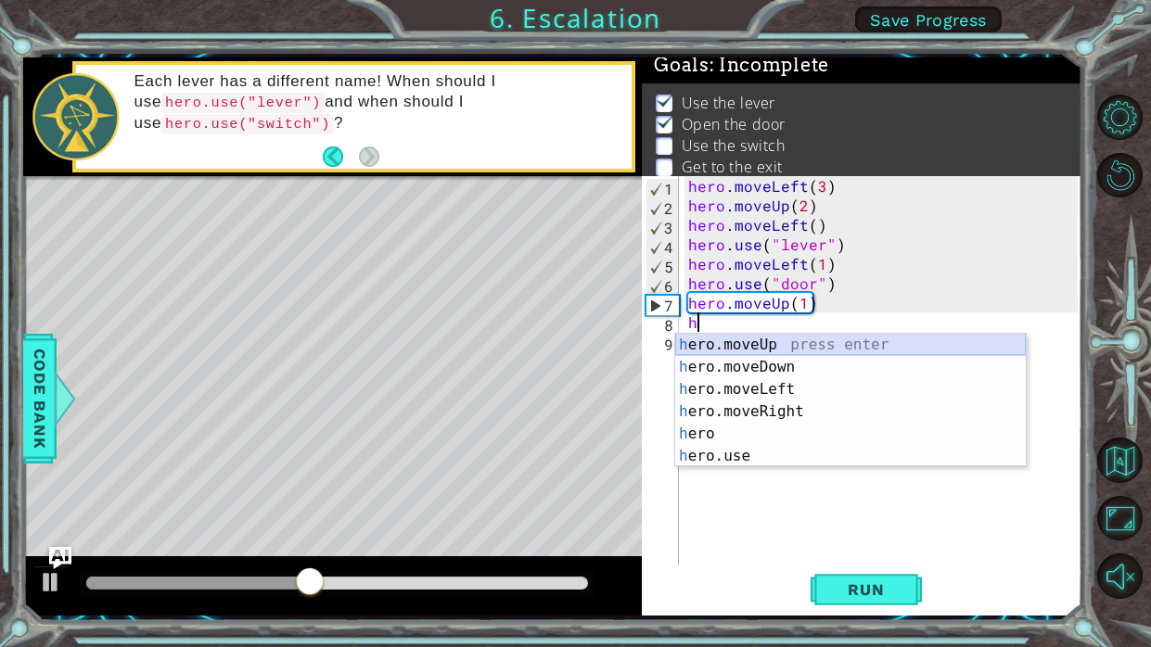
click at [794, 344] on div "h ero.moveUp press enter h ero.moveDown press enter h ero.moveLeft press enter …" at bounding box center [850, 423] width 351 height 178
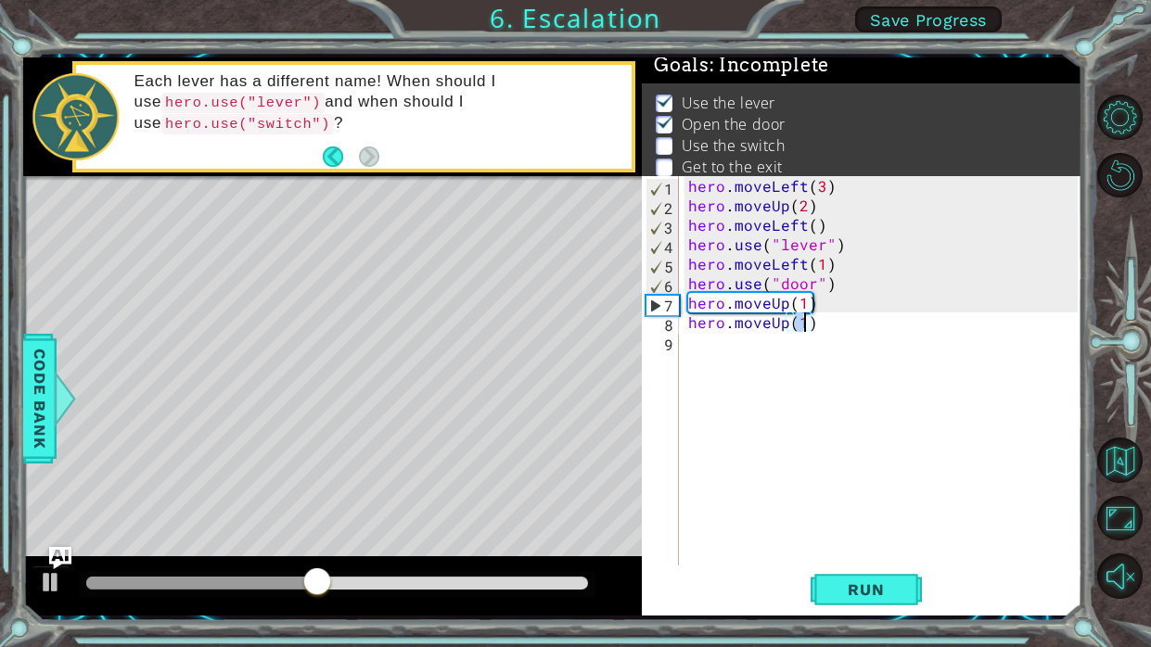
scroll to position [0, 6]
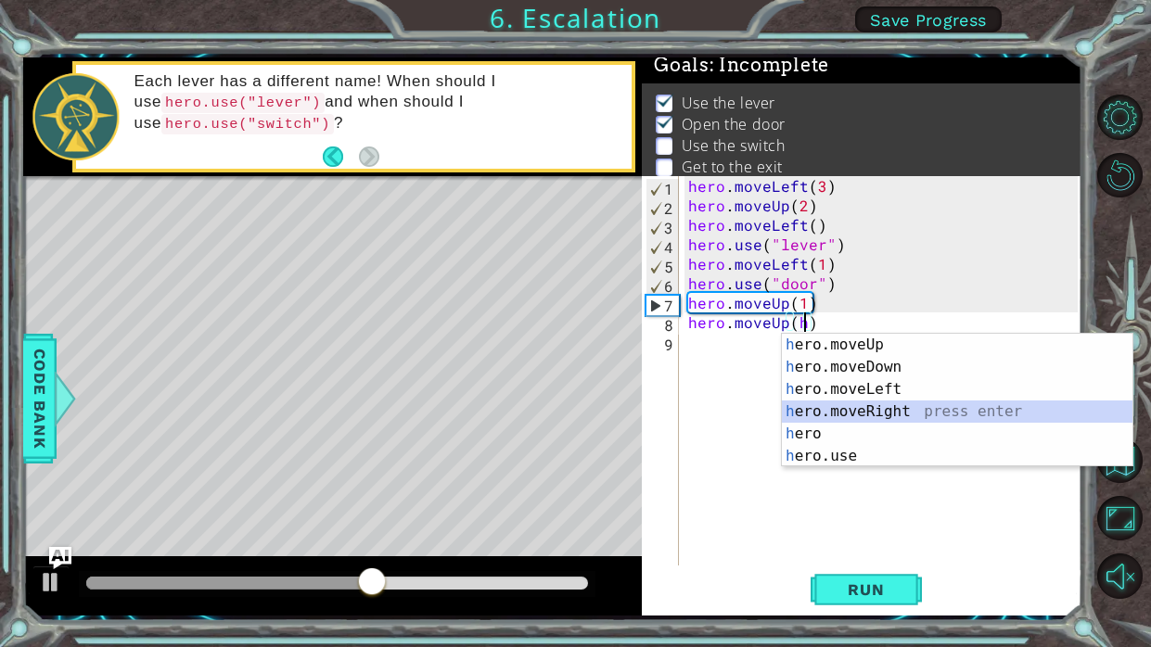
click at [899, 413] on div "h ero.moveUp press enter h ero.moveDown press enter h ero.moveLeft press enter …" at bounding box center [957, 423] width 351 height 178
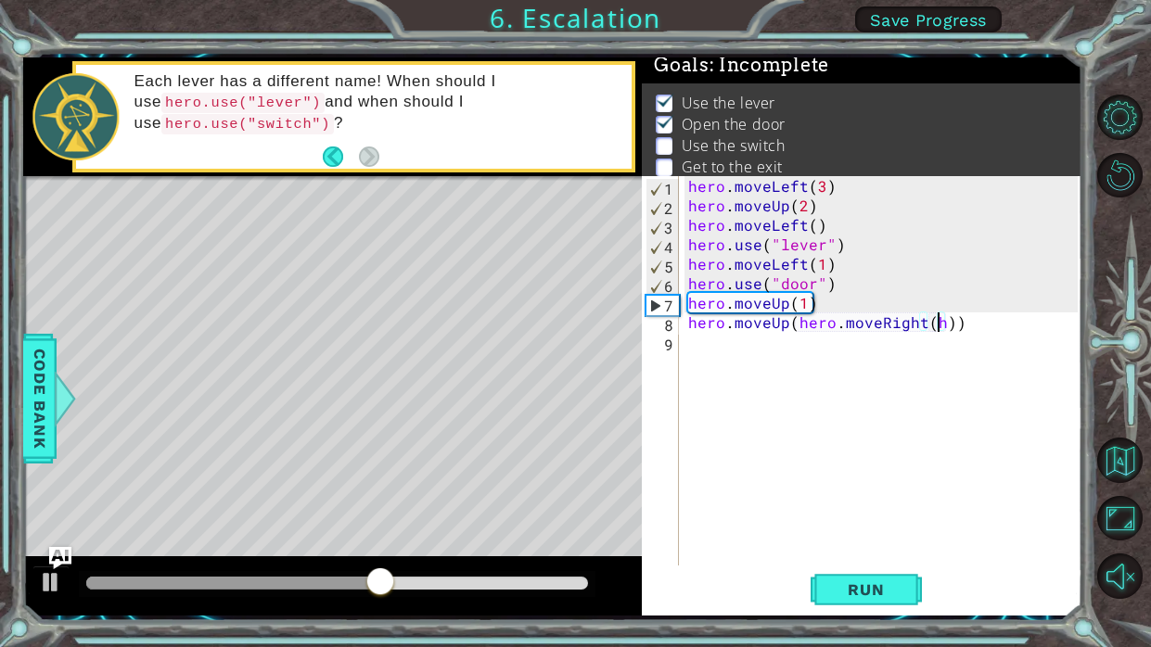
scroll to position [0, 15]
type textarea "hero.moveUp"
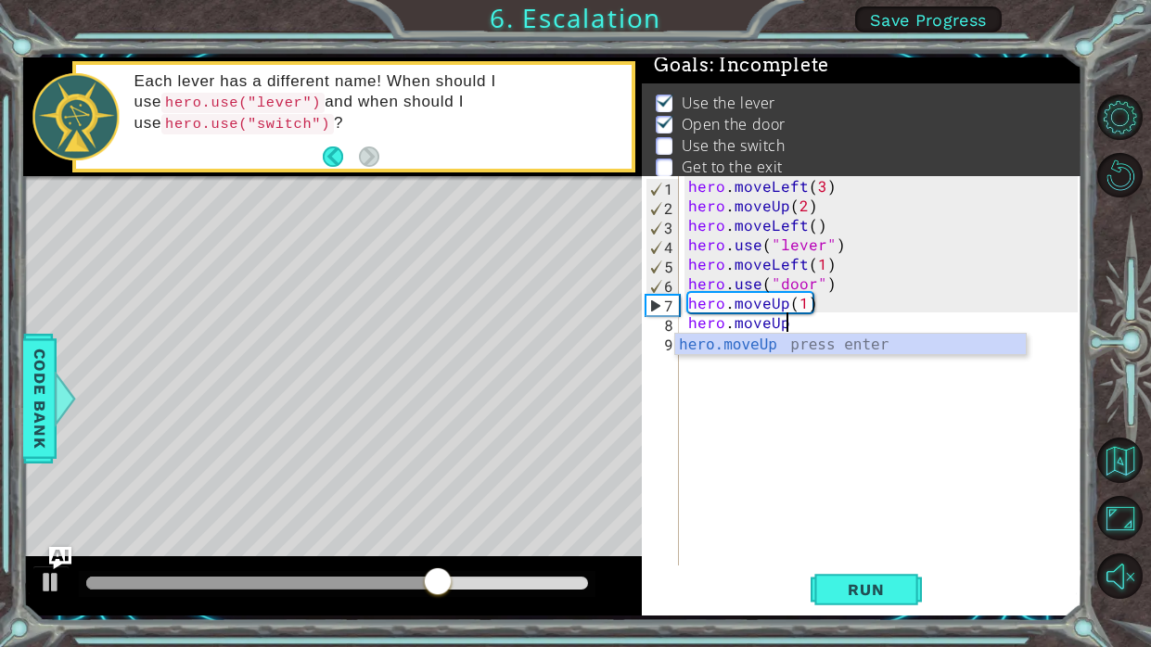
scroll to position [0, 5]
click at [827, 402] on div "hero . moveLeft ( 3 ) hero . moveUp ( 2 ) hero . moveLeft ( ) hero . use ( "lev…" at bounding box center [886, 390] width 403 height 429
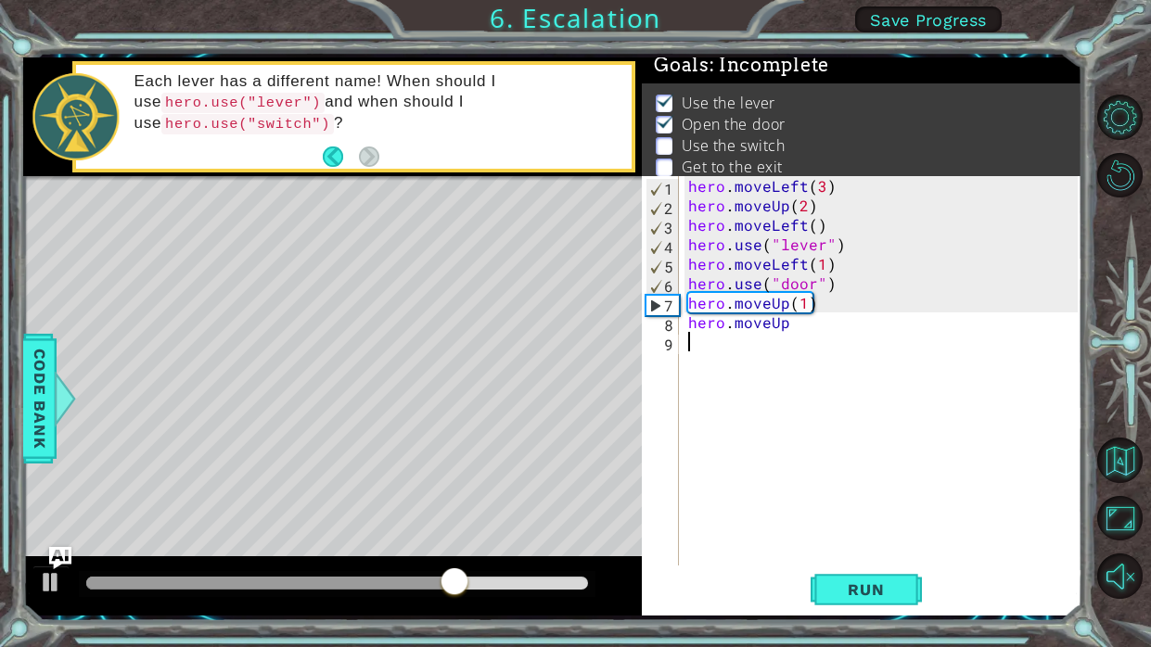
scroll to position [0, 0]
click at [792, 358] on div "hero . moveLeft ( 3 ) hero . moveUp ( 2 ) hero . moveLeft ( ) hero . use ( "lev…" at bounding box center [886, 390] width 403 height 429
click at [790, 349] on div "hero . moveLeft ( 3 ) hero . moveUp ( 2 ) hero . moveLeft ( ) hero . use ( "lev…" at bounding box center [886, 390] width 403 height 429
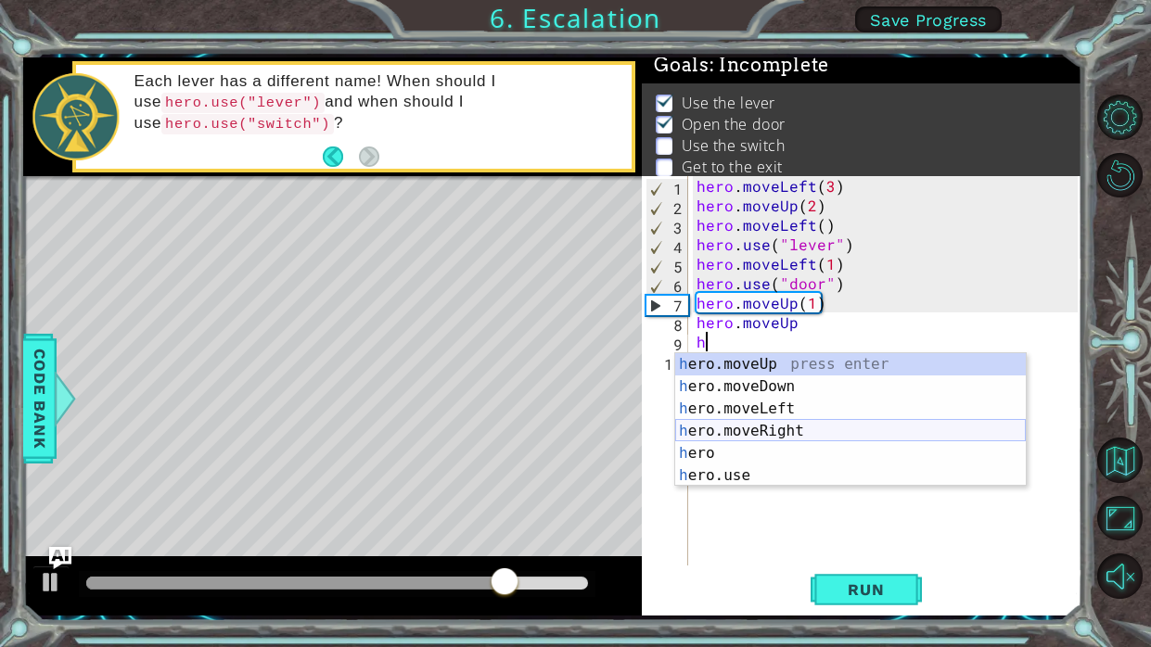
click at [832, 429] on div "h ero.moveUp press enter h ero.moveDown press enter h ero.moveLeft press enter …" at bounding box center [850, 442] width 351 height 178
type textarea "hero.moveRight(1)"
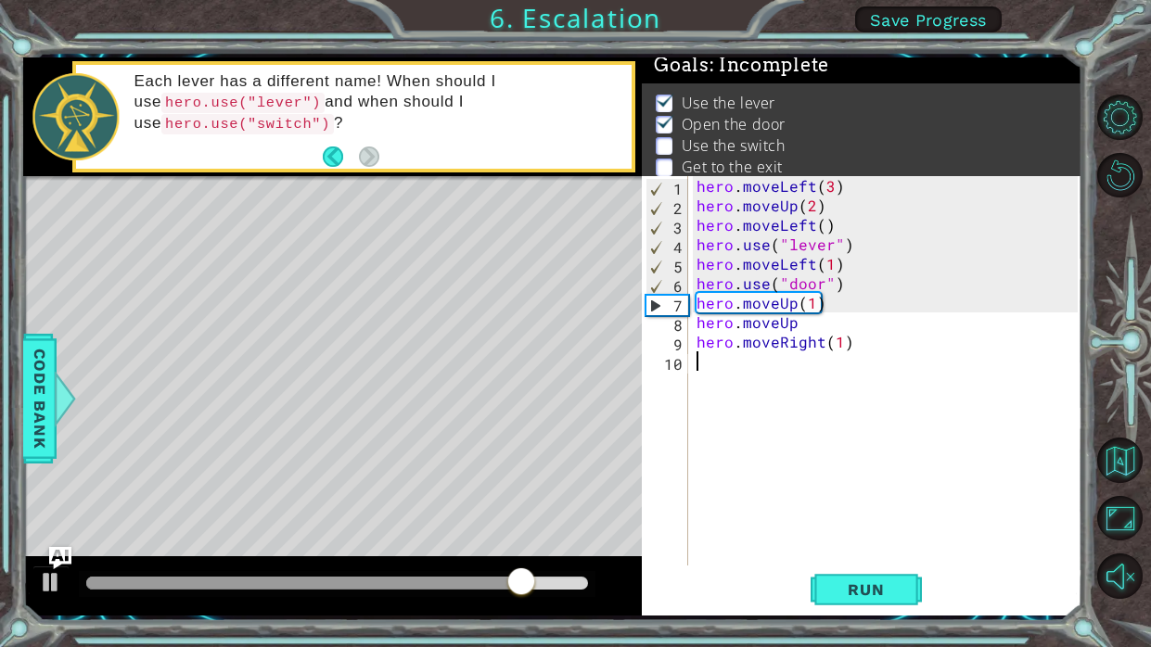
click at [788, 375] on div "hero . moveLeft ( 3 ) hero . moveUp ( 2 ) hero . moveLeft ( ) hero . use ( "lev…" at bounding box center [890, 390] width 394 height 429
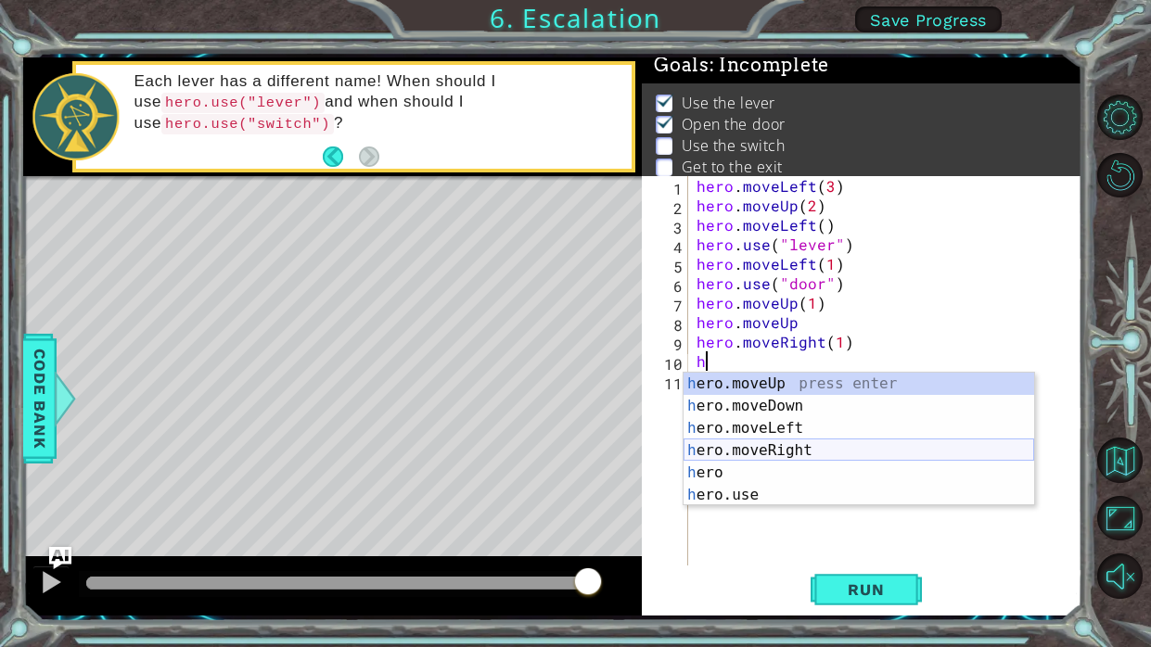
click at [811, 442] on div "h ero.moveUp press enter h ero.moveDown press enter h ero.moveLeft press enter …" at bounding box center [859, 462] width 351 height 178
type textarea "hero.moveRight(1)"
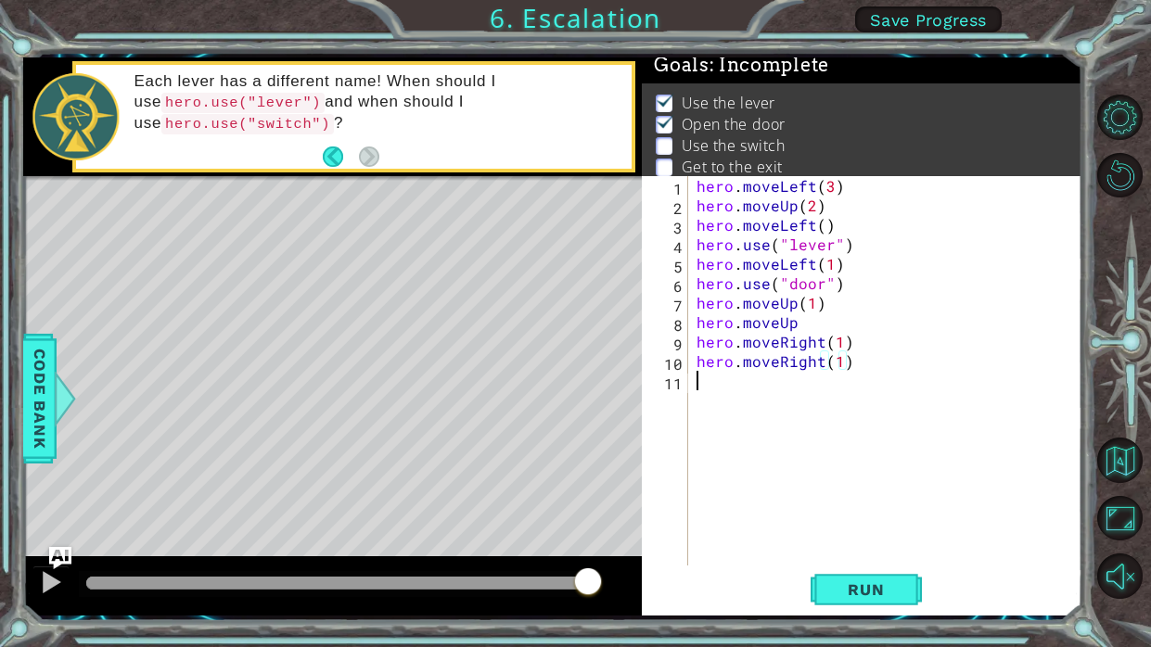
click at [780, 398] on div "hero . moveLeft ( 3 ) hero . moveUp ( 2 ) hero . moveLeft ( ) hero . use ( "lev…" at bounding box center [890, 390] width 394 height 429
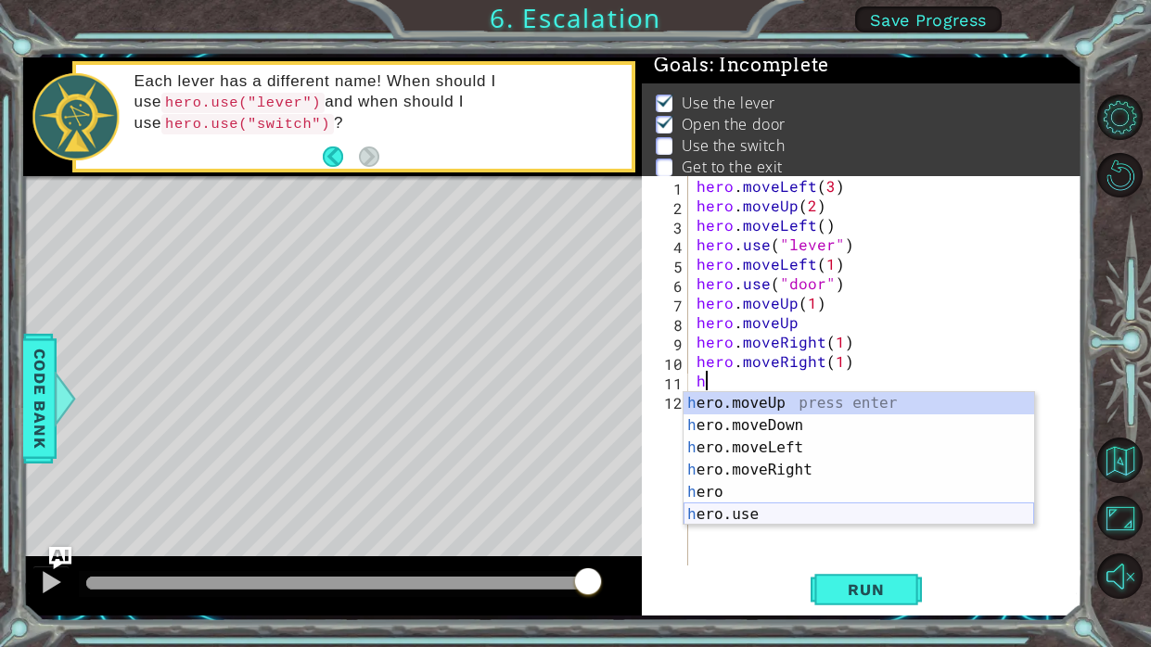
click at [831, 517] on div "h ero.moveUp press enter h ero.moveDown press enter h ero.moveLeft press enter …" at bounding box center [859, 481] width 351 height 178
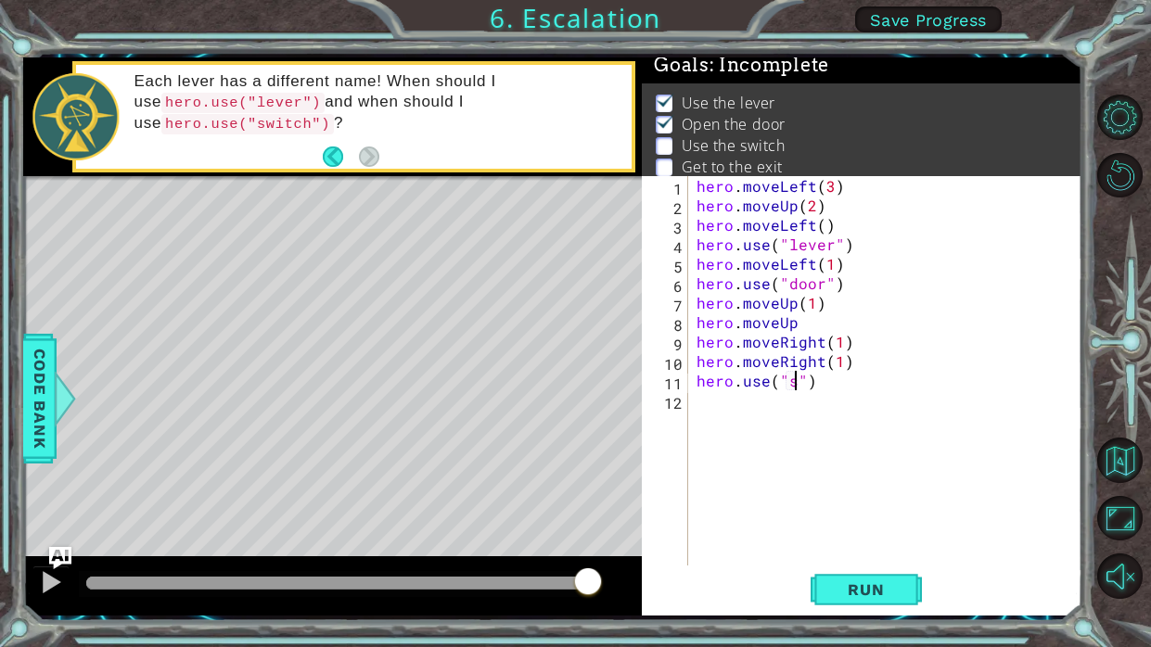
scroll to position [0, 6]
type textarea "hero.use("switch")"
click at [806, 424] on div "hero . moveLeft ( 3 ) hero . moveUp ( 2 ) hero . moveLeft ( ) hero . use ( "lev…" at bounding box center [890, 390] width 394 height 429
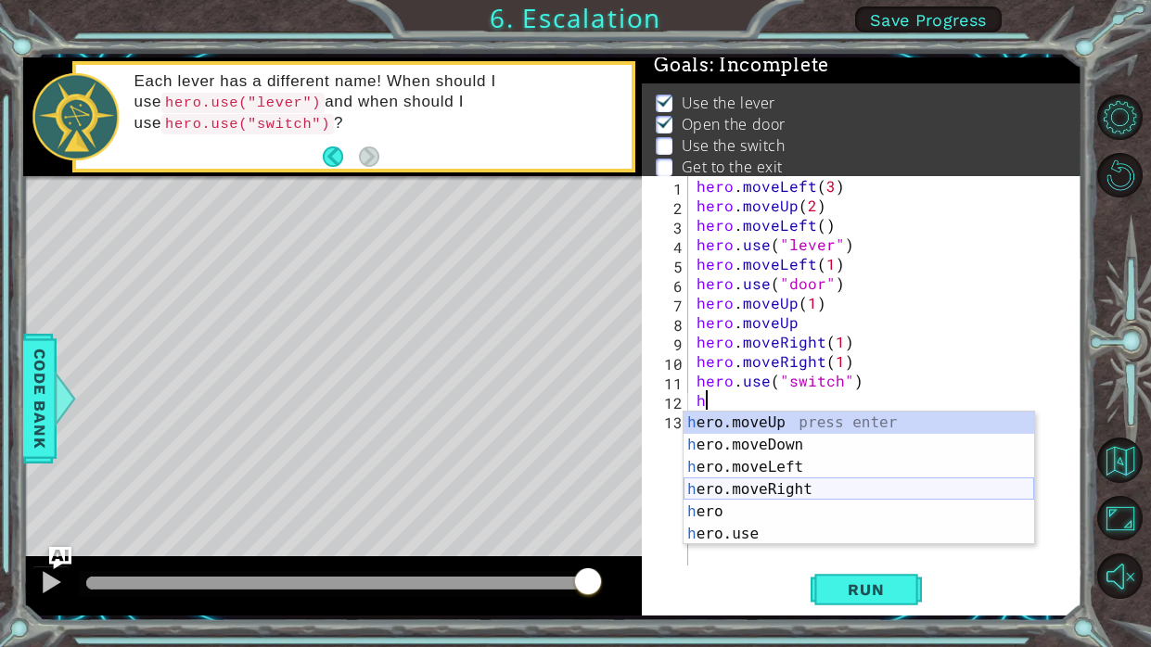
click at [822, 481] on div "h ero.moveUp press enter h ero.moveDown press enter h ero.moveLeft press enter …" at bounding box center [859, 501] width 351 height 178
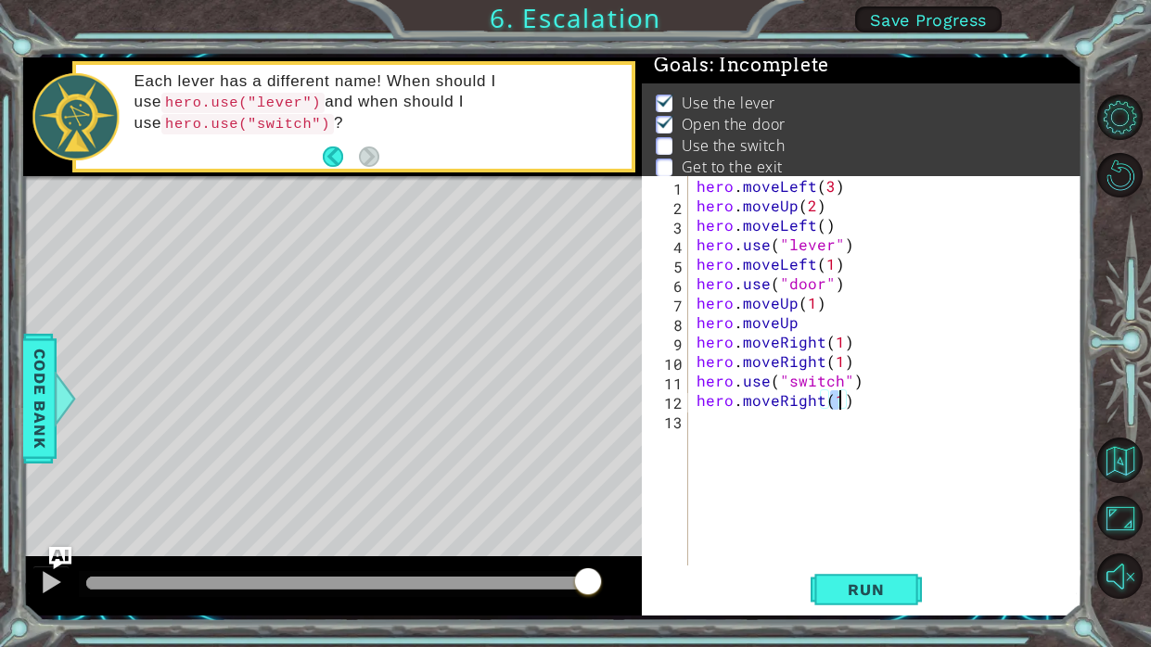
scroll to position [0, 8]
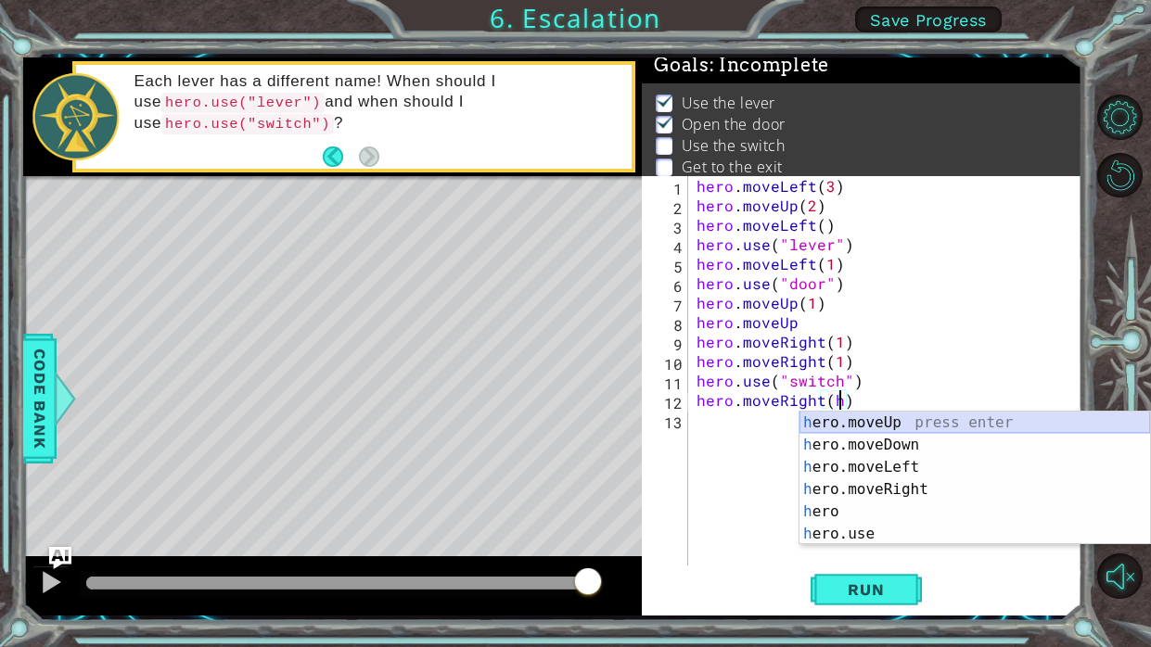
click at [885, 422] on div "h ero.moveUp press enter h ero.moveDown press enter h ero.moveLeft press enter …" at bounding box center [975, 501] width 351 height 178
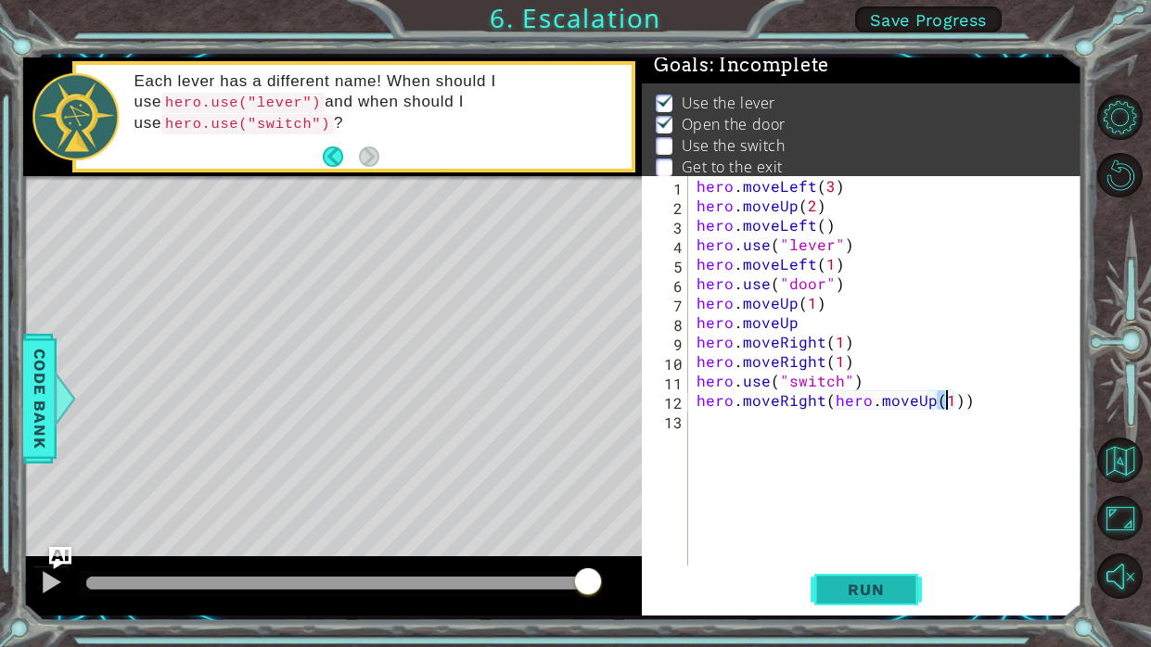
click at [874, 582] on span "Run" at bounding box center [865, 590] width 73 height 19
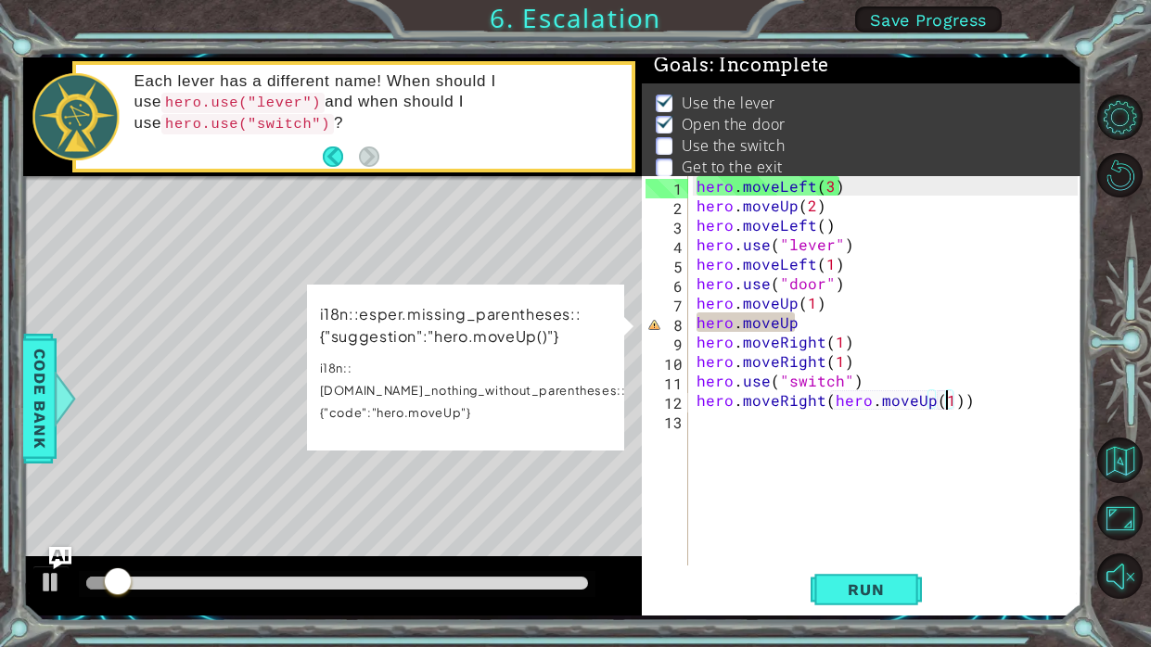
click at [880, 317] on div "hero . moveLeft ( 3 ) hero . moveUp ( 2 ) hero . moveLeft ( ) hero . use ( "lev…" at bounding box center [890, 390] width 394 height 429
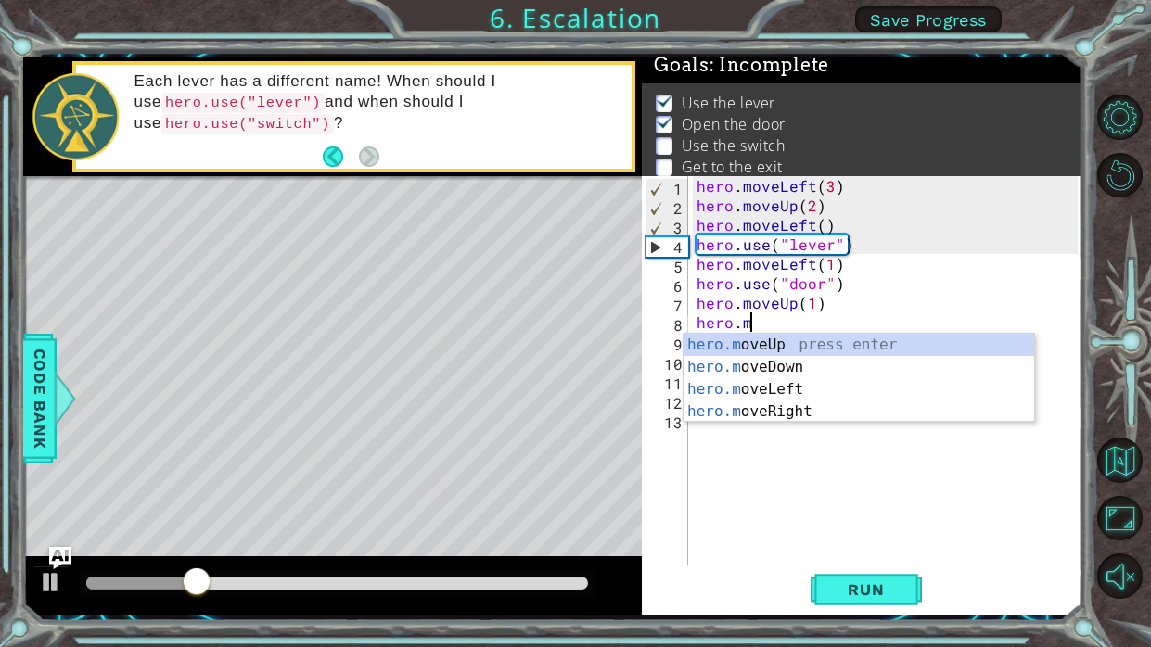
scroll to position [0, 0]
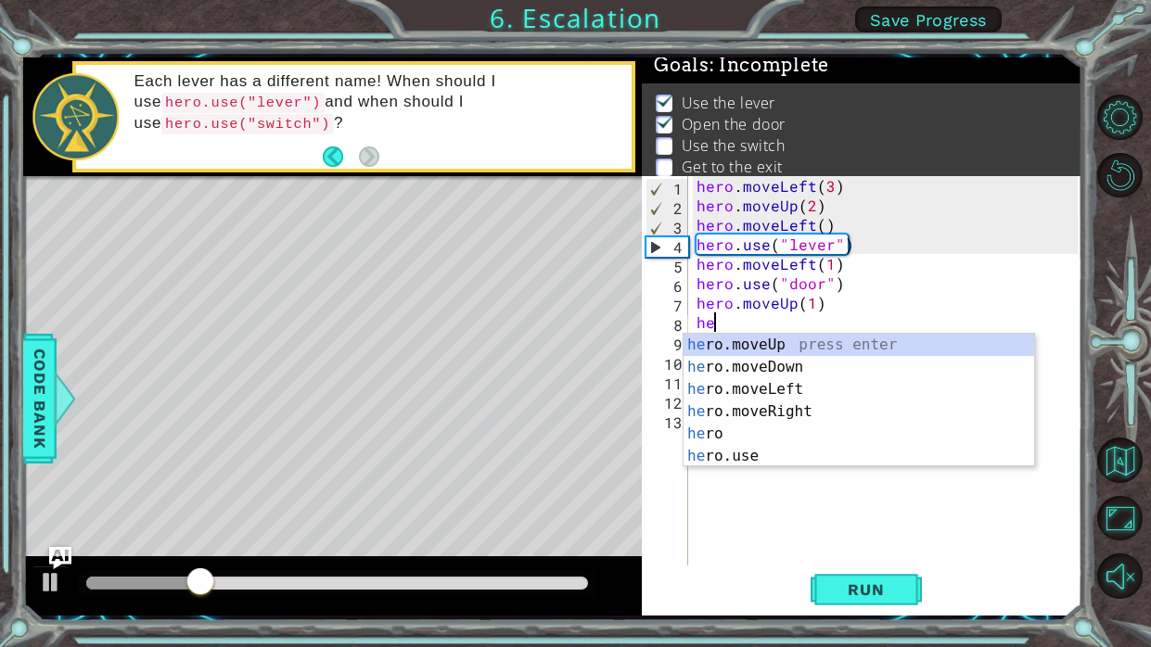
type textarea "h"
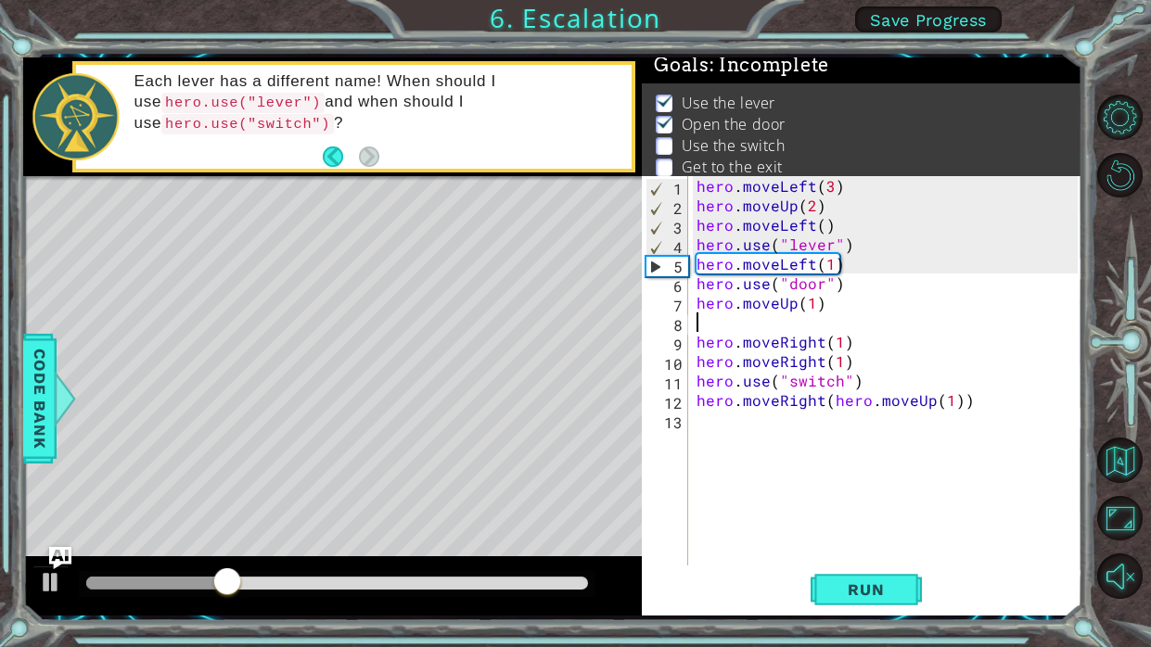
type textarea "h"
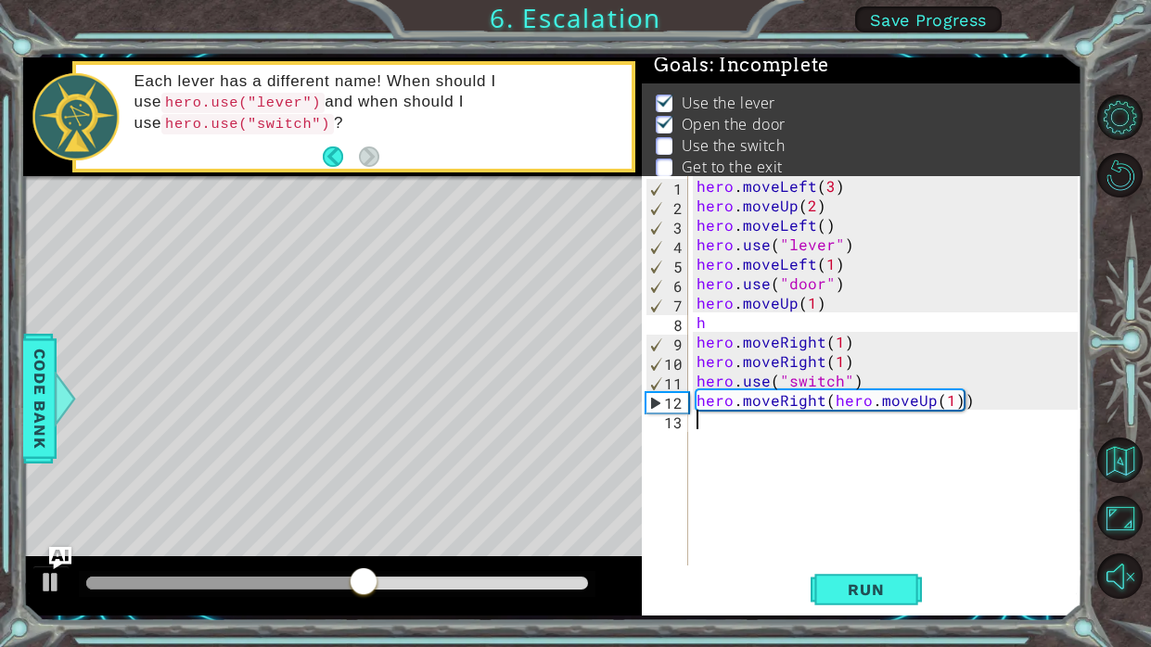
click at [766, 526] on div "hero . moveLeft ( 3 ) hero . moveUp ( 2 ) hero . moveLeft ( ) hero . use ( "lev…" at bounding box center [890, 390] width 394 height 429
click at [897, 377] on div "hero . moveLeft ( 3 ) hero . moveUp ( 2 ) hero . moveLeft ( ) hero . use ( "lev…" at bounding box center [890, 390] width 394 height 429
click at [889, 366] on div "hero . moveLeft ( 3 ) hero . moveUp ( 2 ) hero . moveLeft ( ) hero . use ( "lev…" at bounding box center [890, 390] width 394 height 429
click at [820, 323] on div "hero . moveLeft ( 3 ) hero . moveUp ( 2 ) hero . moveLeft ( ) hero . use ( "lev…" at bounding box center [890, 390] width 394 height 429
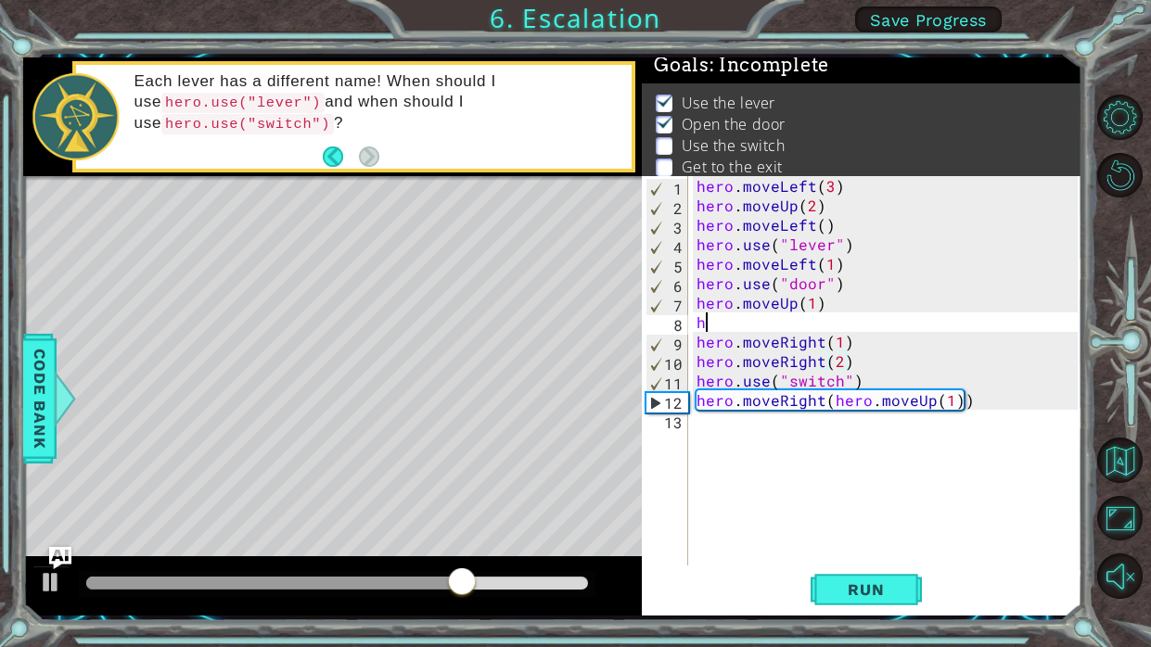
type textarea "h"
click at [865, 603] on button "Run" at bounding box center [866, 591] width 111 height 44
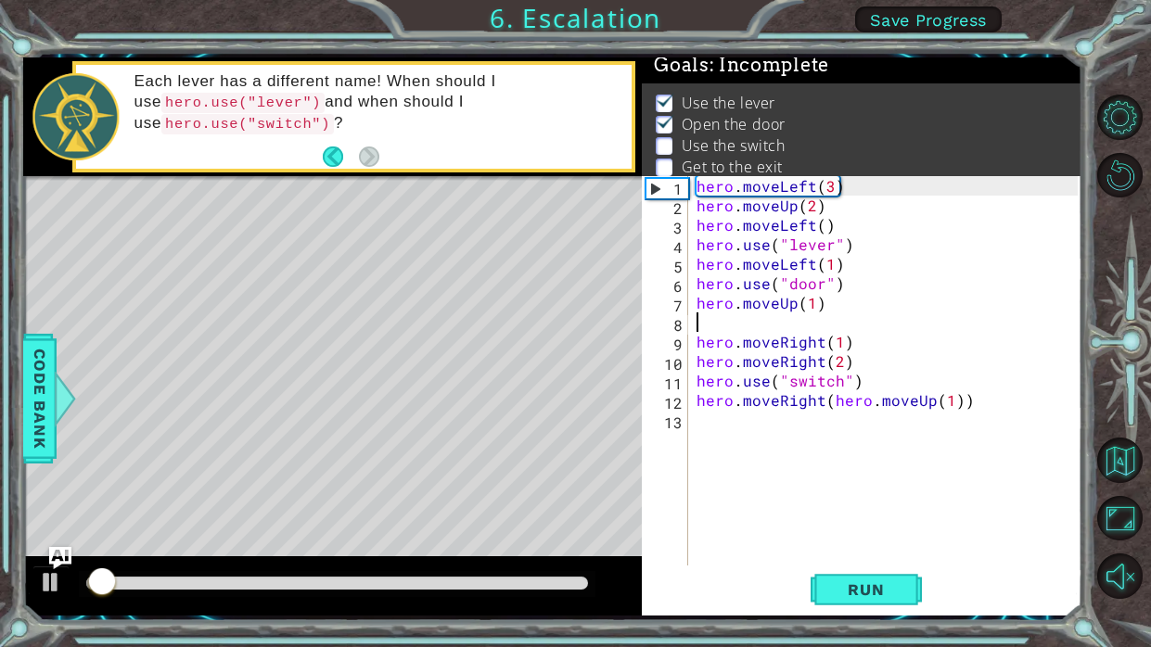
click at [763, 325] on div "hero . moveLeft ( 3 ) hero . moveUp ( 2 ) hero . moveLeft ( ) hero . use ( "lev…" at bounding box center [890, 390] width 394 height 429
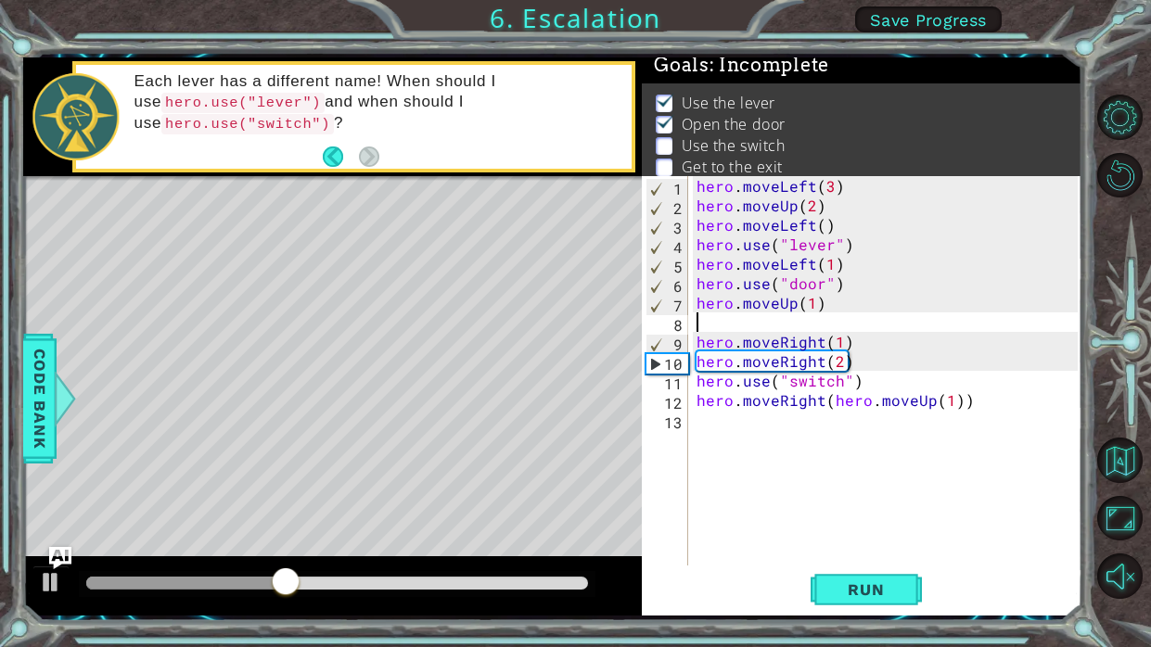
click at [762, 314] on div "hero . moveLeft ( 3 ) hero . moveUp ( 2 ) hero . moveLeft ( ) hero . use ( "lev…" at bounding box center [890, 390] width 394 height 429
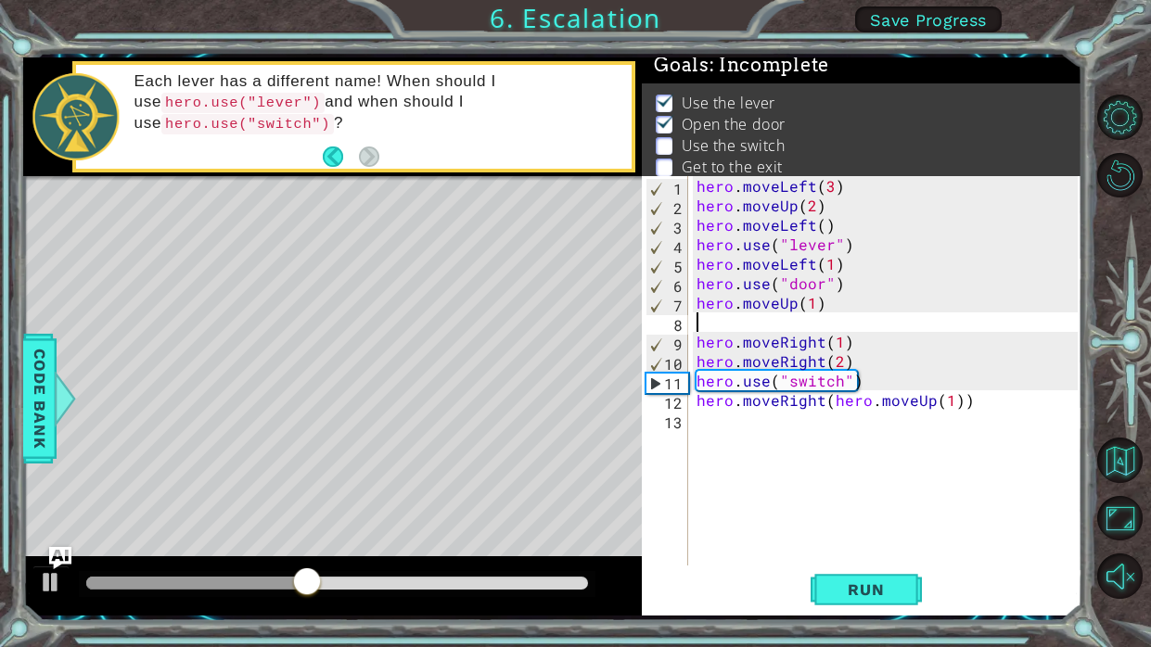
click at [762, 324] on div "hero . moveLeft ( 3 ) hero . moveUp ( 2 ) hero . moveLeft ( ) hero . use ( "lev…" at bounding box center [890, 390] width 394 height 429
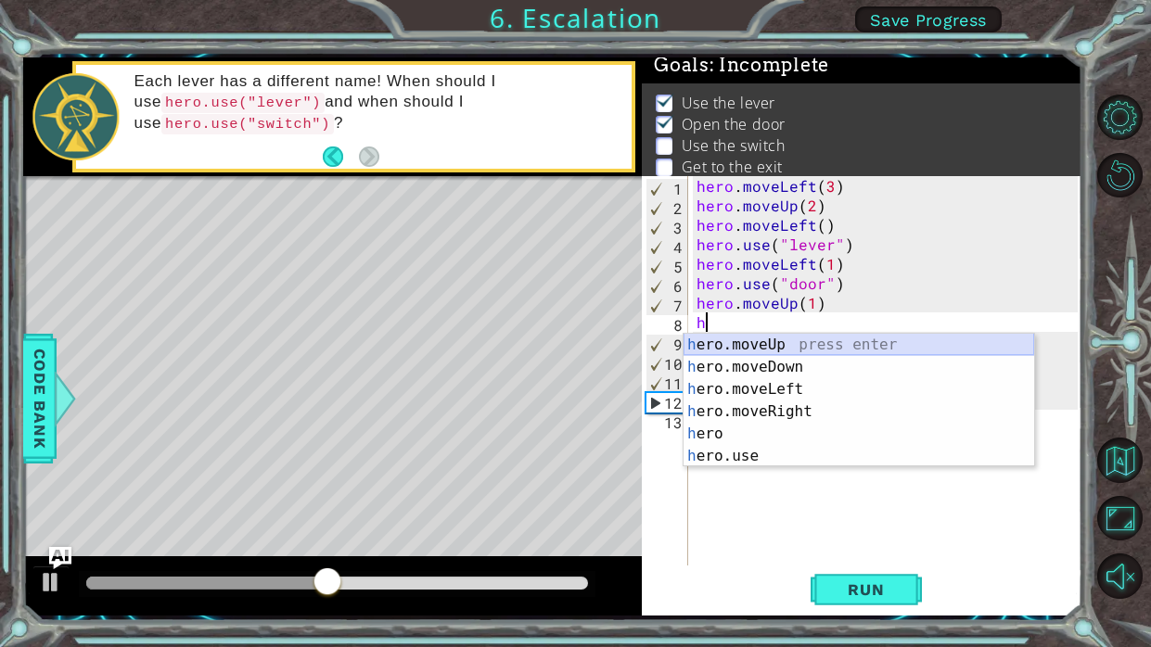
click at [778, 351] on div "h ero.moveUp press enter h ero.moveDown press enter h ero.moveLeft press enter …" at bounding box center [859, 423] width 351 height 178
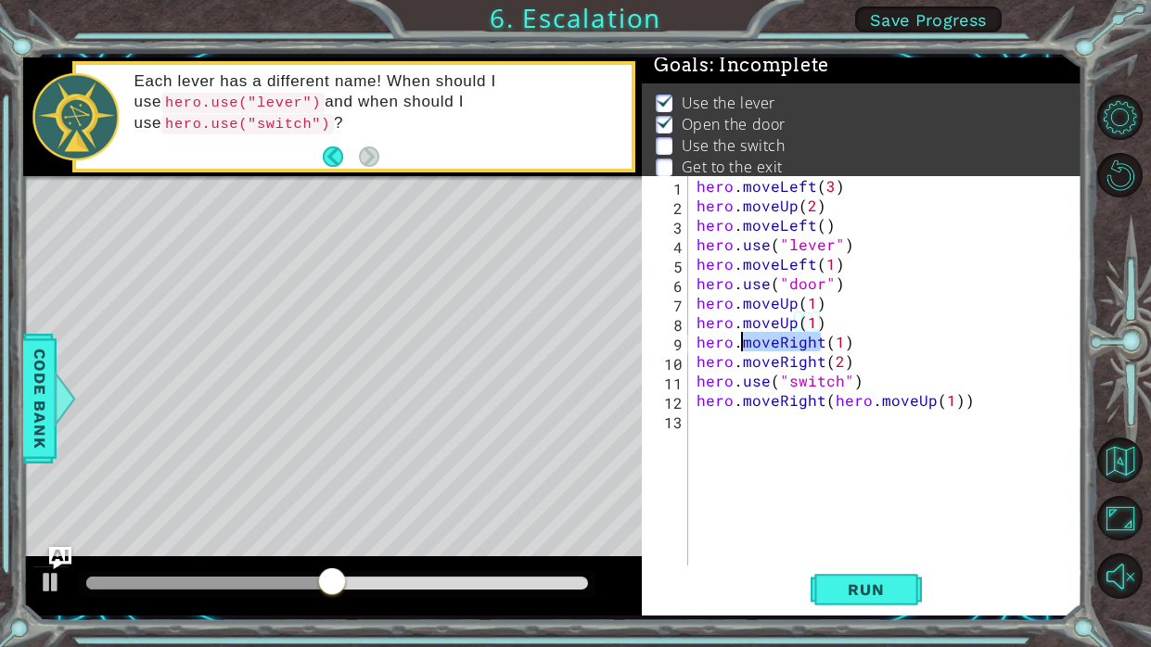
click at [778, 351] on div "hero . moveLeft ( 3 ) hero . moveUp ( 2 ) hero . moveLeft ( ) hero . use ( "lev…" at bounding box center [890, 390] width 394 height 429
type textarea "hero.moveRight(1)"
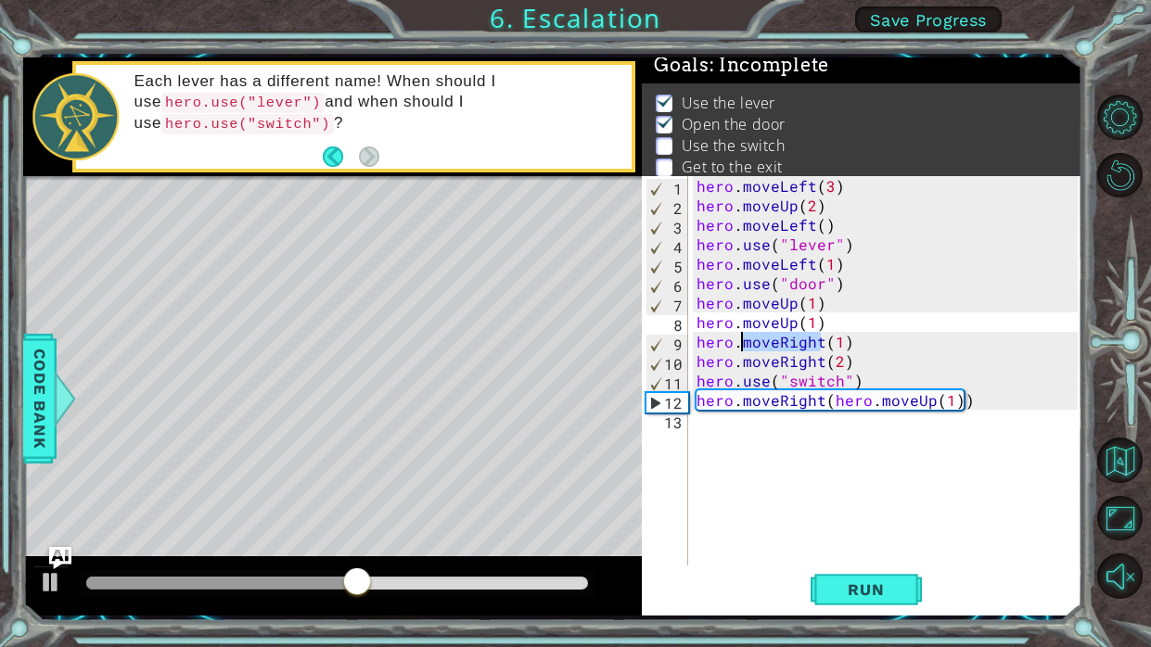
click at [850, 498] on div "hero . moveLeft ( 3 ) hero . moveUp ( 2 ) hero . moveLeft ( ) hero . use ( "lev…" at bounding box center [890, 390] width 394 height 429
click at [867, 593] on span "Run" at bounding box center [865, 590] width 73 height 19
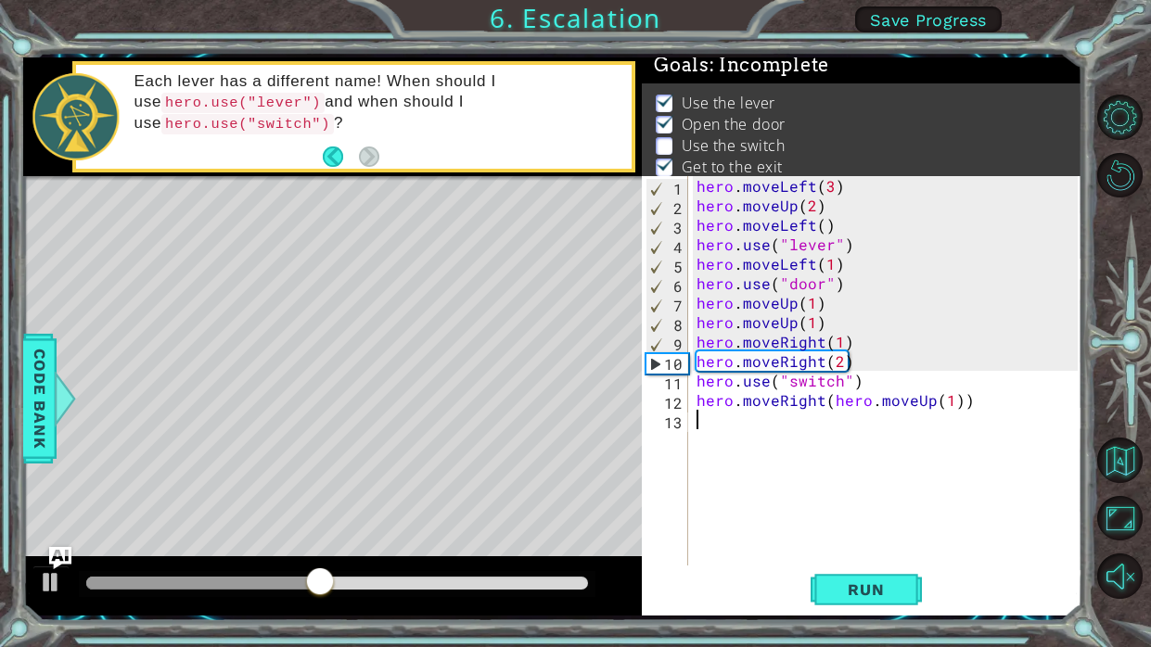
click at [968, 403] on div "hero . moveLeft ( 3 ) hero . moveUp ( 2 ) hero . moveLeft ( ) hero . use ( "lev…" at bounding box center [890, 390] width 394 height 429
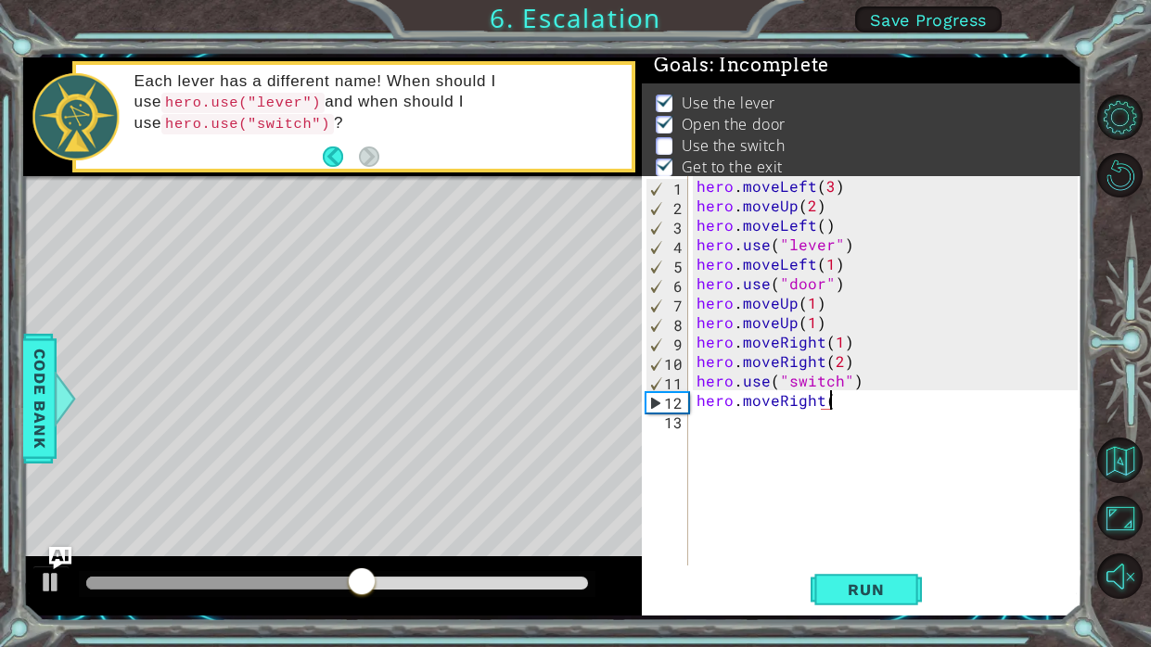
type textarea "hero.moveRight"
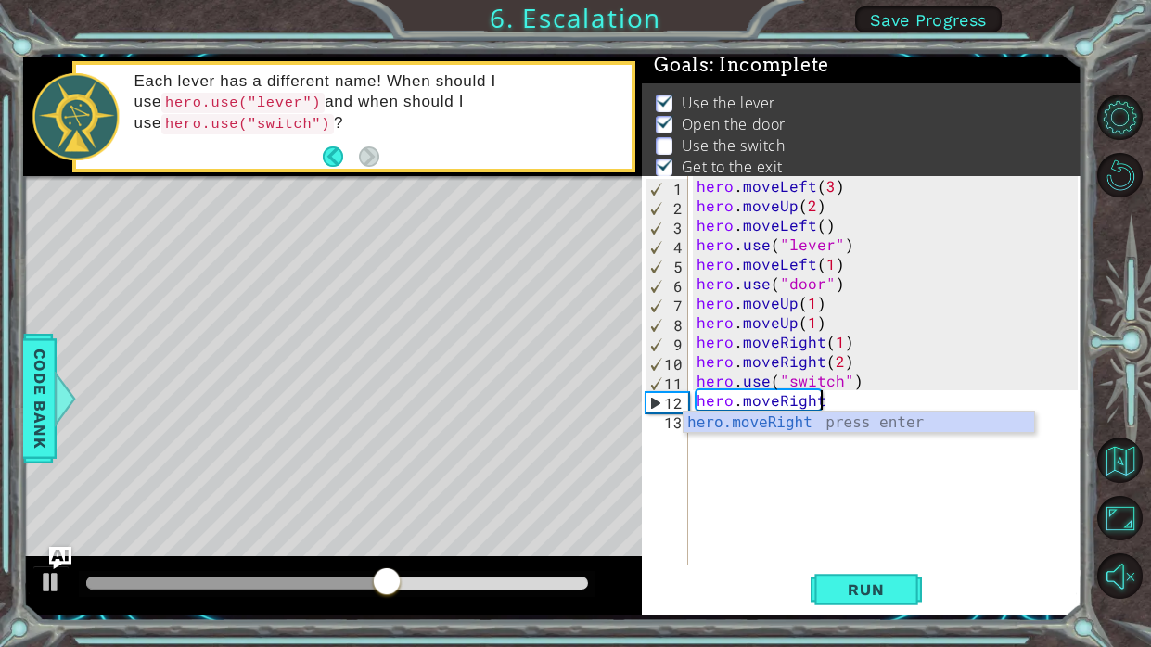
click at [531, 494] on div "Level Map" at bounding box center [451, 449] width 857 height 546
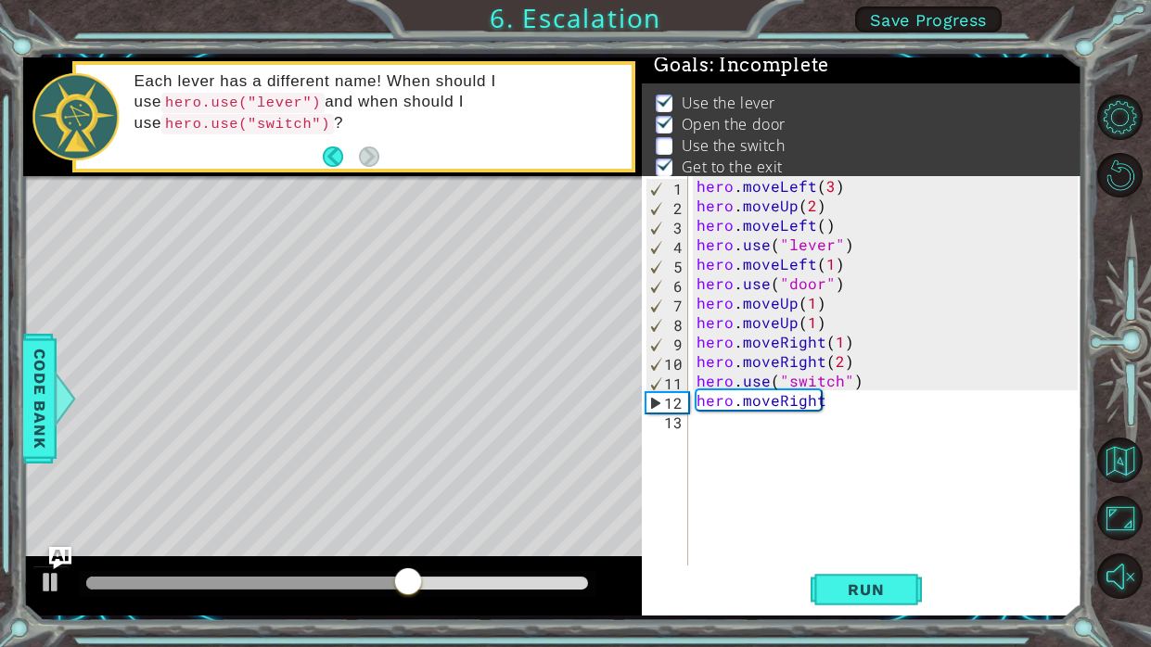
click at [772, 437] on div "hero . moveLeft ( 3 ) hero . moveUp ( 2 ) hero . moveLeft ( ) hero . use ( "lev…" at bounding box center [890, 390] width 394 height 429
click at [776, 437] on div "hero . moveLeft ( 3 ) hero . moveUp ( 2 ) hero . moveLeft ( ) hero . use ( "lev…" at bounding box center [890, 390] width 394 height 429
click at [849, 593] on span "Run" at bounding box center [865, 590] width 73 height 19
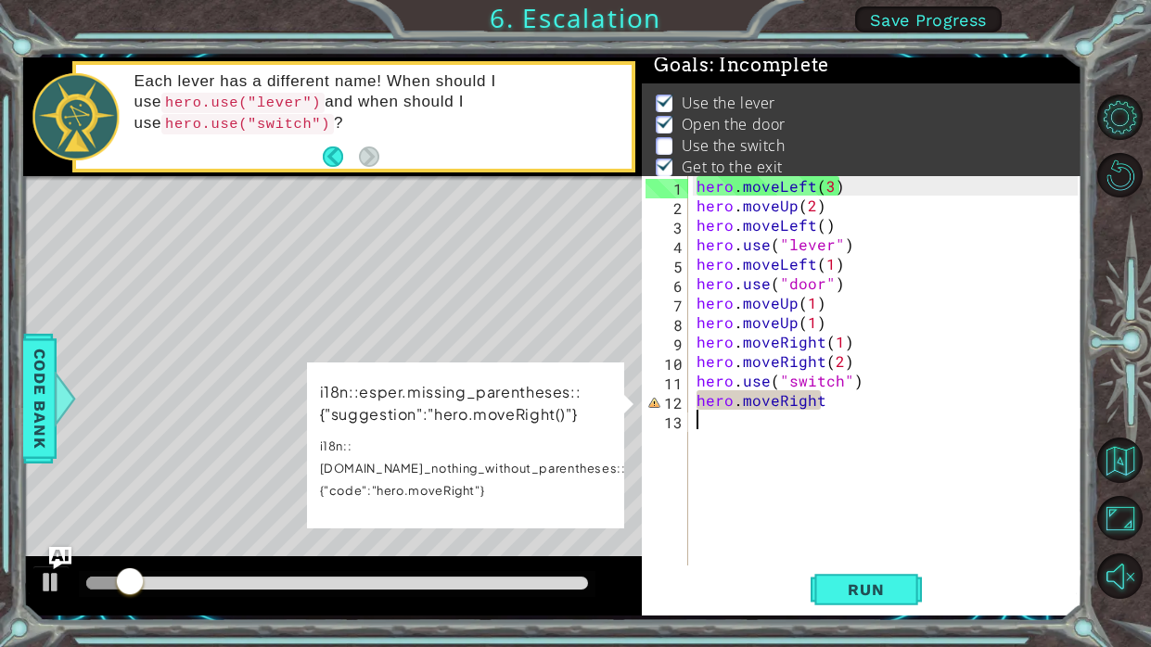
click at [903, 405] on div "hero . moveLeft ( 3 ) hero . moveUp ( 2 ) hero . moveLeft ( ) hero . use ( "lev…" at bounding box center [890, 390] width 394 height 429
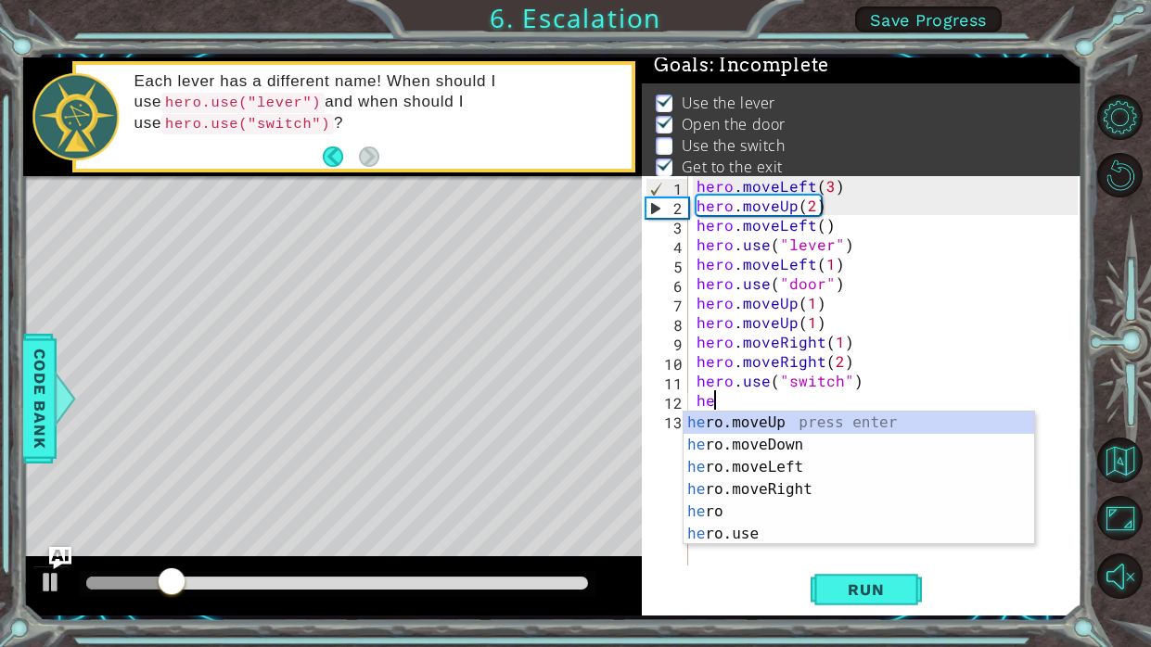
type textarea "h"
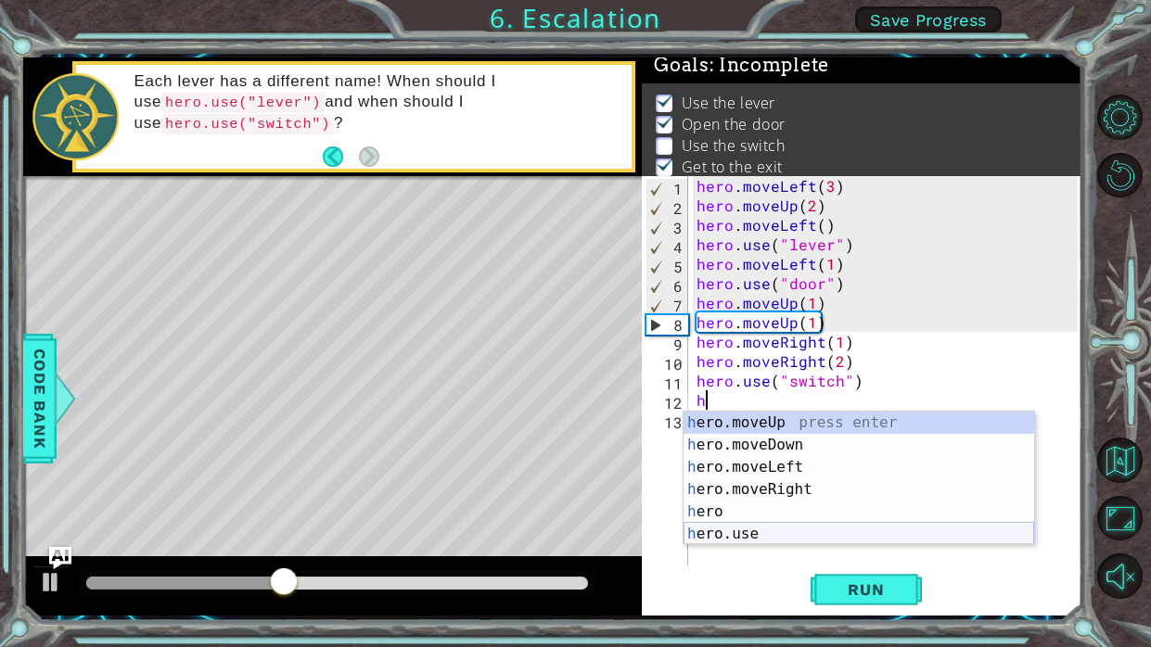
click at [830, 530] on div "h ero.moveUp press enter h ero.moveDown press enter h ero.moveLeft press enter …" at bounding box center [859, 501] width 351 height 178
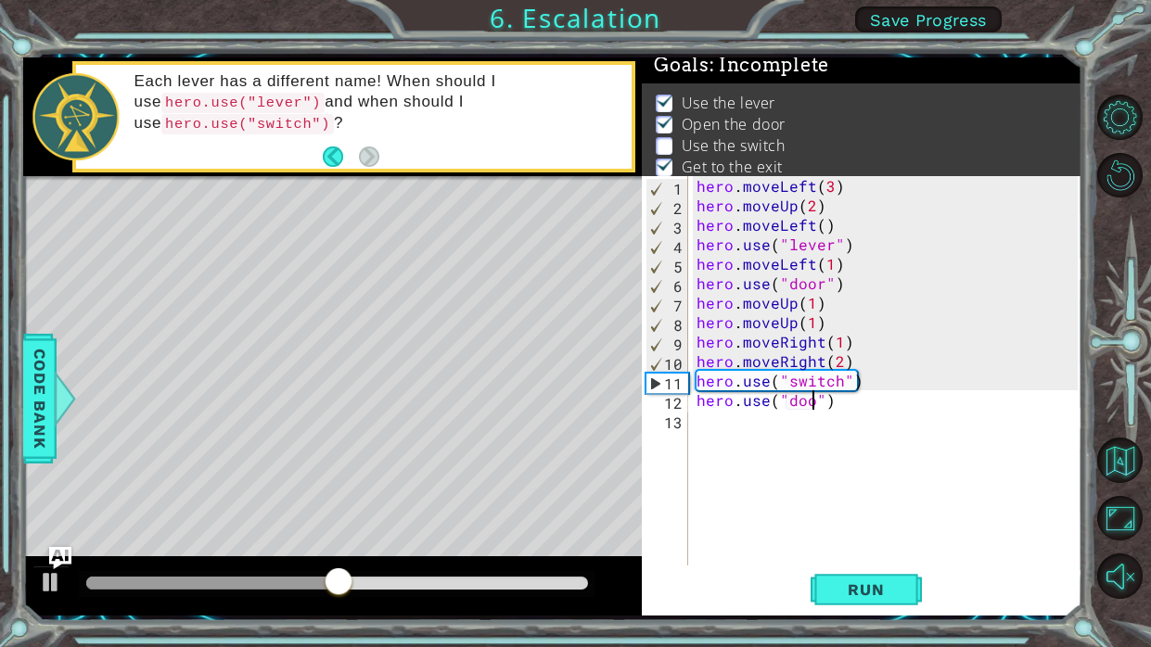
type textarea "hero.use("door")"
click at [850, 596] on span "Run" at bounding box center [865, 590] width 73 height 19
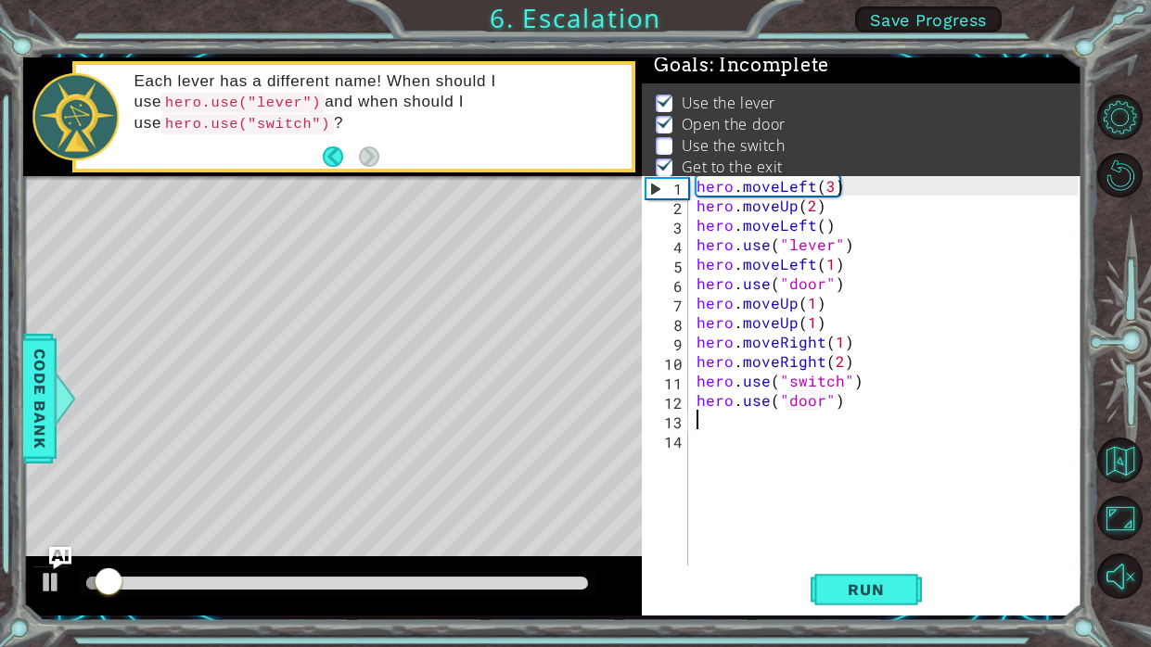
click at [852, 398] on div "hero . moveLeft ( 3 ) hero . moveUp ( 2 ) hero . moveLeft ( ) hero . use ( "lev…" at bounding box center [890, 390] width 394 height 429
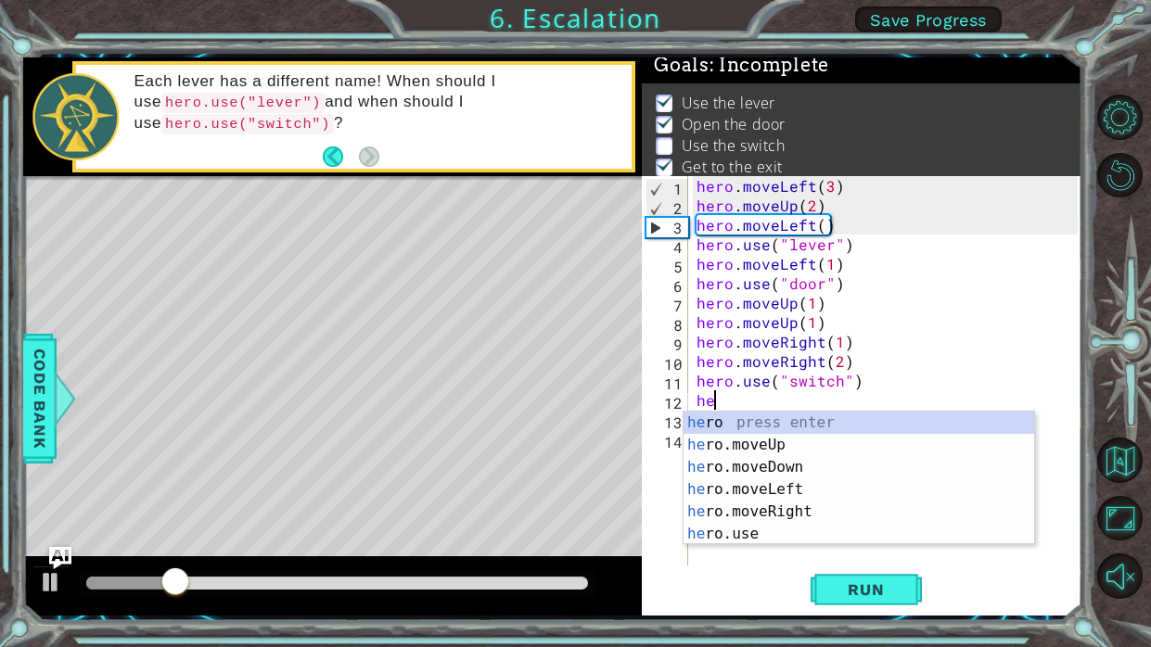
type textarea "h"
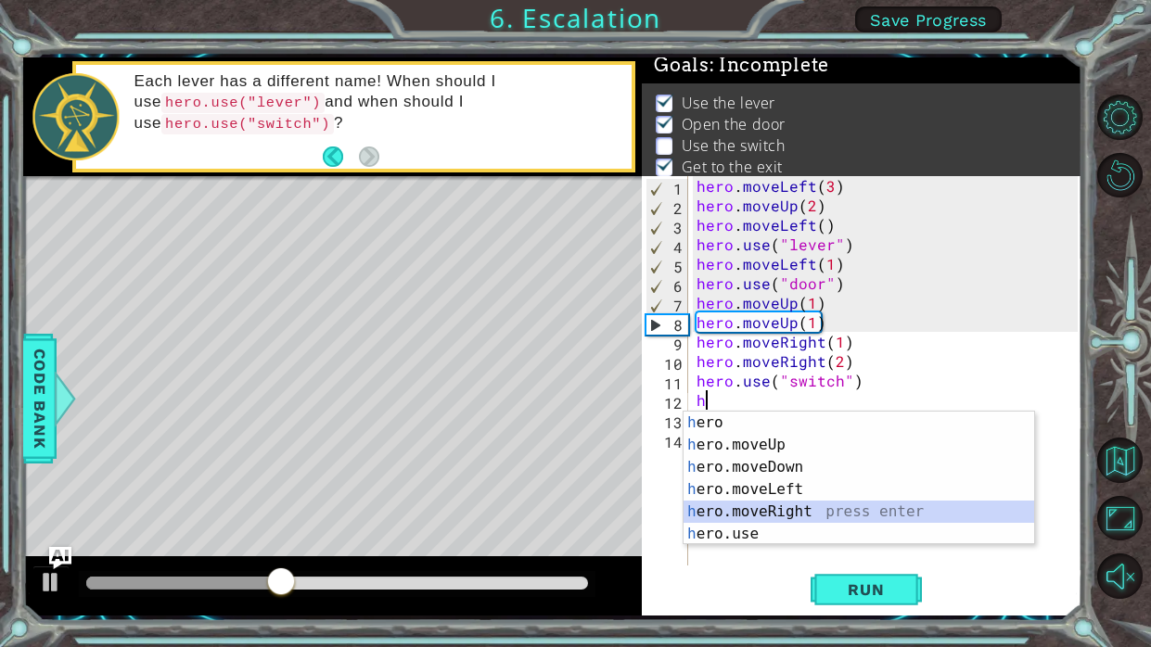
click at [845, 506] on div "h ero press enter h ero.moveUp press enter h ero.moveDown press enter h ero.mov…" at bounding box center [859, 501] width 351 height 178
type textarea "hero.moveRight(1)"
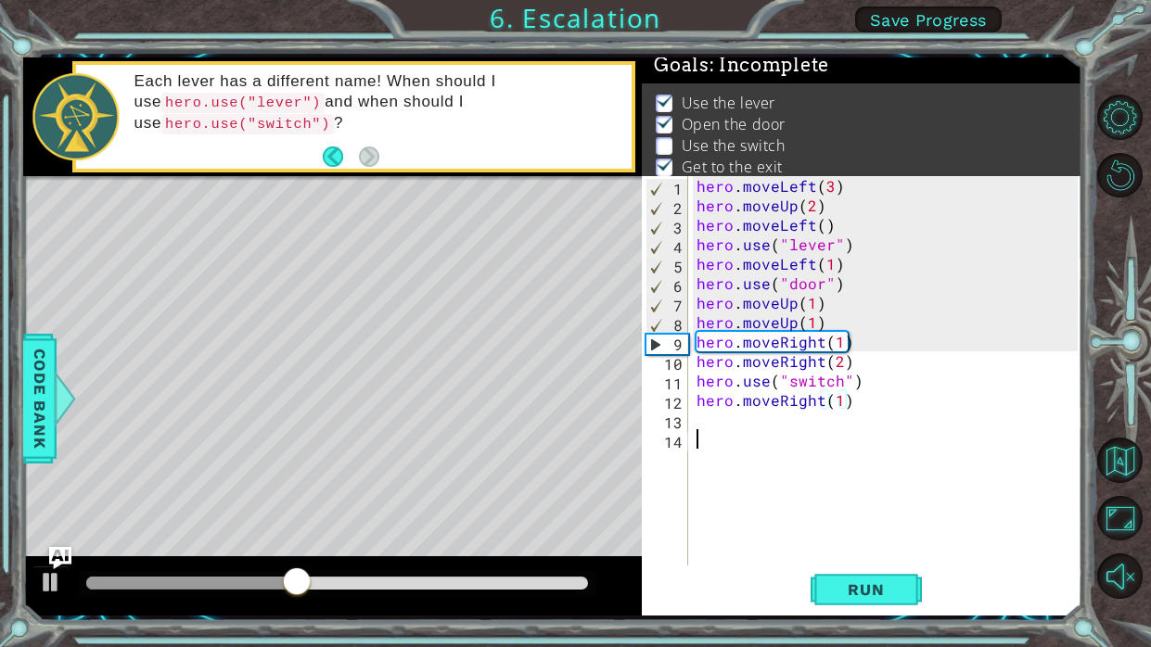
click at [820, 442] on div "hero . moveLeft ( 3 ) hero . moveUp ( 2 ) hero . moveLeft ( ) hero . use ( "lev…" at bounding box center [890, 390] width 394 height 429
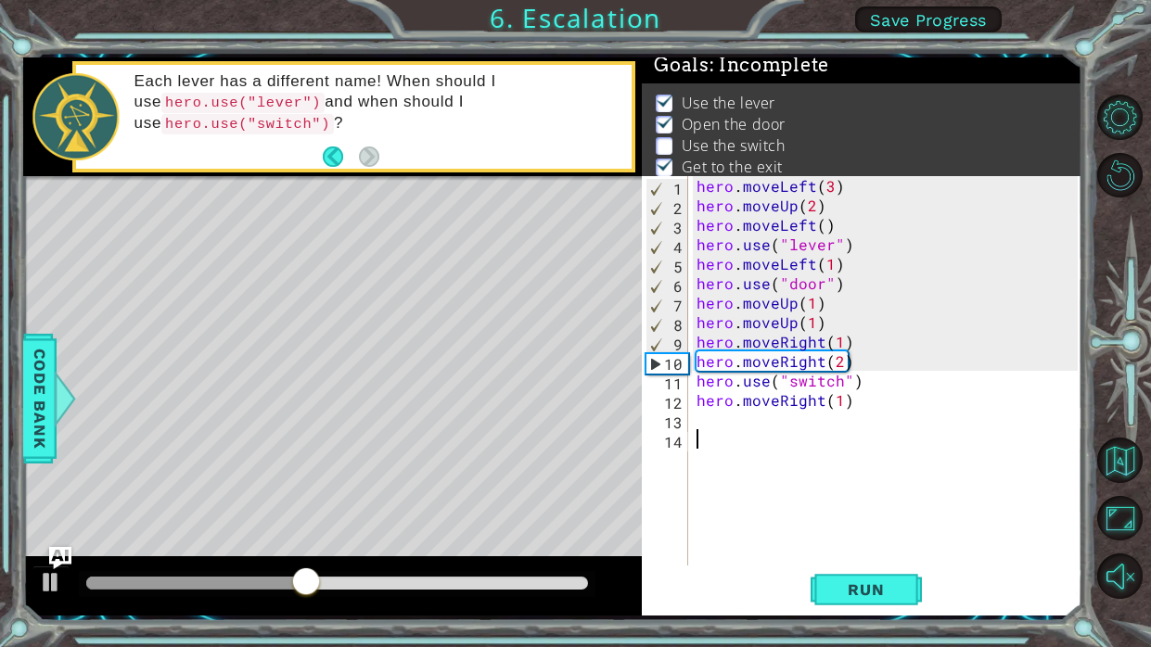
click at [815, 431] on div "hero . moveLeft ( 3 ) hero . moveUp ( 2 ) hero . moveLeft ( ) hero . use ( "lev…" at bounding box center [890, 390] width 394 height 429
click at [813, 424] on div "hero . moveLeft ( 3 ) hero . moveUp ( 2 ) hero . moveLeft ( ) hero . use ( "lev…" at bounding box center [890, 390] width 394 height 429
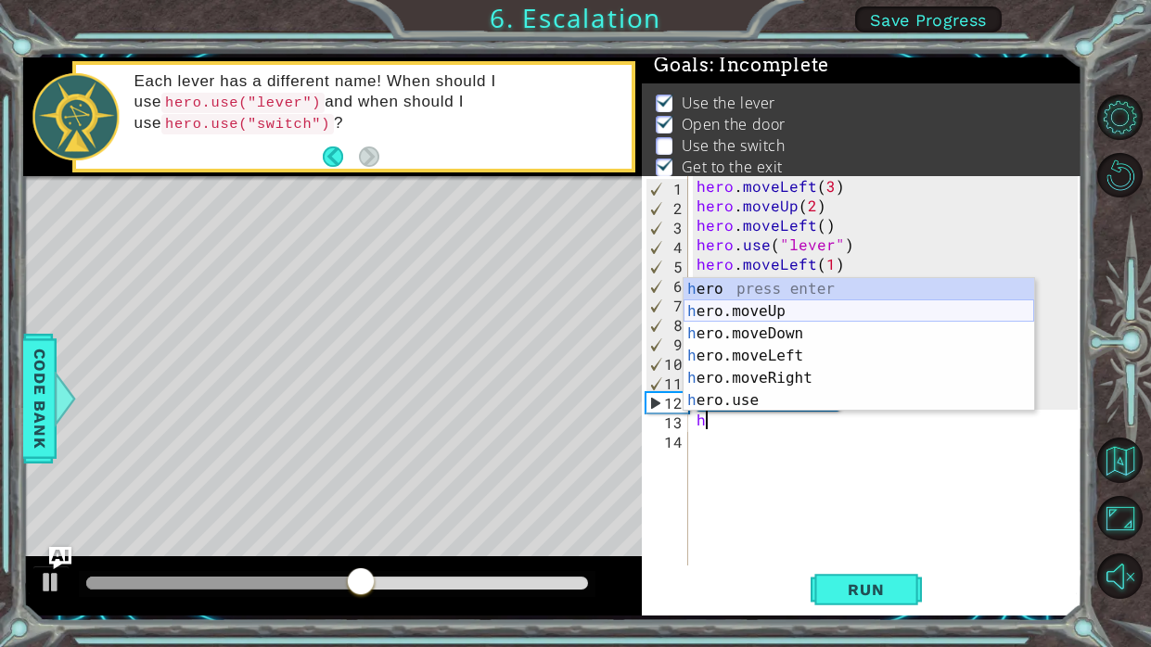
click at [759, 308] on div "h ero press enter h ero.moveUp press enter h ero.moveDown press enter h ero.mov…" at bounding box center [859, 367] width 351 height 178
type textarea "hero.moveUp(1)"
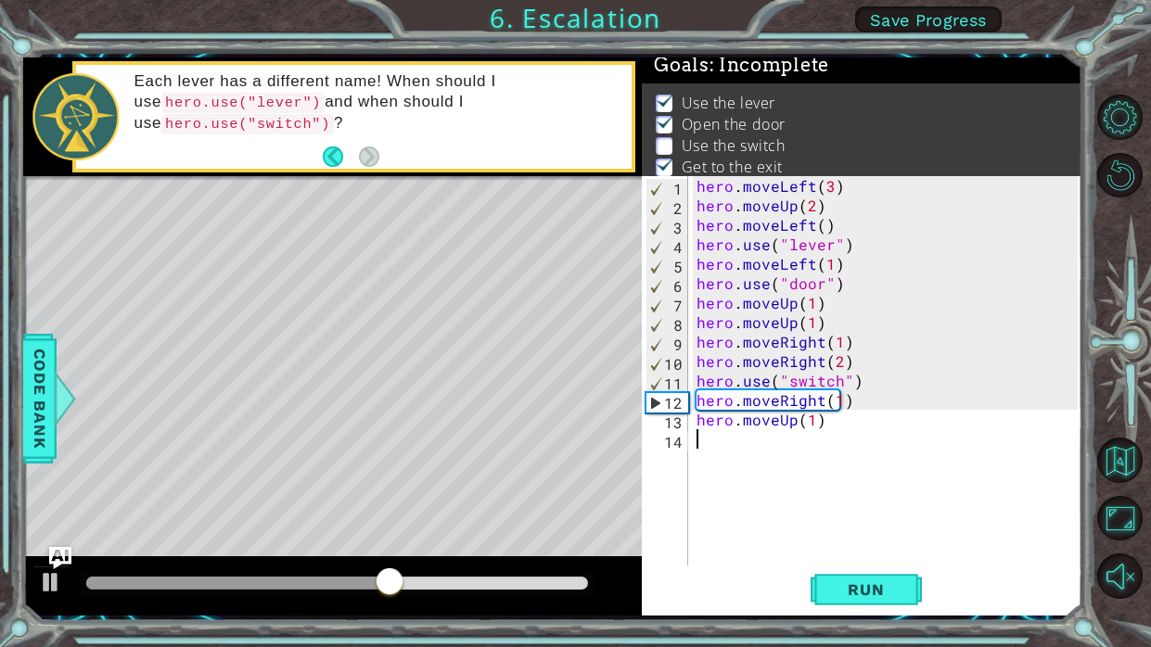
click at [760, 444] on div "hero . moveLeft ( 3 ) hero . moveUp ( 2 ) hero . moveLeft ( ) hero . use ( "lev…" at bounding box center [890, 390] width 394 height 429
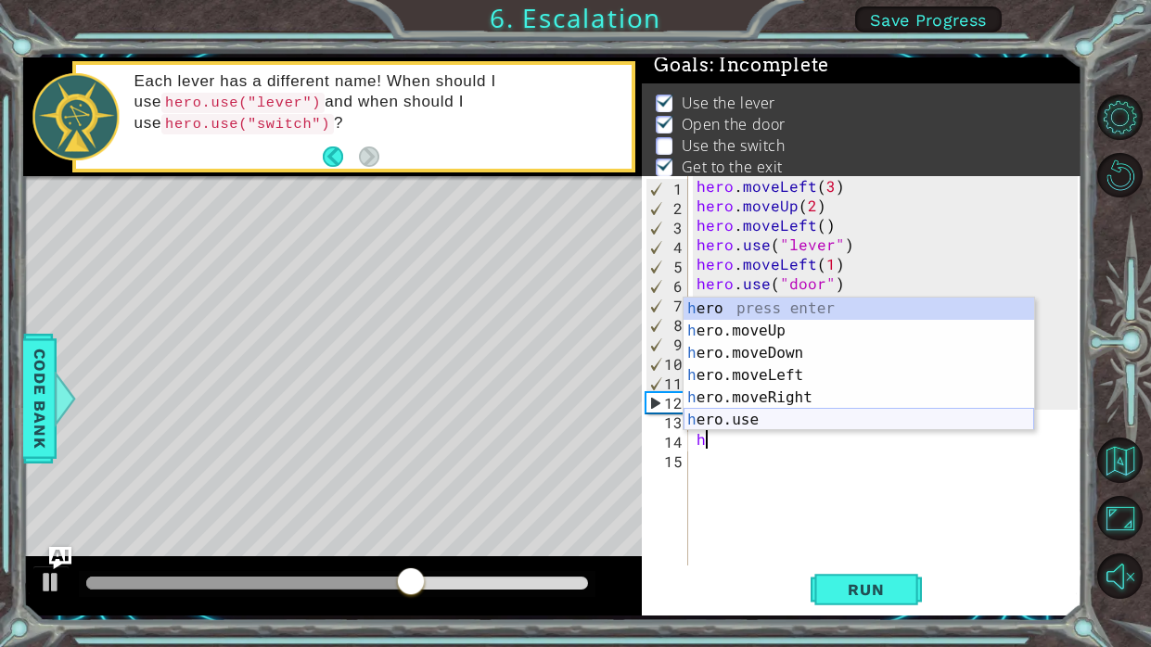
click at [781, 421] on div "h ero press enter h ero.moveUp press enter h ero.moveDown press enter h ero.mov…" at bounding box center [859, 387] width 351 height 178
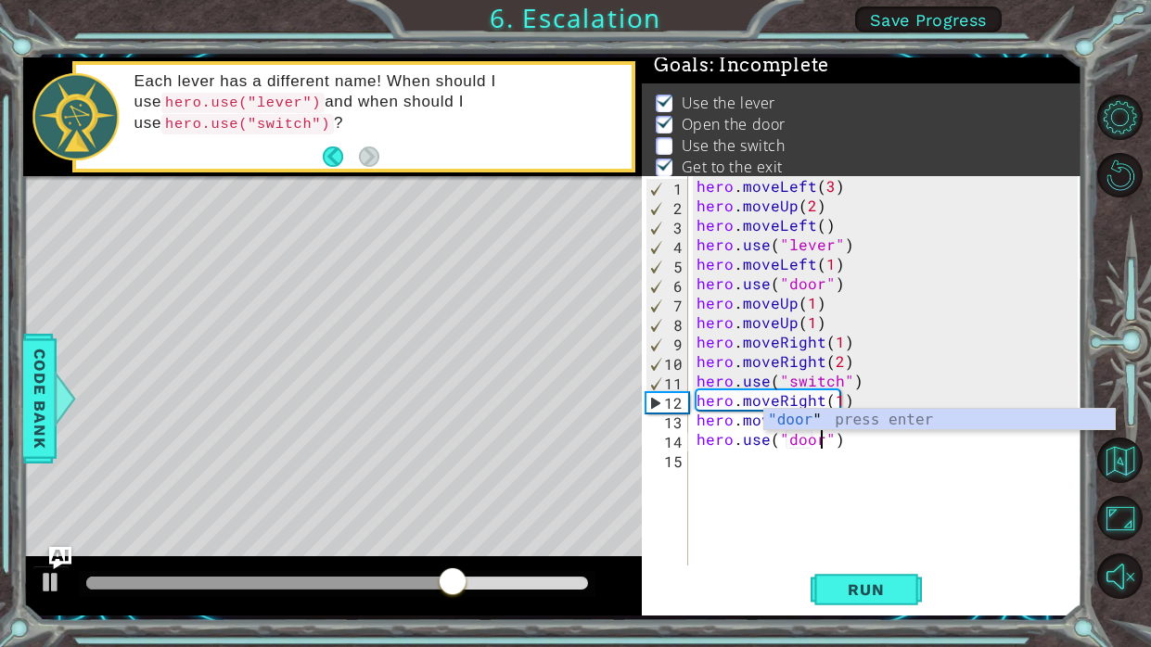
scroll to position [0, 8]
click at [846, 581] on span "Run" at bounding box center [865, 590] width 73 height 19
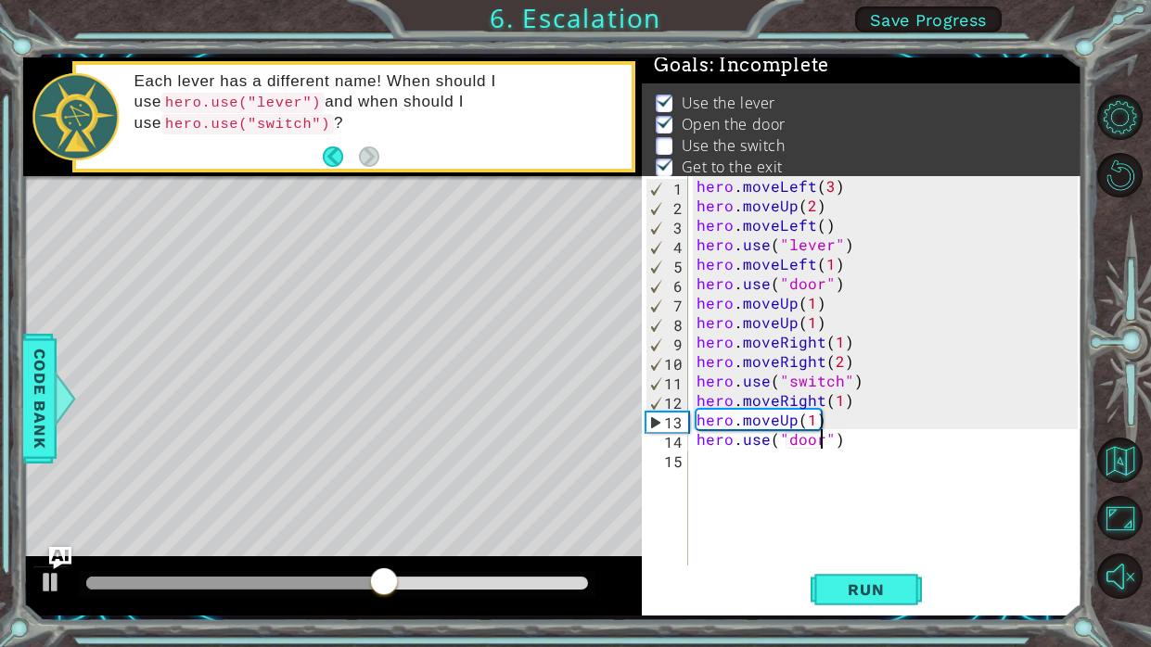
click at [865, 347] on div "hero . moveLeft ( 3 ) hero . moveUp ( 2 ) hero . moveLeft ( ) hero . use ( "lev…" at bounding box center [890, 390] width 394 height 429
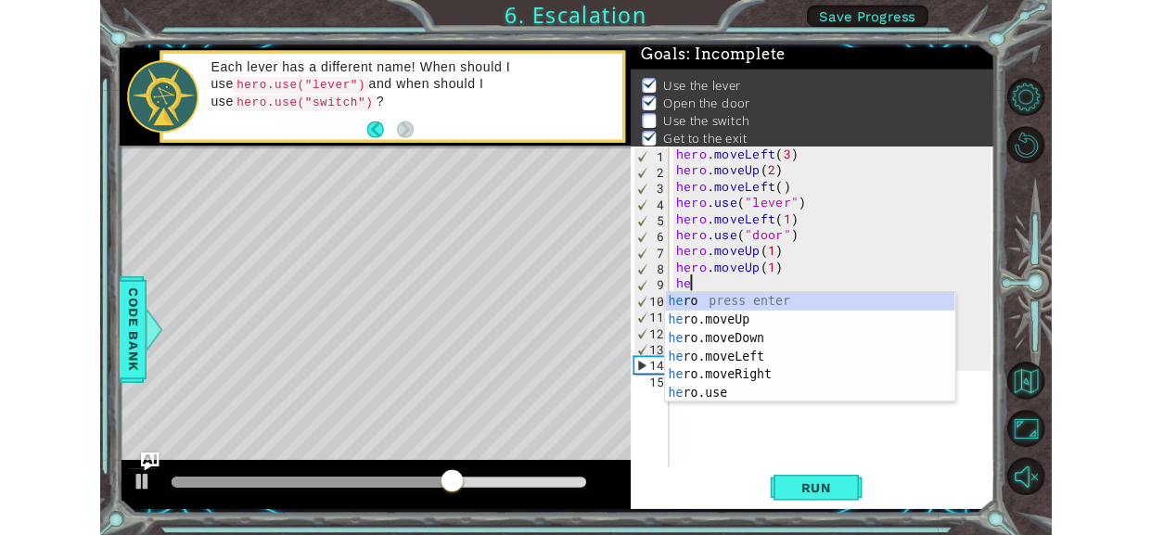
scroll to position [0, 0]
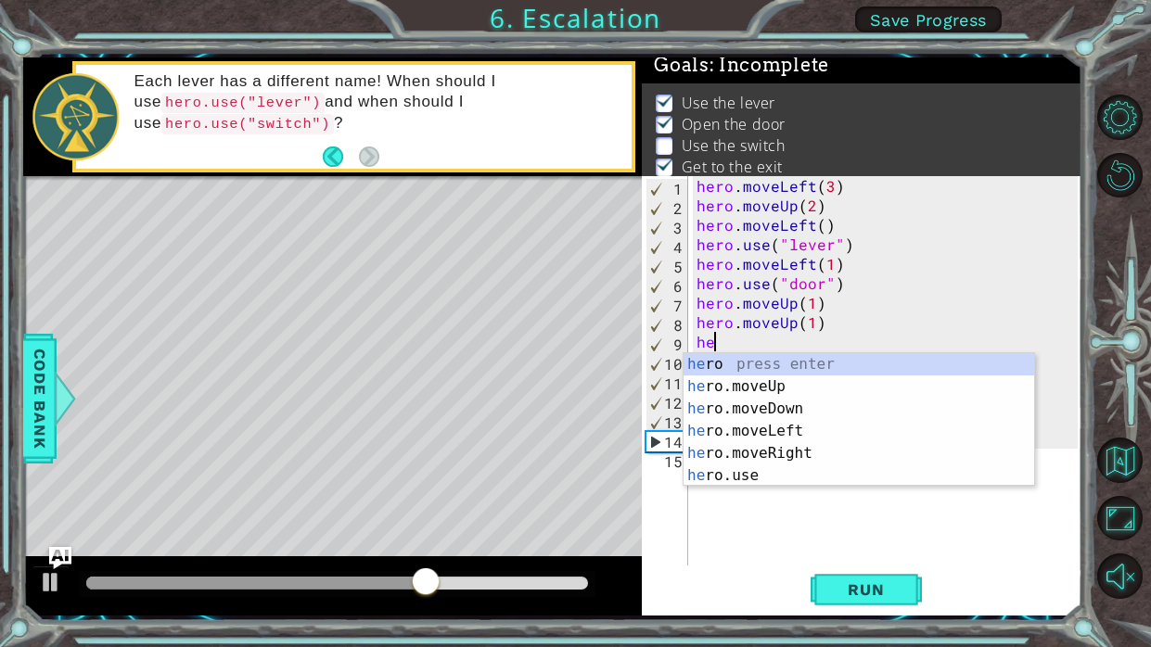
type textarea "h"
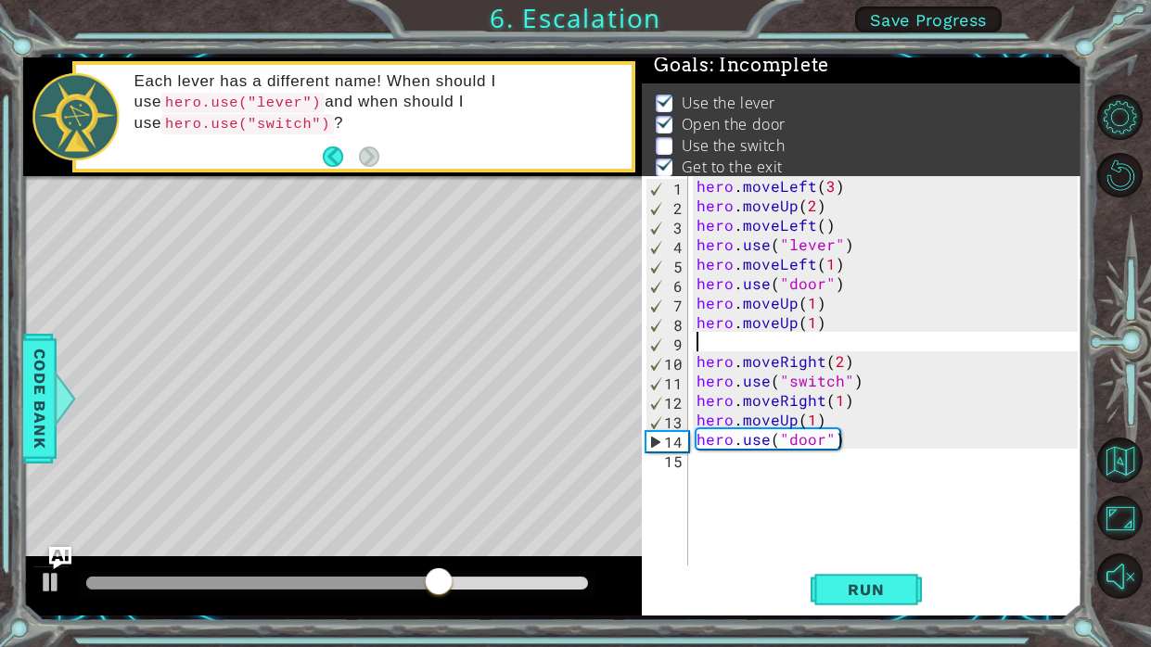
type textarea "hero.moveUp(1)"
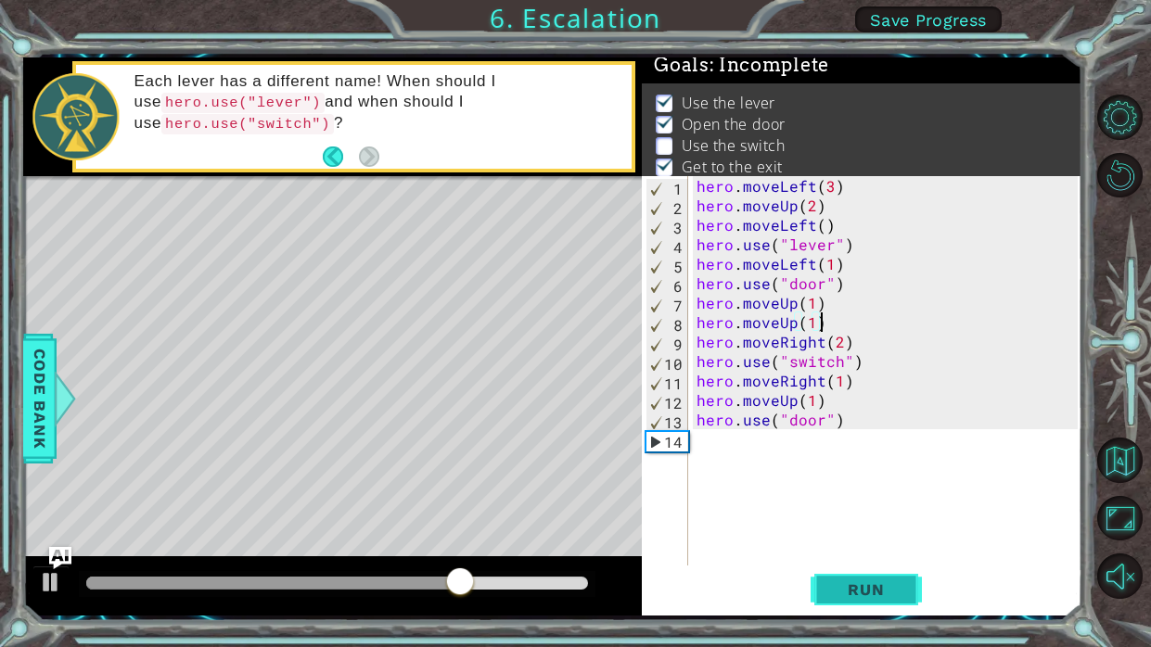
click at [833, 586] on span "Run" at bounding box center [865, 590] width 73 height 19
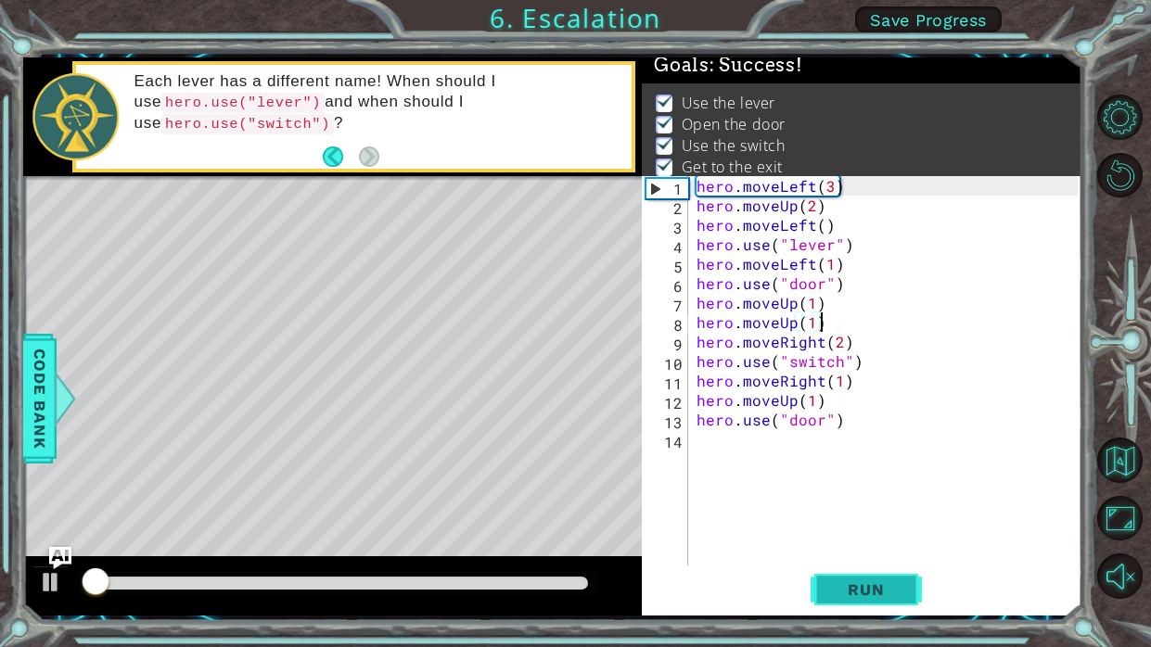
click at [833, 587] on span "Run" at bounding box center [865, 590] width 73 height 19
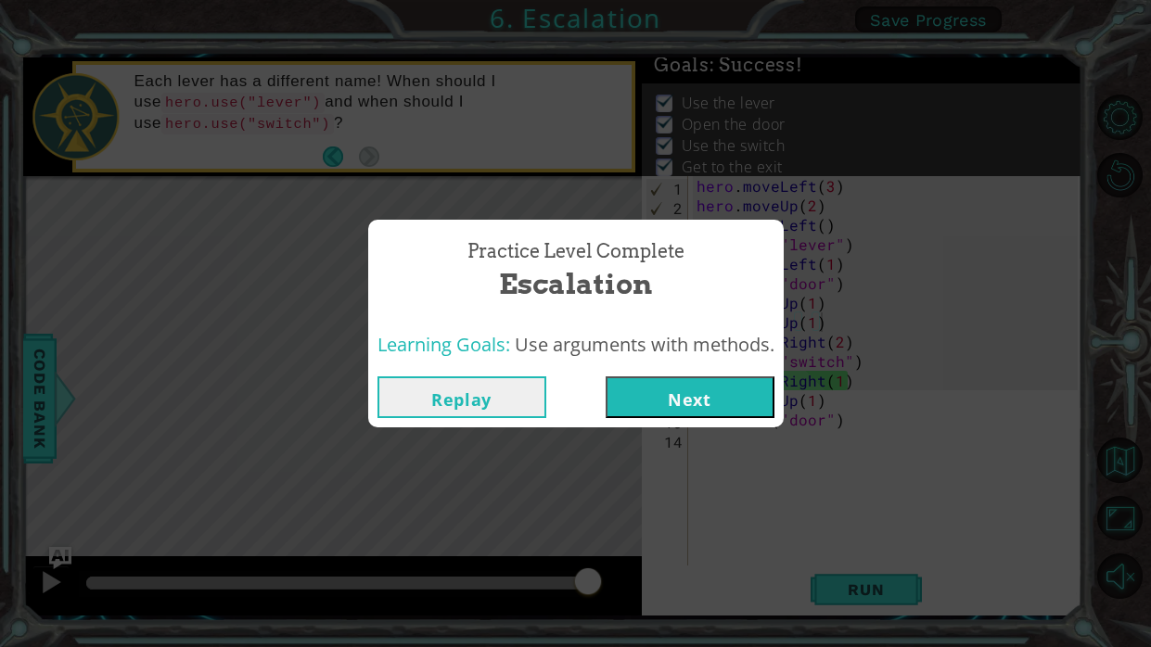
click at [670, 391] on button "Next" at bounding box center [690, 398] width 169 height 42
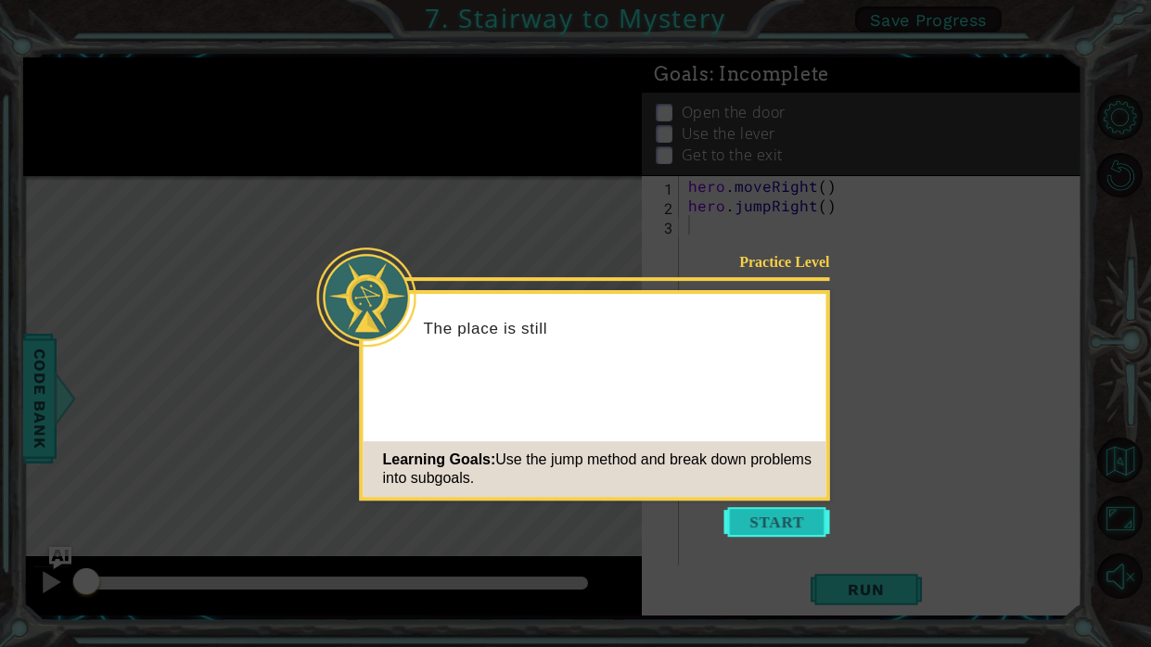
click at [801, 520] on button "Start" at bounding box center [777, 522] width 106 height 30
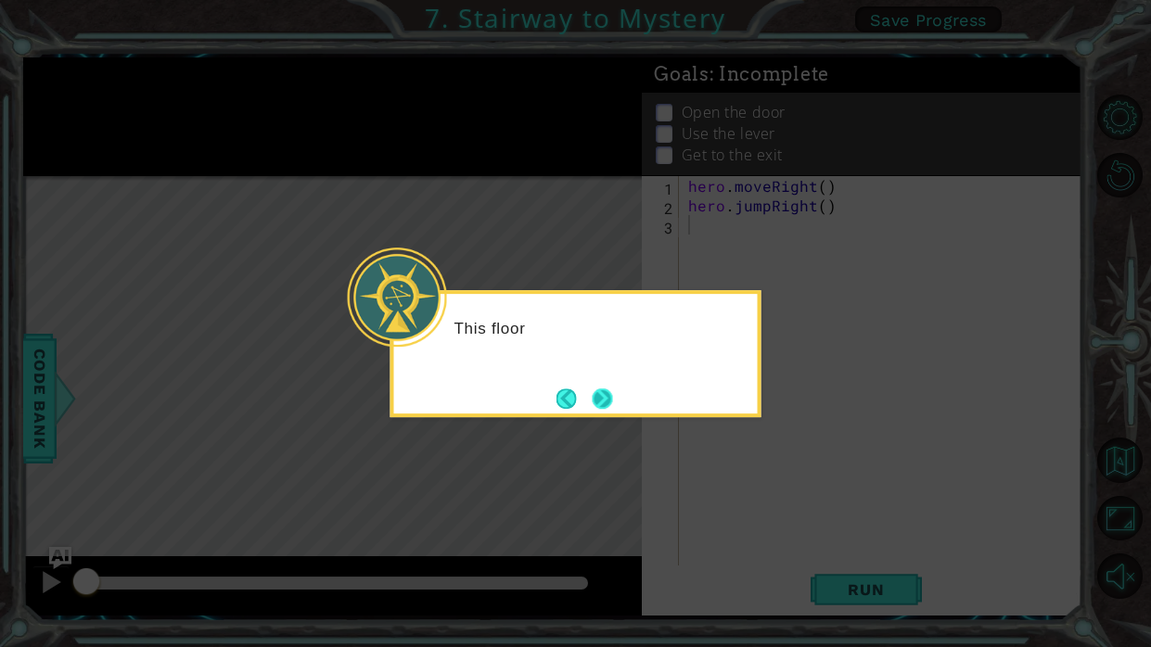
click at [600, 404] on button "Next" at bounding box center [602, 398] width 27 height 27
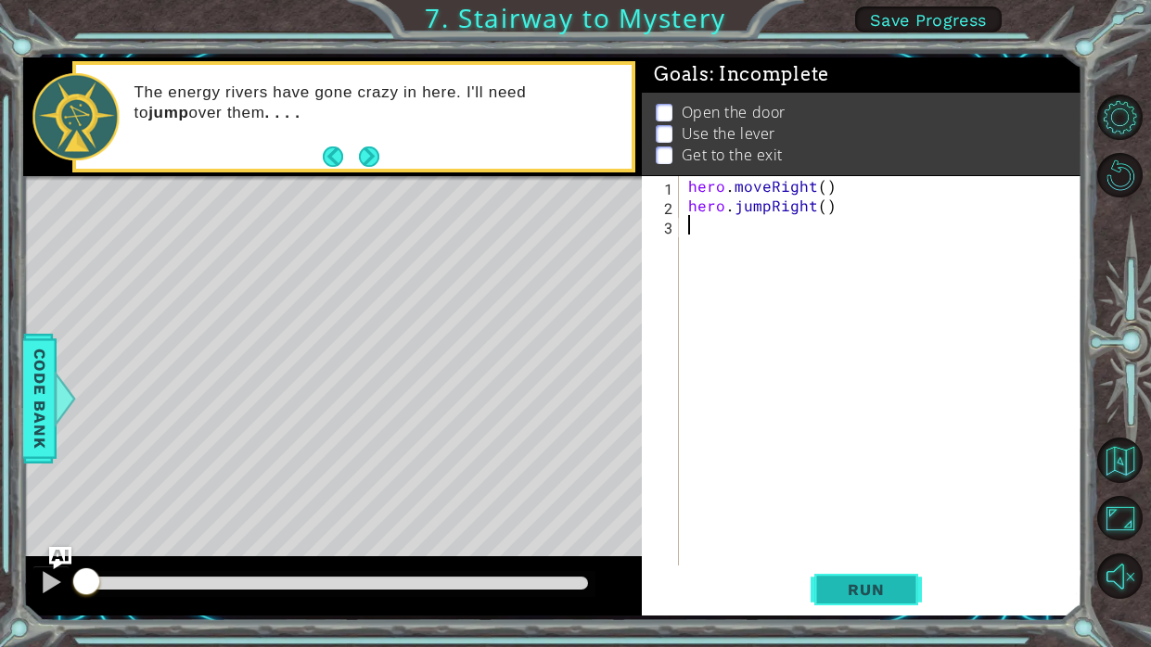
click at [855, 590] on span "Run" at bounding box center [865, 590] width 73 height 19
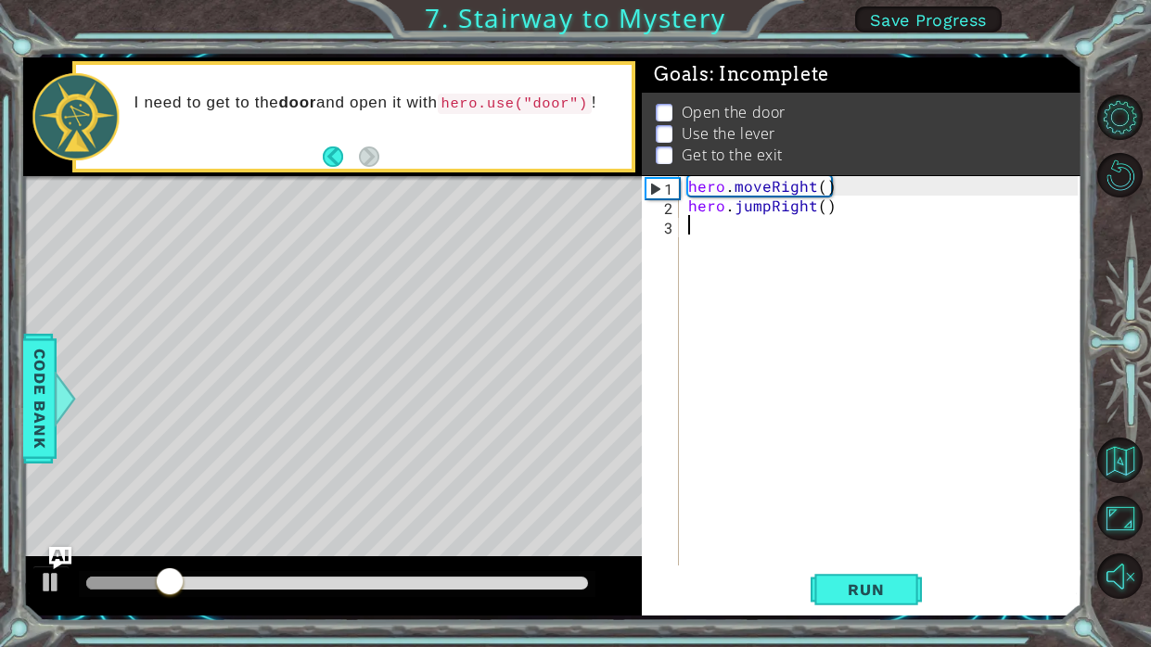
click at [871, 23] on span "Save Progress" at bounding box center [928, 19] width 117 height 19
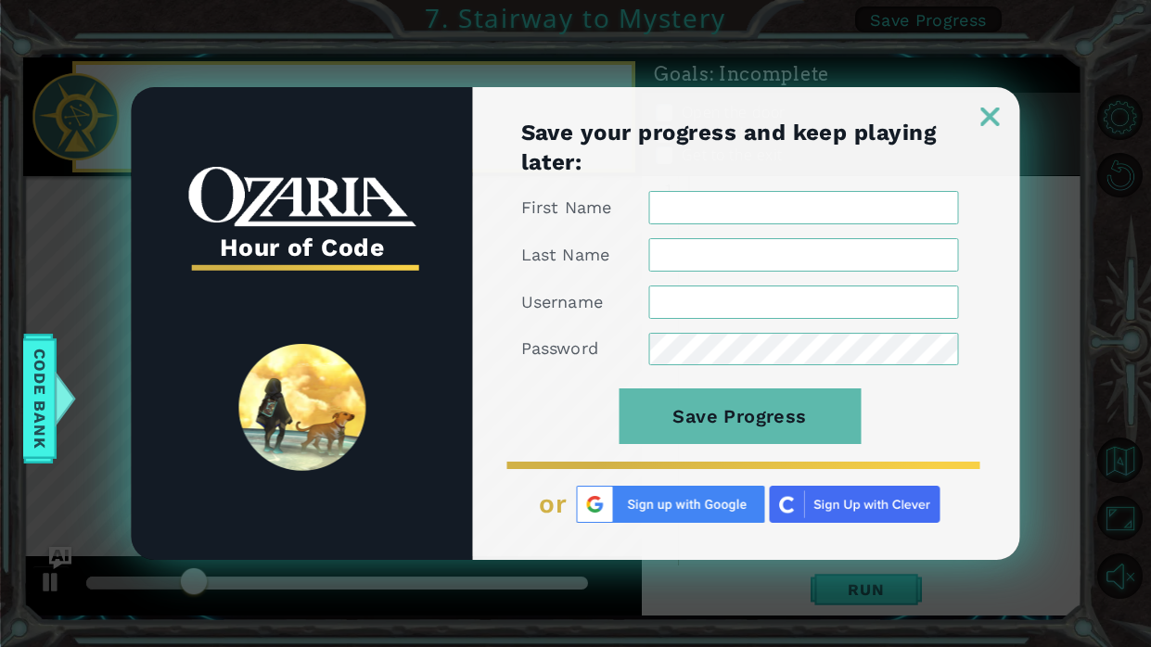
click at [679, 487] on img at bounding box center [671, 504] width 188 height 37
click at [994, 115] on img at bounding box center [990, 117] width 19 height 19
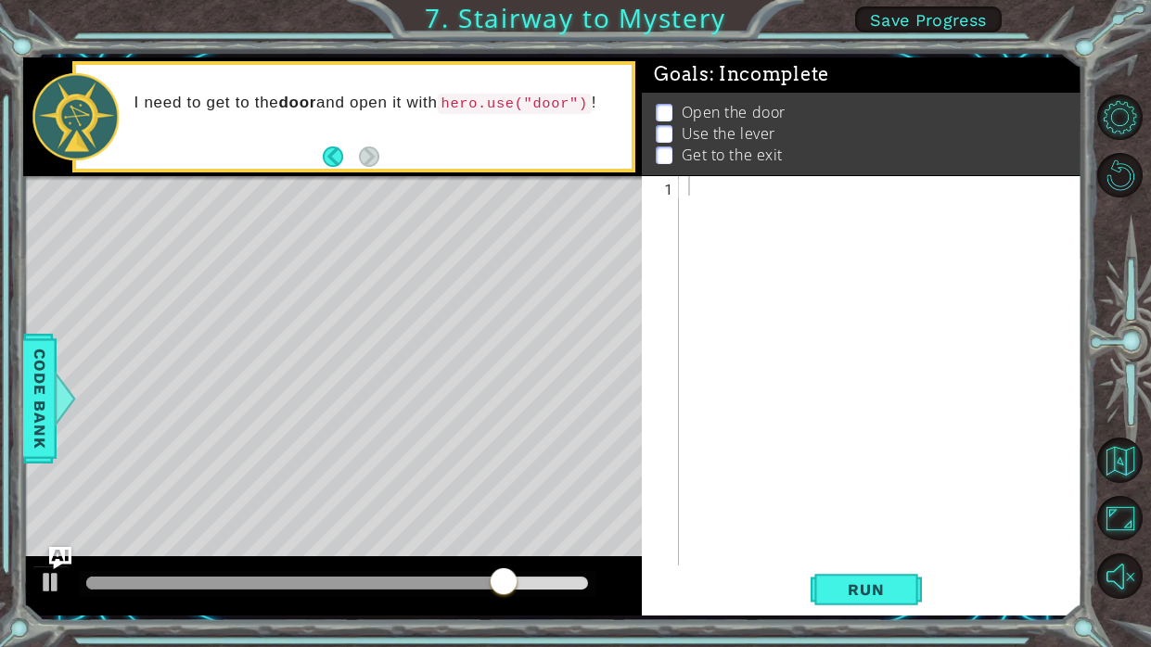
click at [916, 25] on span "Save Progress" at bounding box center [928, 19] width 117 height 19
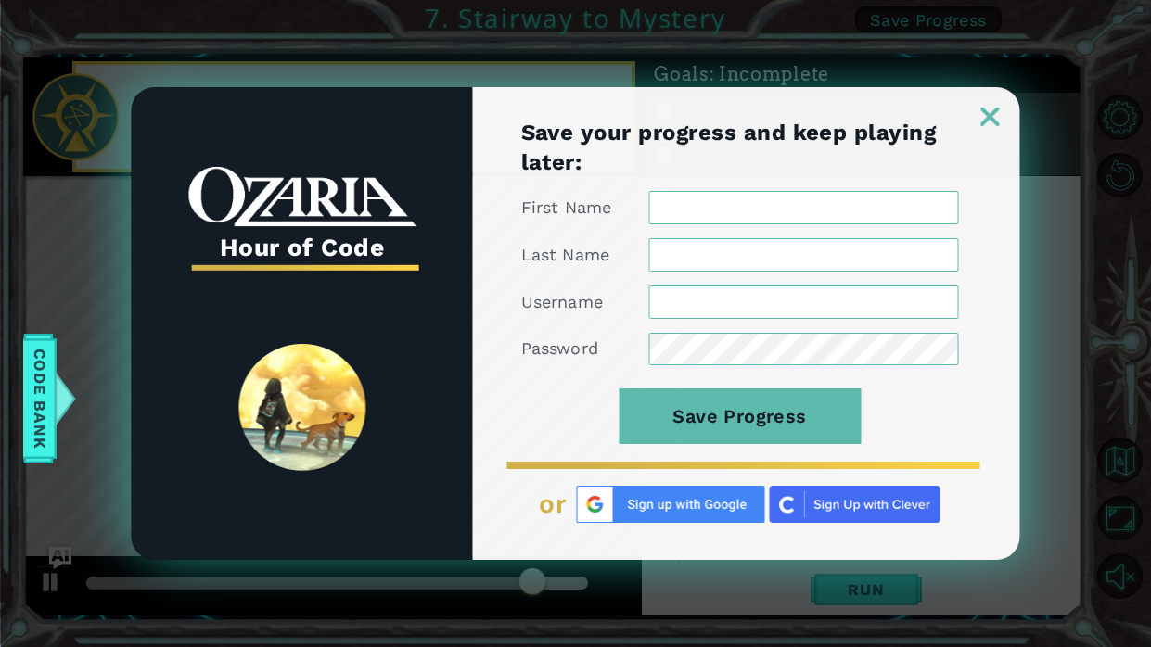
click at [678, 506] on img at bounding box center [671, 504] width 188 height 37
click at [680, 511] on img at bounding box center [671, 504] width 188 height 37
click at [720, 470] on div "Save your progress and keep playing later: First Name Last Name Username Passwo…" at bounding box center [746, 339] width 547 height 443
click at [716, 495] on img at bounding box center [671, 504] width 188 height 37
click at [979, 105] on link at bounding box center [990, 104] width 59 height 15
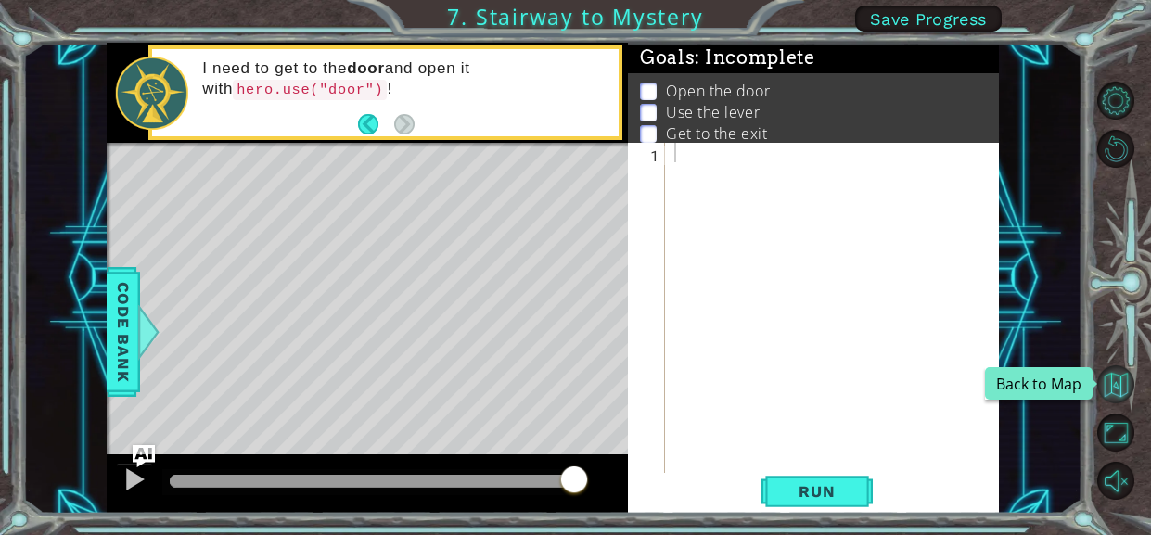
click at [1115, 398] on button "Back to Map" at bounding box center [1115, 383] width 37 height 37
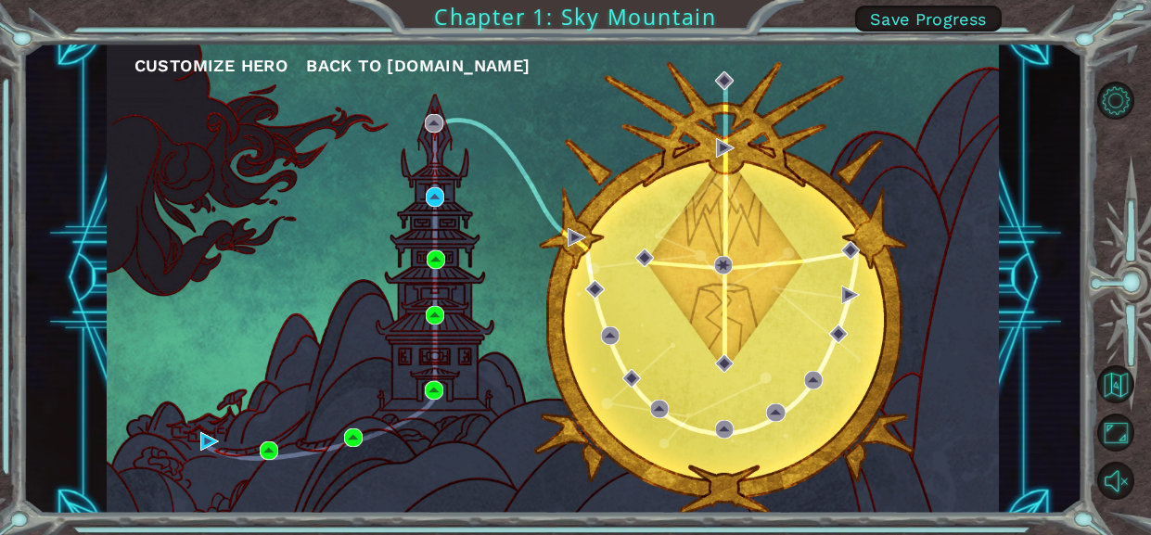
click at [360, 200] on div "Customize Hero Back to [DOMAIN_NAME]" at bounding box center [553, 278] width 892 height 471
click at [1118, 427] on button "Maximize Browser" at bounding box center [1115, 432] width 37 height 37
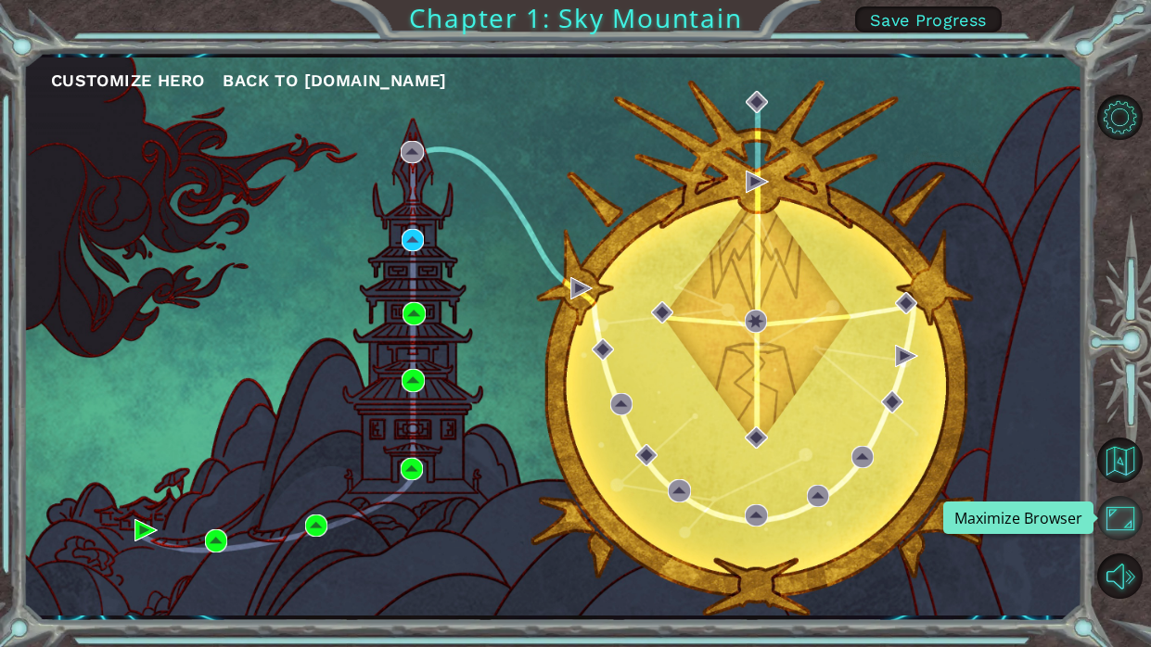
click at [1121, 519] on button "Maximize Browser" at bounding box center [1119, 518] width 45 height 45
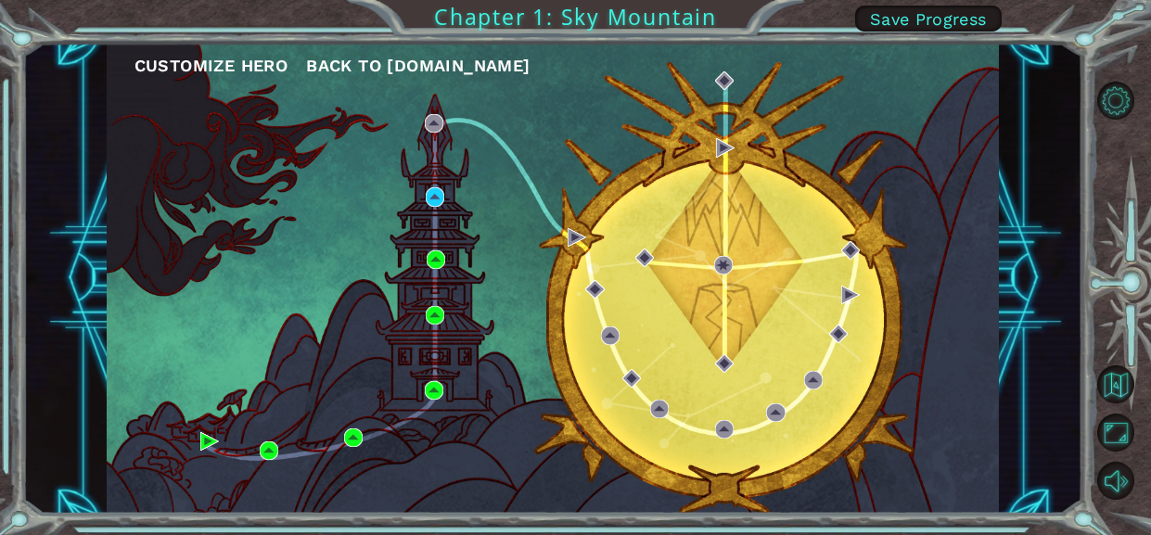
click at [635, 111] on div "Customize Hero Back to [DOMAIN_NAME]" at bounding box center [553, 278] width 892 height 471
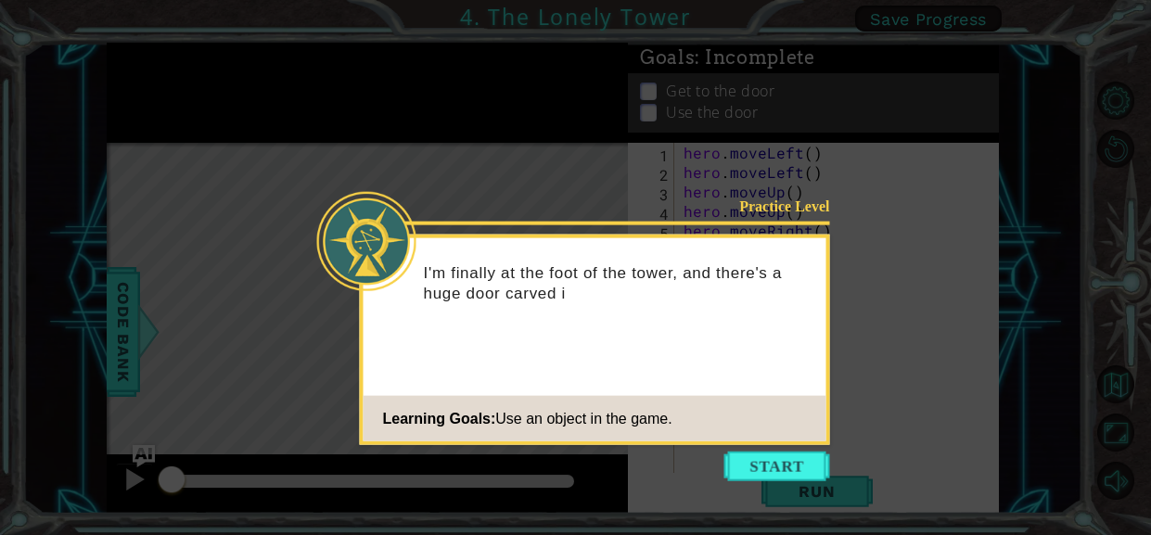
click at [755, 447] on icon at bounding box center [575, 267] width 1151 height 535
click at [755, 449] on icon at bounding box center [575, 267] width 1151 height 535
click at [755, 459] on button "Start" at bounding box center [777, 467] width 106 height 30
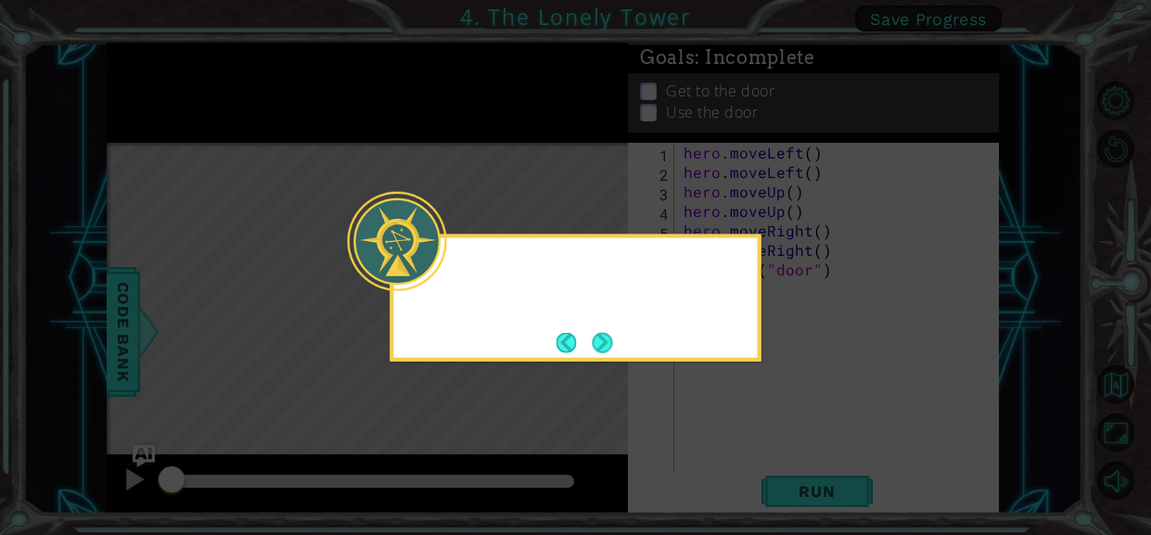
click at [755, 459] on icon at bounding box center [575, 267] width 1151 height 535
click at [593, 351] on button "Next" at bounding box center [603, 342] width 20 height 20
click at [590, 351] on footer at bounding box center [585, 342] width 57 height 28
click at [593, 352] on button "Next" at bounding box center [603, 342] width 20 height 20
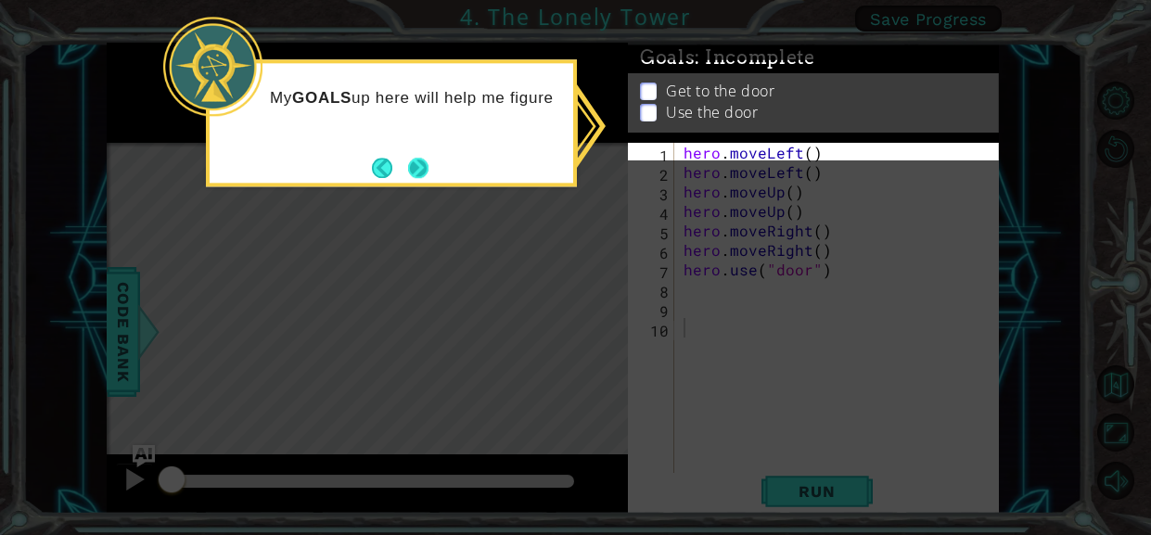
click at [410, 178] on button "Next" at bounding box center [418, 168] width 20 height 20
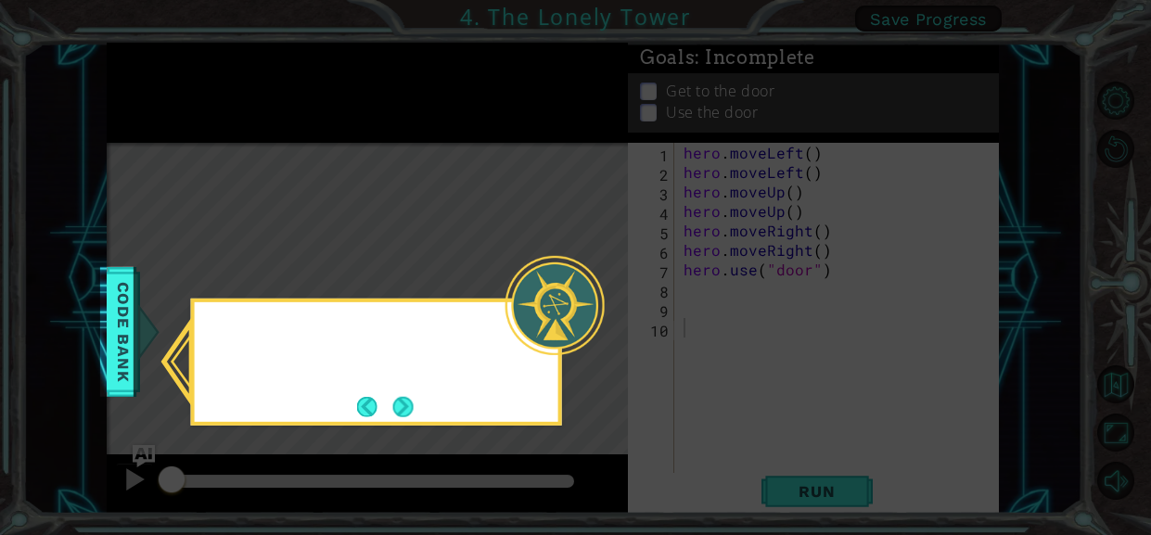
click at [412, 186] on icon at bounding box center [575, 267] width 1151 height 535
click at [414, 417] on button "Next" at bounding box center [403, 407] width 20 height 20
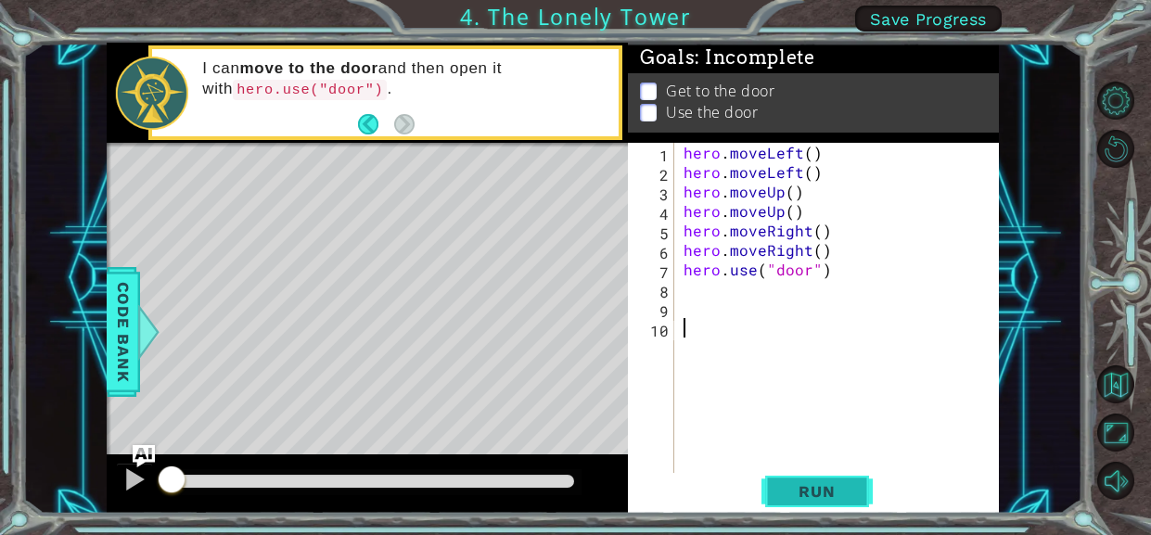
click at [795, 493] on span "Run" at bounding box center [816, 491] width 73 height 19
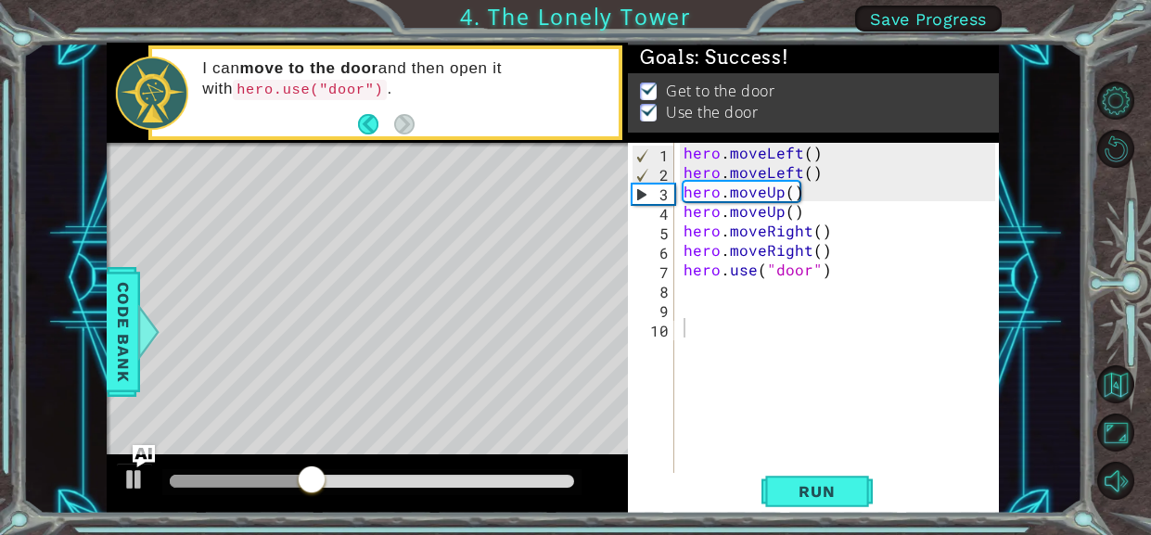
drag, startPoint x: 275, startPoint y: 489, endPoint x: 334, endPoint y: 480, distance: 60.1
click at [334, 480] on div at bounding box center [371, 482] width 419 height 26
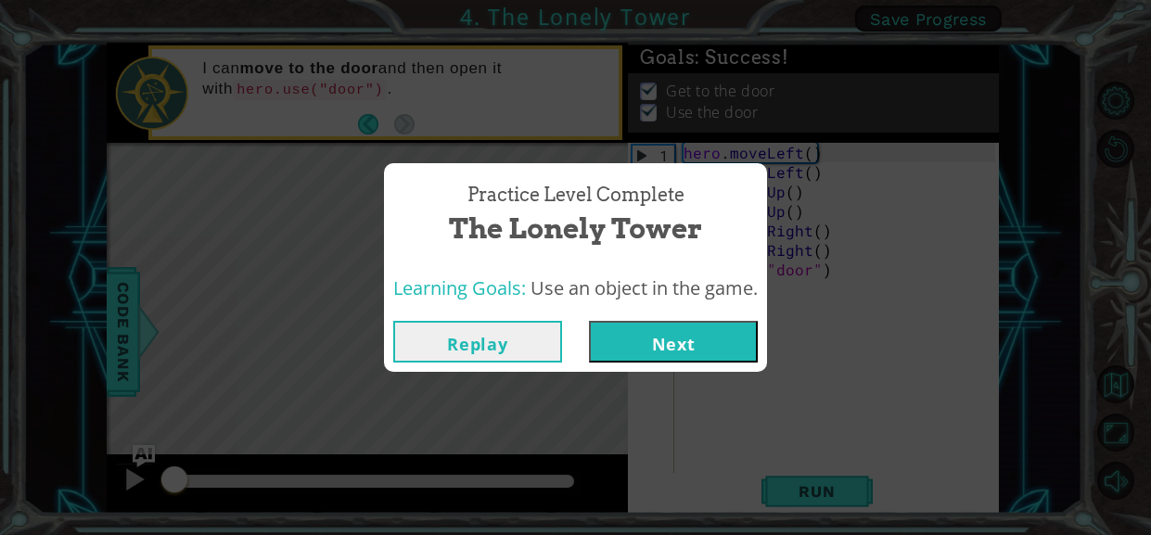
drag, startPoint x: 334, startPoint y: 480, endPoint x: 34, endPoint y: 533, distance: 304.4
click at [34, 533] on body "1 ההההההההההההההההההההההההההההההההההההההההההההההההההההההההההההההההההההההההההההה…" at bounding box center [575, 267] width 1151 height 535
click at [517, 348] on button "Replay" at bounding box center [477, 342] width 169 height 42
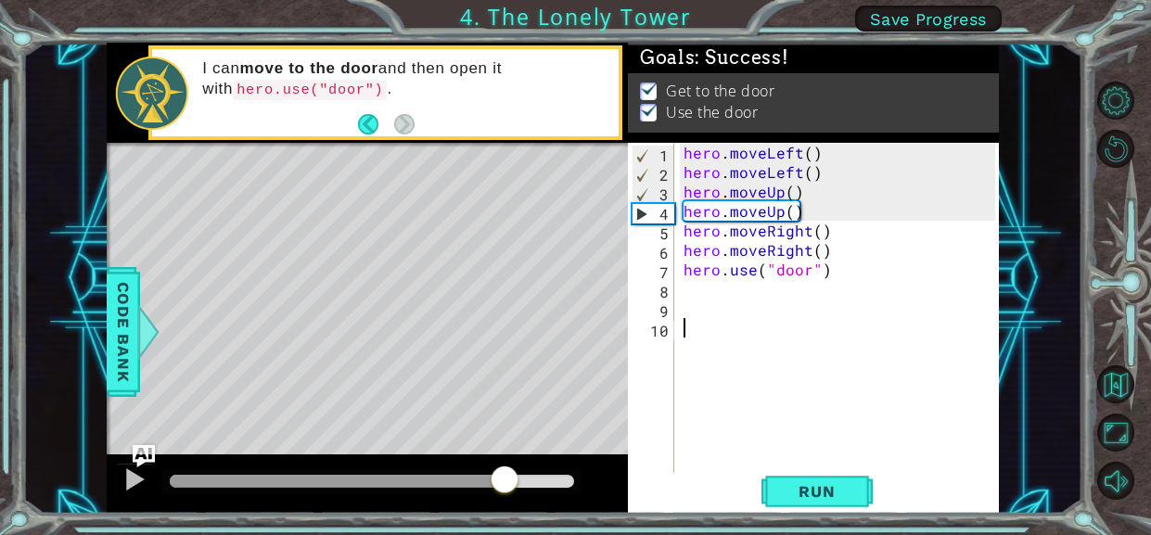
drag, startPoint x: 363, startPoint y: 468, endPoint x: 510, endPoint y: 459, distance: 147.8
click at [510, 459] on div at bounding box center [367, 484] width 521 height 59
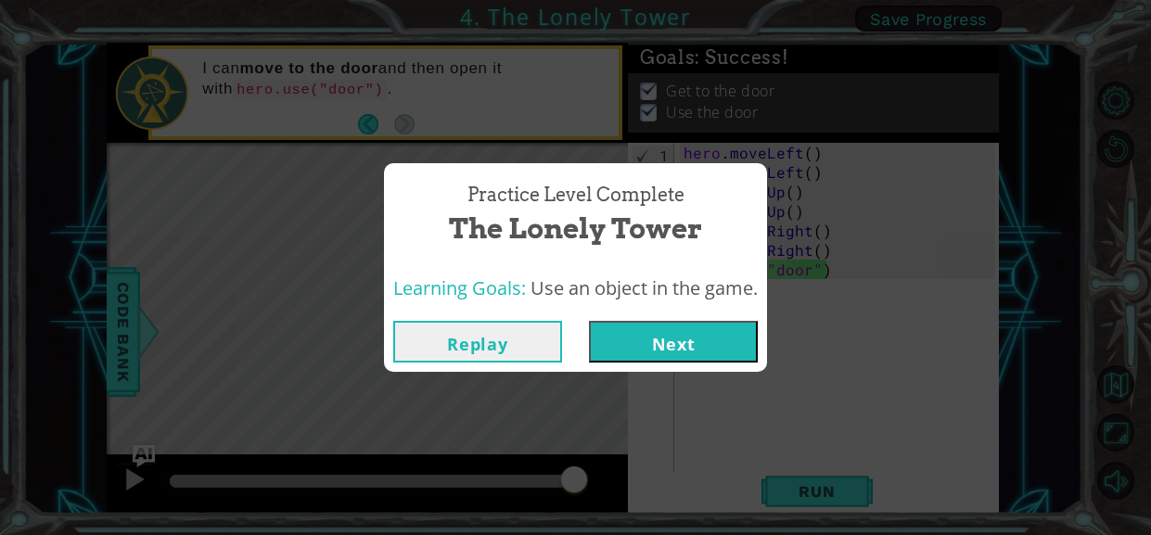
click at [649, 352] on button "Next" at bounding box center [673, 342] width 169 height 42
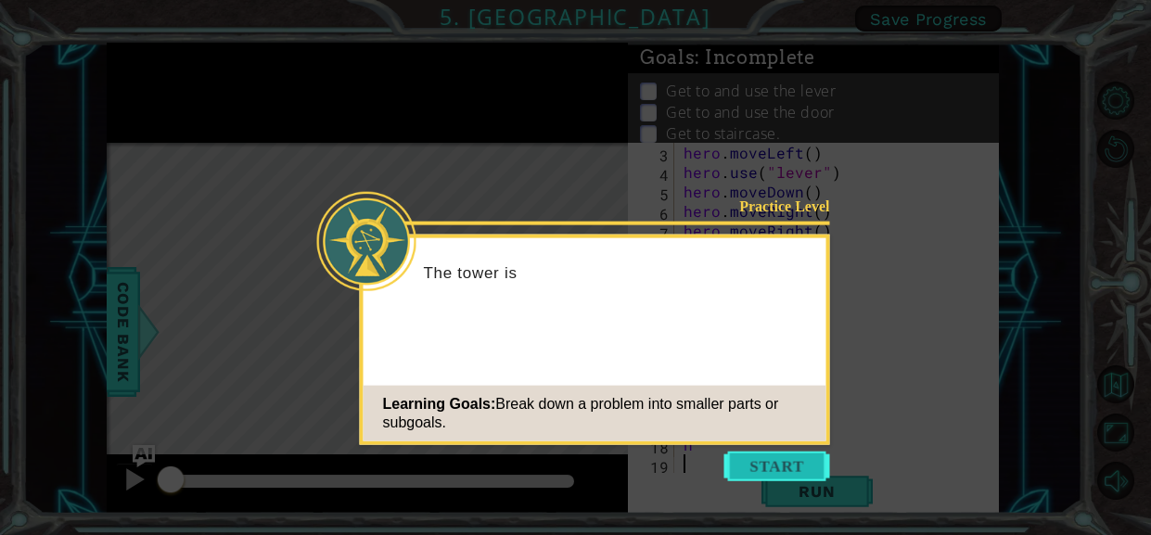
scroll to position [38, 0]
click at [784, 462] on button "Start" at bounding box center [777, 467] width 106 height 30
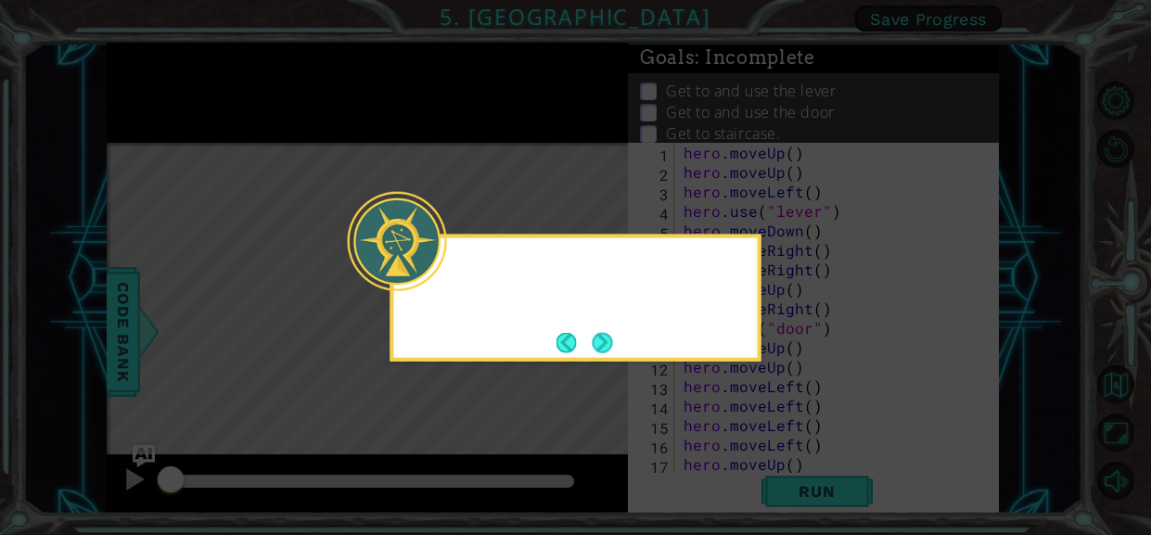
scroll to position [0, 0]
click at [593, 339] on button "Next" at bounding box center [603, 342] width 20 height 20
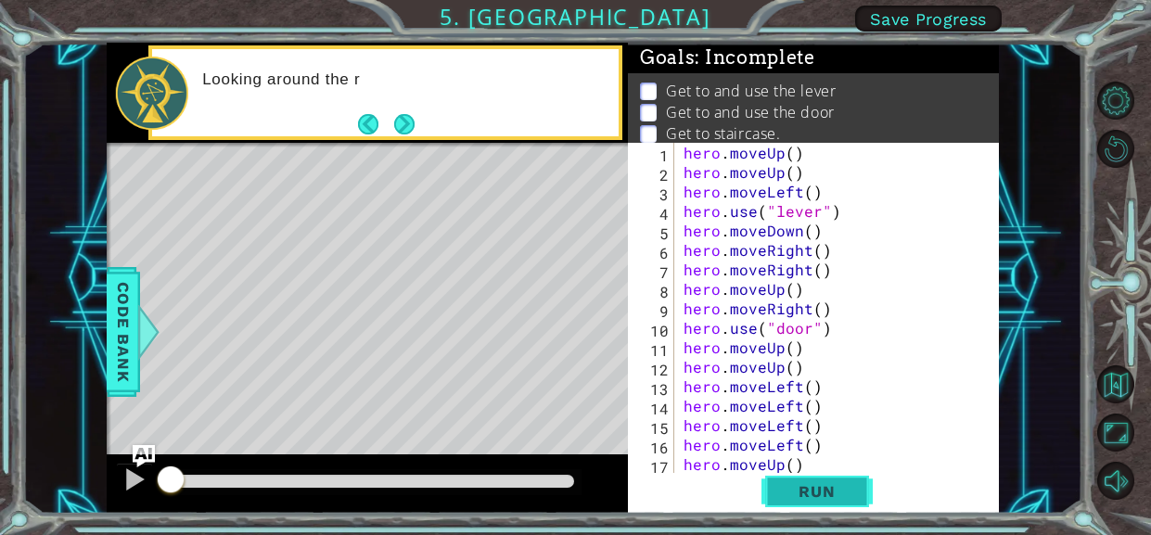
click at [817, 478] on button "Run" at bounding box center [817, 491] width 111 height 37
